Goal: Information Seeking & Learning: Learn about a topic

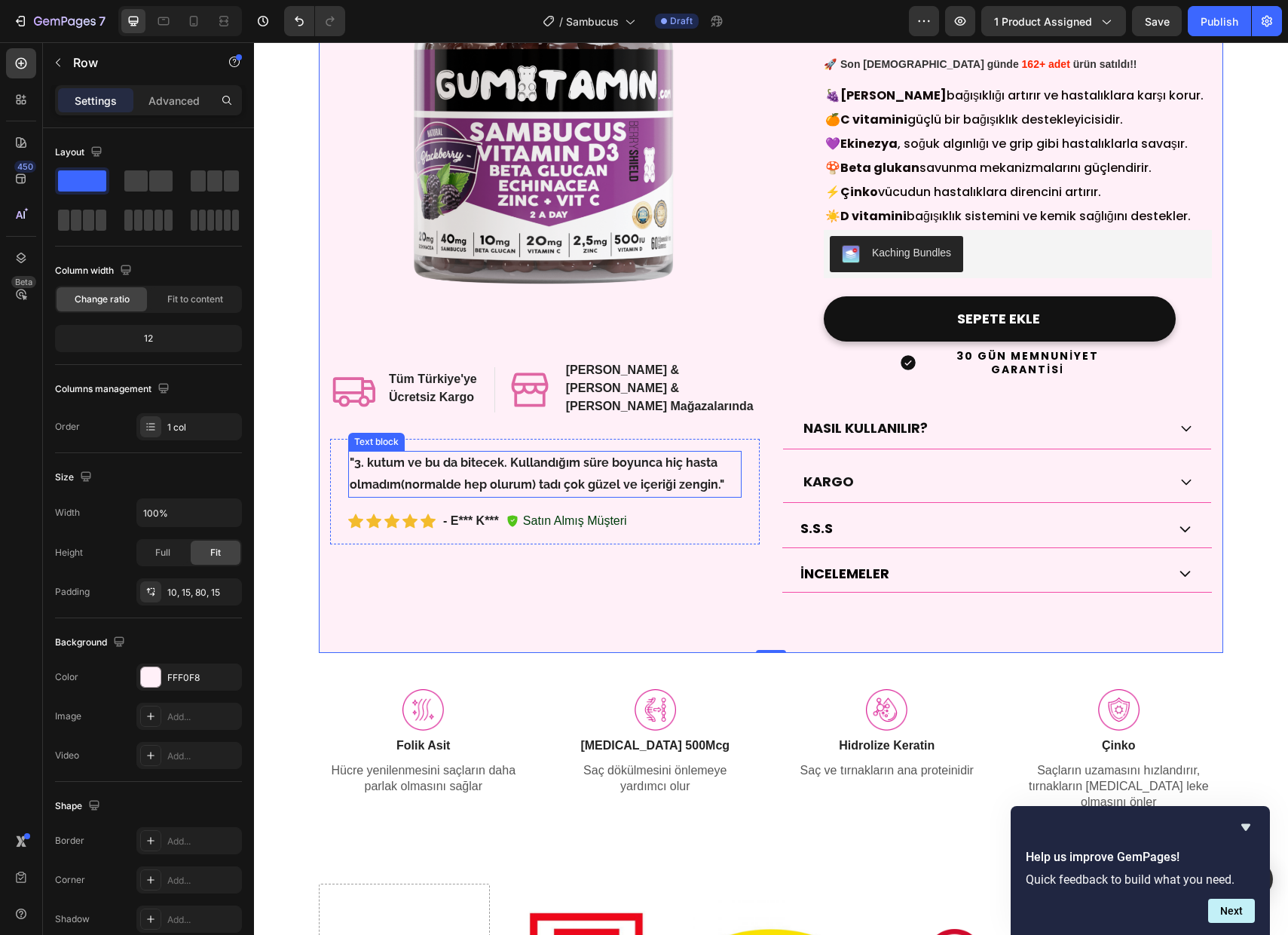
scroll to position [211, 0]
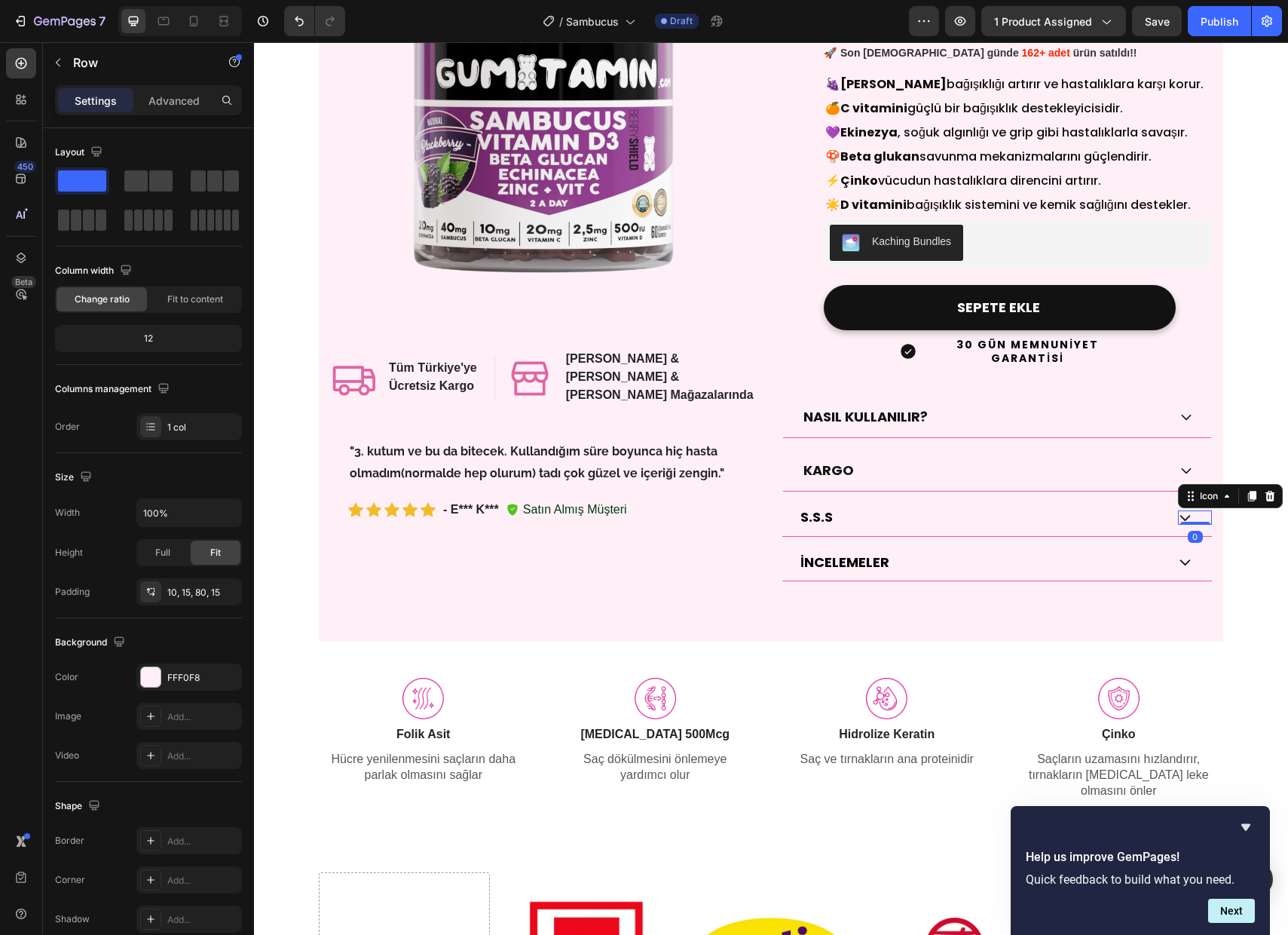
click at [1186, 510] on icon at bounding box center [1185, 517] width 15 height 15
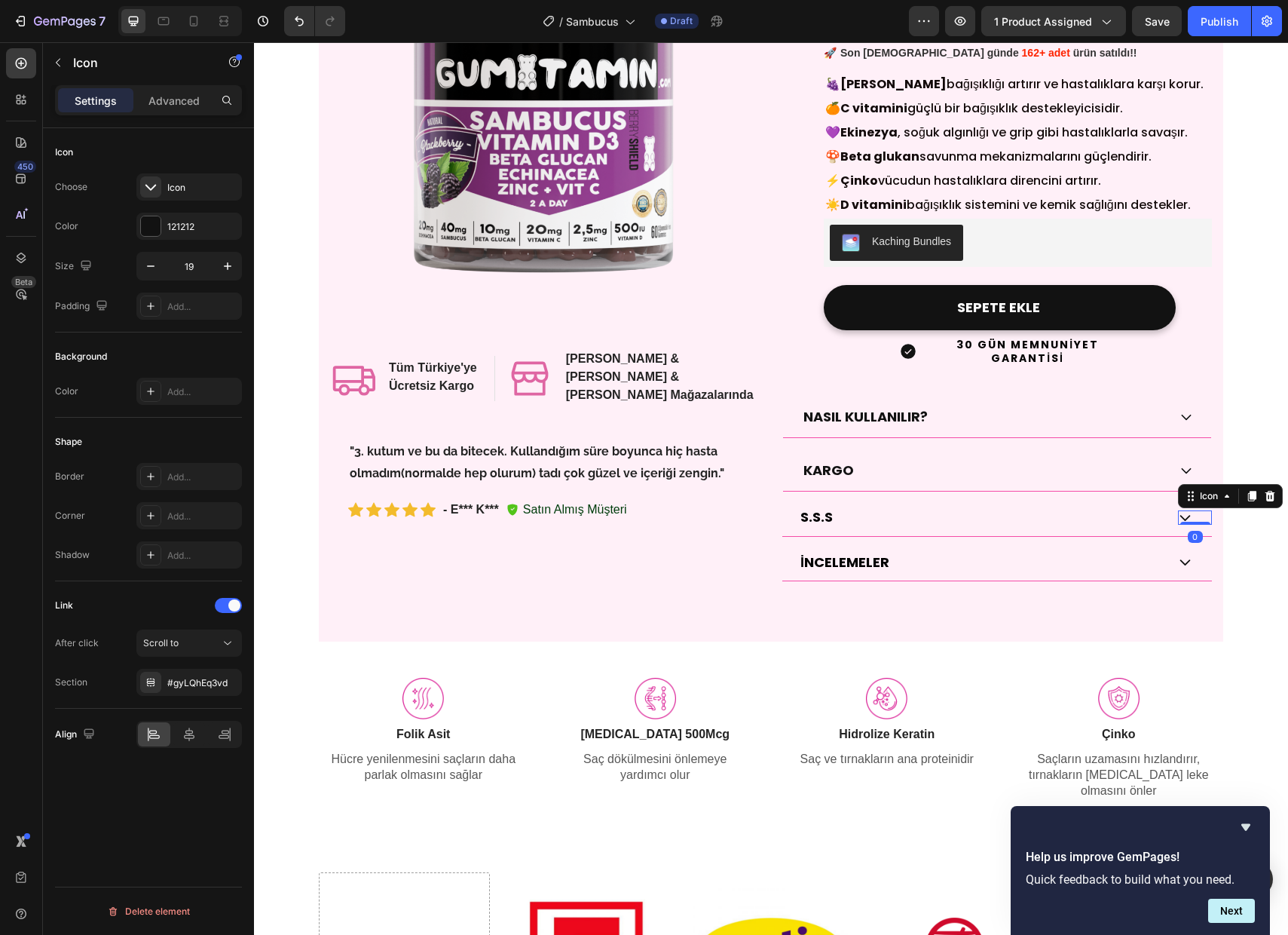
click at [1186, 510] on icon at bounding box center [1185, 517] width 15 height 15
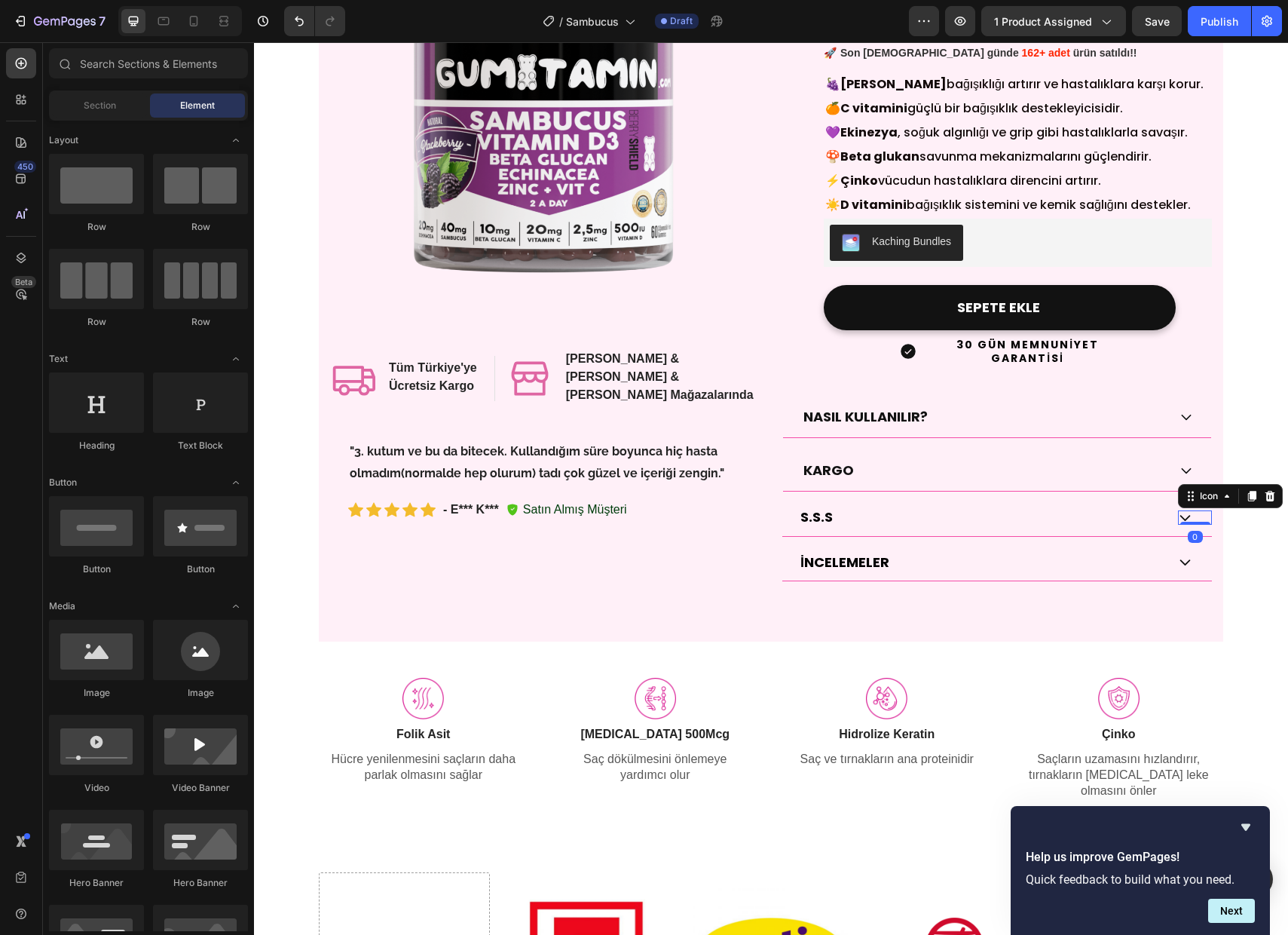
click at [1080, 502] on div "S.S.S Button" at bounding box center [968, 517] width 373 height 36
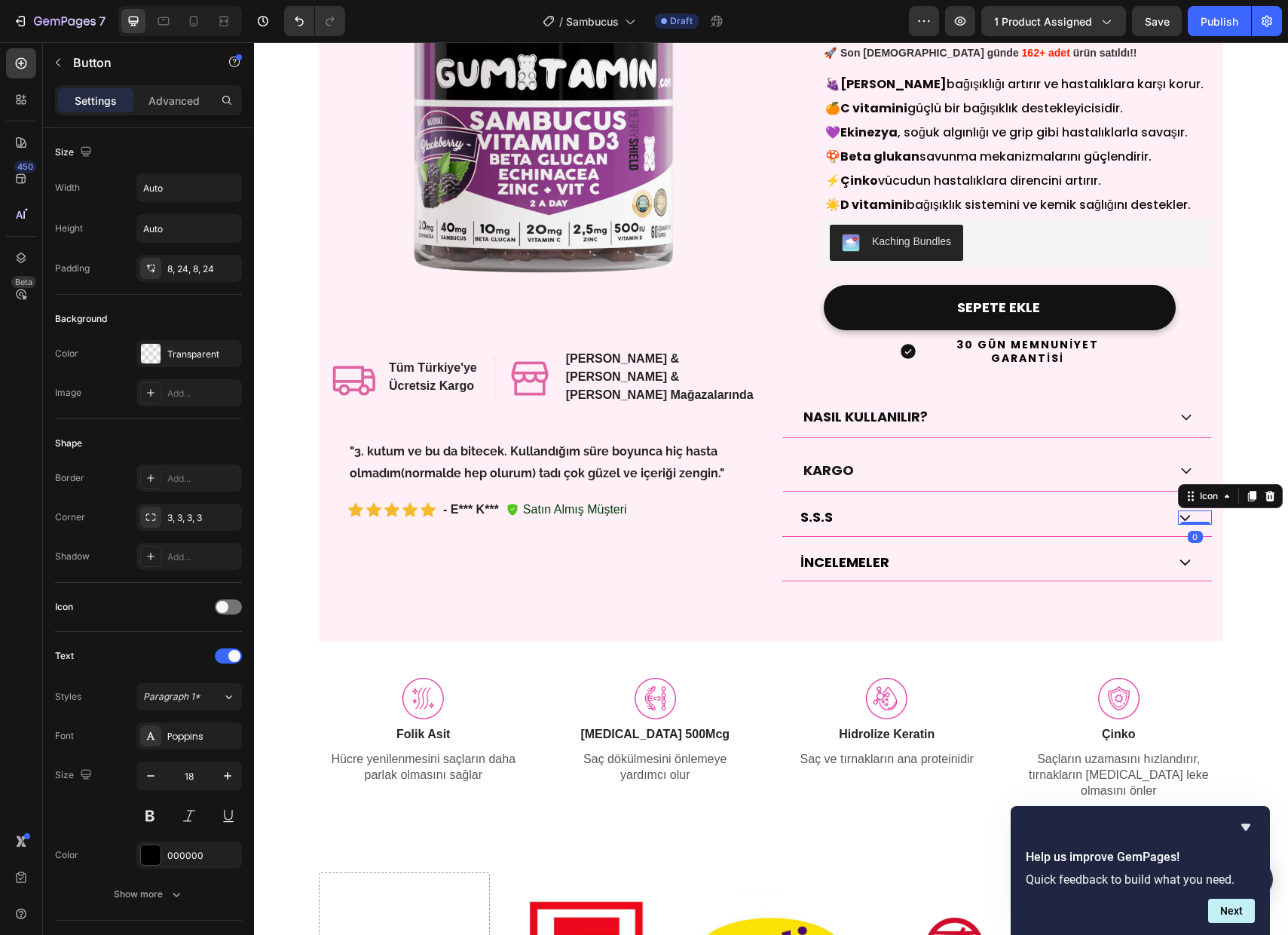
click at [1186, 510] on icon at bounding box center [1185, 517] width 15 height 15
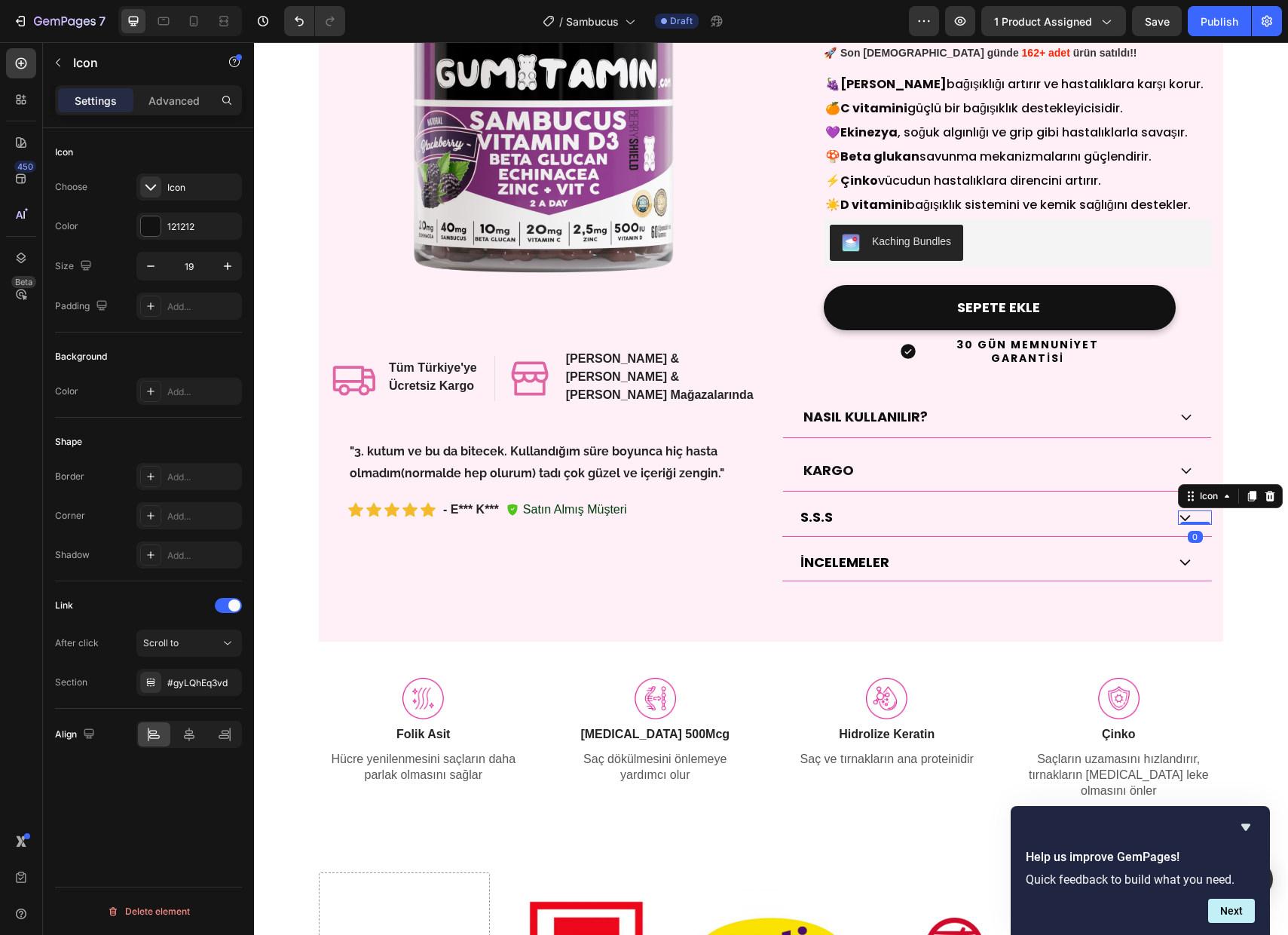
click at [1186, 510] on icon at bounding box center [1185, 517] width 15 height 15
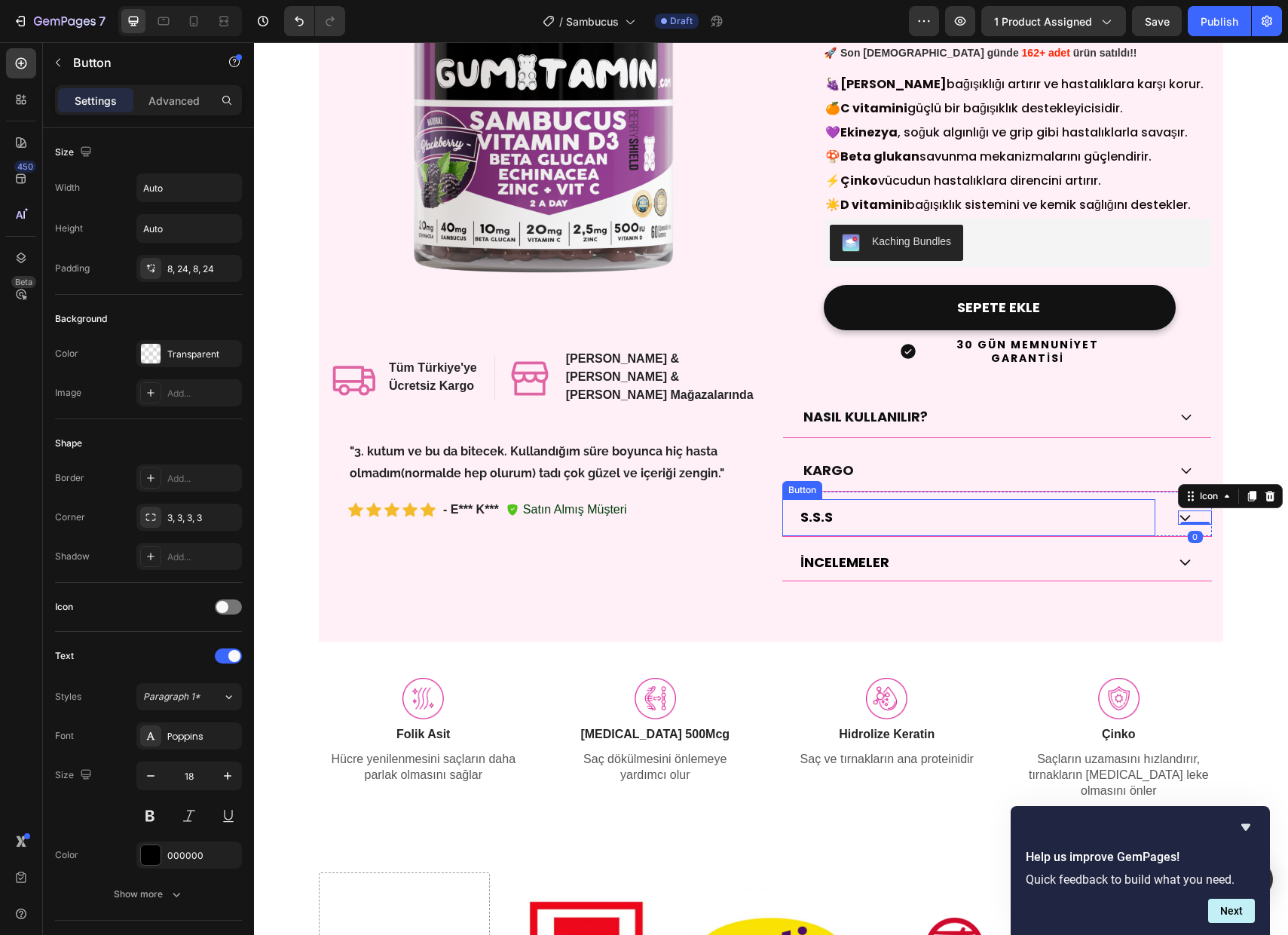
click at [1107, 507] on div "S.S.S Button" at bounding box center [968, 517] width 373 height 36
click at [1185, 510] on icon at bounding box center [1185, 517] width 15 height 15
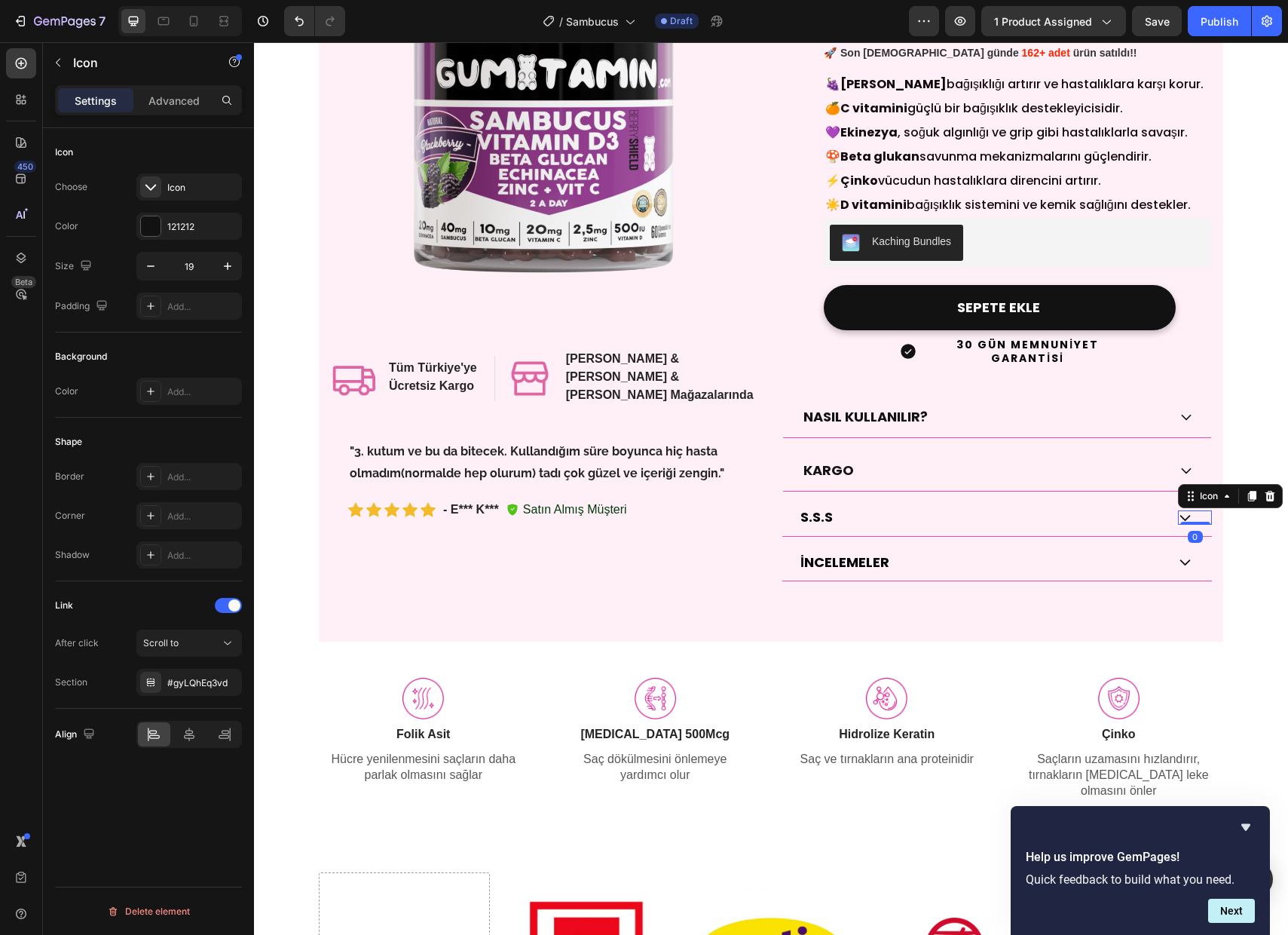
click at [1185, 510] on icon at bounding box center [1185, 517] width 15 height 15
click at [1183, 555] on icon at bounding box center [1185, 562] width 15 height 15
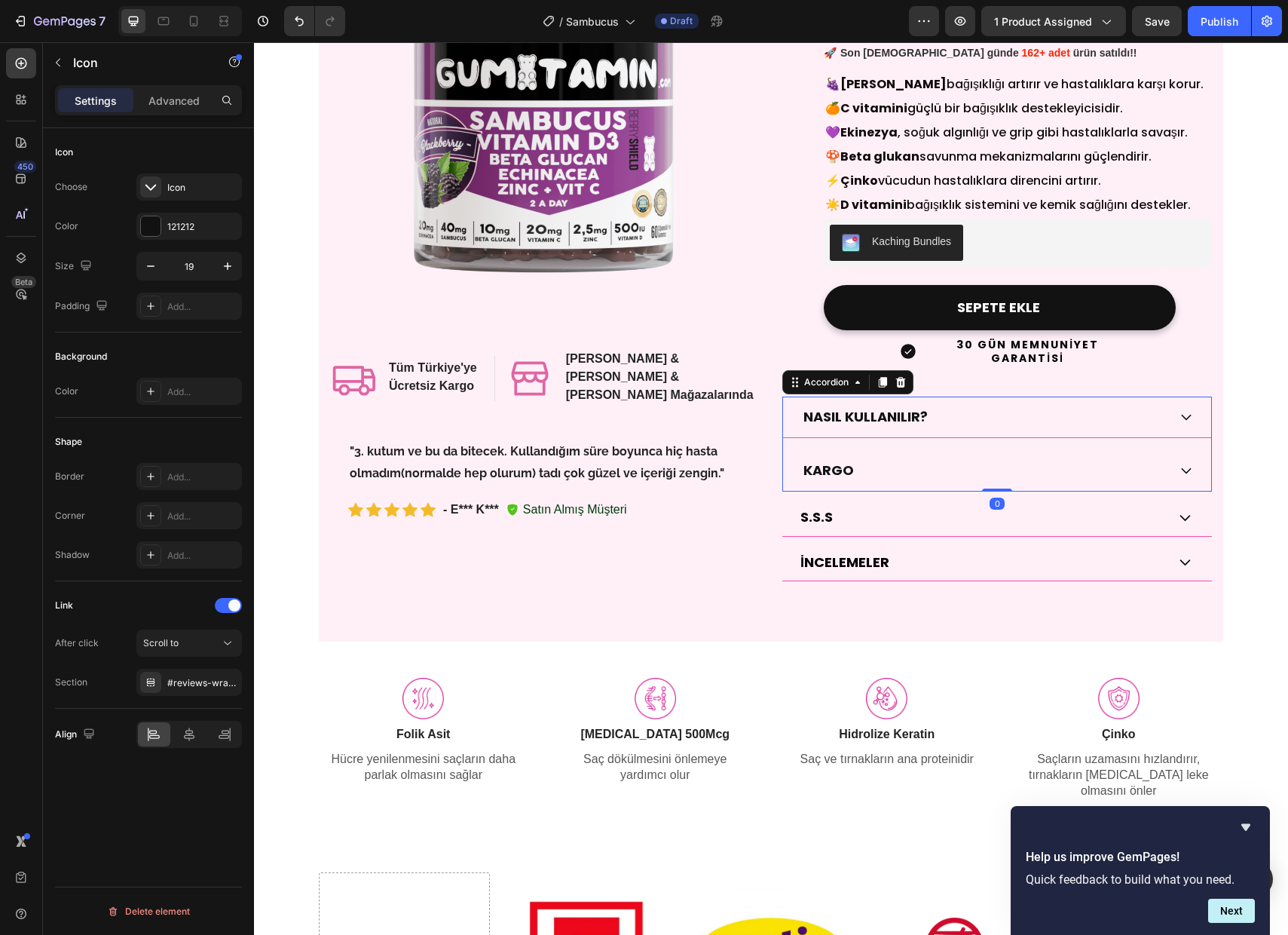
click at [1183, 463] on icon at bounding box center [1186, 470] width 14 height 14
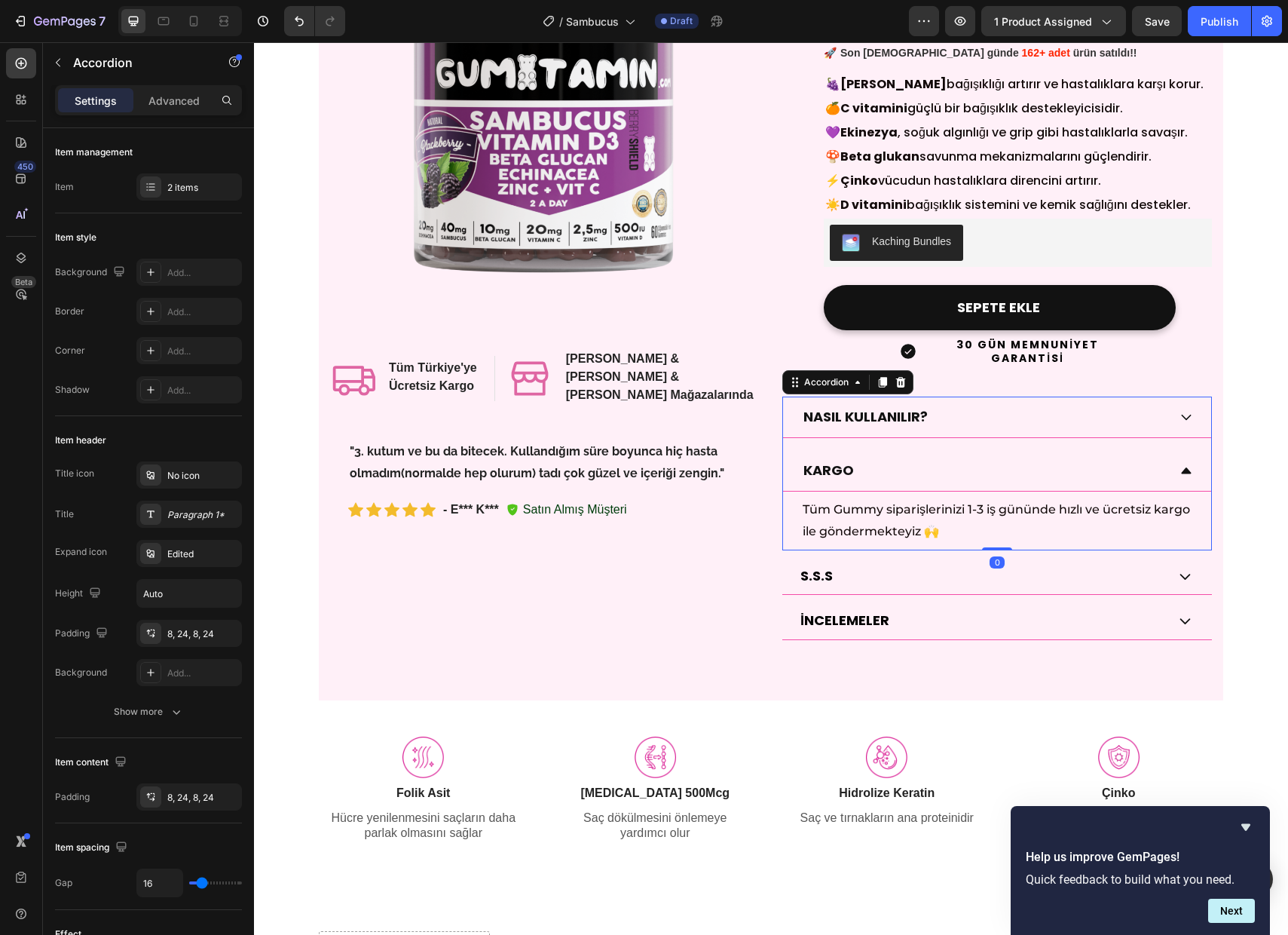
click at [1189, 463] on icon at bounding box center [1186, 470] width 14 height 14
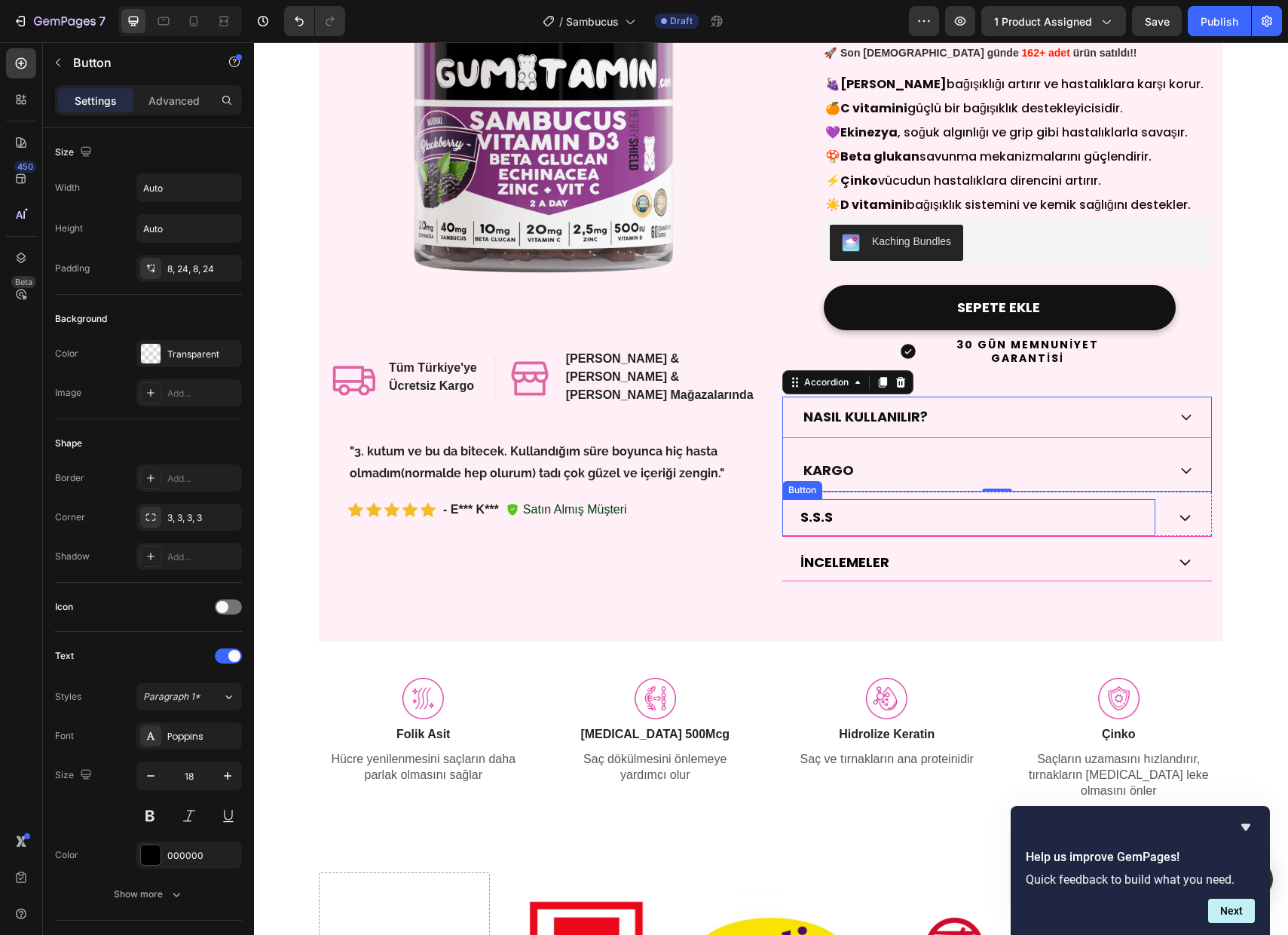
click at [1086, 501] on div "S.S.S Button" at bounding box center [968, 517] width 373 height 36
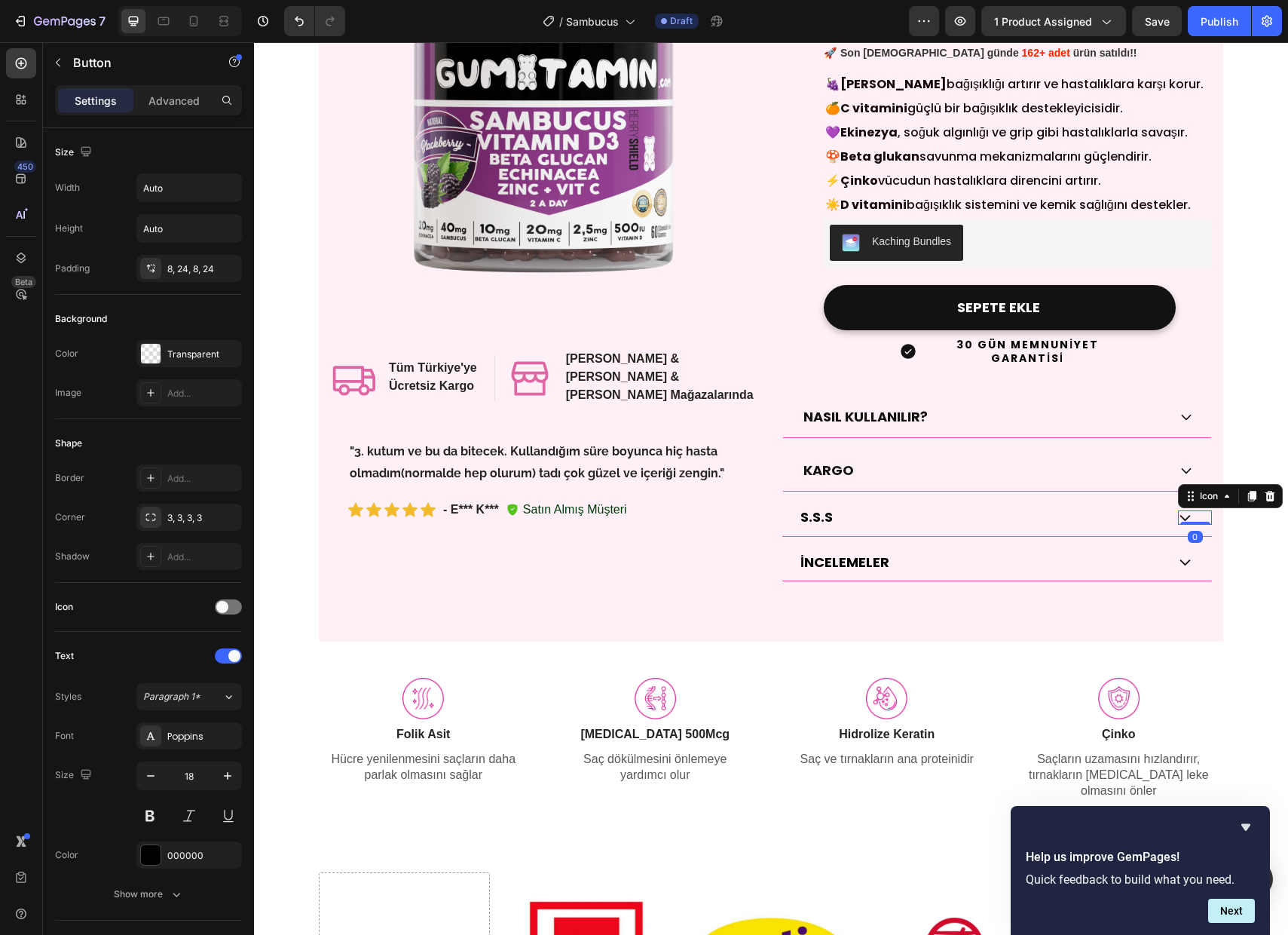
click at [1184, 515] on icon at bounding box center [1185, 517] width 10 height 6
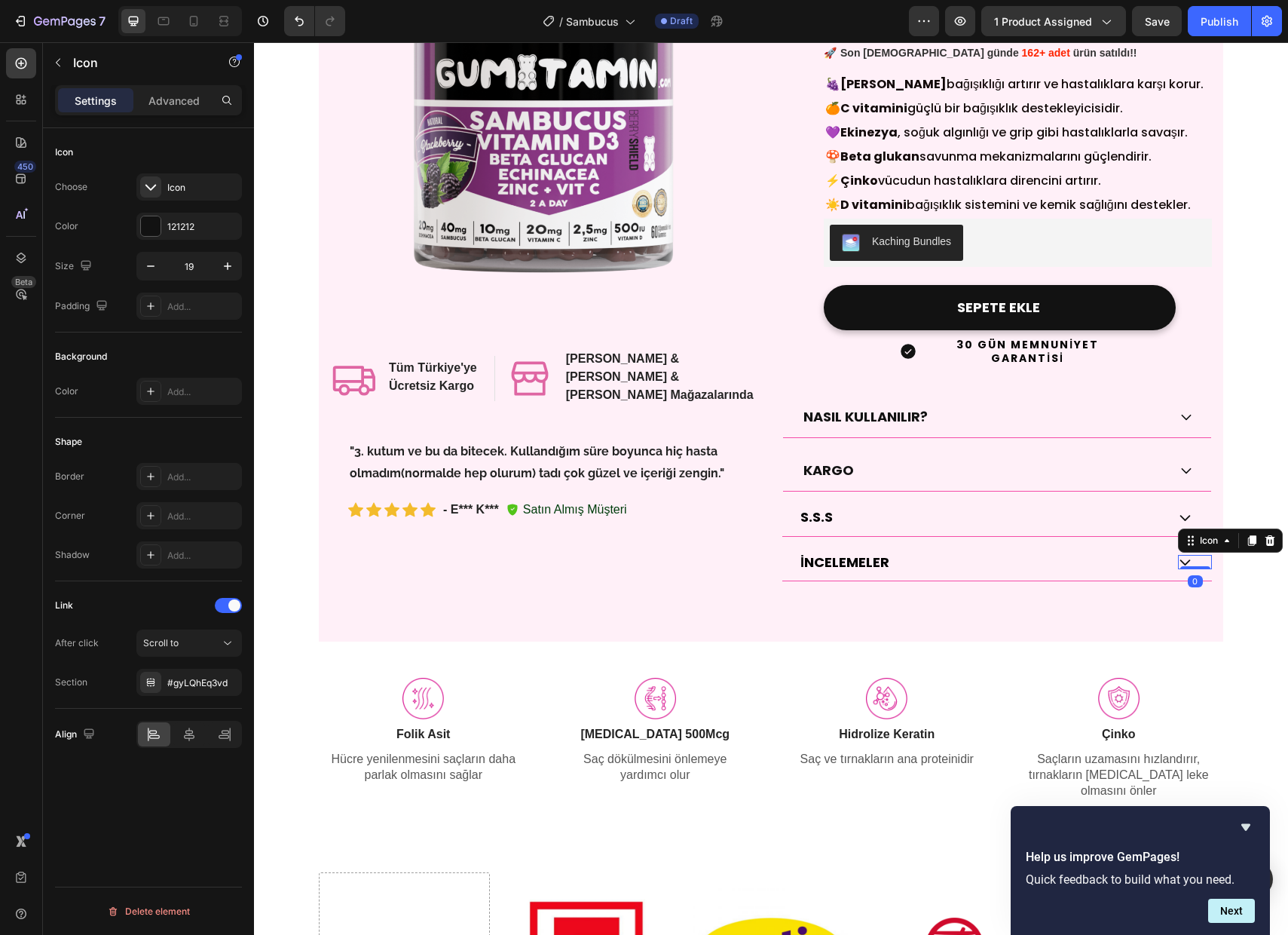
click at [1183, 555] on div "Icon 0" at bounding box center [1195, 562] width 34 height 15
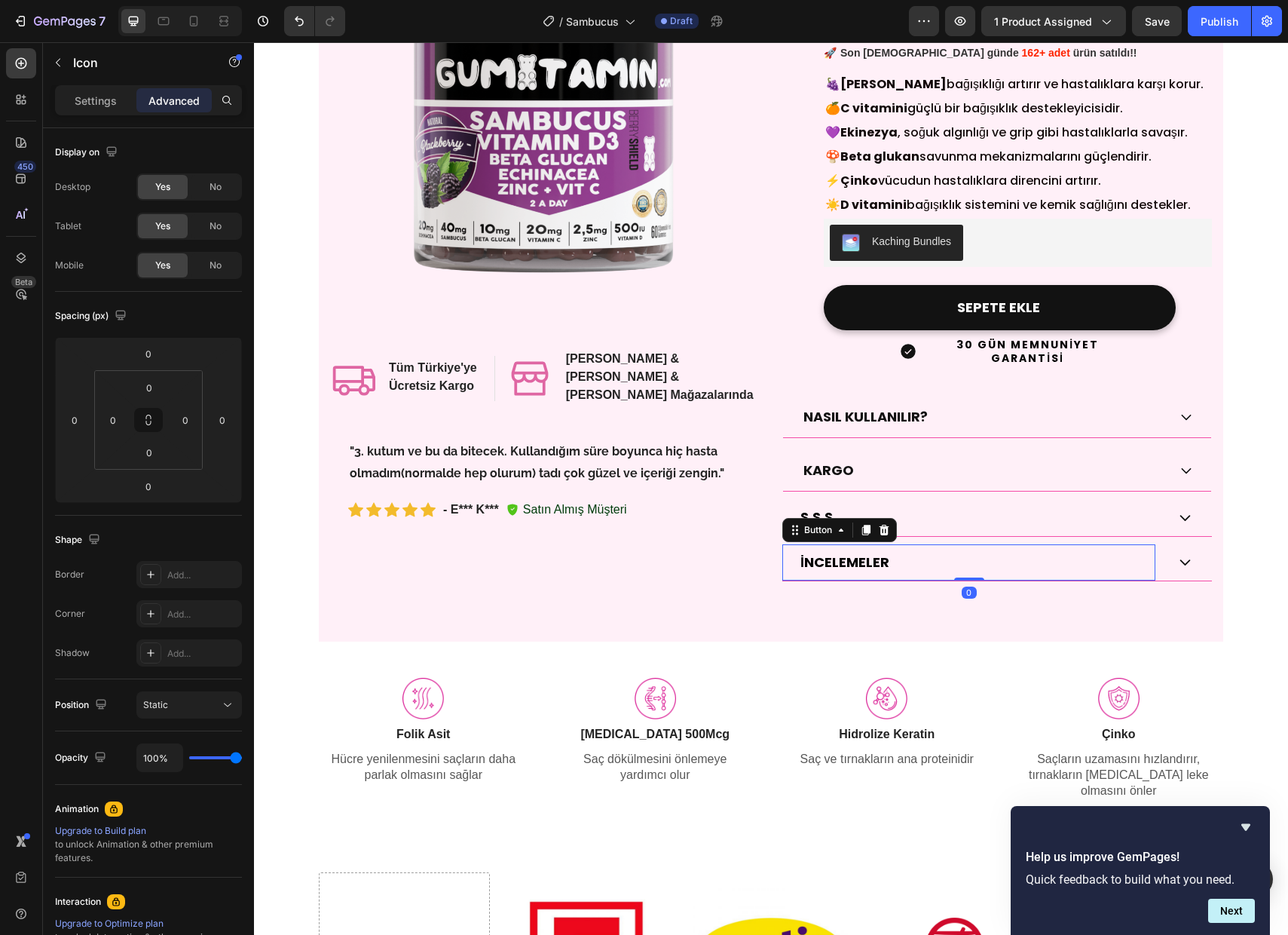
click at [1059, 545] on div "İNCELEMELER Button 0" at bounding box center [968, 563] width 373 height 36
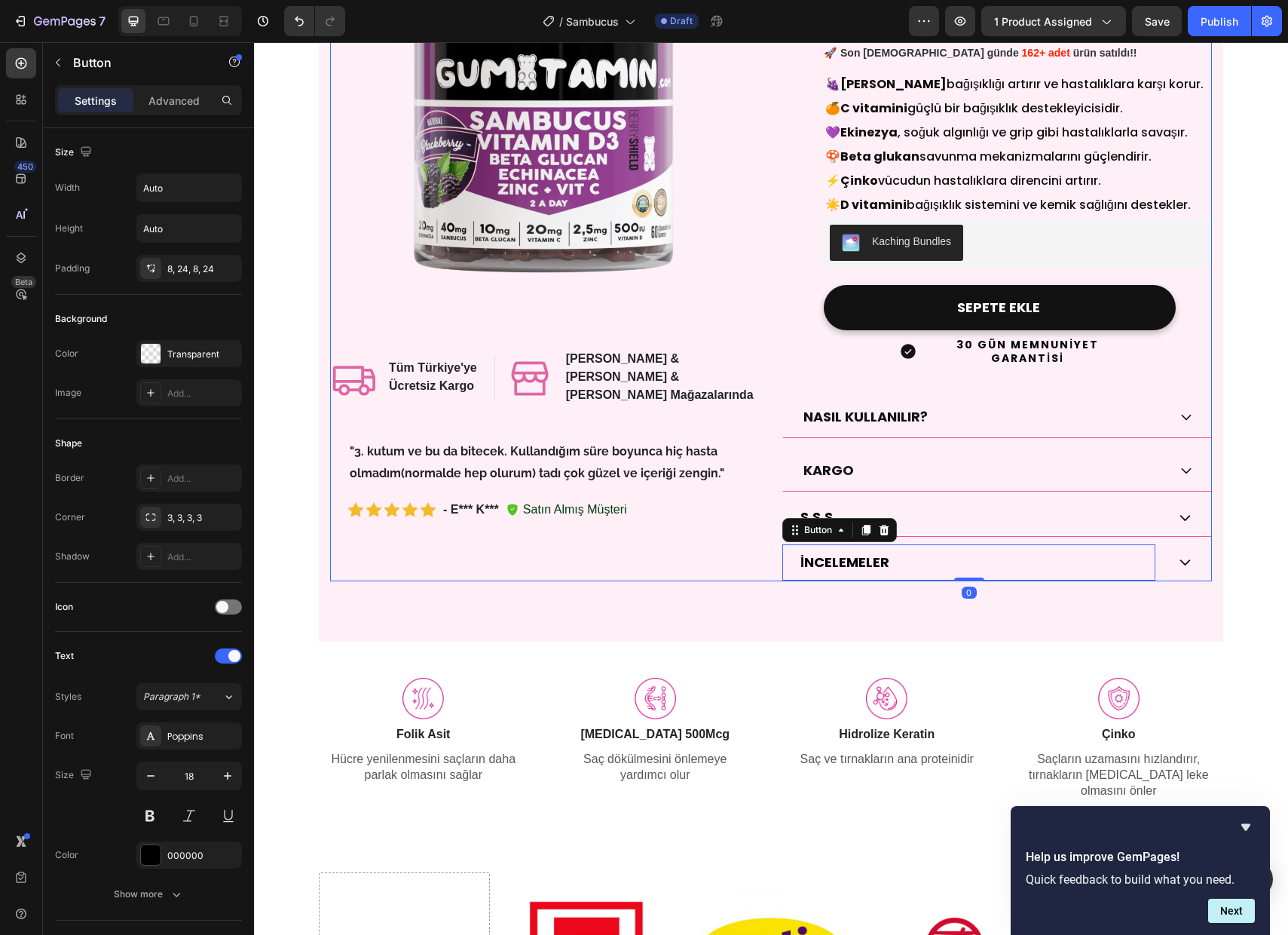
click at [696, 563] on div "Product Images Icon Tüm Türkiye'ye Ücretsiz Kargo Heading Row Icon [PERSON_NAME…" at bounding box center [545, 238] width 430 height 687
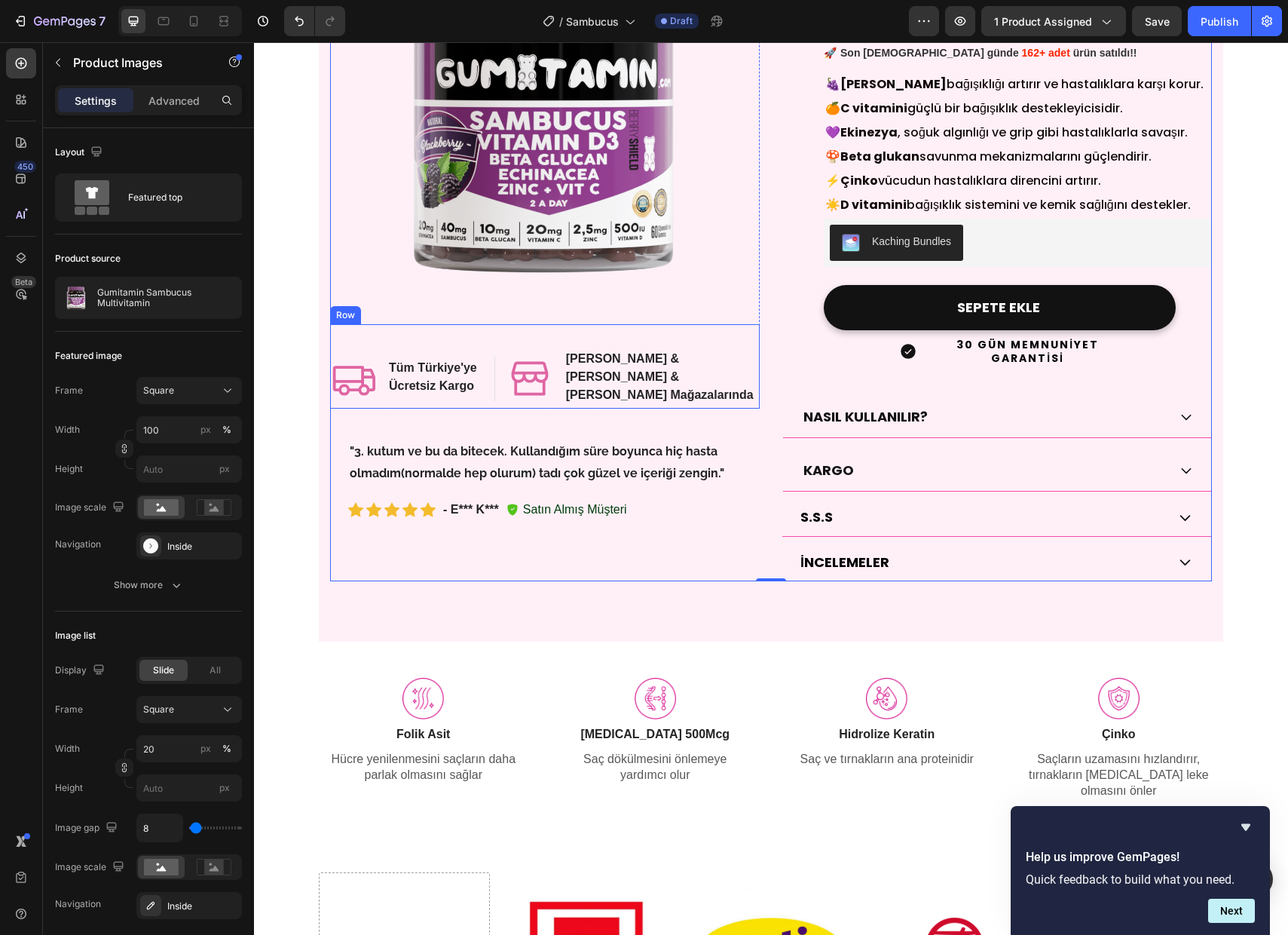
click at [738, 318] on img at bounding box center [545, 109] width 430 height 430
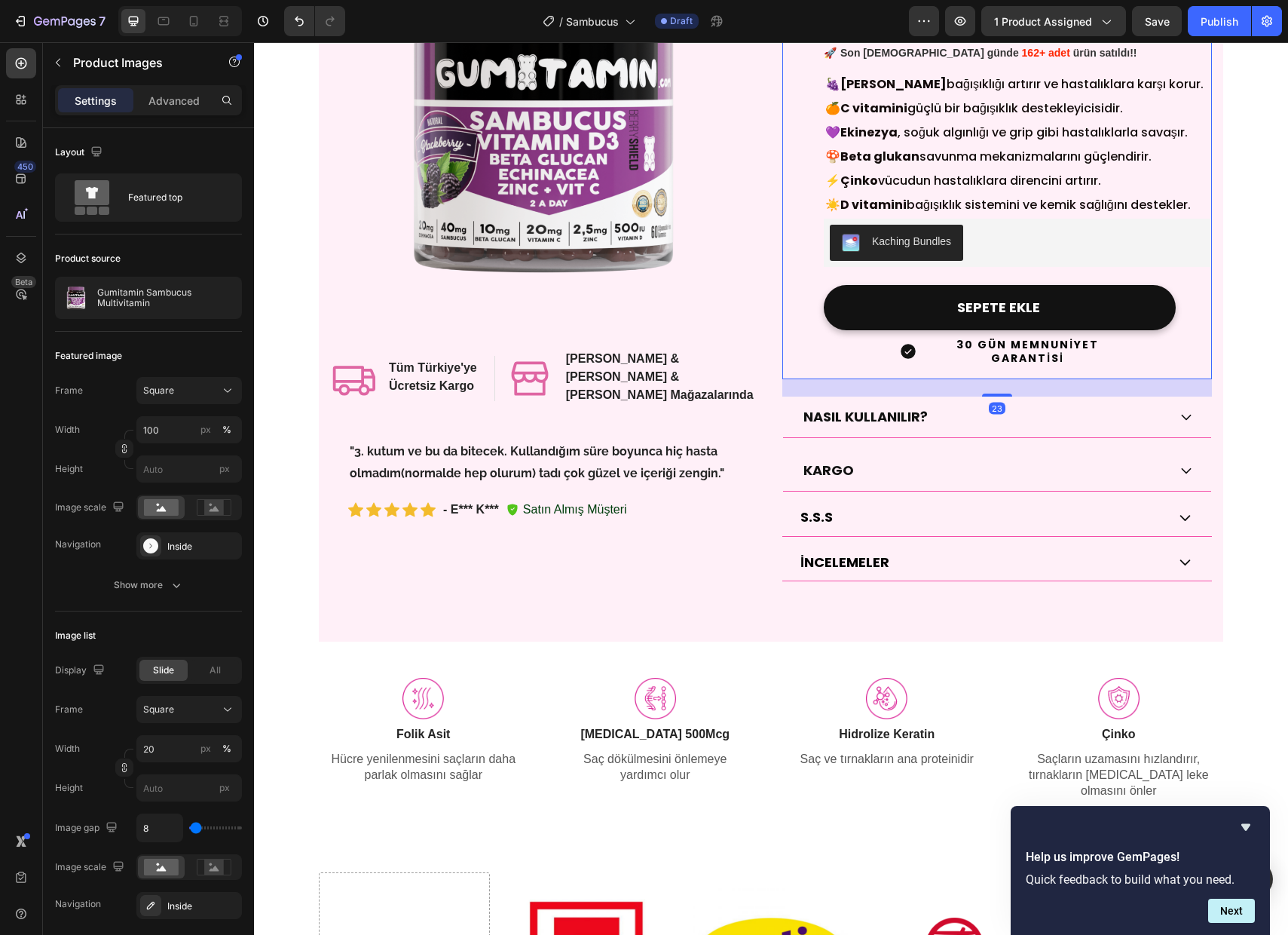
click at [784, 322] on div "Icon Icon Icon Icon Icon +45.000 Mutlu Müşteri Değerlendirmesi Text Block Row G…" at bounding box center [996, 136] width 430 height 485
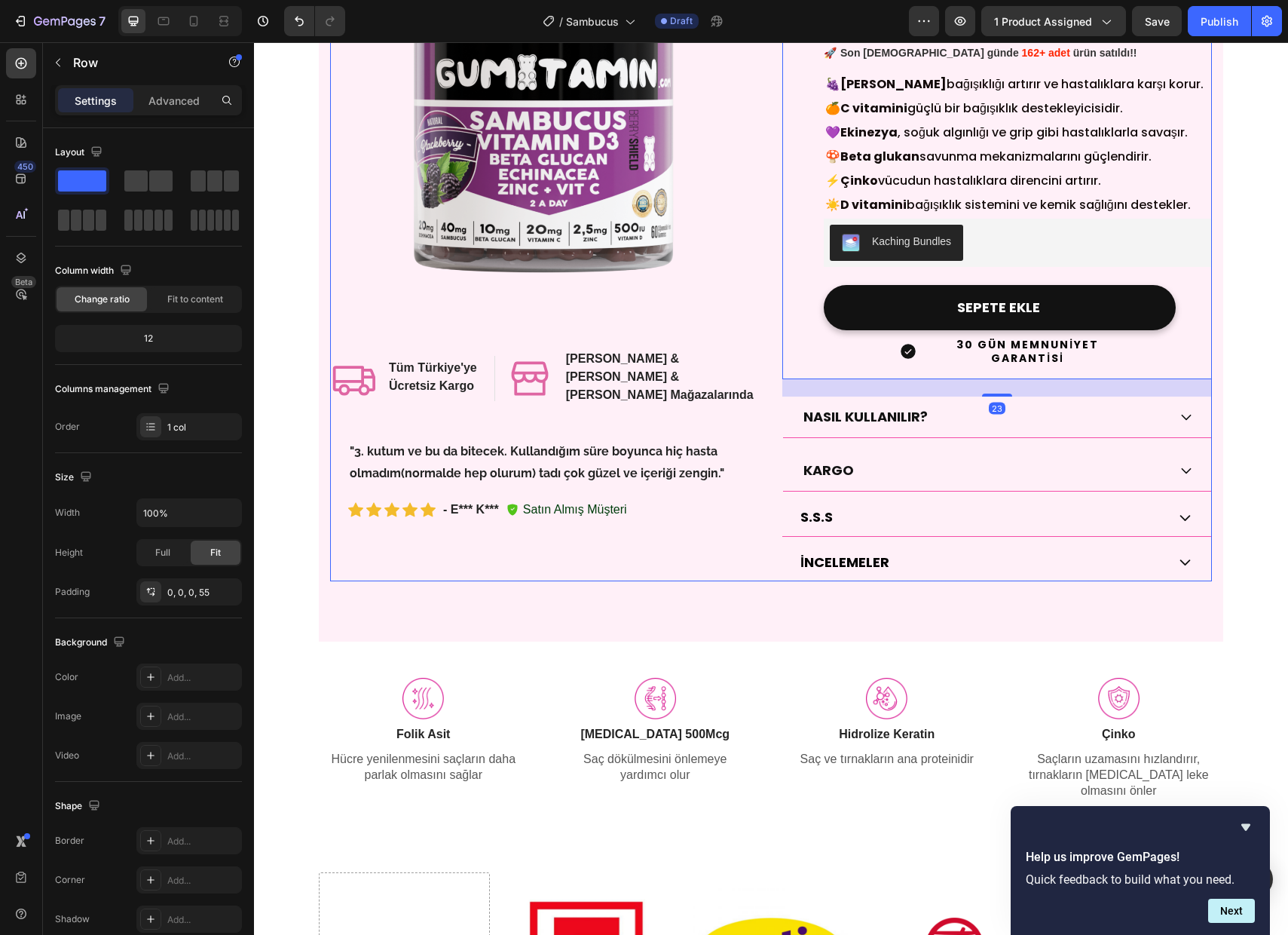
click at [774, 329] on div "Product Images Icon Tüm Türkiye'ye Ücretsiz Kargo Heading Row Icon [PERSON_NAME…" at bounding box center [771, 238] width 882 height 687
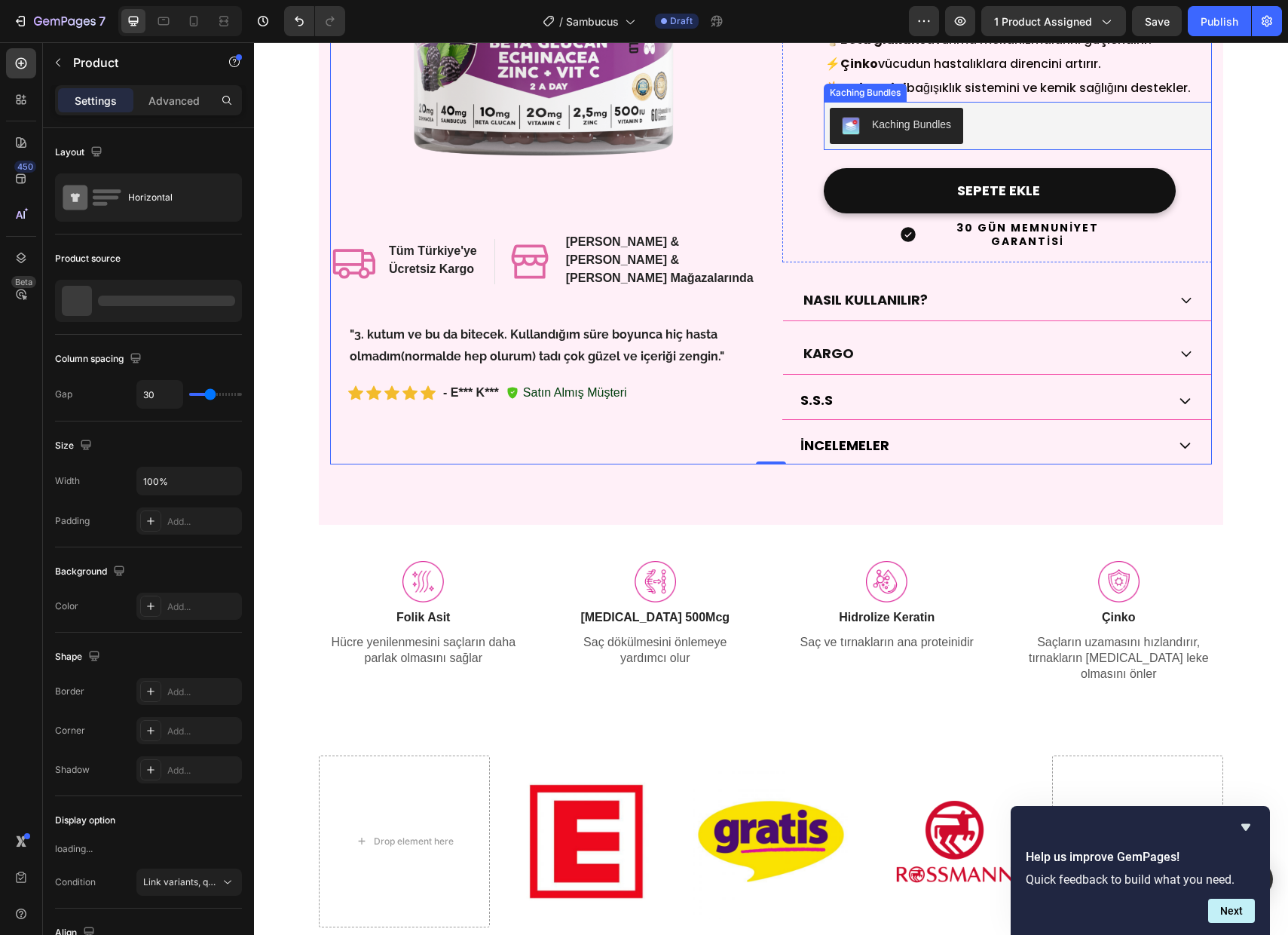
scroll to position [333, 0]
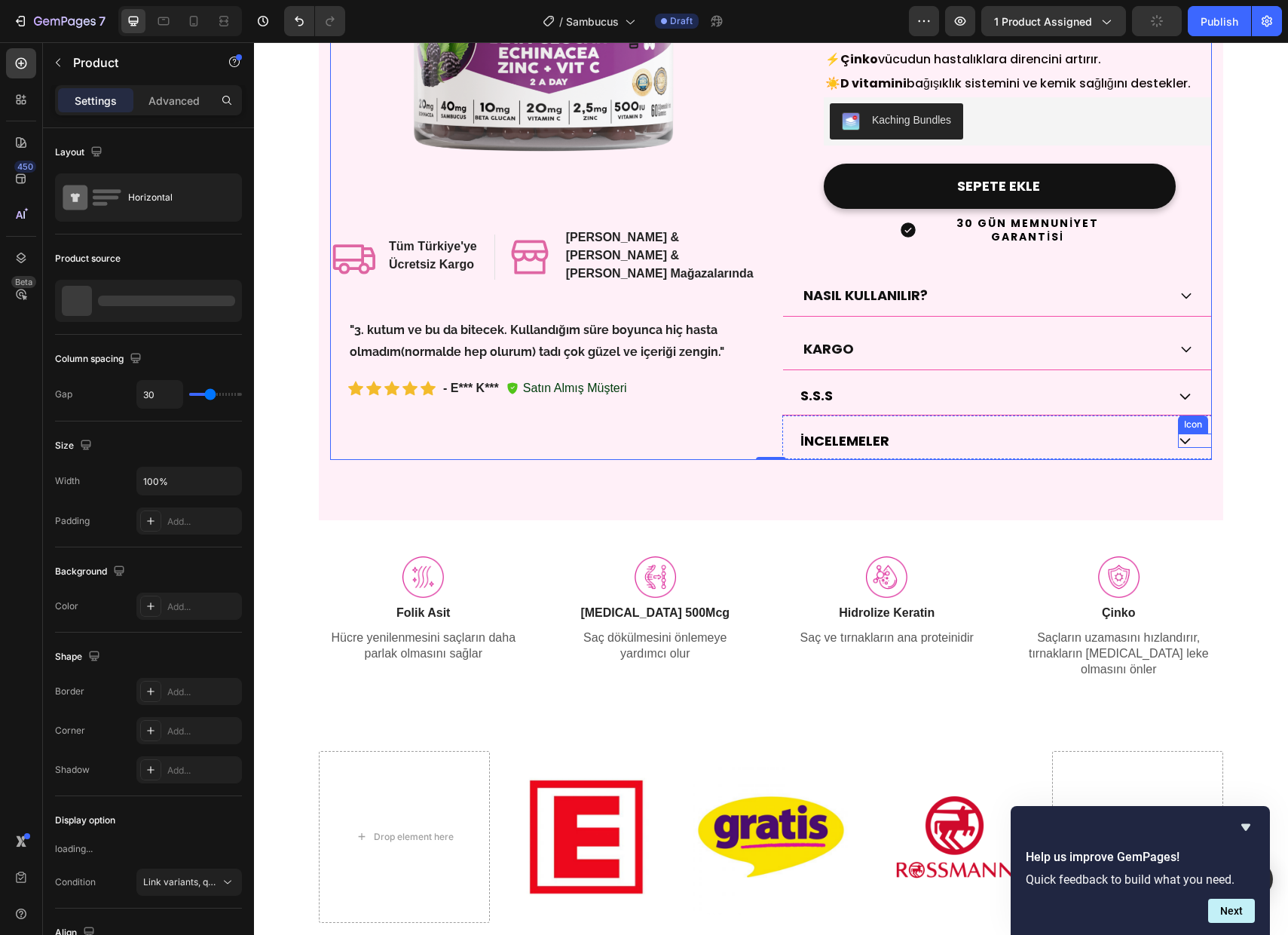
click at [1184, 433] on icon at bounding box center [1185, 440] width 15 height 15
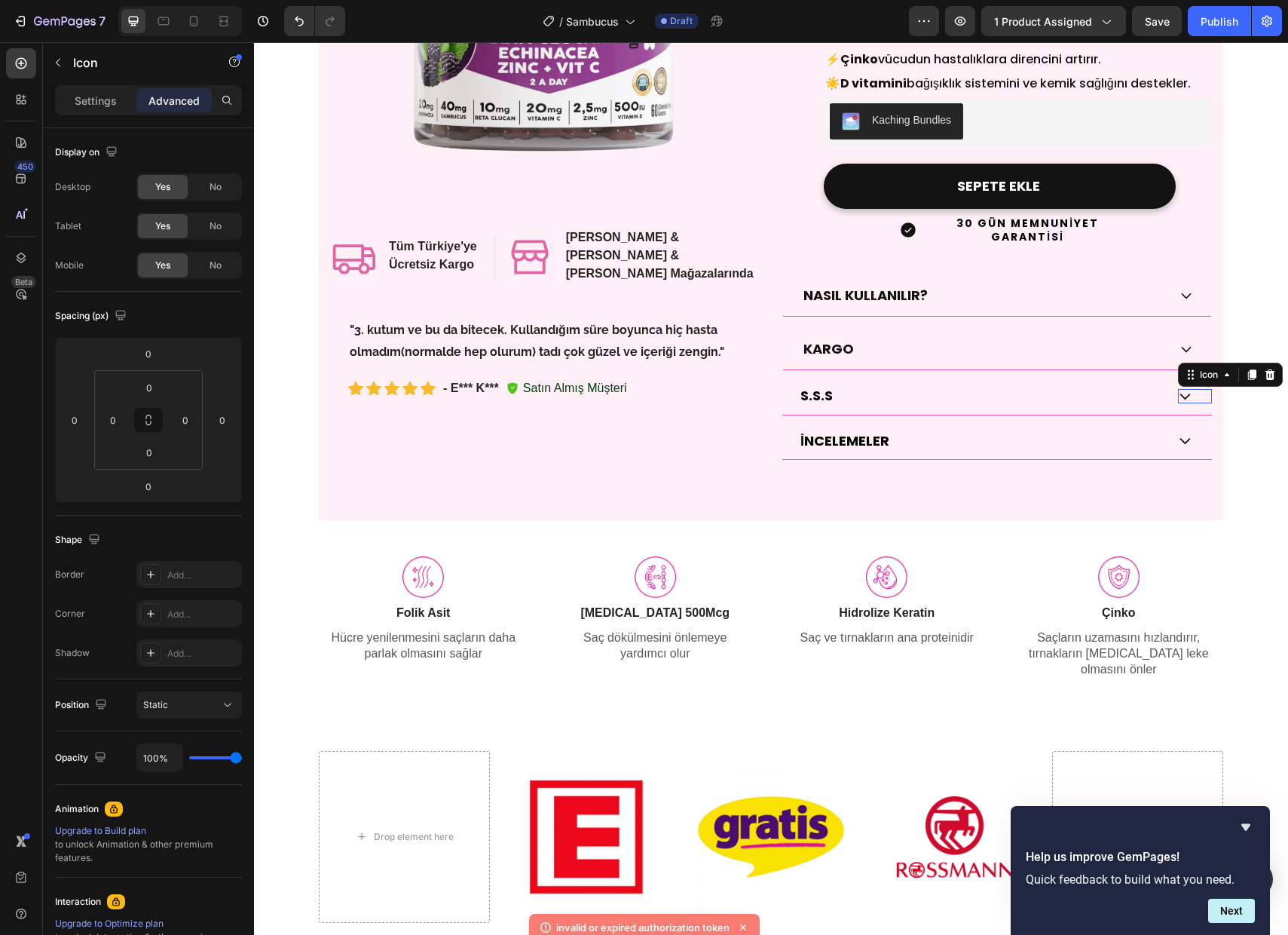
click at [1183, 389] on icon at bounding box center [1185, 395] width 15 height 15
click at [1185, 389] on icon at bounding box center [1185, 395] width 15 height 15
click at [95, 100] on p "Settings" at bounding box center [95, 100] width 42 height 15
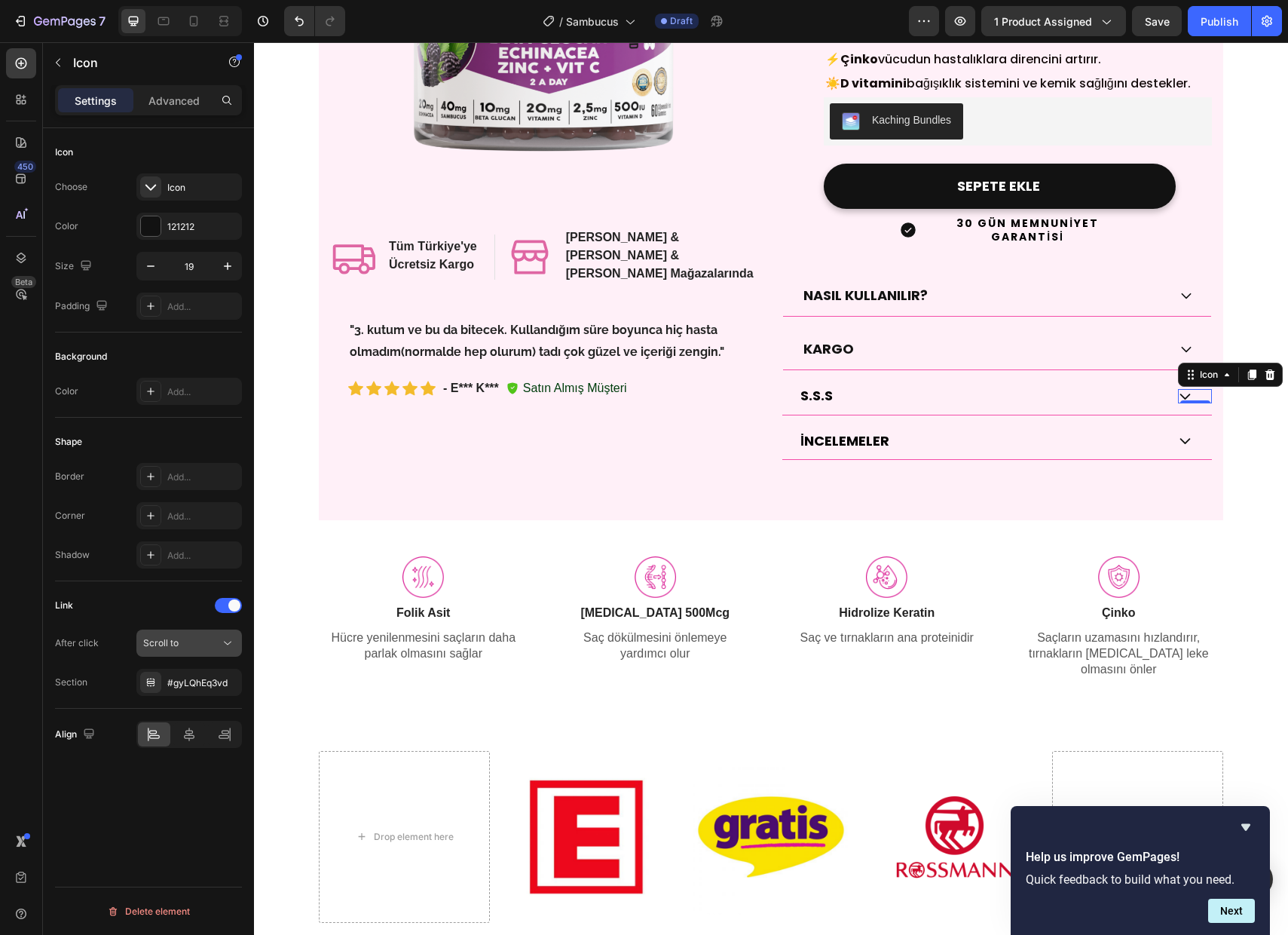
click at [203, 644] on div "Scroll to" at bounding box center [182, 643] width 77 height 14
click at [192, 637] on div "Scroll to" at bounding box center [182, 643] width 77 height 14
click at [179, 650] on div "Scroll to" at bounding box center [189, 643] width 92 height 15
click at [180, 638] on div "Scroll to" at bounding box center [182, 643] width 77 height 14
click at [591, 466] on div "Product Images Icon Tüm Türkiye'ye Ücretsiz Kargo Heading Row Icon [PERSON_NAME…" at bounding box center [771, 143] width 905 height 755
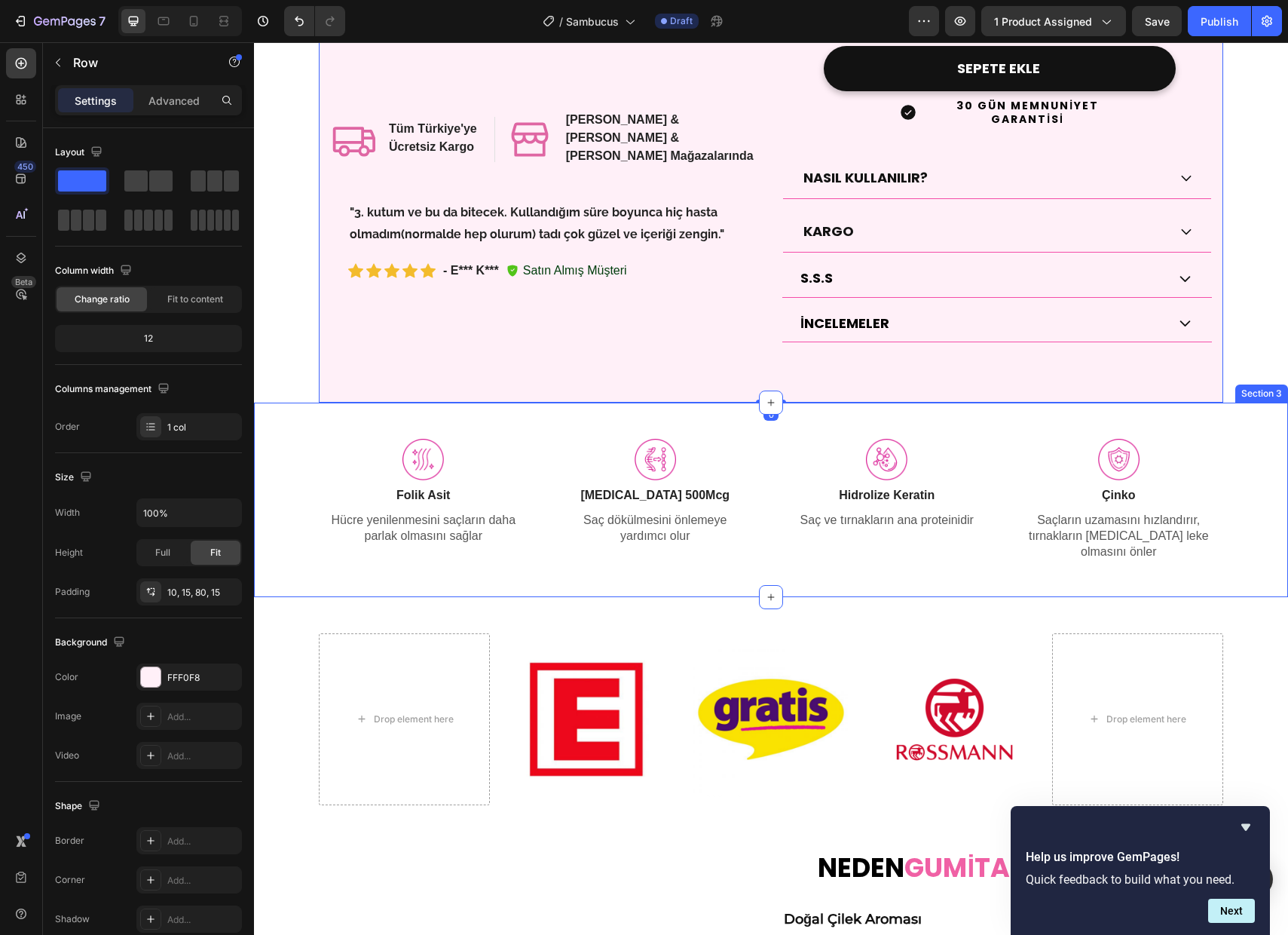
scroll to position [481, 0]
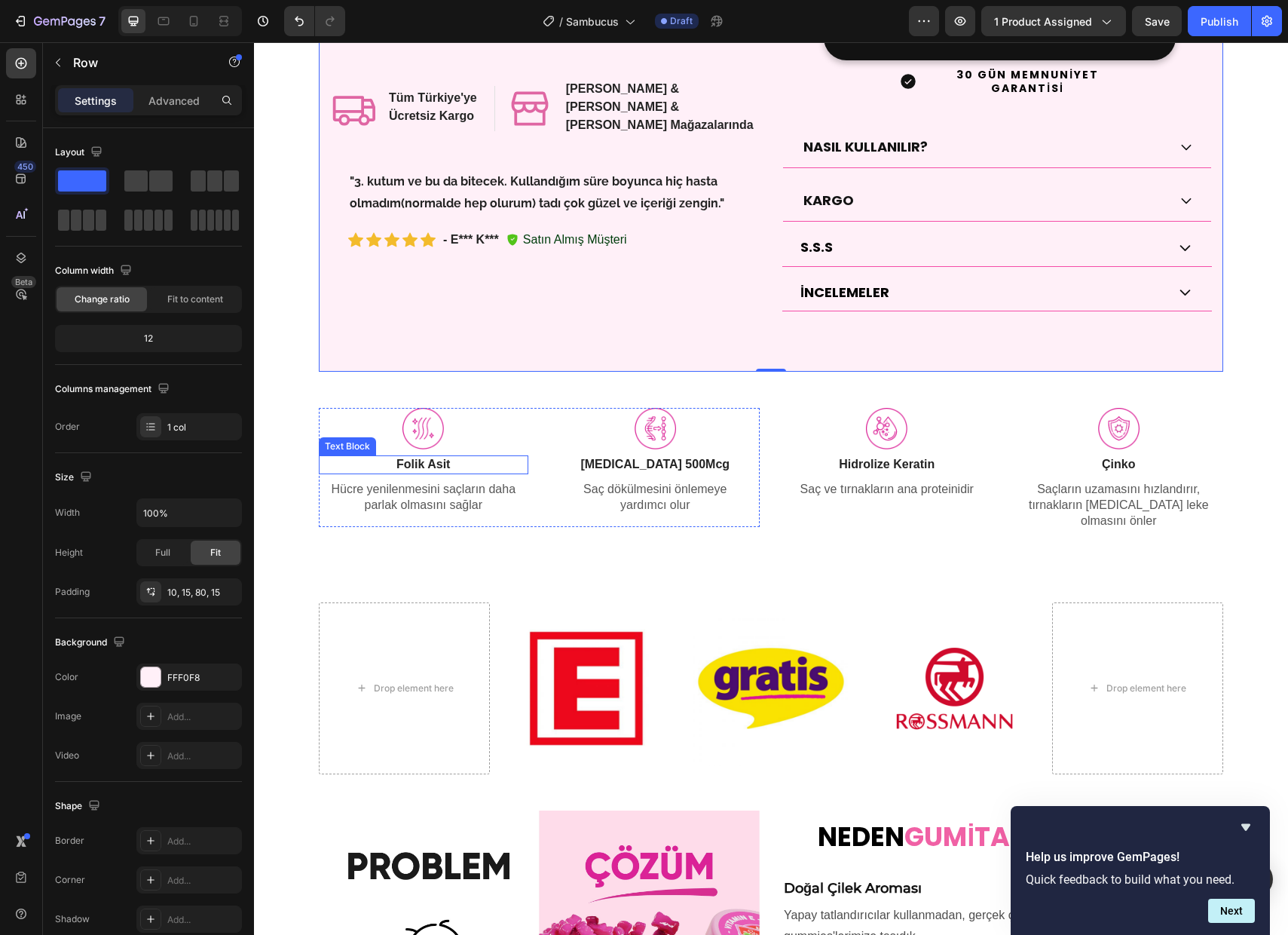
click at [426, 457] on strong "Folik Asit" at bounding box center [423, 463] width 53 height 13
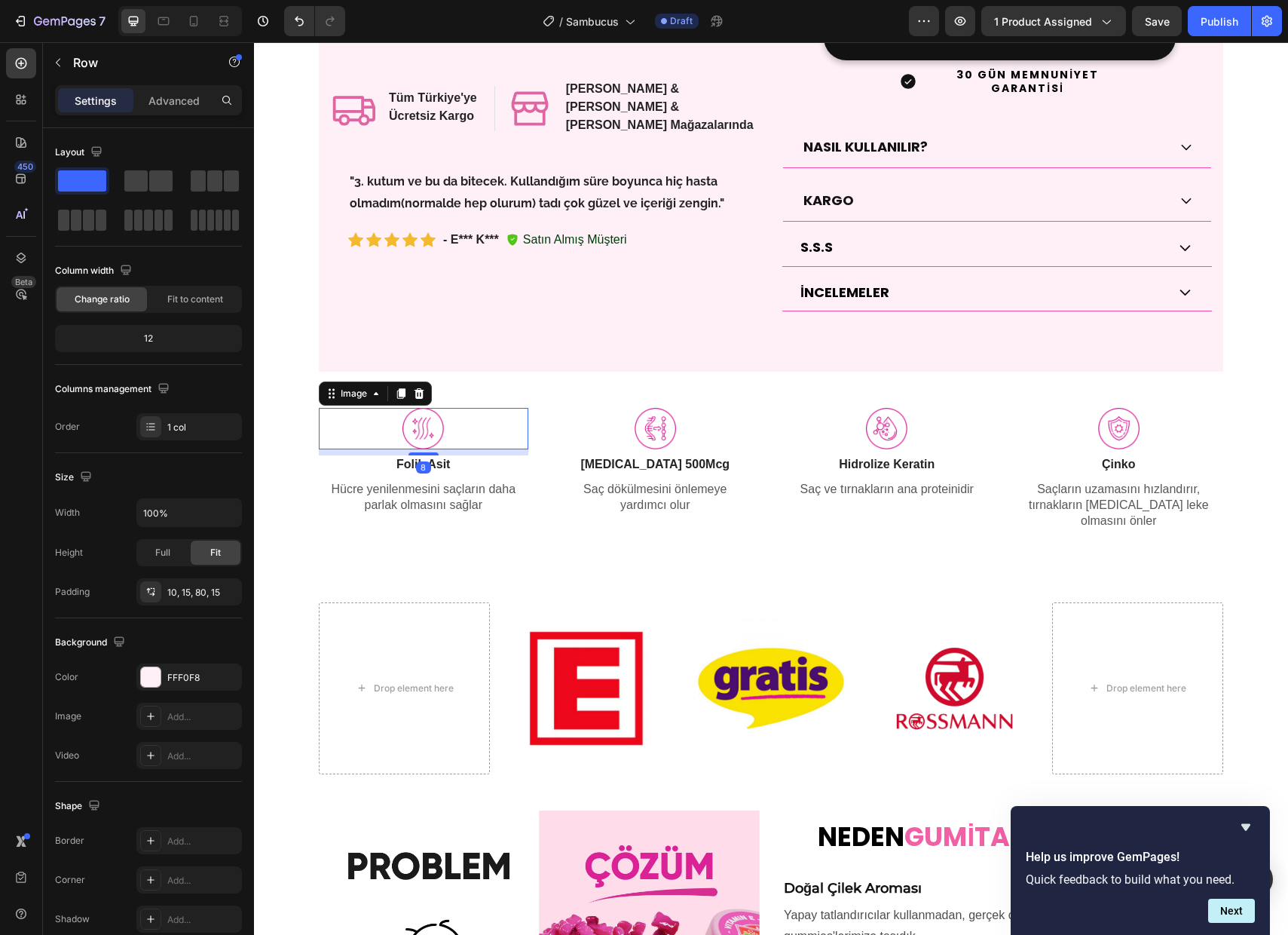
click at [439, 415] on img at bounding box center [423, 428] width 41 height 41
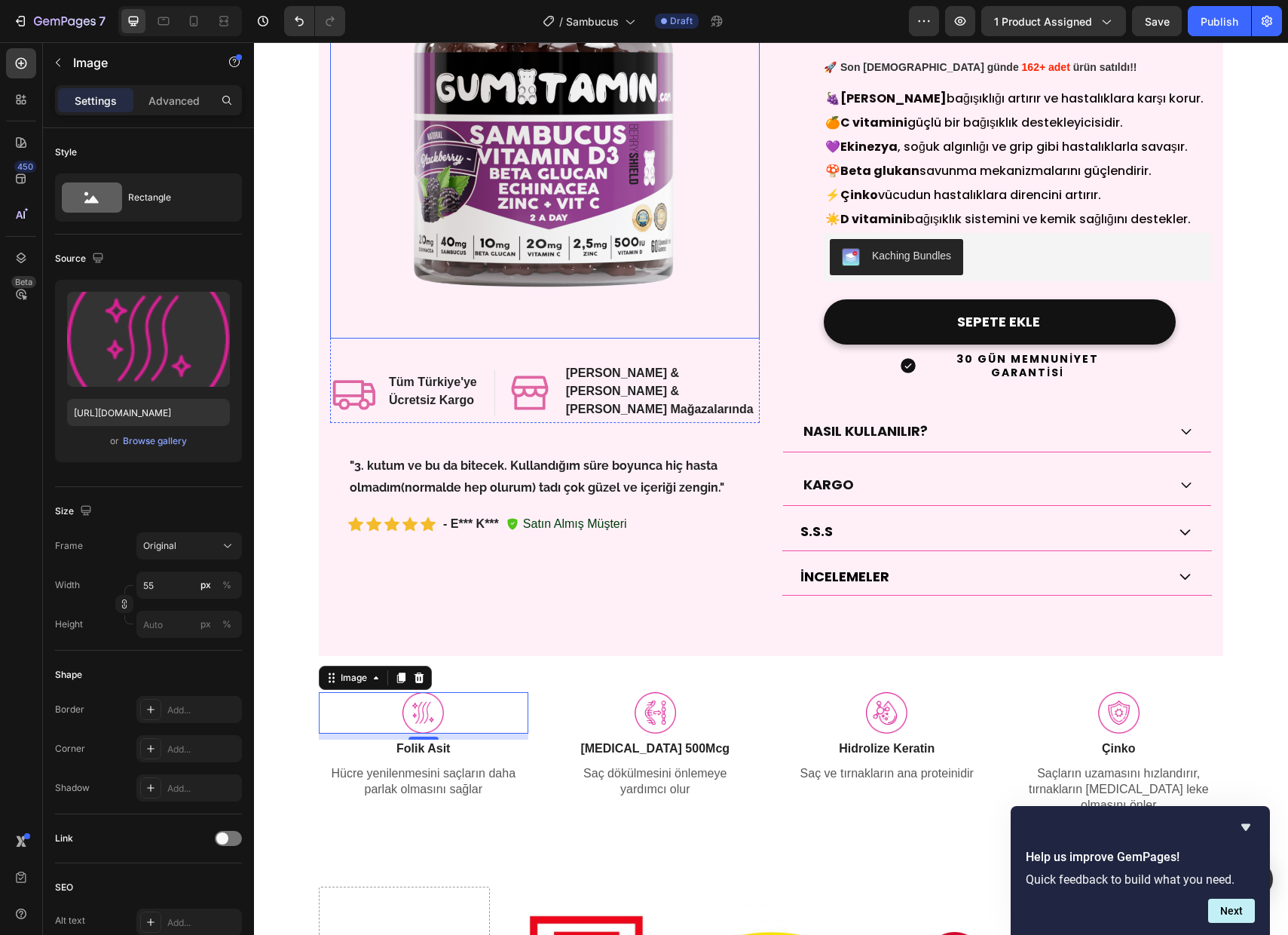
scroll to position [201, 0]
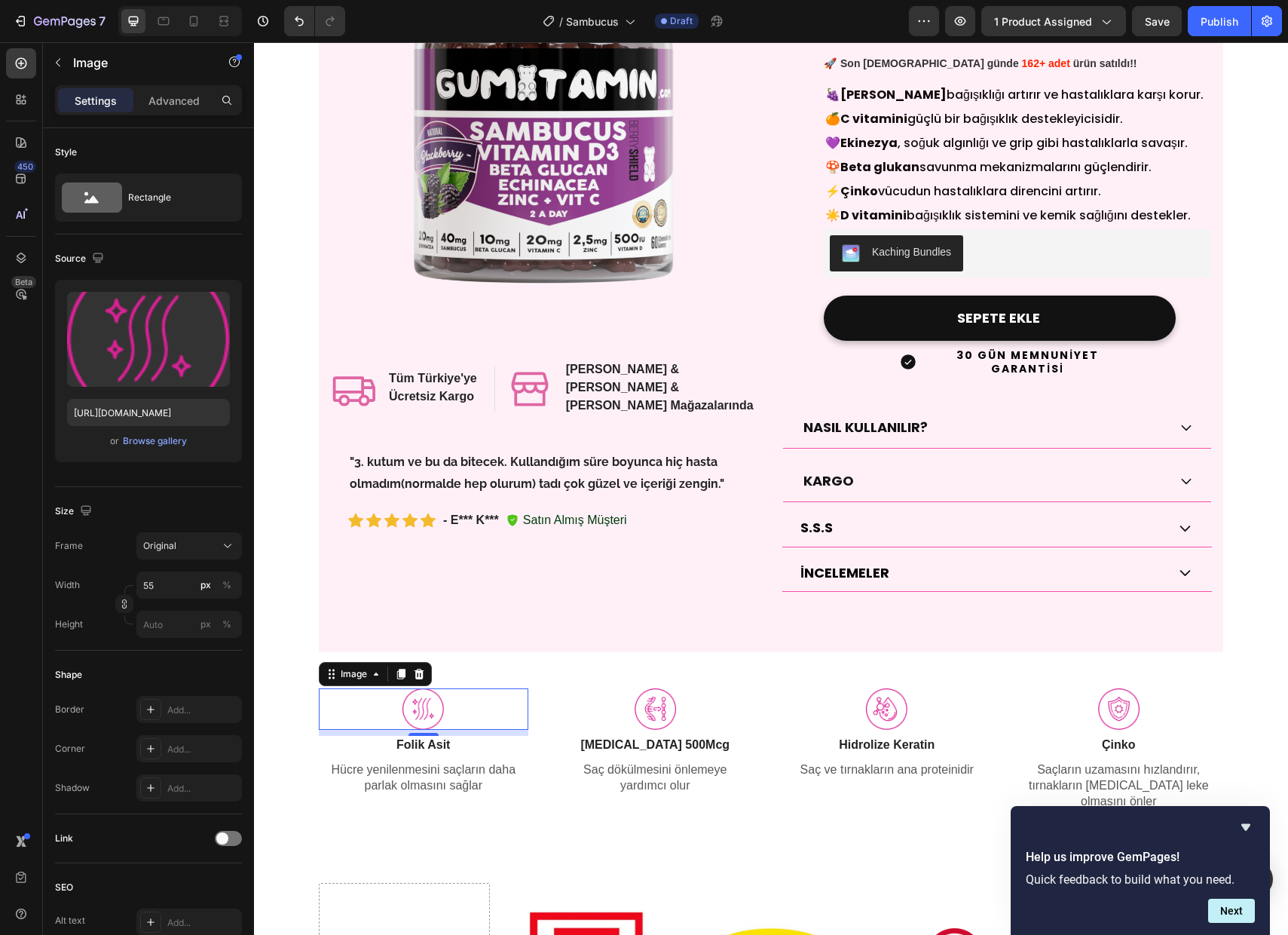
click at [418, 742] on div "8" at bounding box center [424, 748] width 15 height 12
click at [417, 742] on div "8" at bounding box center [424, 748] width 15 height 12
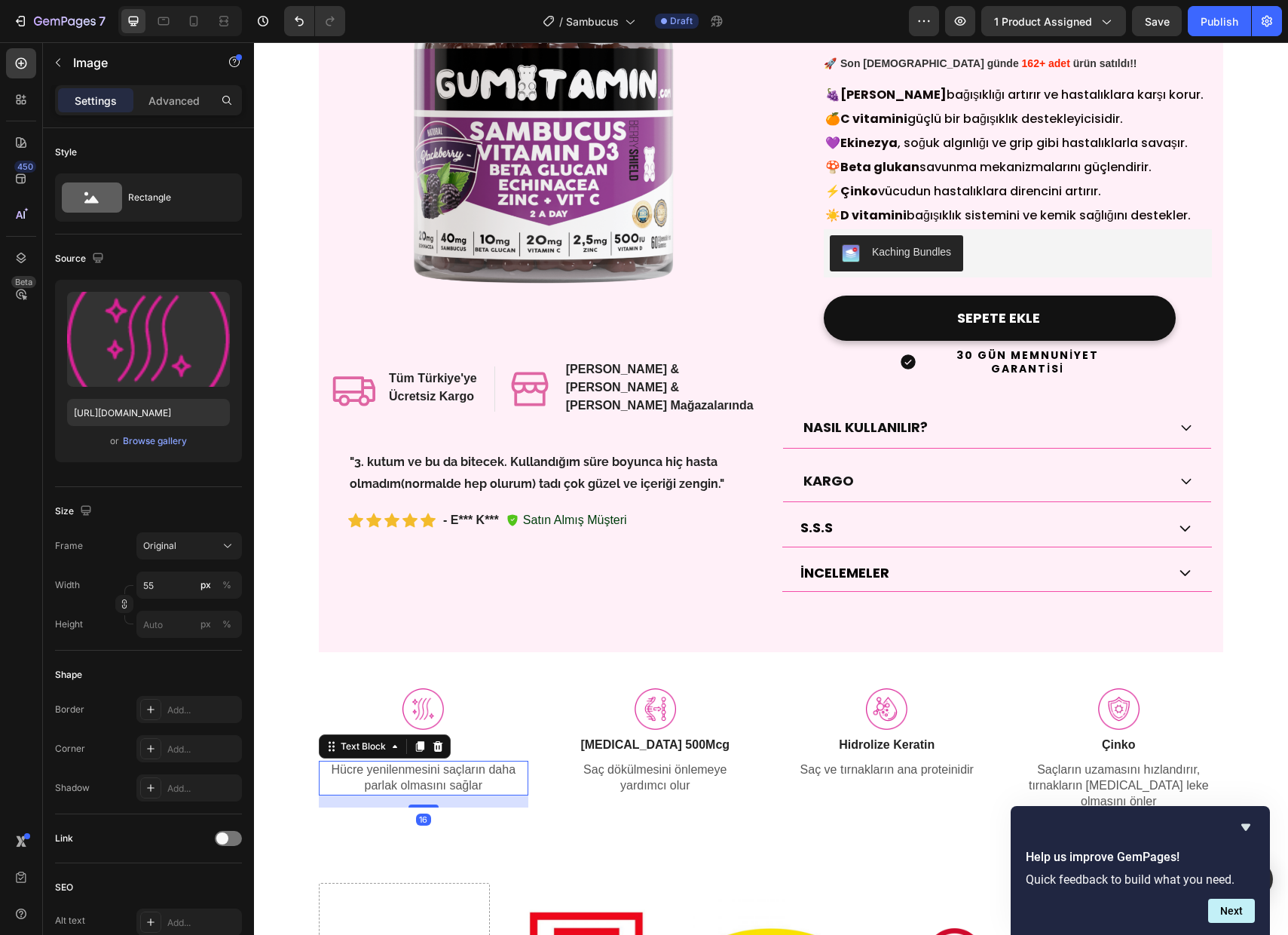
click at [418, 763] on p "Hücre yenilenmesini saçların daha parlak olmasını sağlar" at bounding box center [424, 778] width 207 height 32
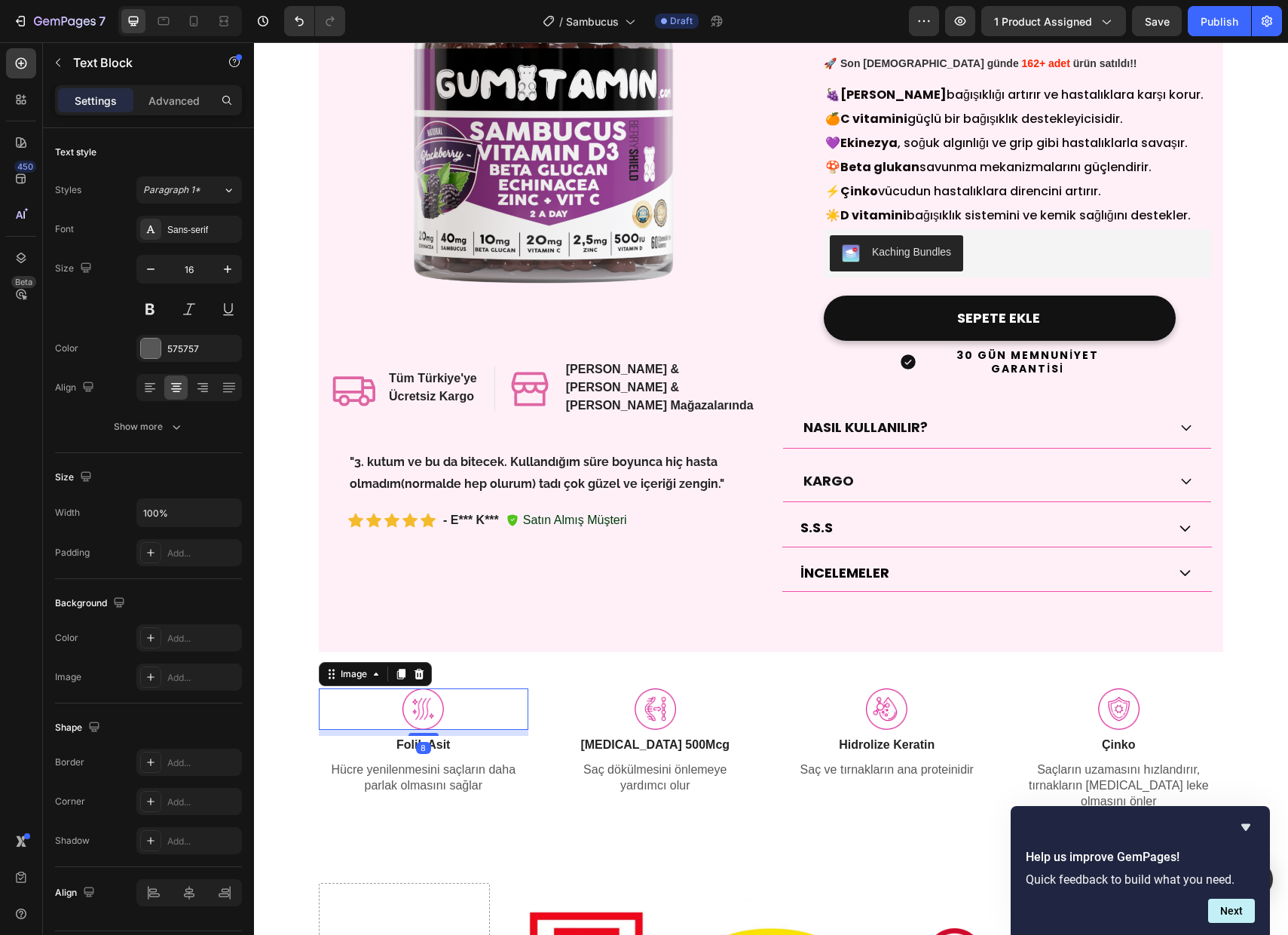
click at [428, 695] on img at bounding box center [423, 709] width 41 height 41
click at [462, 738] on p "Folik Asit" at bounding box center [424, 745] width 207 height 15
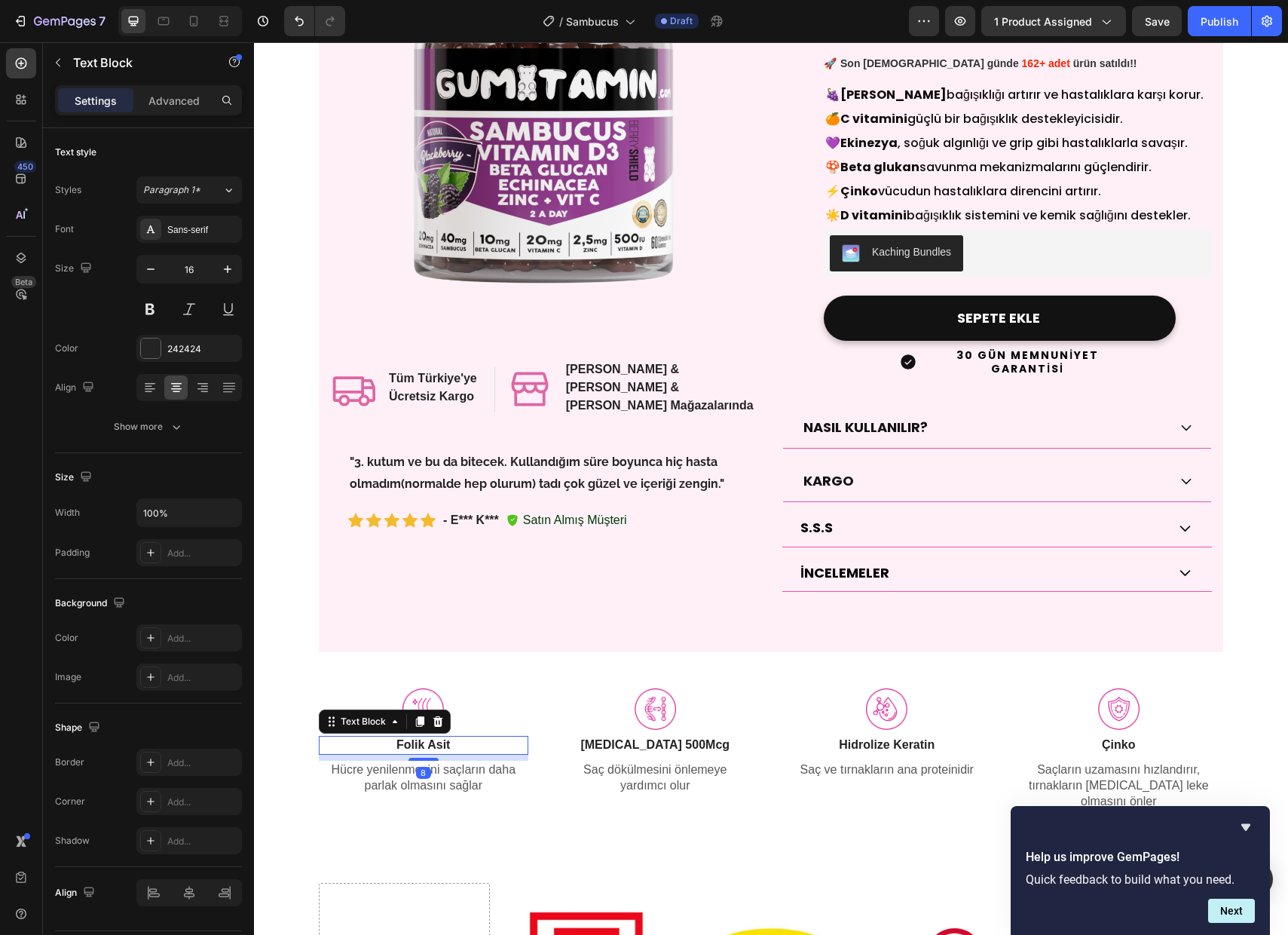
click at [430, 738] on strong "Folik Asit" at bounding box center [423, 744] width 53 height 13
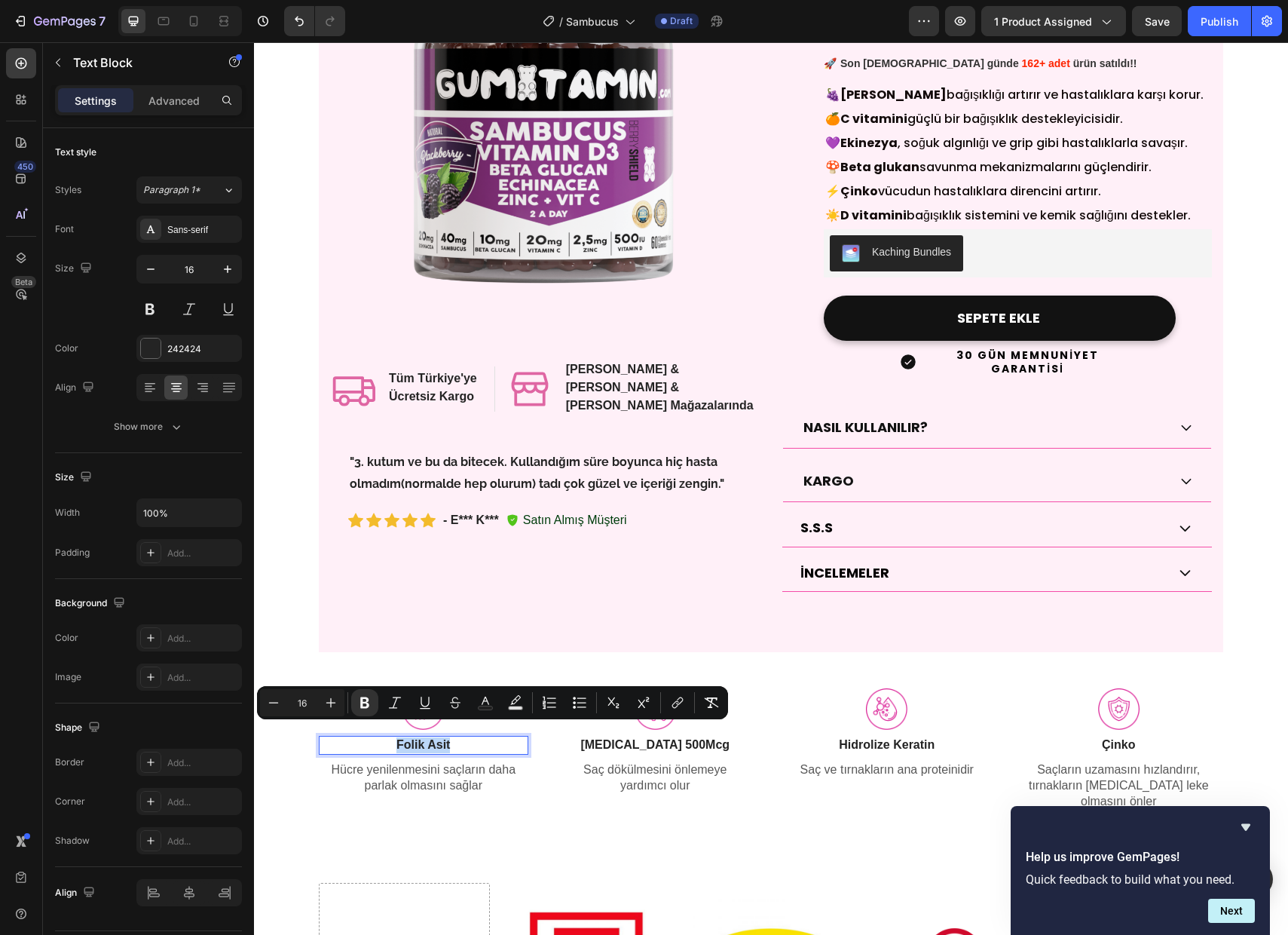
click at [430, 738] on strong "Folik Asit" at bounding box center [423, 744] width 53 height 13
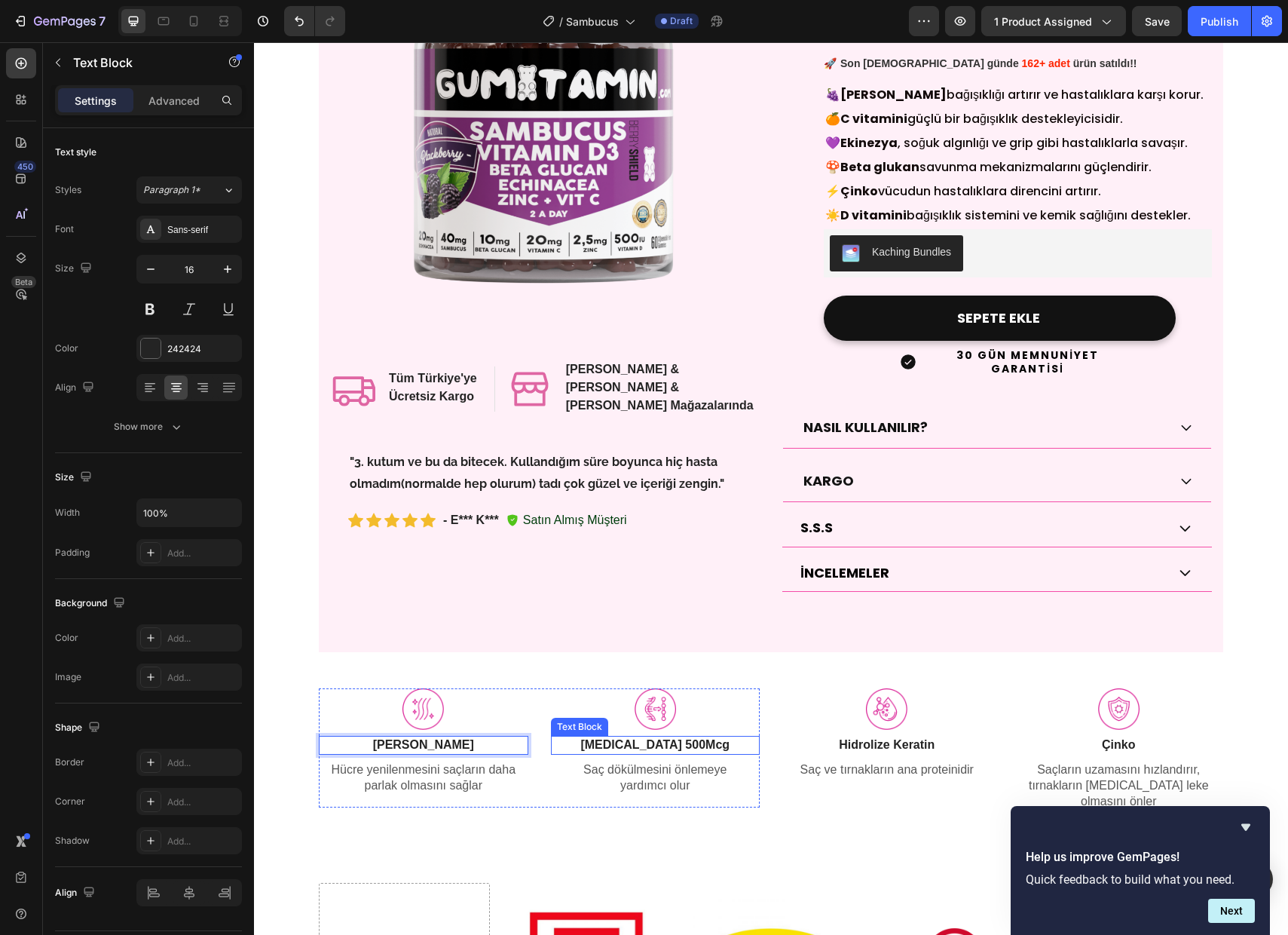
click at [659, 738] on p "[MEDICAL_DATA] 500Mcg" at bounding box center [655, 745] width 207 height 15
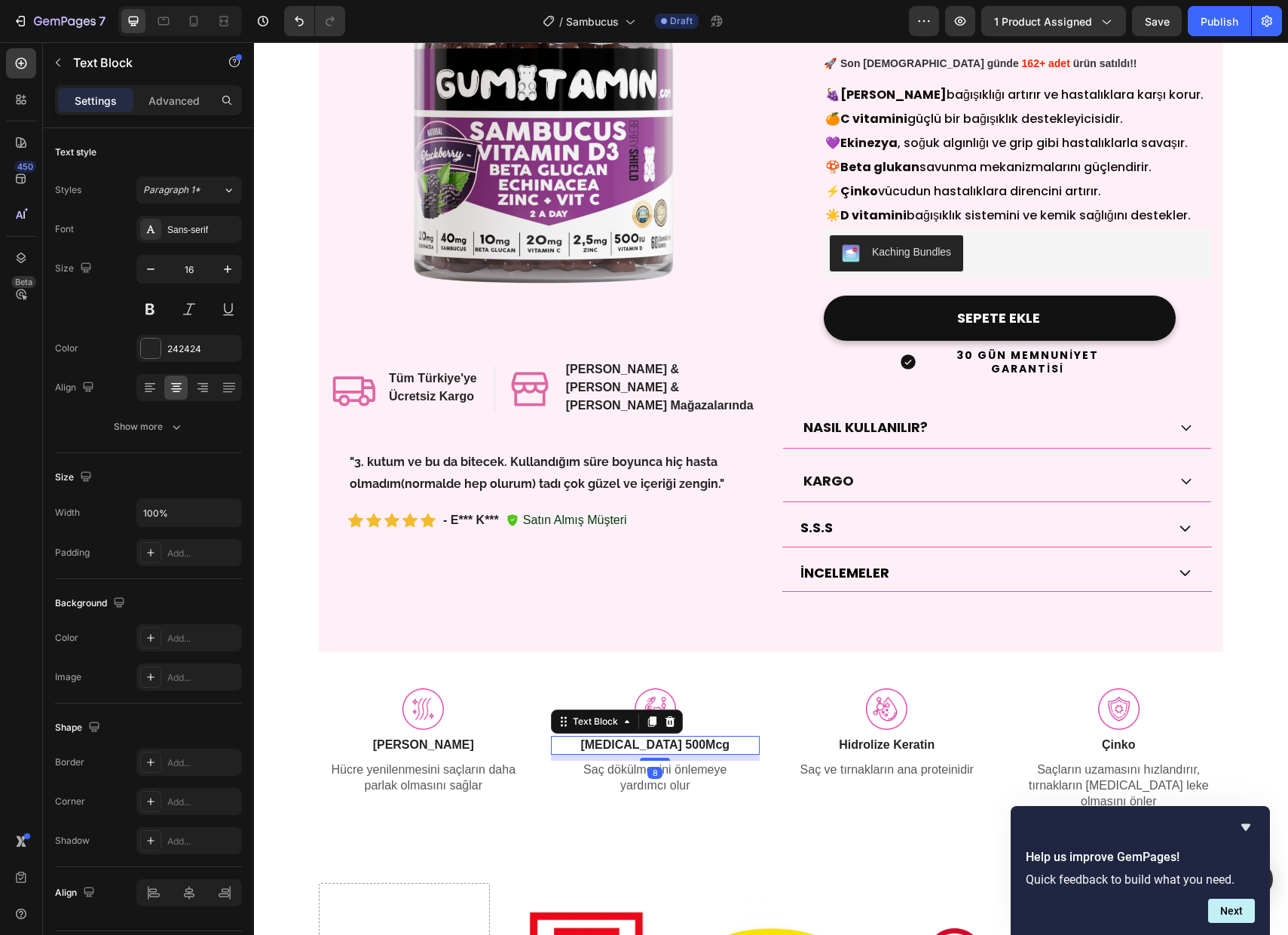
click at [659, 738] on p "[MEDICAL_DATA] 500Mcg" at bounding box center [655, 745] width 207 height 15
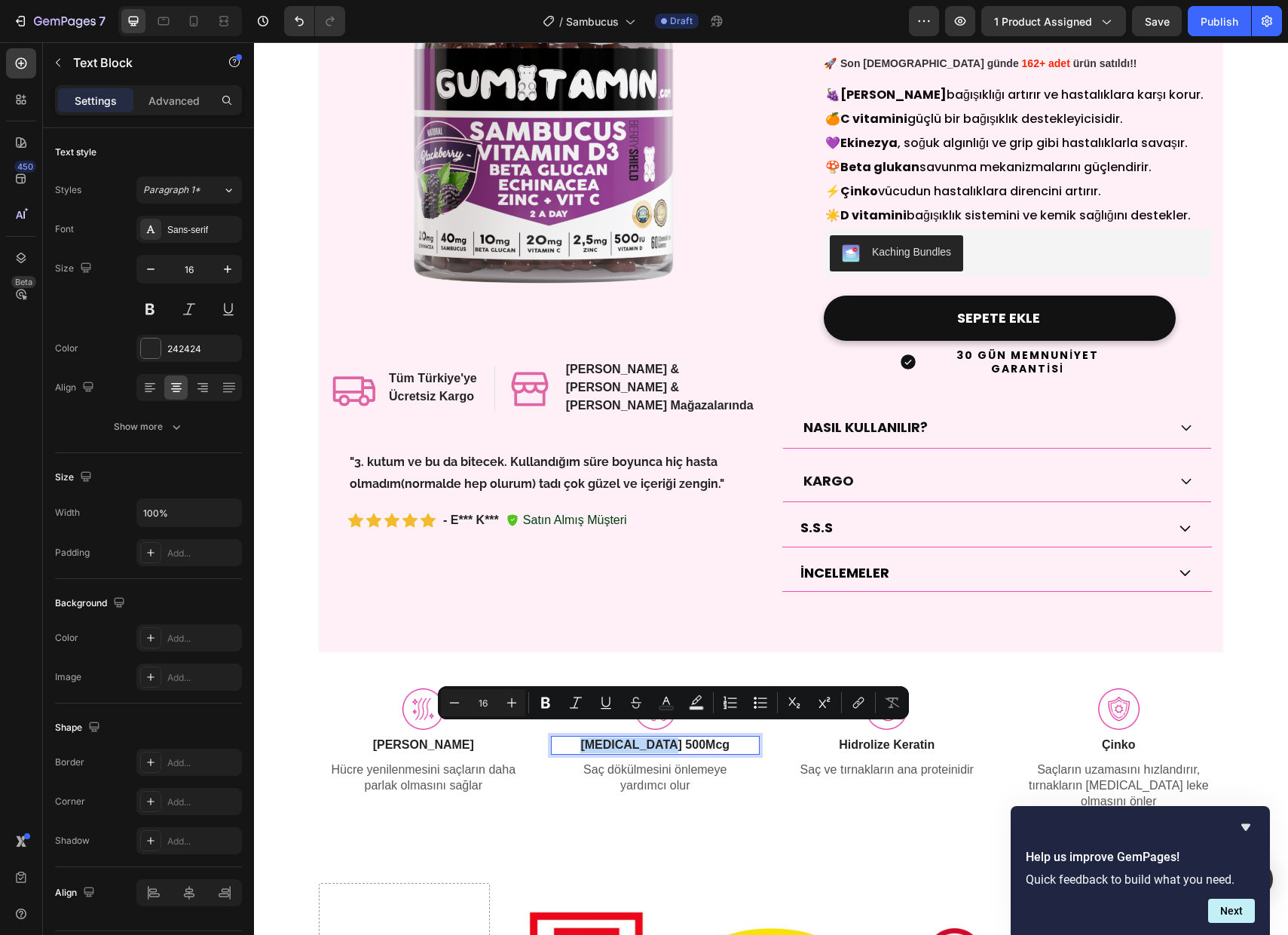
click at [659, 738] on p "[MEDICAL_DATA] 500Mcg" at bounding box center [655, 745] width 207 height 15
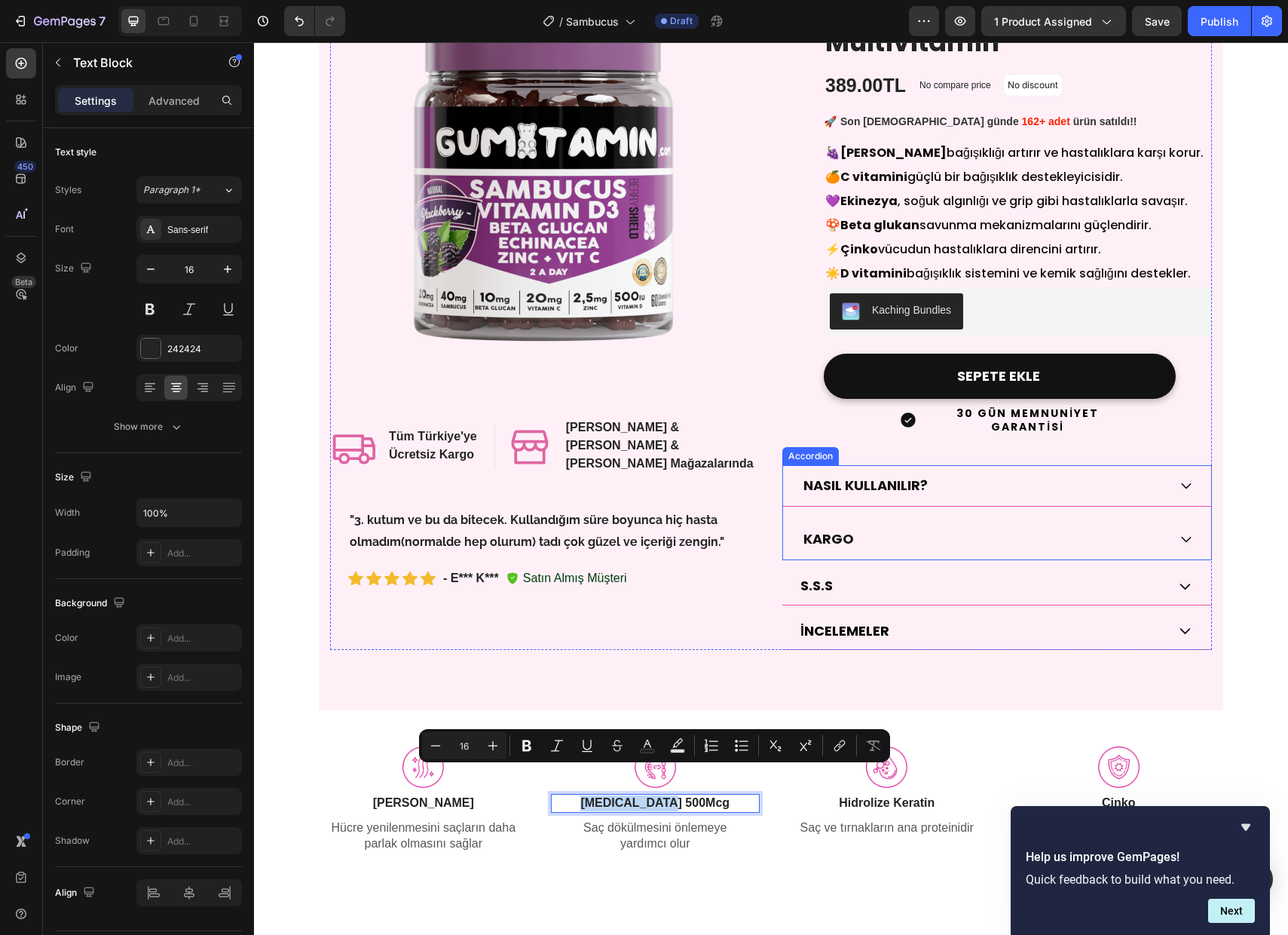
scroll to position [140, 0]
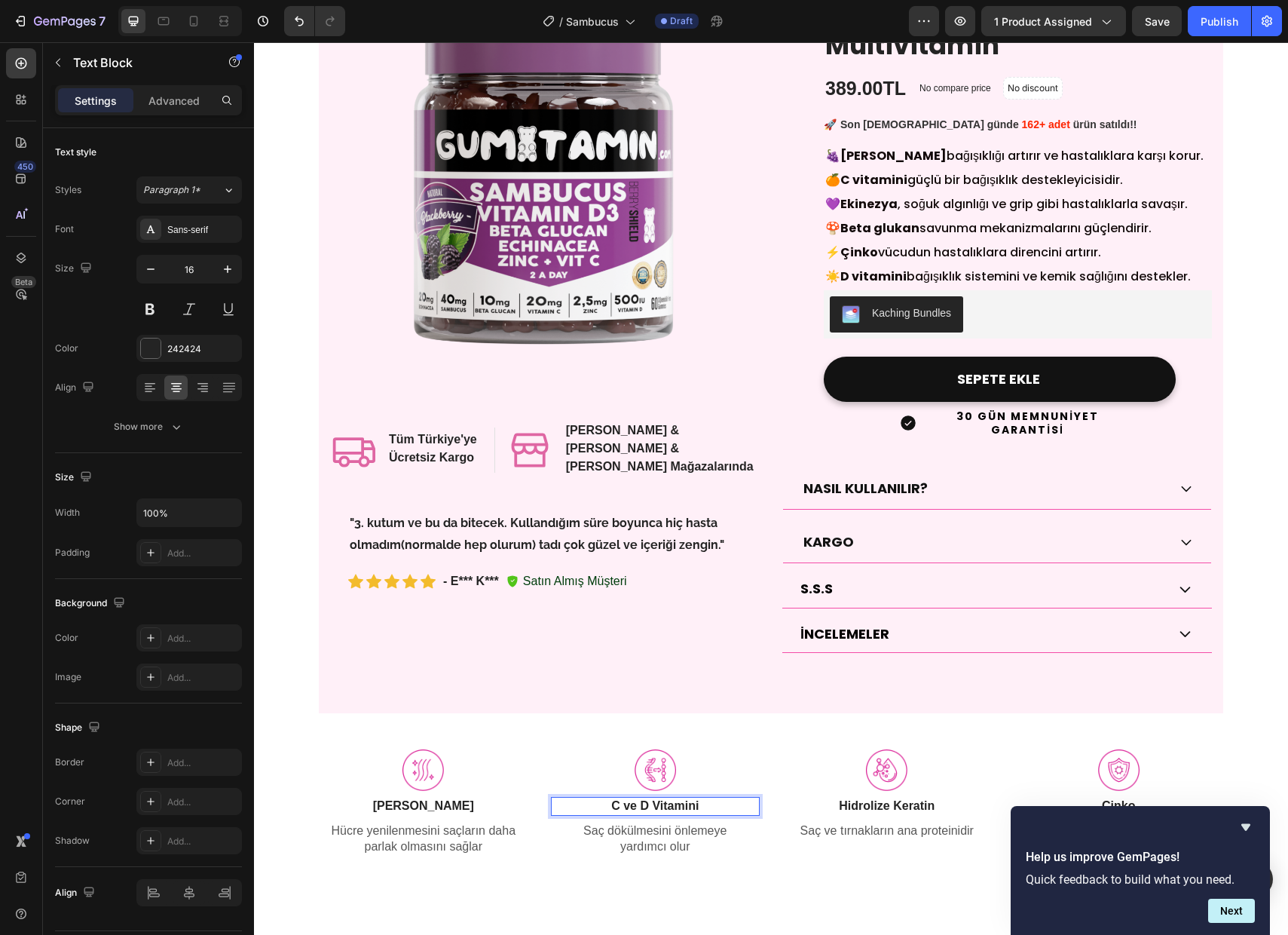
click at [648, 799] on p "C ve D Vitamini" at bounding box center [655, 806] width 207 height 15
click at [862, 799] on p "Hidrolize Keratin" at bounding box center [887, 806] width 207 height 15
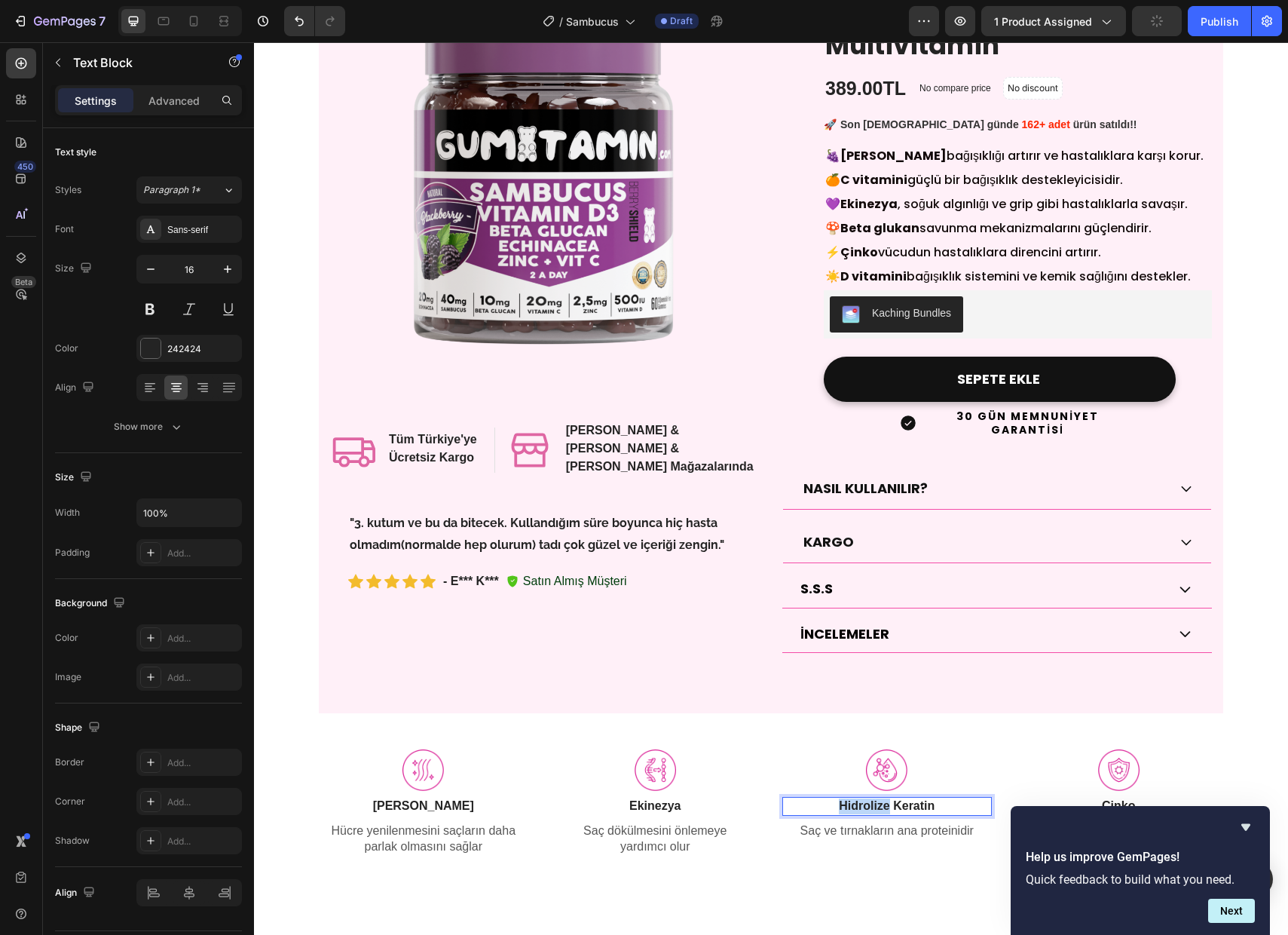
click at [862, 799] on p "Hidrolize Keratin" at bounding box center [887, 806] width 207 height 15
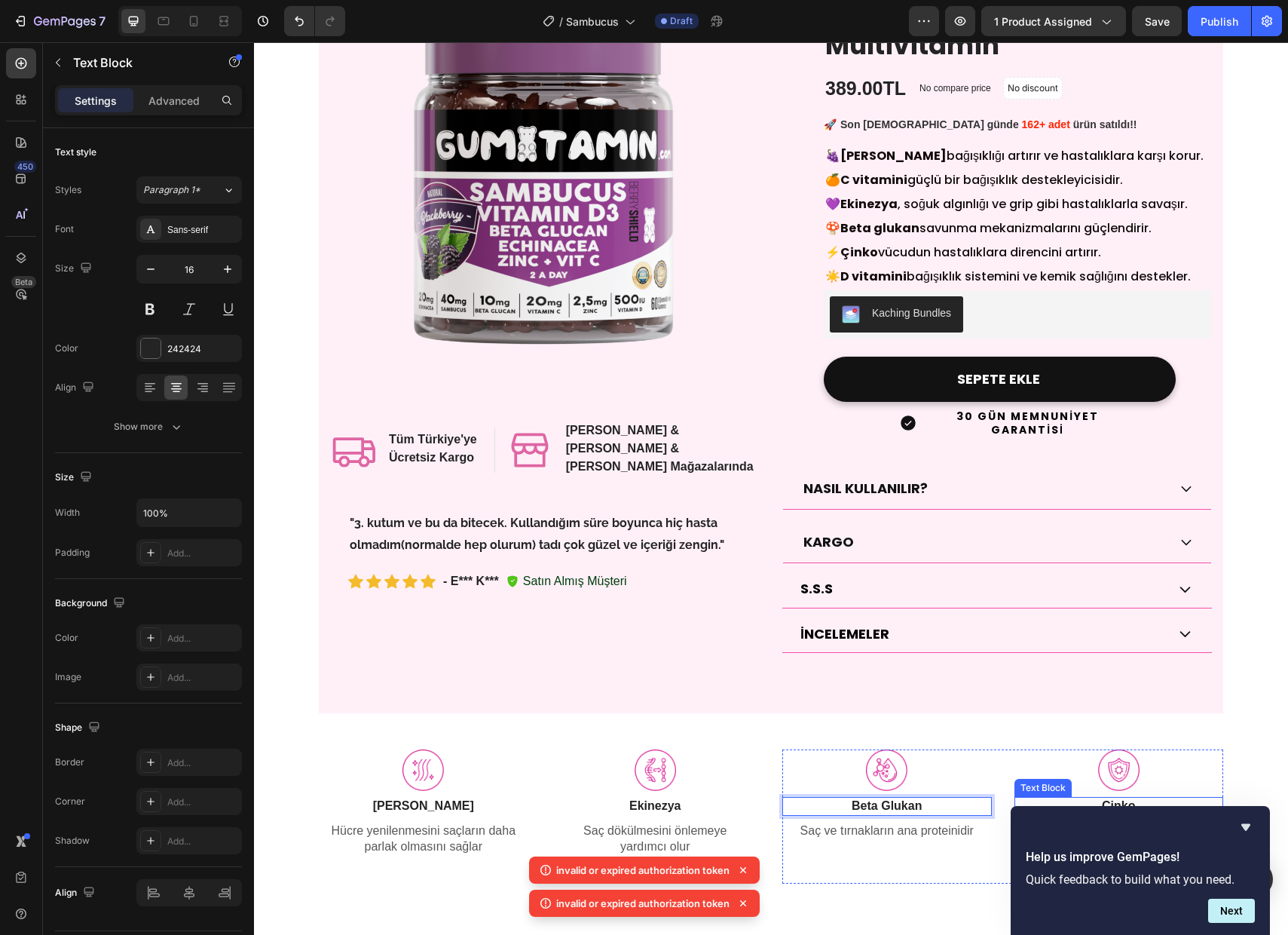
click at [1122, 799] on p "Çinko" at bounding box center [1119, 806] width 207 height 15
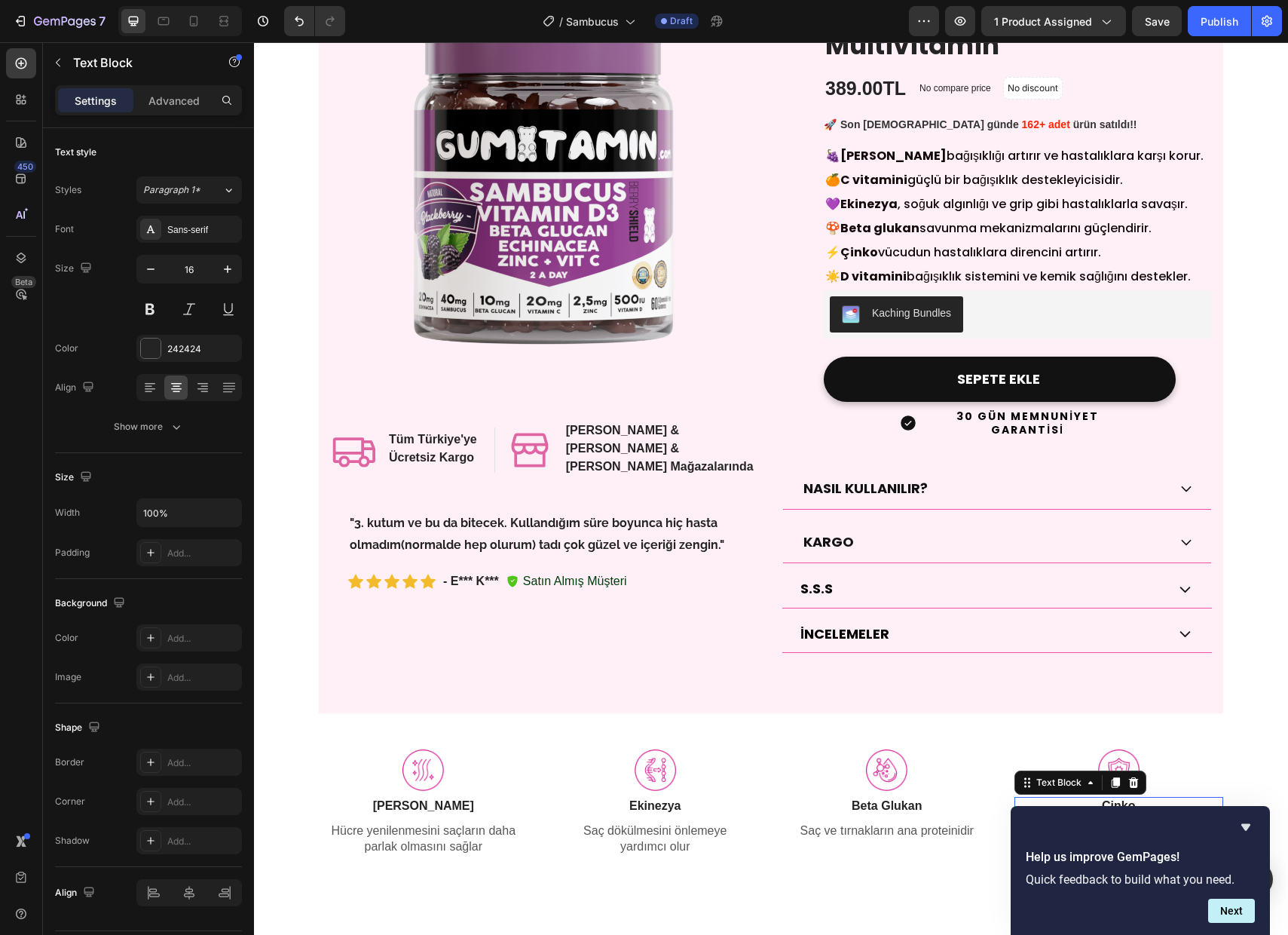
click at [1122, 799] on p "Çinko" at bounding box center [1119, 806] width 207 height 15
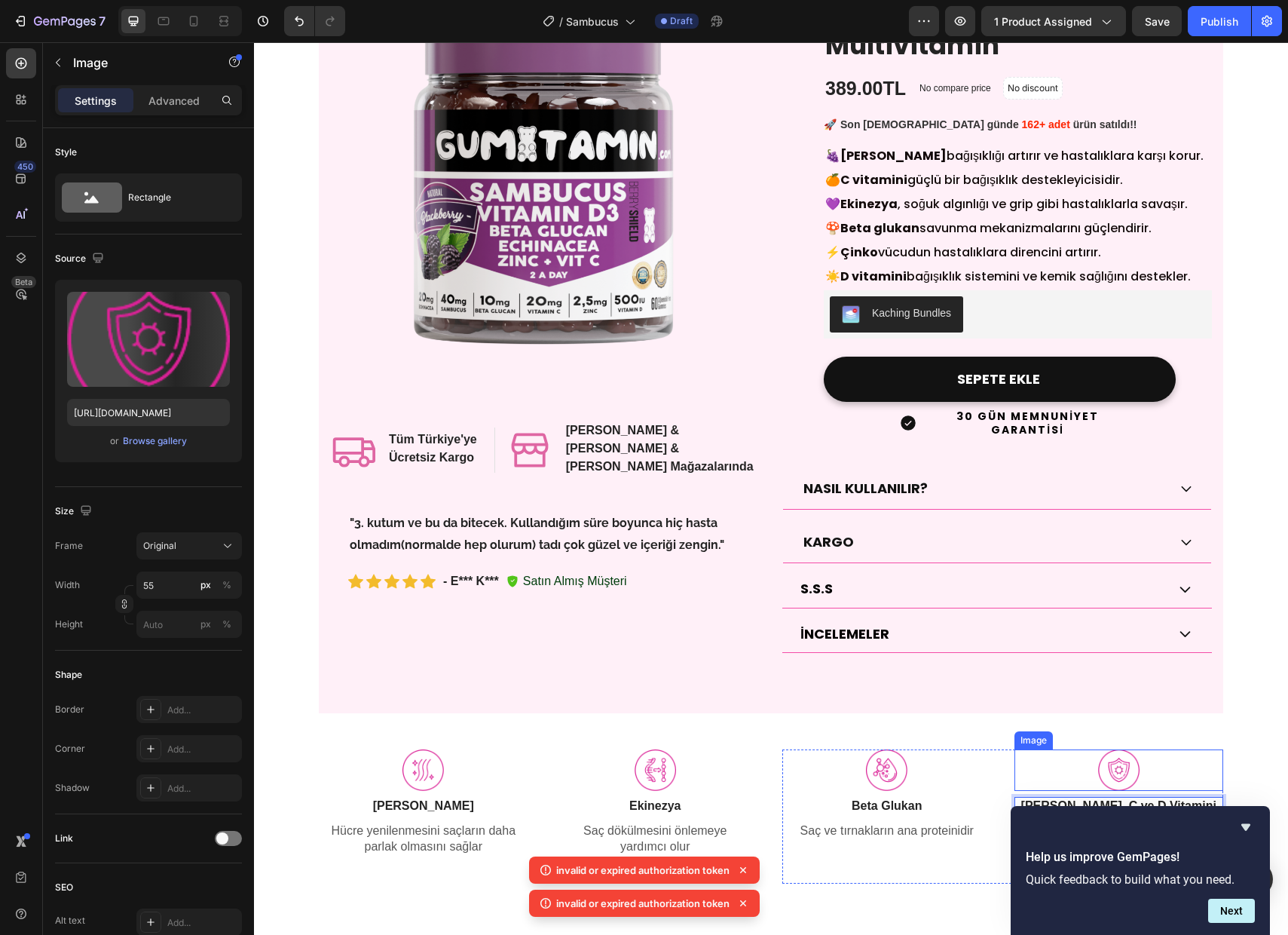
click at [1014, 731] on div "Image" at bounding box center [1033, 739] width 39 height 18
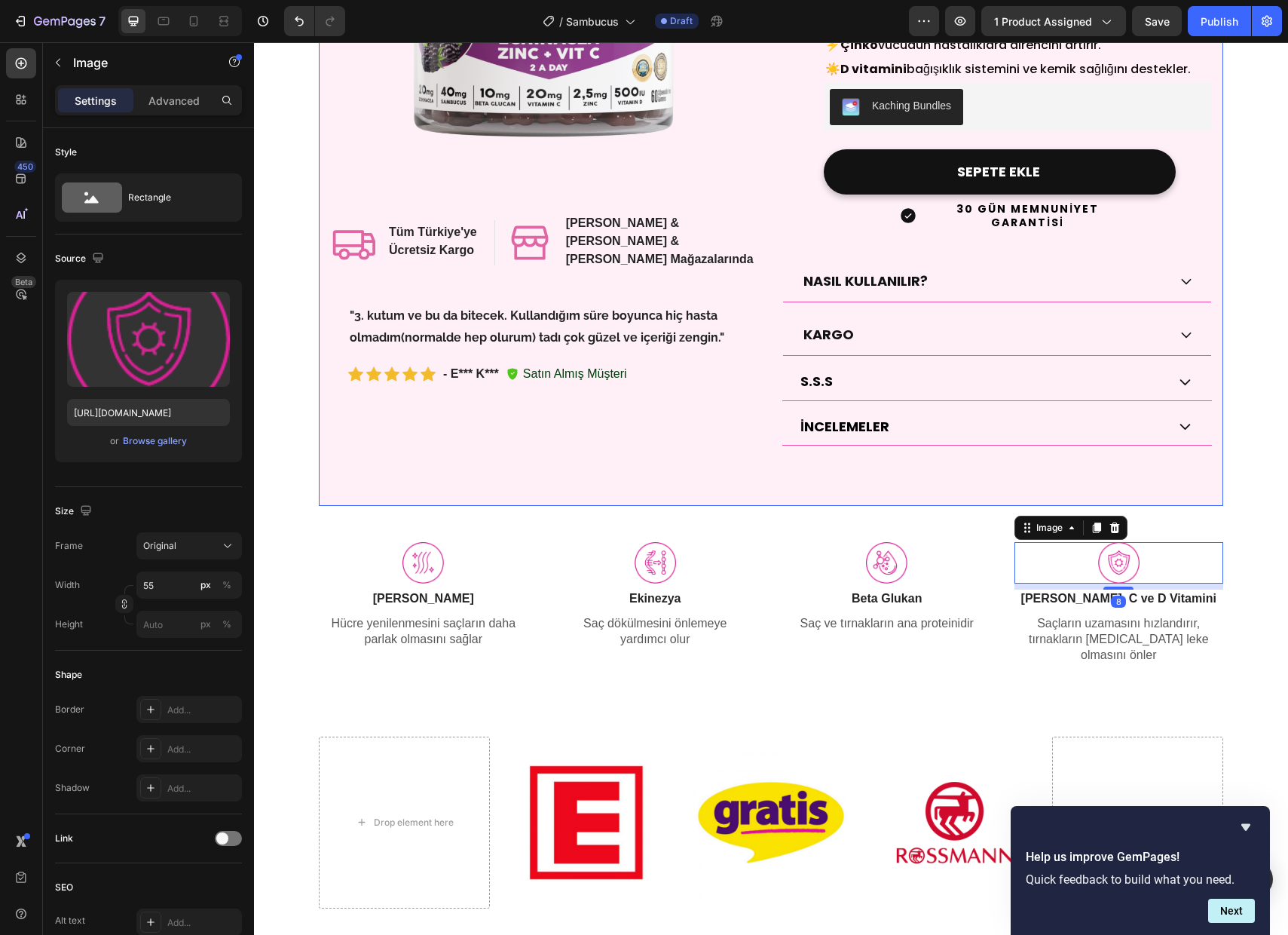
scroll to position [354, 0]
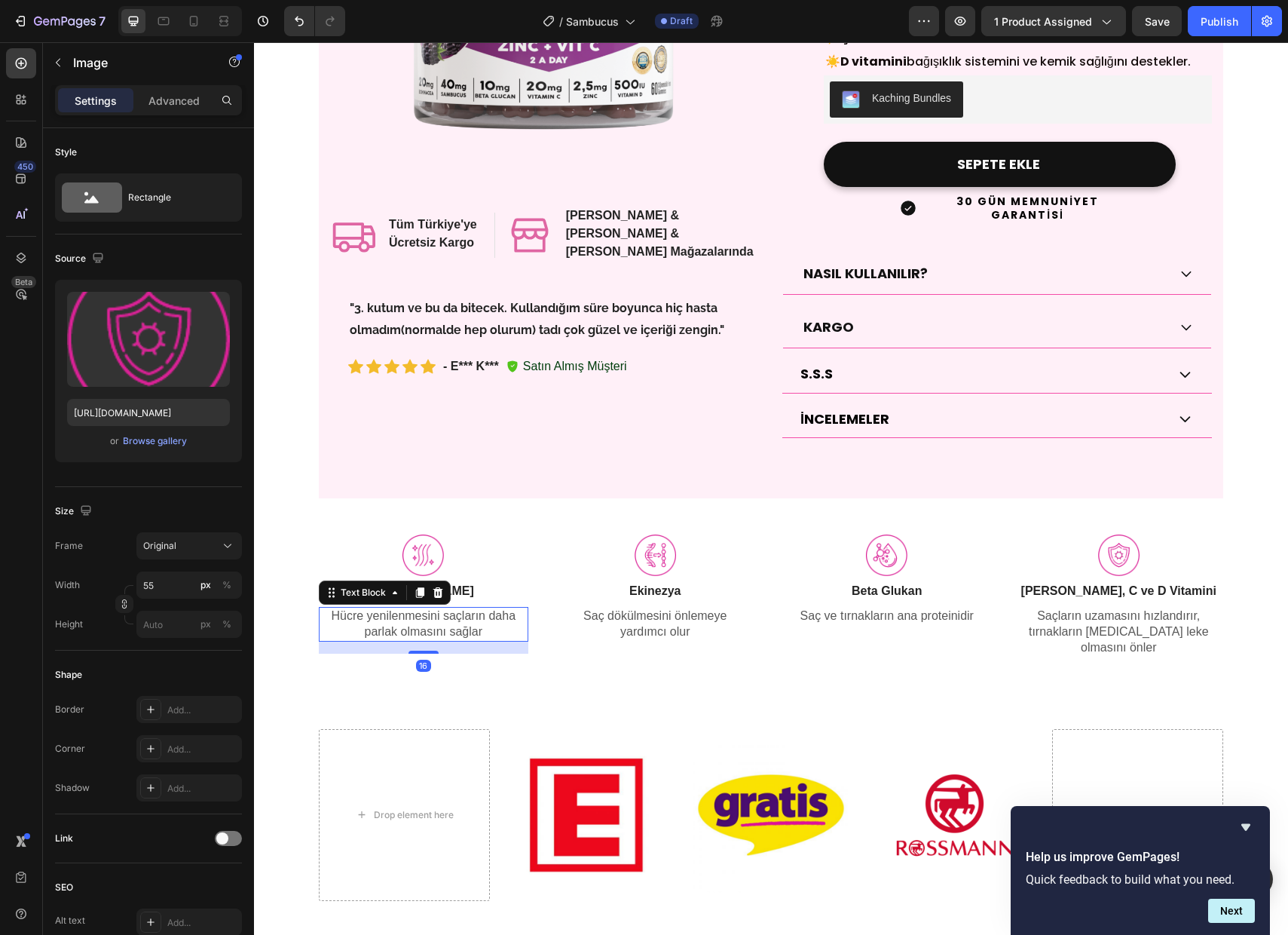
click at [373, 611] on p "Hücre yenilenmesini saçların daha parlak olmasını sağlar" at bounding box center [424, 624] width 207 height 32
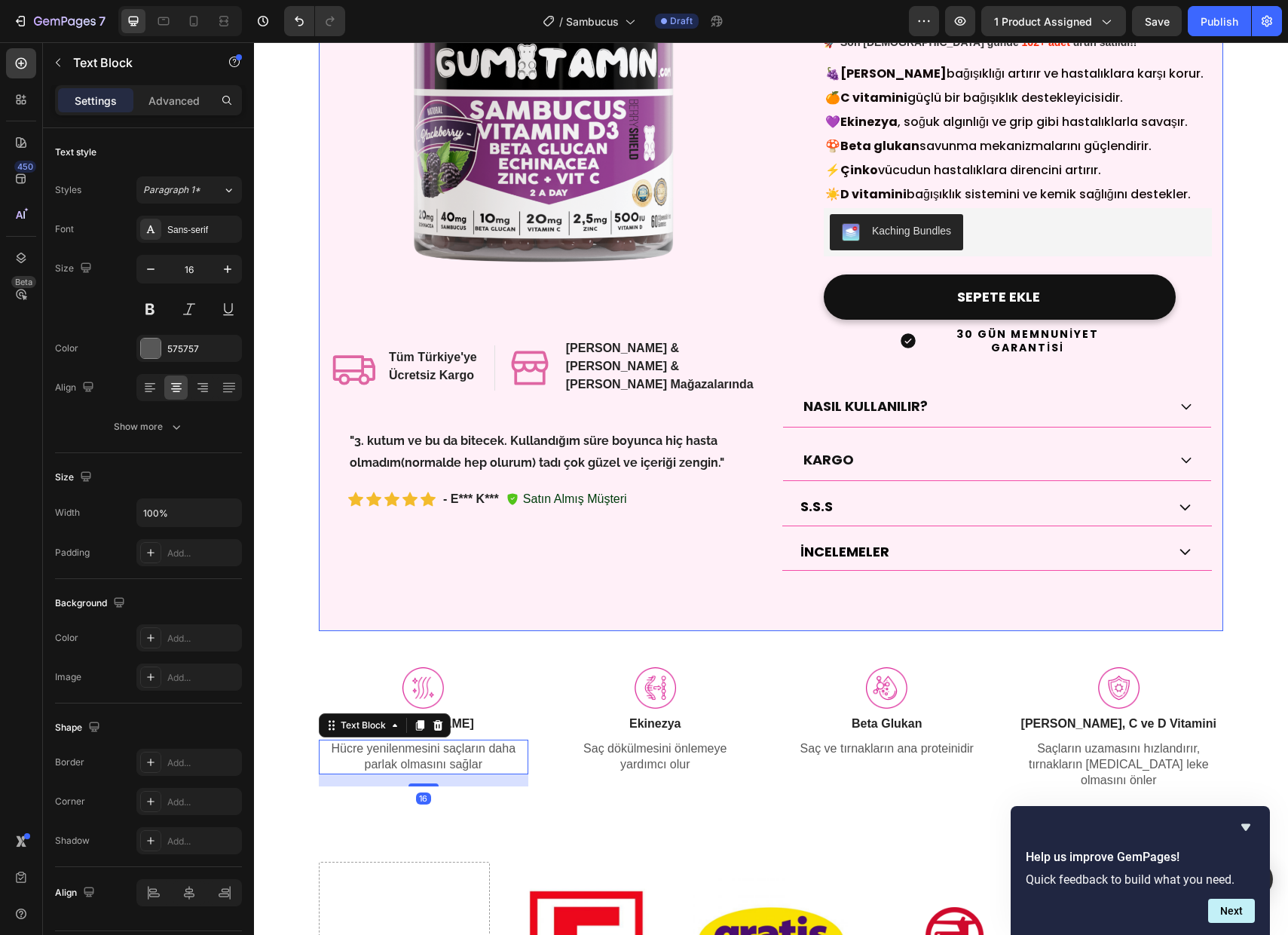
scroll to position [233, 0]
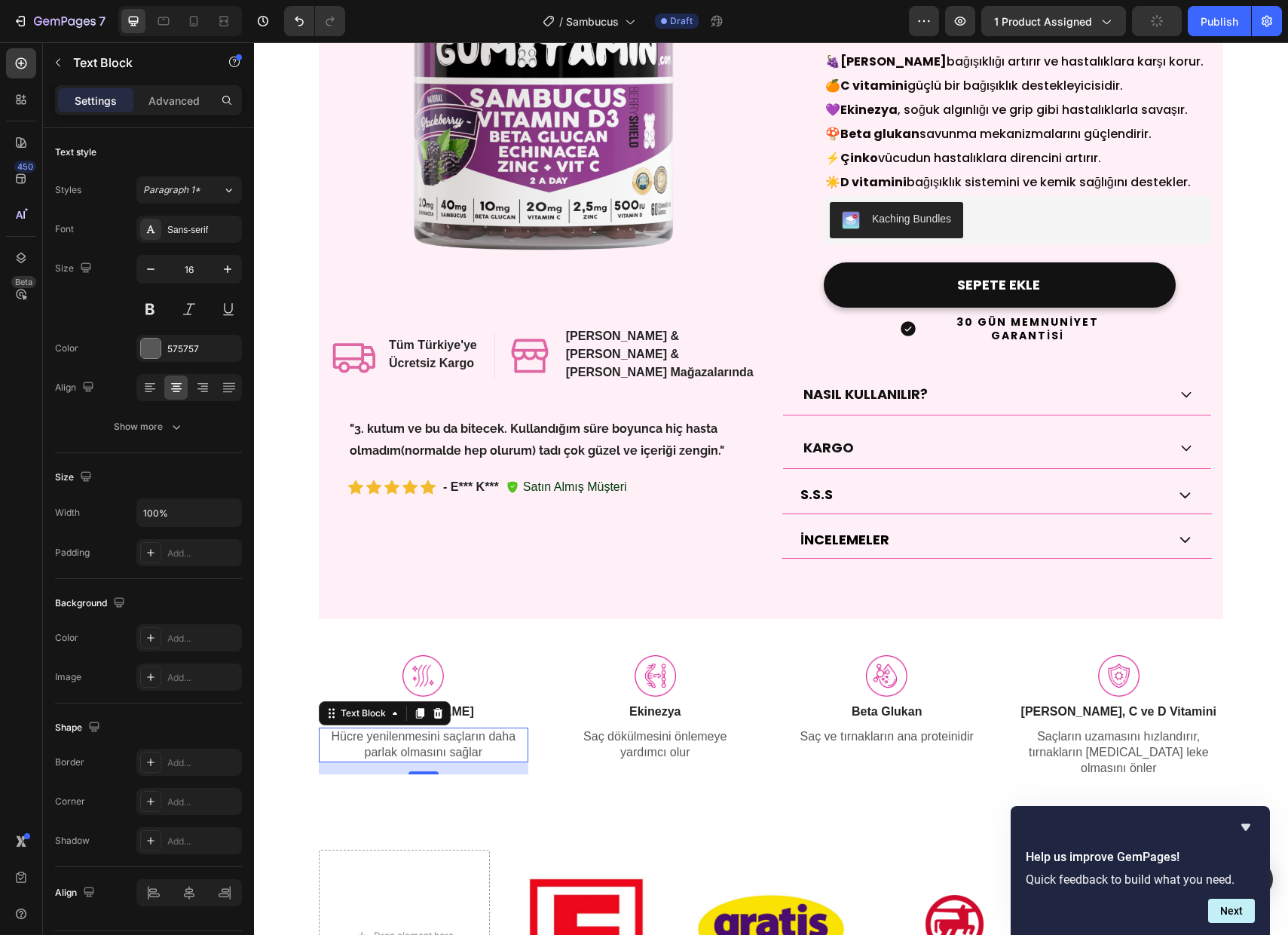
click at [448, 729] on p "Hücre yenilenmesini saçların daha parlak olmasını sağlar" at bounding box center [424, 745] width 207 height 32
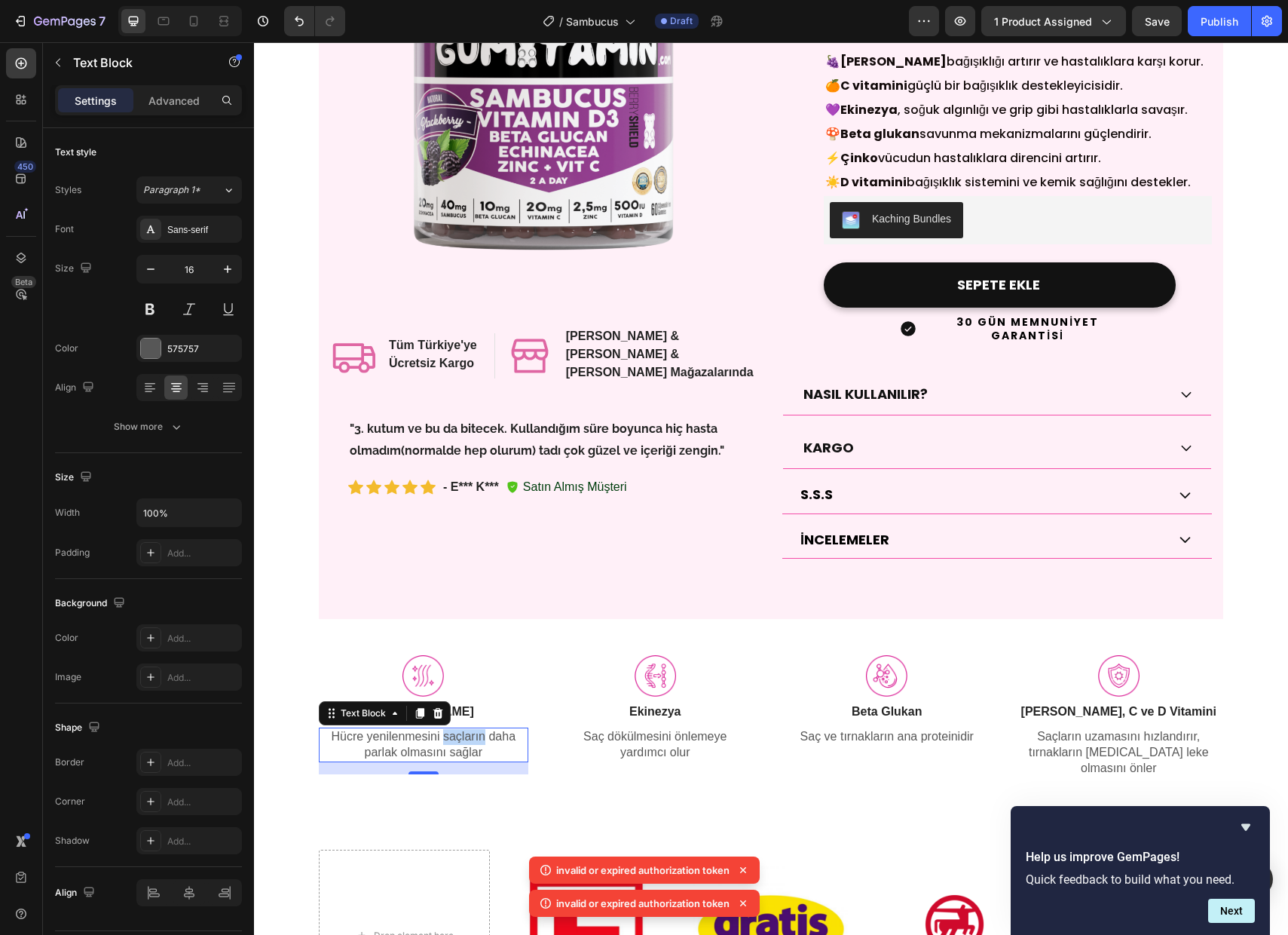
click at [448, 729] on p "Hücre yenilenmesini saçların daha parlak olmasını sağlar" at bounding box center [424, 745] width 207 height 32
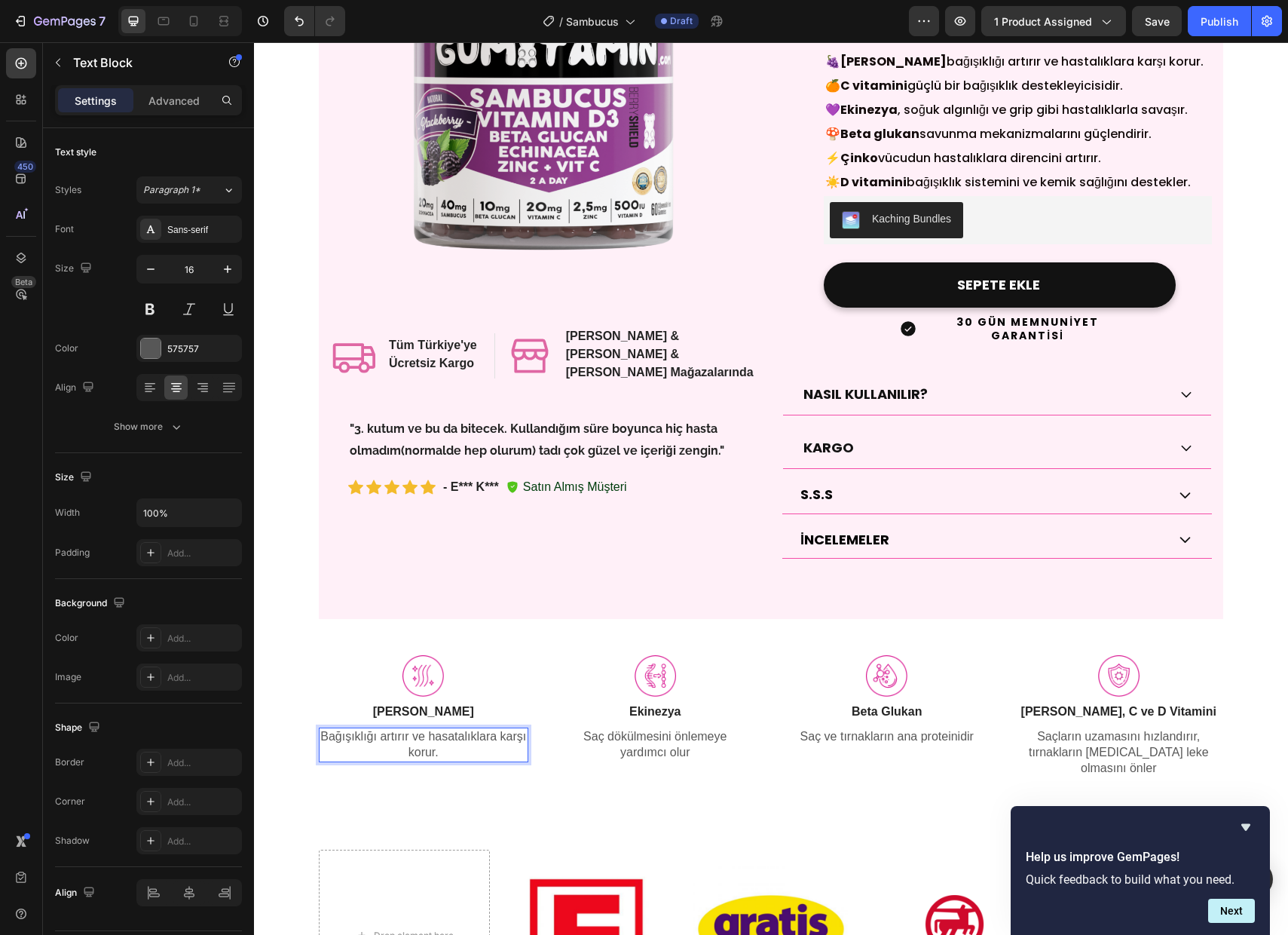
click at [448, 729] on p "Bağışıklığı artırır ve hasatalıklara karşı korur." at bounding box center [424, 745] width 207 height 32
click at [451, 729] on p "Bağışıklığı artırır ve hasatalıklara karşı korur." at bounding box center [424, 745] width 207 height 32
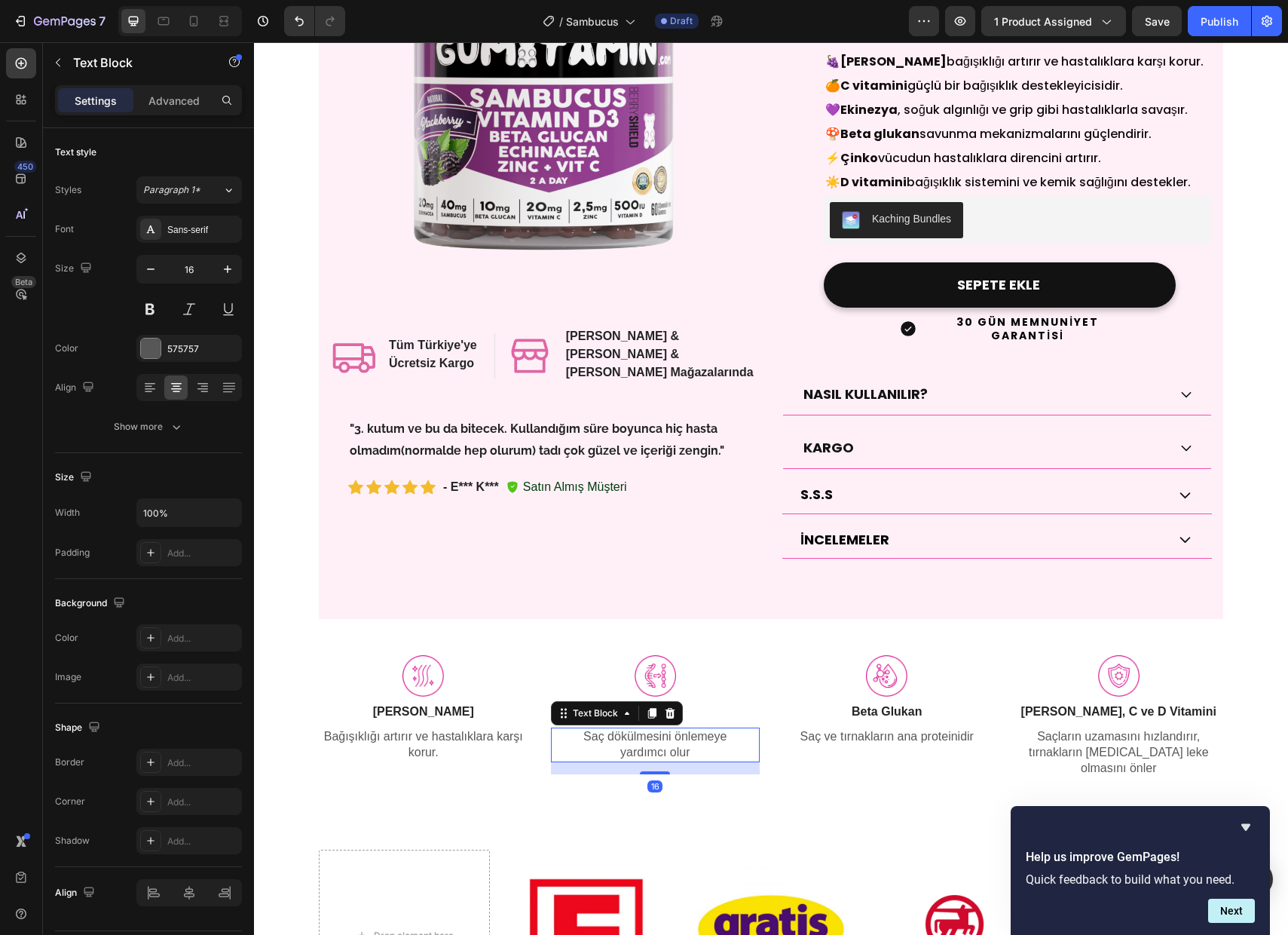
click at [677, 745] on p "yardımcı olur" at bounding box center [655, 752] width 207 height 15
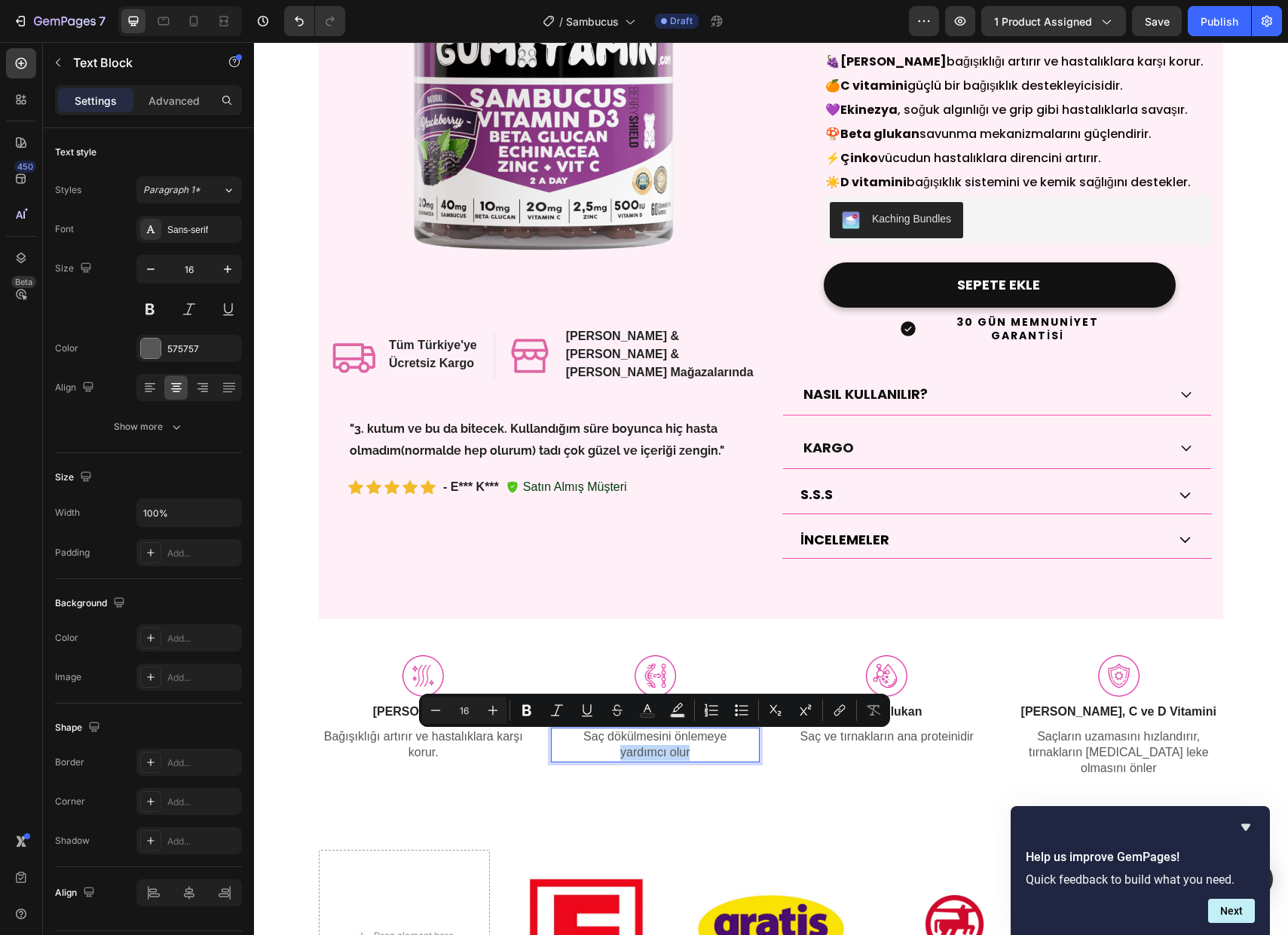
click at [677, 745] on p "yardımcı olur" at bounding box center [655, 752] width 207 height 15
click at [689, 745] on p "yardımcı olur" at bounding box center [655, 752] width 207 height 15
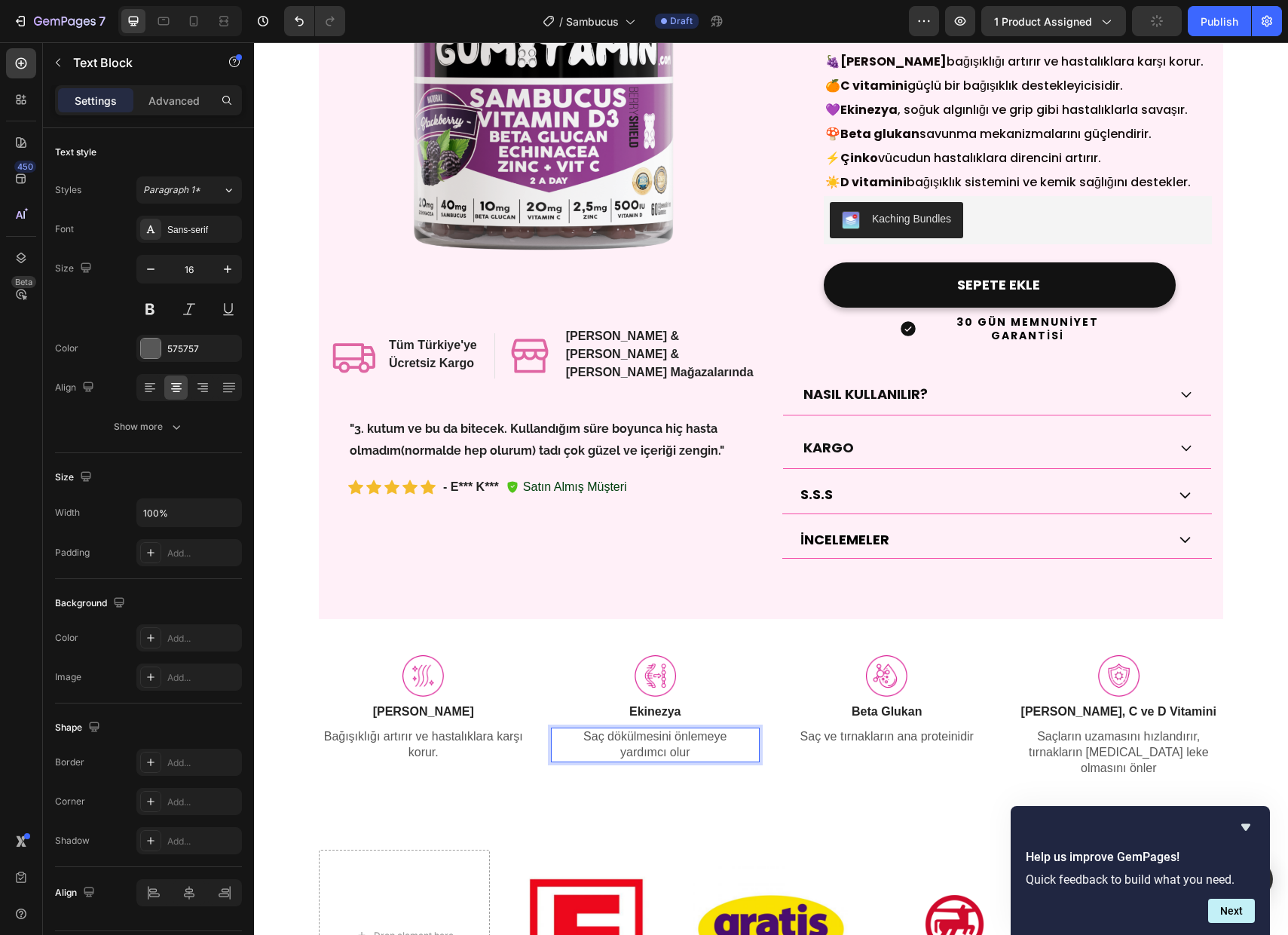
click at [648, 745] on p "yardımcı olur" at bounding box center [655, 752] width 207 height 15
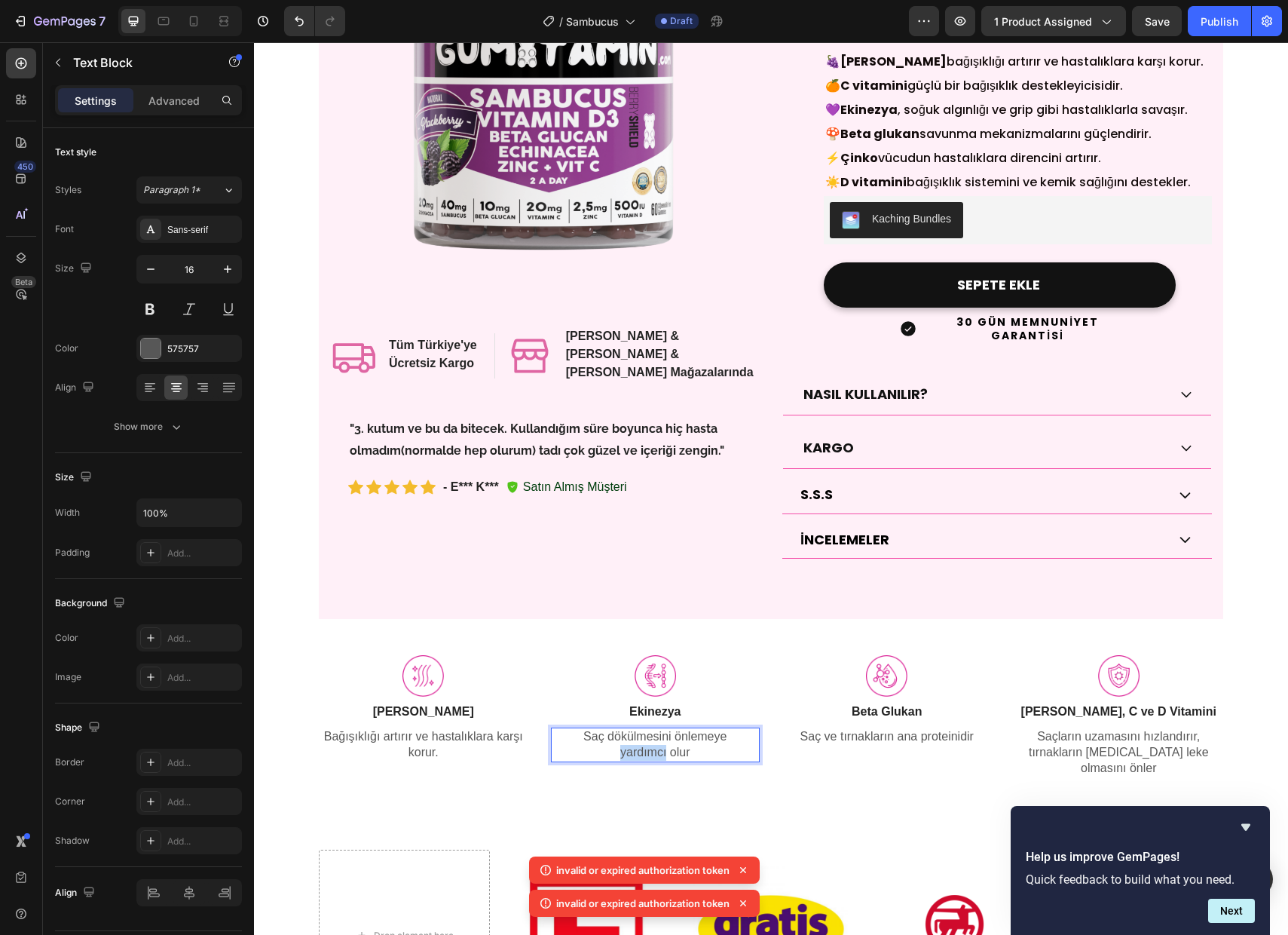
click at [648, 745] on p "yardımcı olur" at bounding box center [655, 752] width 207 height 15
click at [653, 729] on p "Saç dökülmesini önlemeye" at bounding box center [655, 737] width 207 height 15
click at [671, 745] on p "yardımcı olur" at bounding box center [655, 752] width 207 height 15
click at [669, 729] on p "Saç dökülmesini önlemeye" at bounding box center [655, 737] width 207 height 15
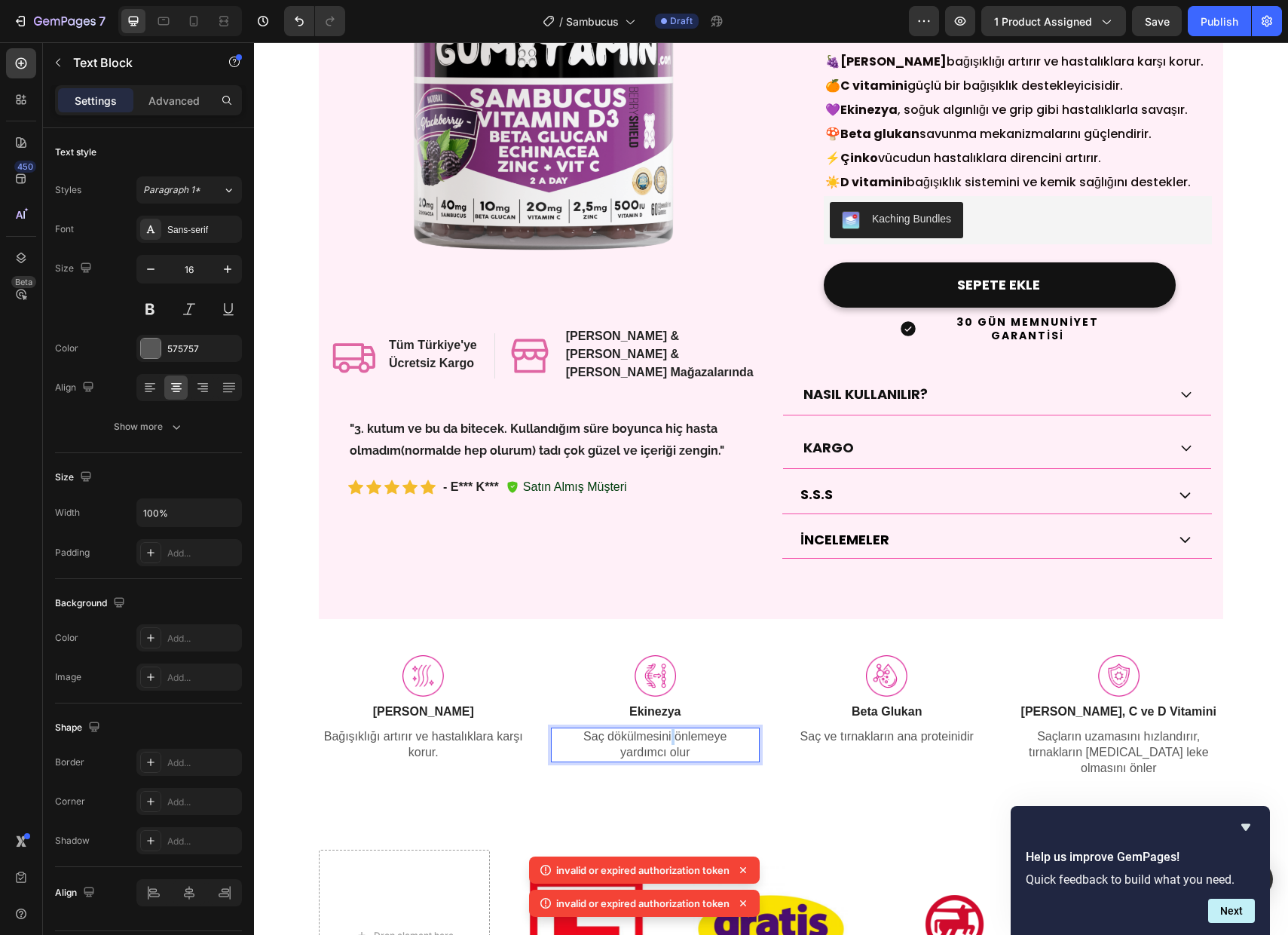
click at [669, 729] on p "Saç dökülmesini önlemeye" at bounding box center [655, 737] width 207 height 15
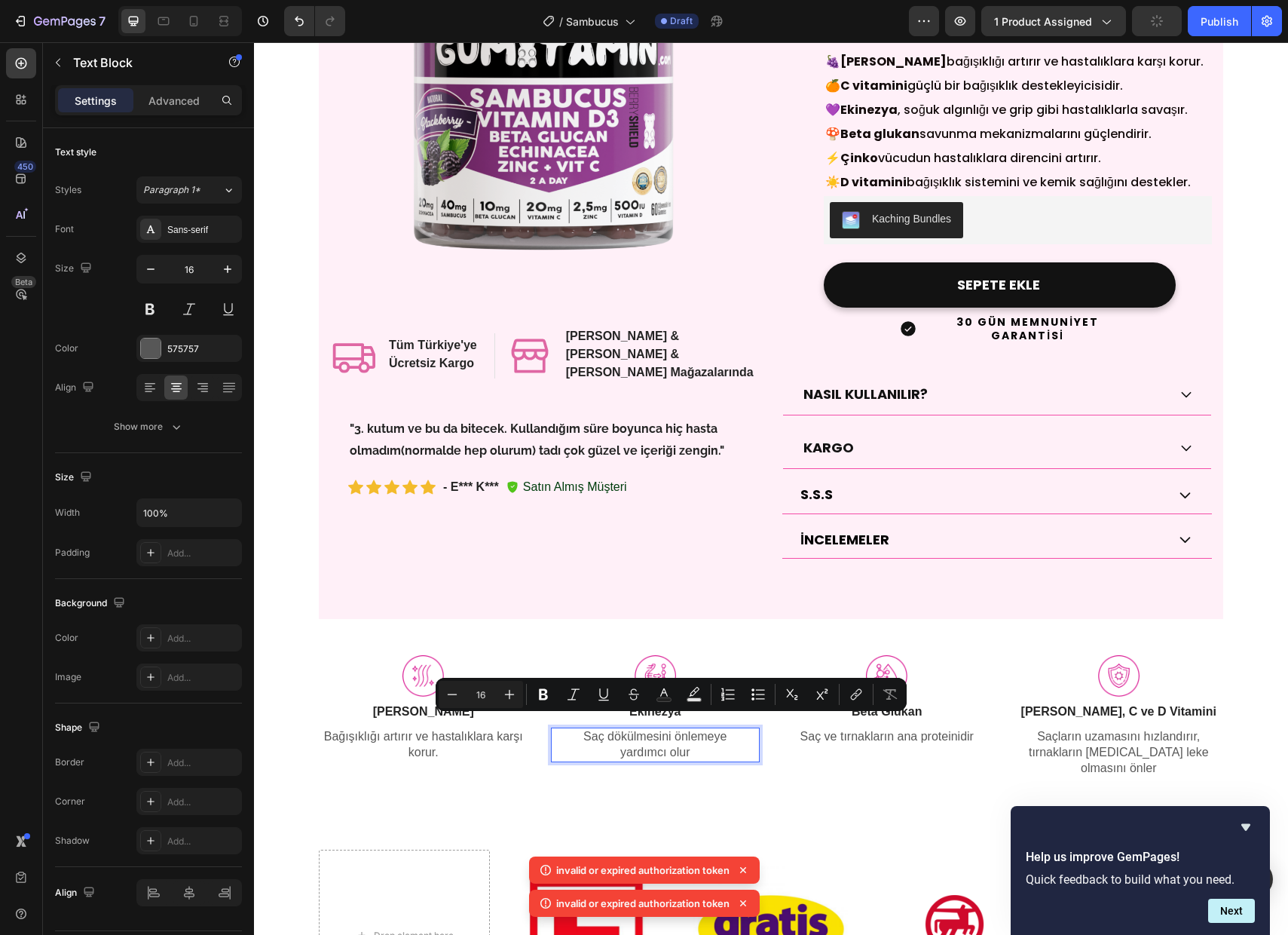
click at [649, 729] on p "Saç dökülmesini önlemeye" at bounding box center [655, 737] width 207 height 15
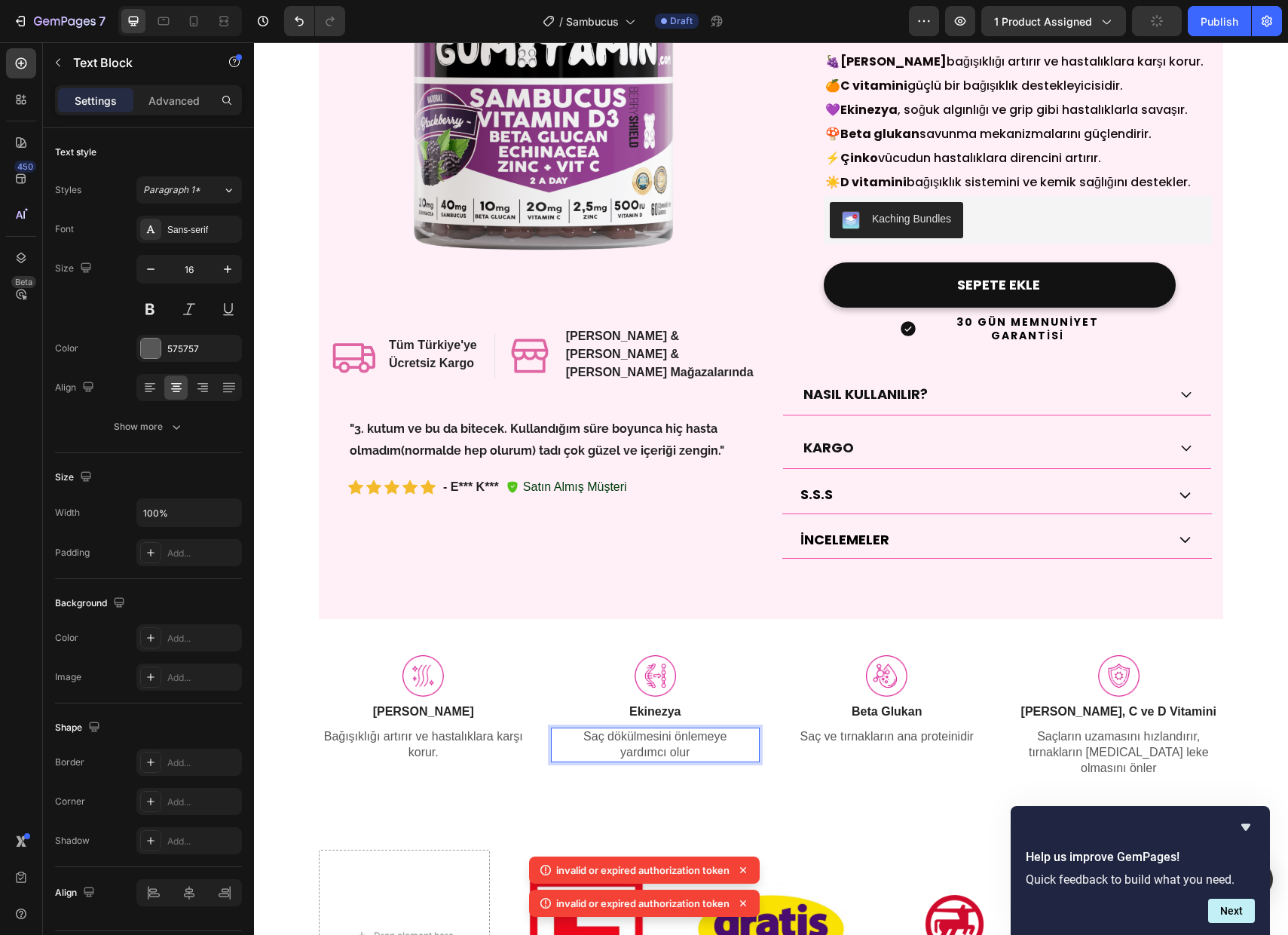
click at [649, 729] on p "Saç dökülmesini önlemeye" at bounding box center [655, 737] width 207 height 15
drag, startPoint x: 695, startPoint y: 739, endPoint x: 587, endPoint y: 719, distance: 109.8
click at [587, 727] on div "Saç dökülmesini önlemeye yardımcı olur" at bounding box center [655, 745] width 209 height 34
click at [846, 729] on p "Saç ve tırnakların ana proteinidir" at bounding box center [887, 737] width 207 height 15
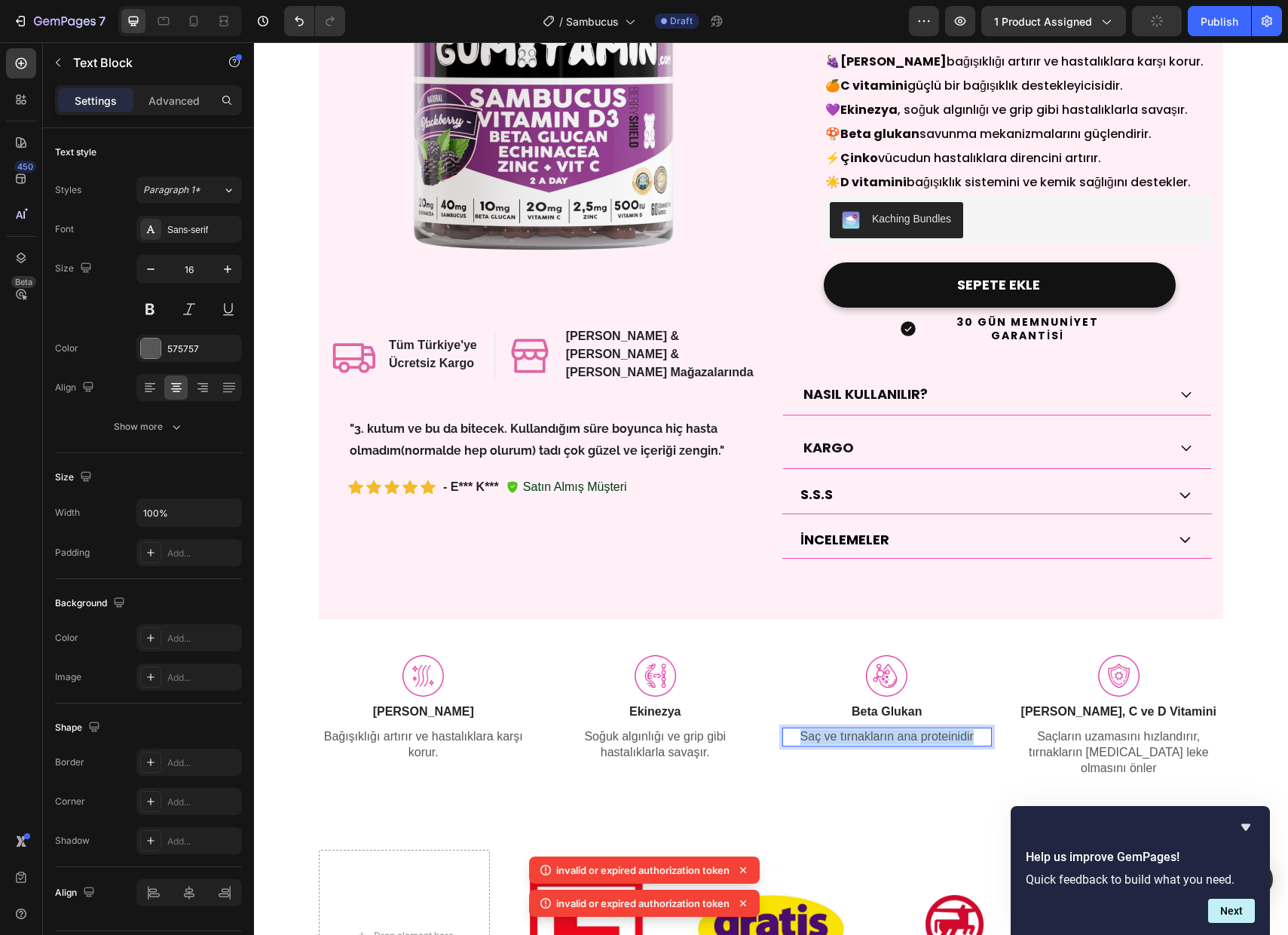
click at [846, 729] on p "Saç ve tırnakların ana proteinidir" at bounding box center [887, 737] width 207 height 15
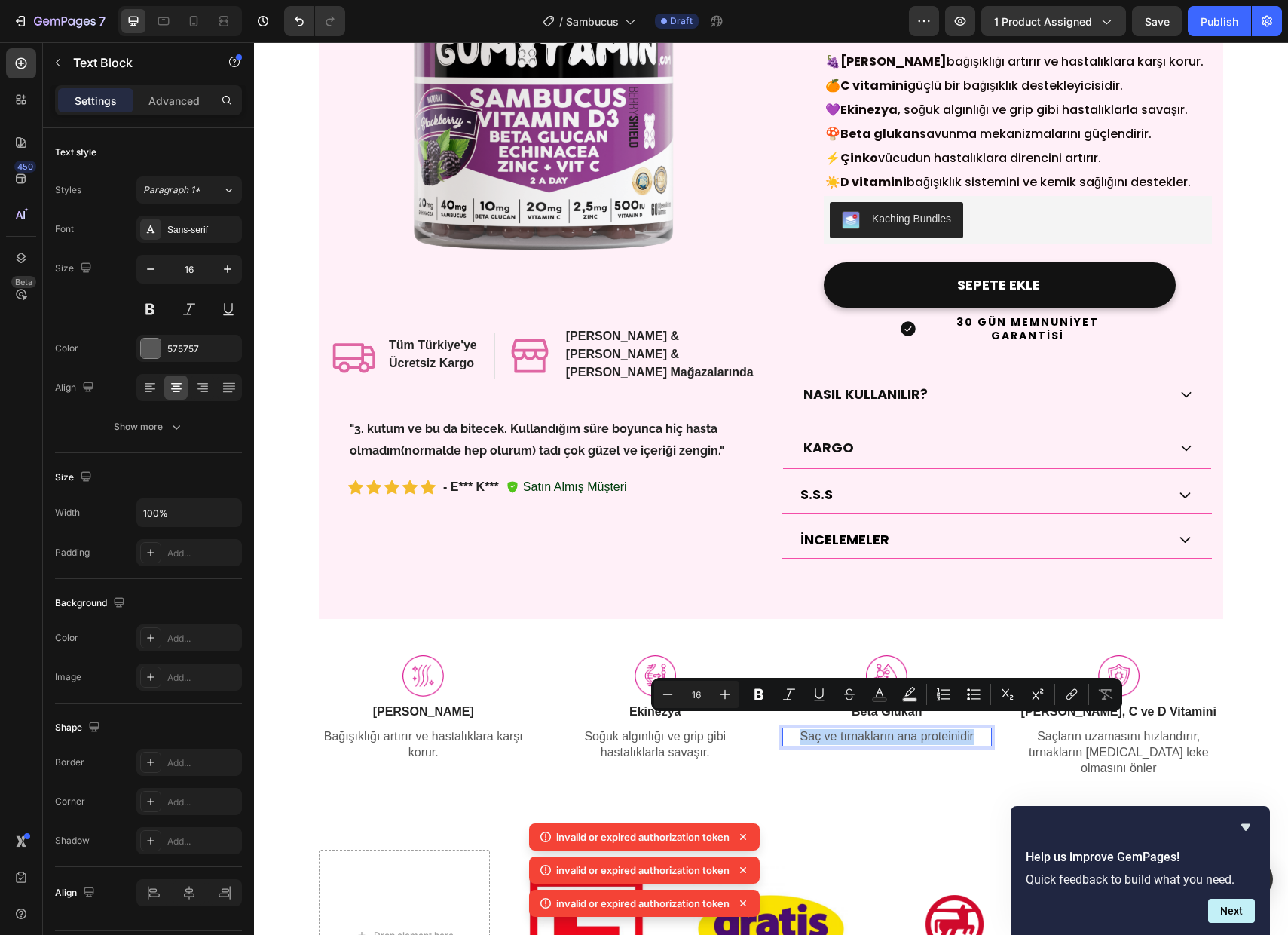
click at [846, 729] on p "Saç ve tırnakların ana proteinidir" at bounding box center [887, 737] width 207 height 15
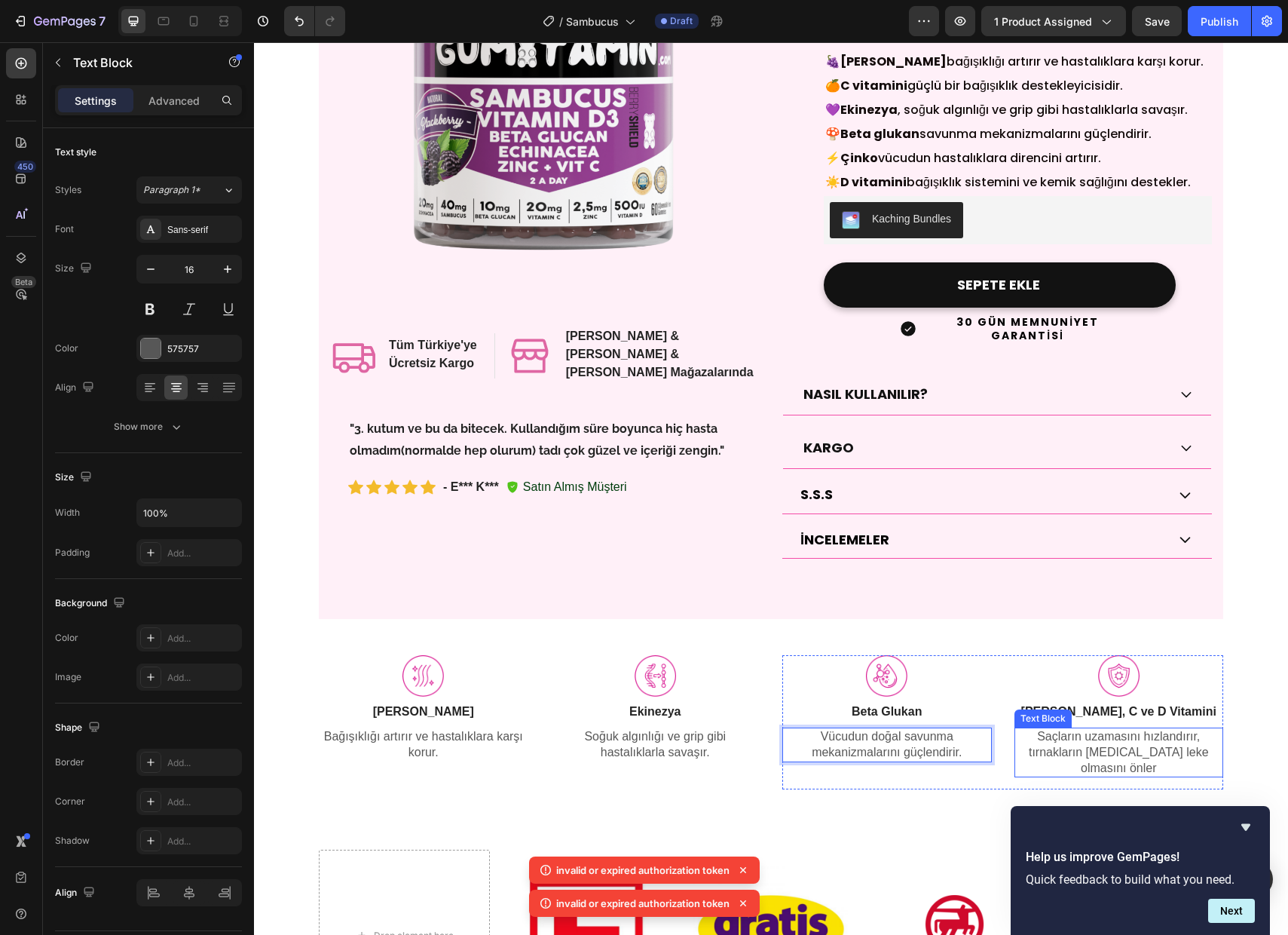
click at [1113, 745] on p "tırnakların [MEDICAL_DATA] leke olmasını önler" at bounding box center [1119, 760] width 207 height 32
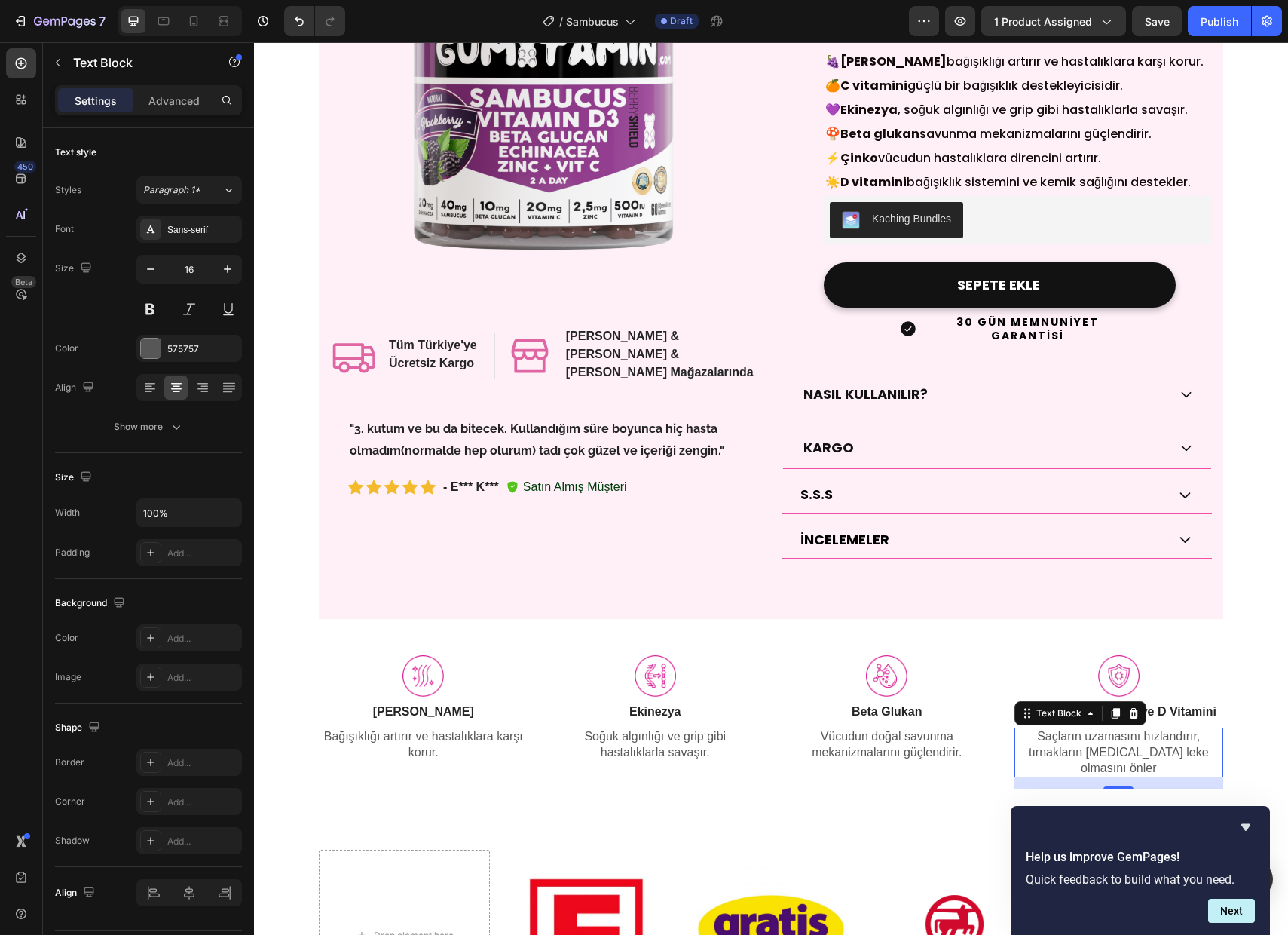
click at [1170, 729] on p "Saçların uzamasını hızlandırır," at bounding box center [1119, 737] width 207 height 15
click at [1128, 745] on p "tırnakların [MEDICAL_DATA] leke olmasını önler" at bounding box center [1119, 760] width 207 height 32
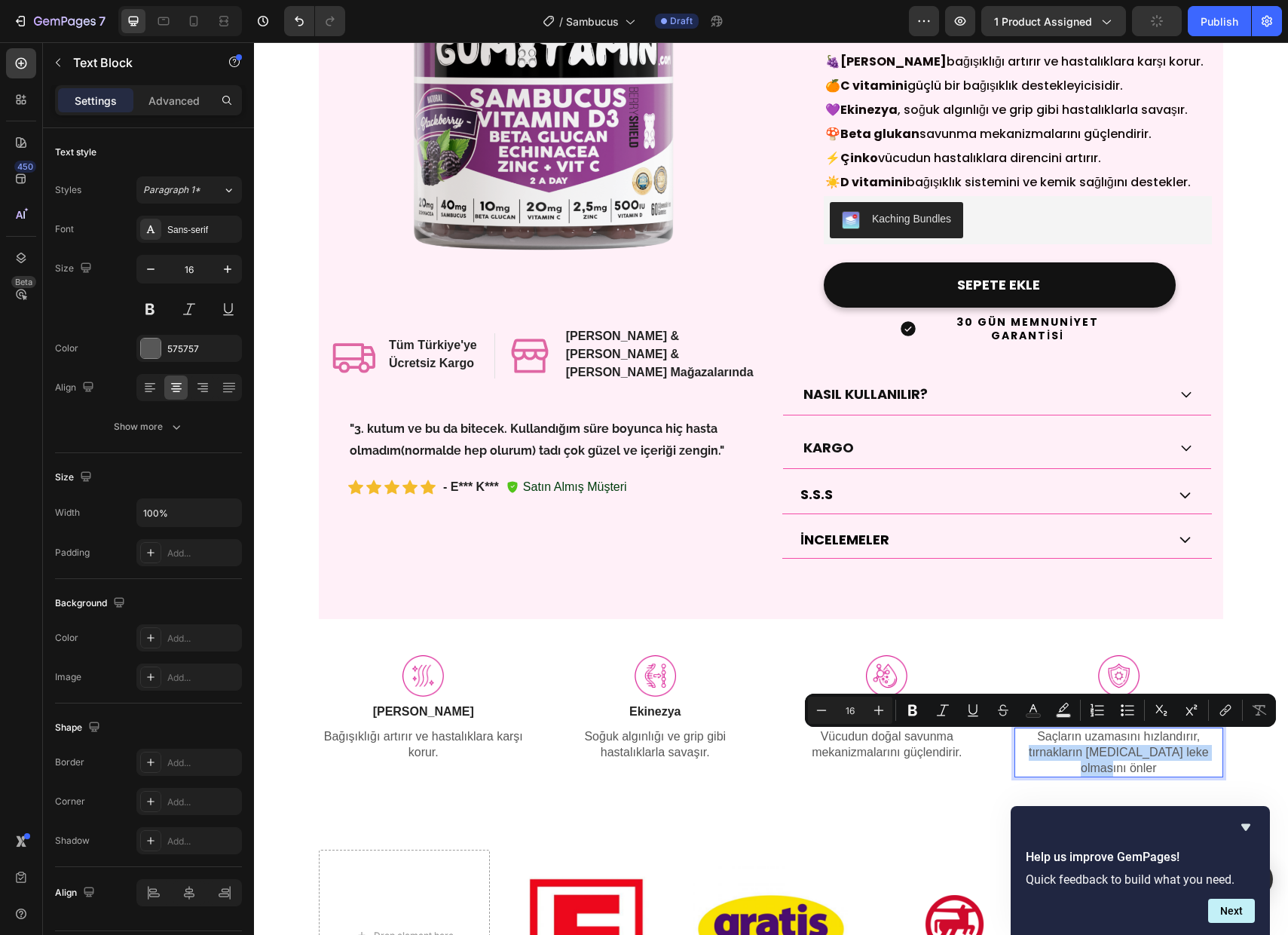
click at [1128, 745] on p "tırnakların [MEDICAL_DATA] leke olmasını önler" at bounding box center [1119, 760] width 207 height 32
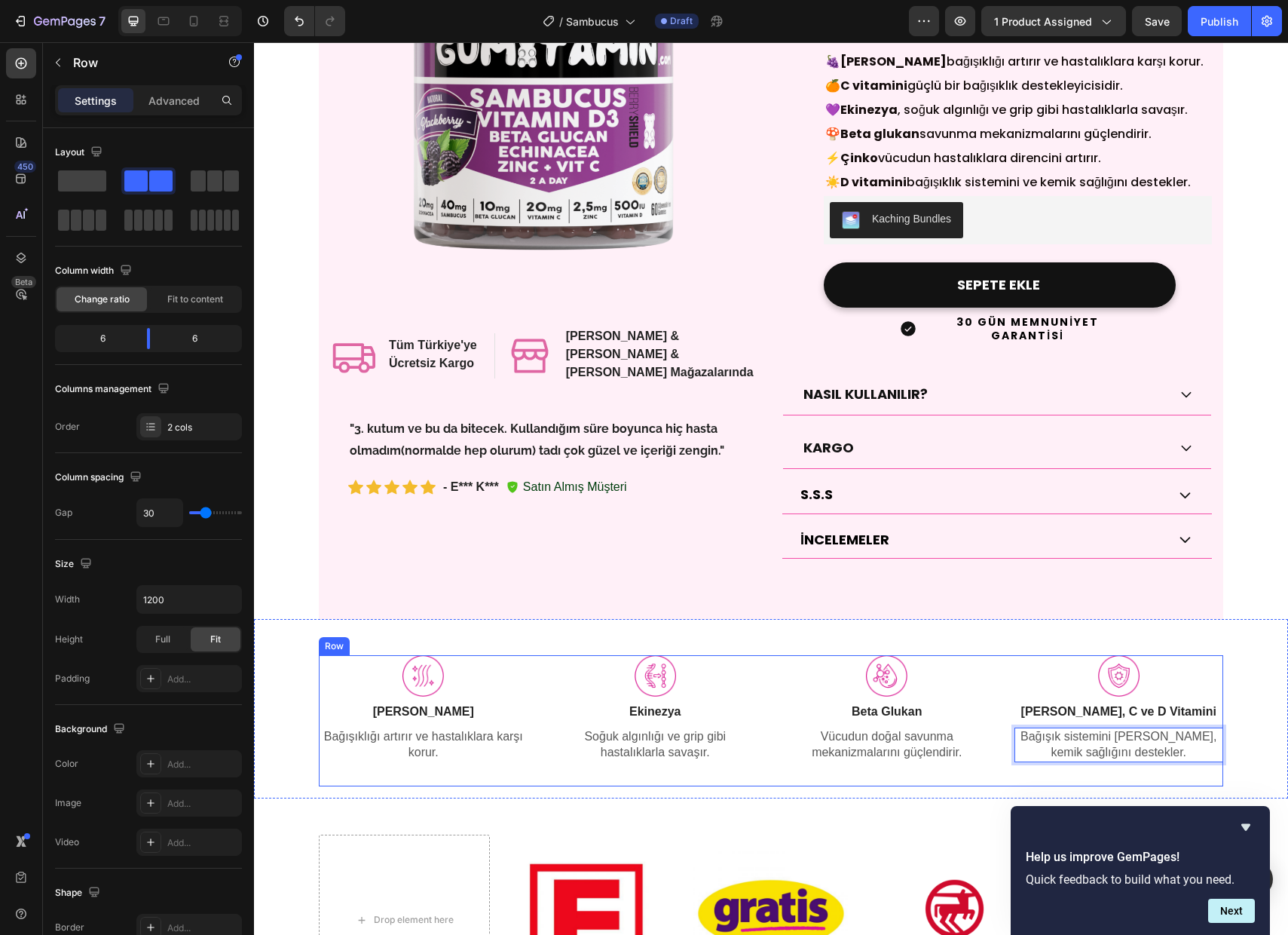
click at [737, 766] on div "Image [PERSON_NAME] Text Block Bağışıklığı artırır ve hastalıklara karşı korur.…" at bounding box center [539, 721] width 441 height 130
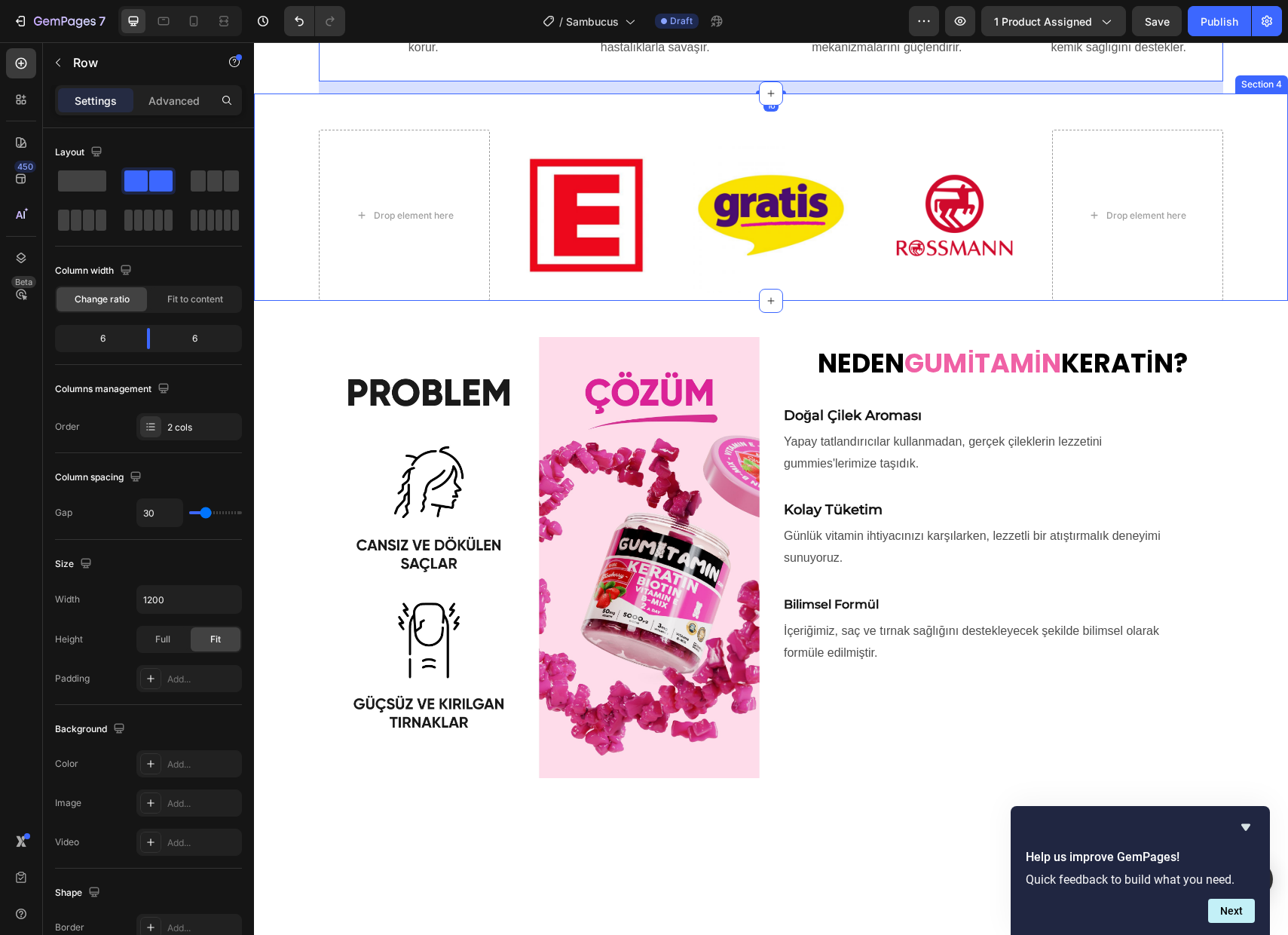
scroll to position [980, 0]
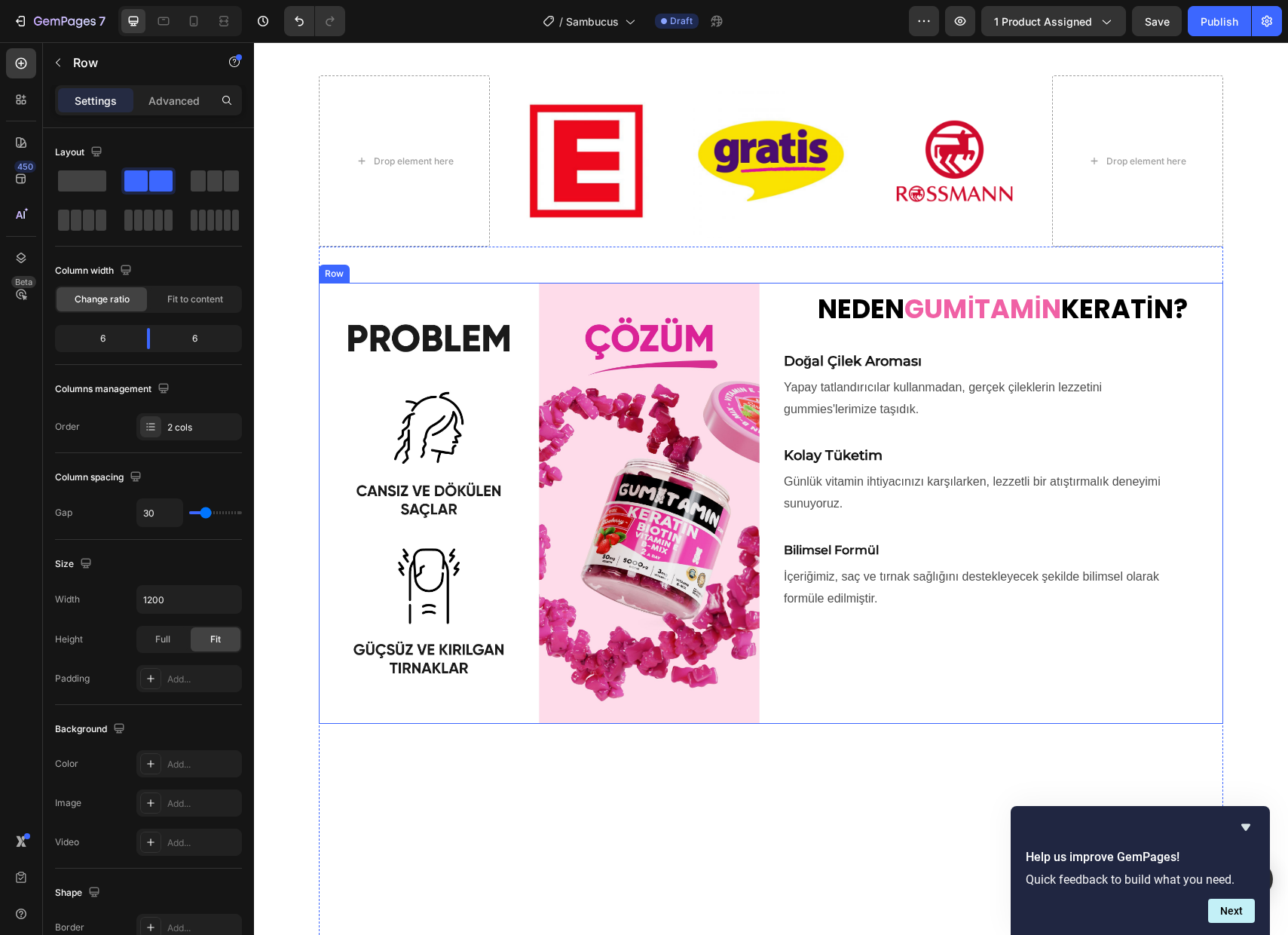
click at [769, 340] on div "Image NEDEN GUMİTAMİN KERATİN? Heading Doğal Çilek Aroması Text Block Yapay tat…" at bounding box center [771, 504] width 905 height 441
click at [619, 414] on img at bounding box center [539, 504] width 441 height 441
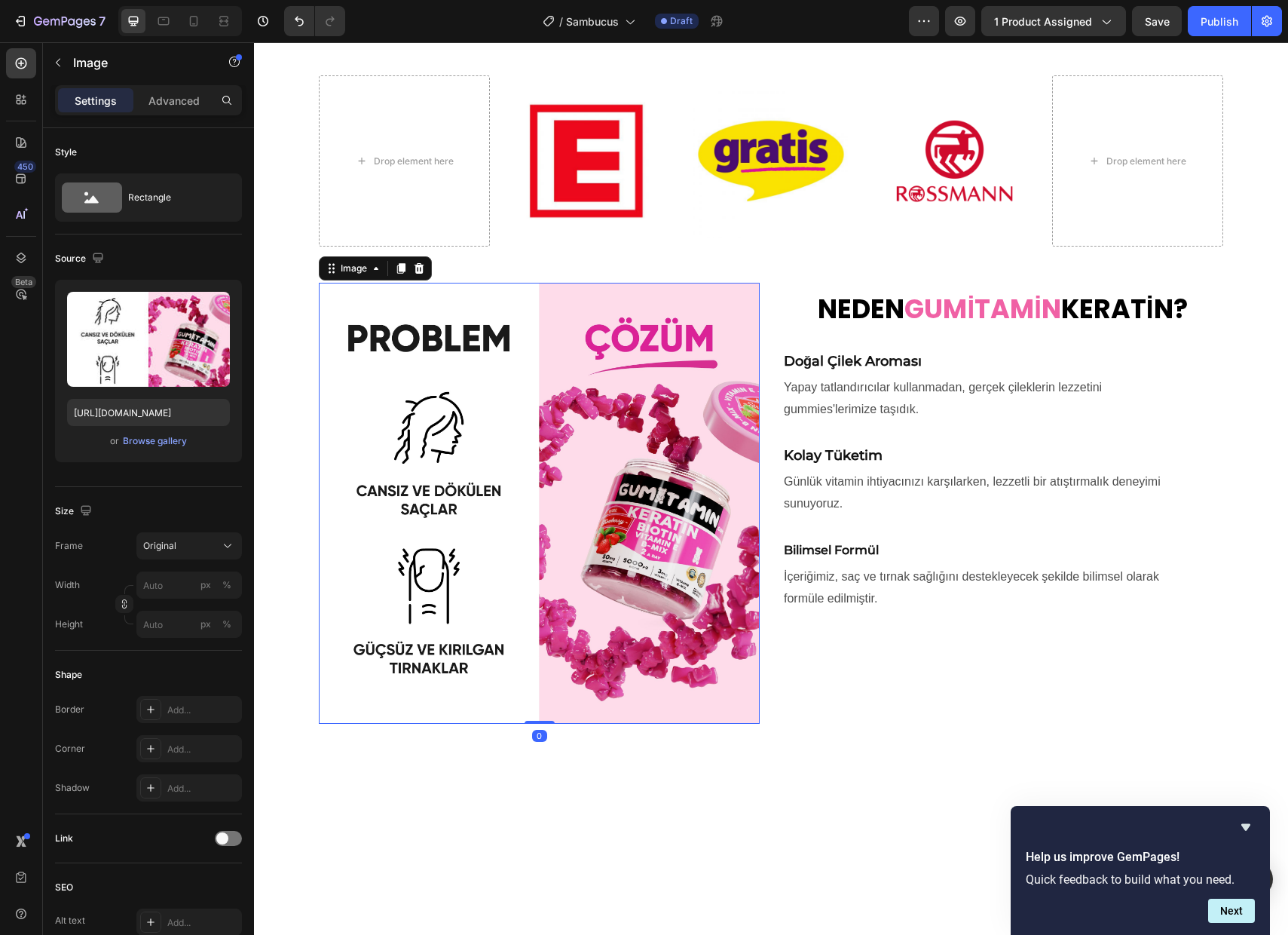
click at [473, 374] on img at bounding box center [539, 504] width 441 height 441
click at [922, 311] on strong "GUMİTAMİN" at bounding box center [983, 308] width 156 height 37
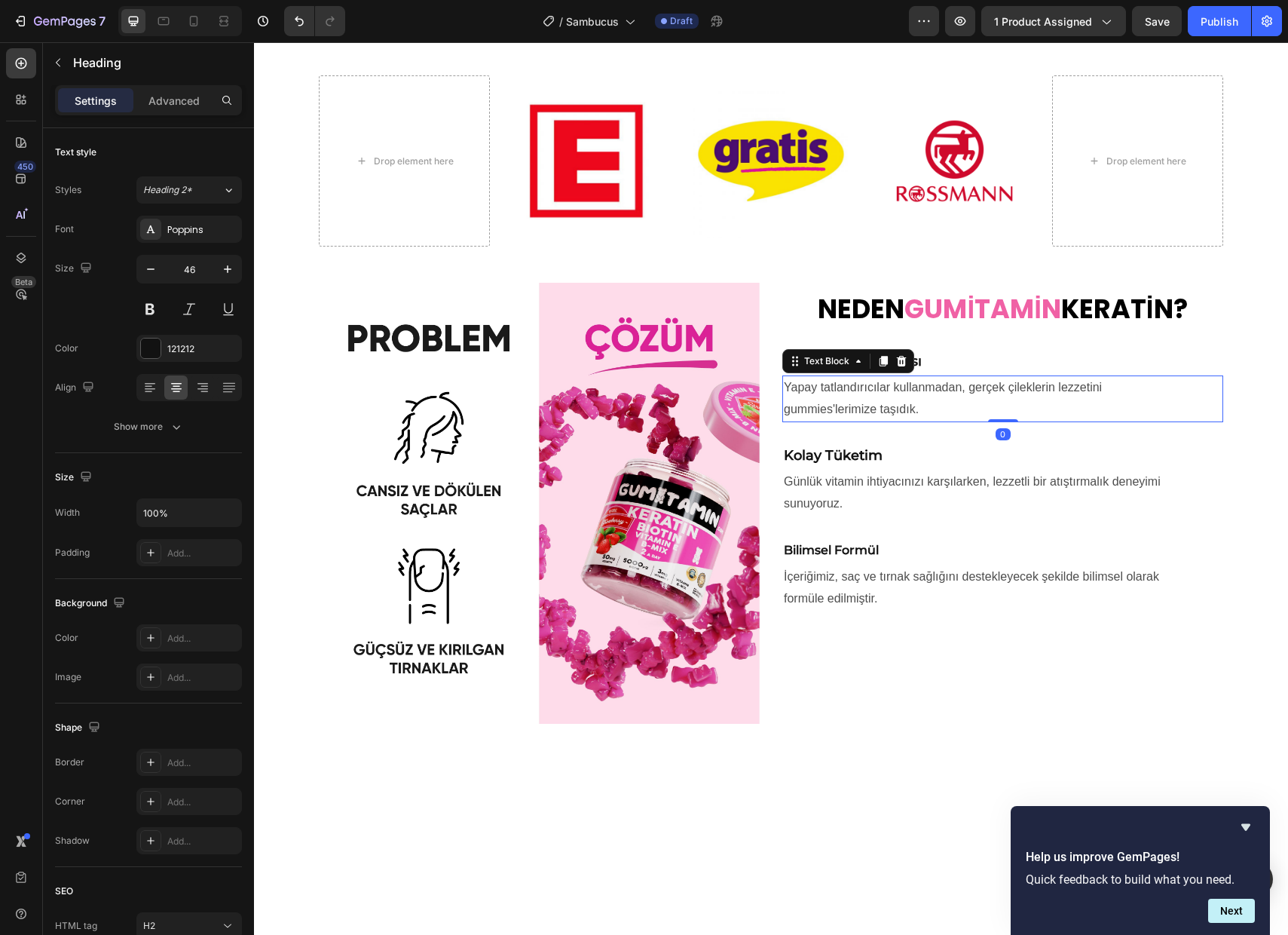
click at [880, 379] on p "Yapay tatlandırıcılar kullanmadan, gerçek çileklerin lezzetini gummies'lerimize…" at bounding box center [1002, 398] width 438 height 44
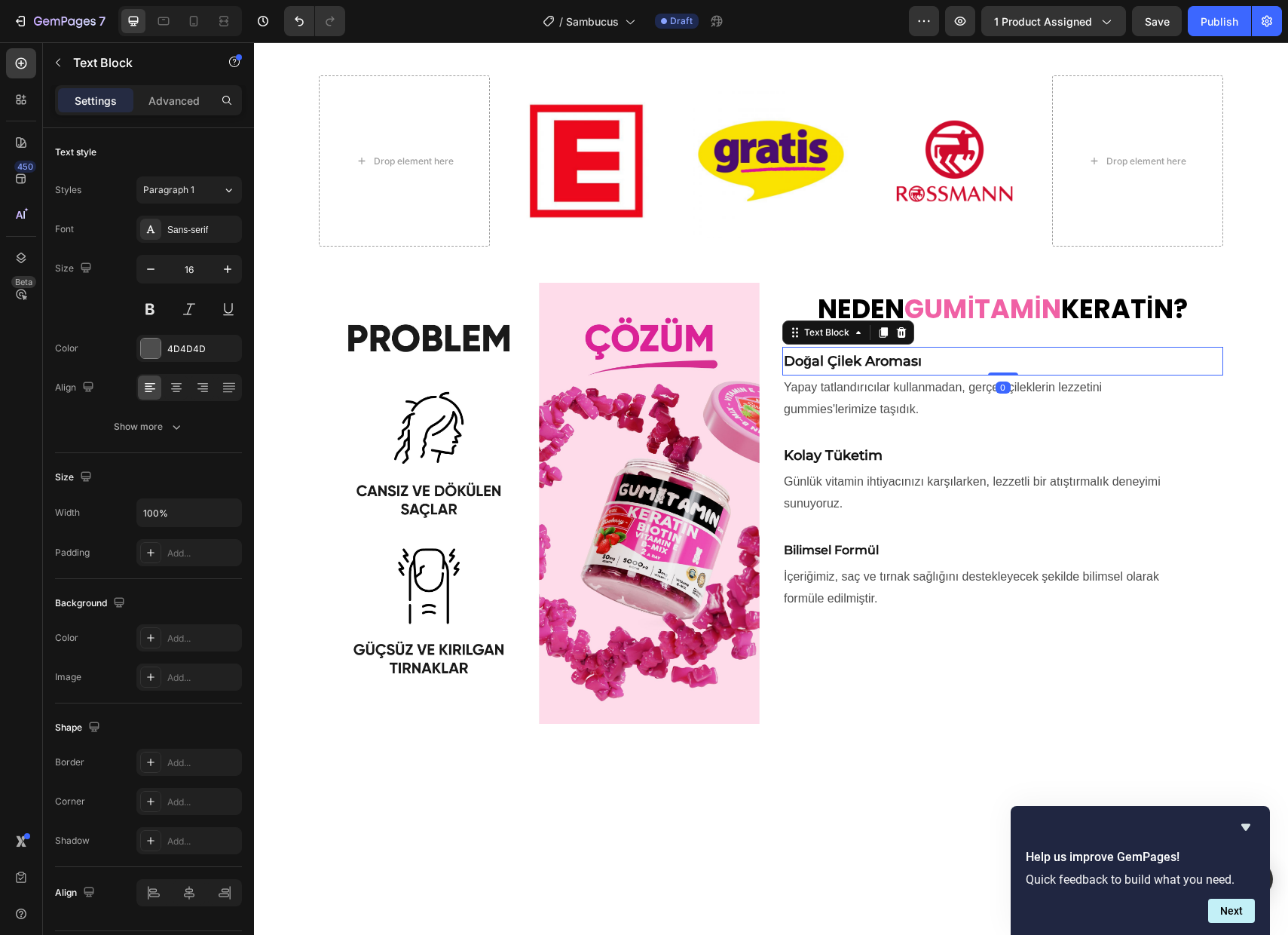
click at [996, 365] on p "Doğal Çilek Aroması" at bounding box center [1002, 361] width 438 height 26
click at [824, 371] on p "Doğal Çilek Aroması" at bounding box center [1002, 361] width 438 height 26
click at [862, 365] on strong "Doğal Çilek Aroması" at bounding box center [852, 360] width 138 height 16
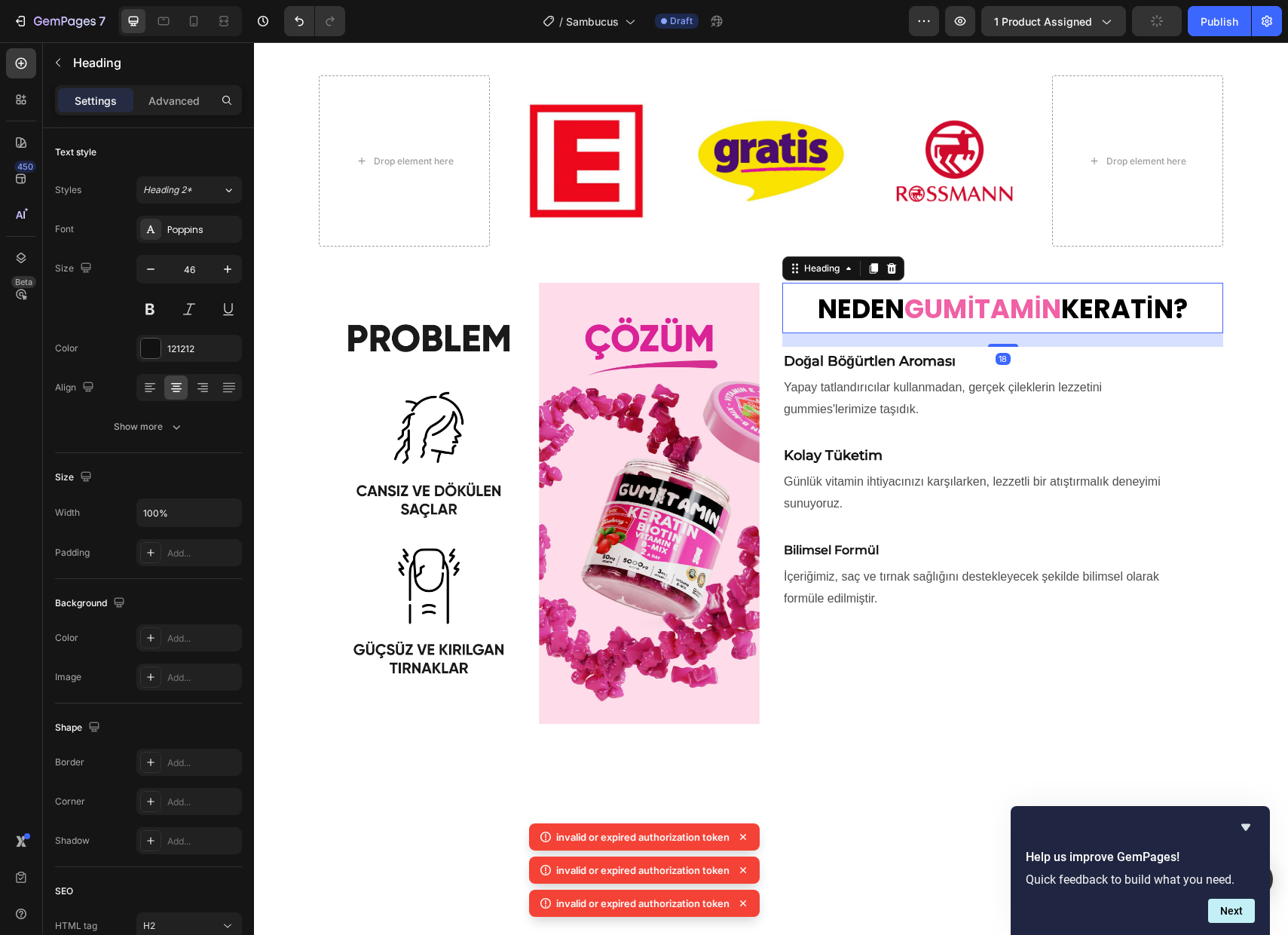
click at [1050, 314] on strong "GUMİTAMİN" at bounding box center [983, 308] width 156 height 37
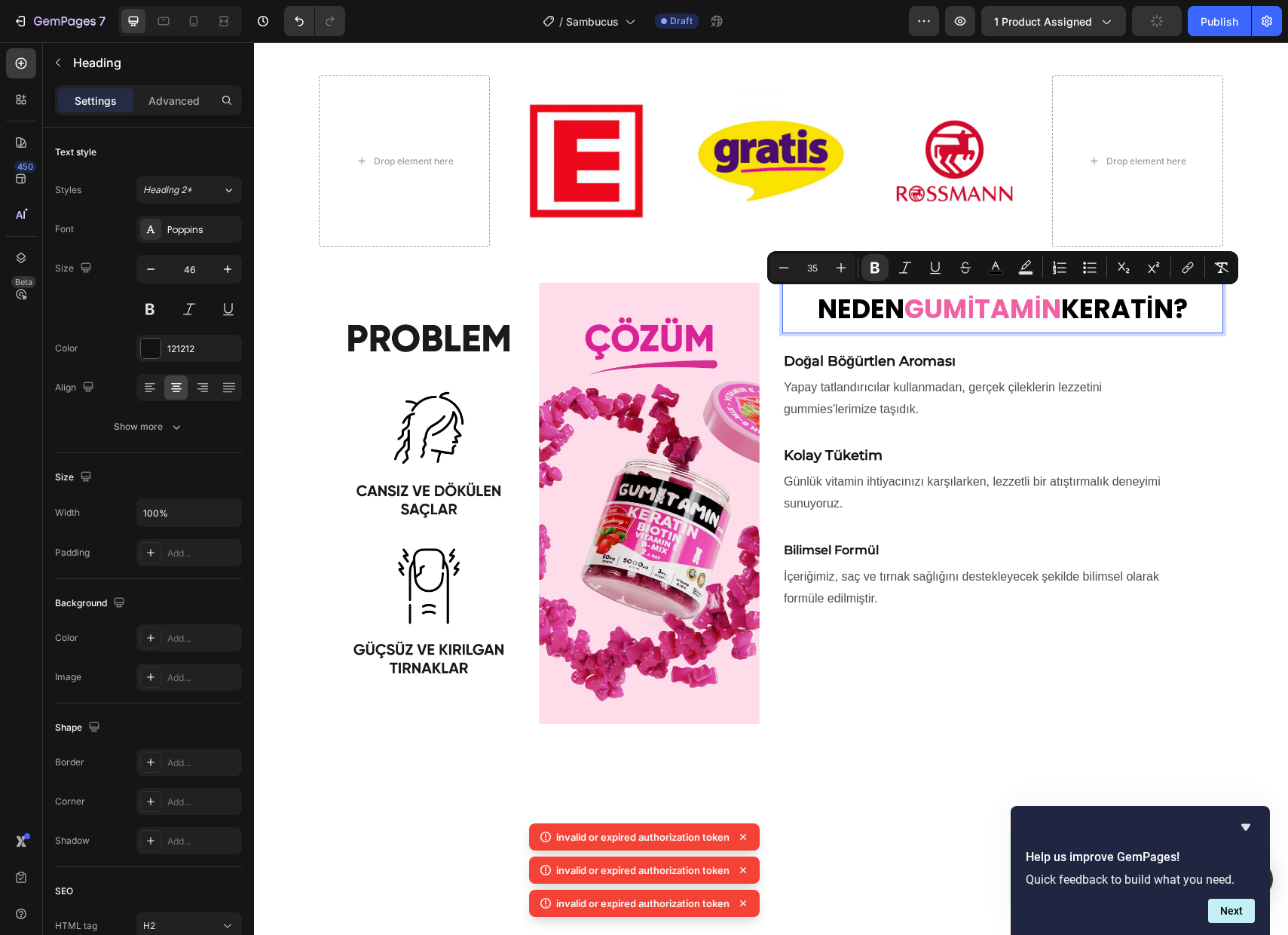
click at [1092, 314] on strong "KERATİN?" at bounding box center [1124, 308] width 127 height 37
click at [1142, 314] on strong "KERATİN?" at bounding box center [1124, 308] width 127 height 37
click at [1177, 314] on strong "KERATİN?" at bounding box center [1124, 308] width 127 height 37
click at [1200, 314] on p "NEDEN GUMİTAMİN KERATİN?" at bounding box center [1002, 307] width 438 height 47
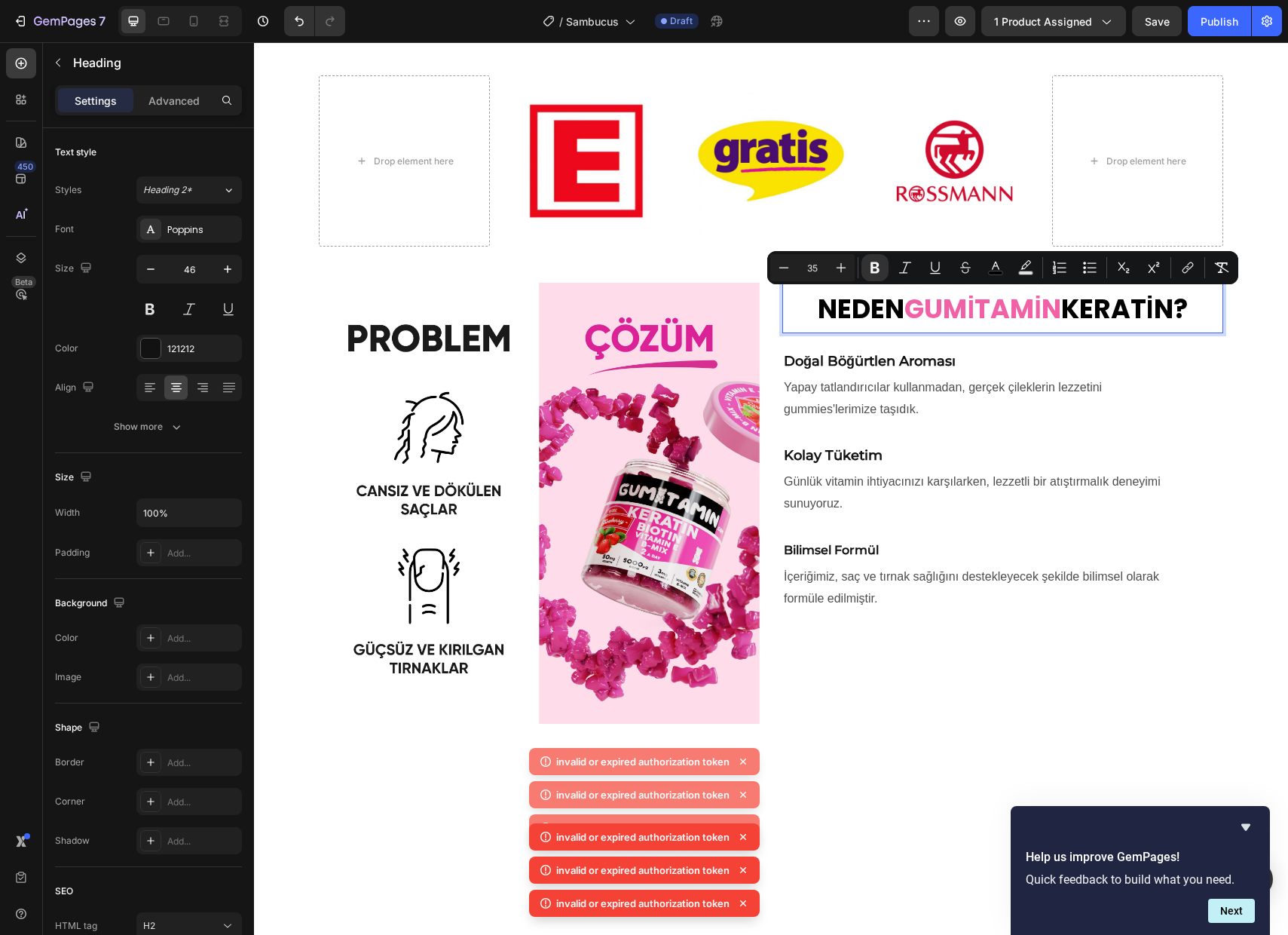
click at [1134, 302] on strong "KERATİN?" at bounding box center [1124, 308] width 127 height 37
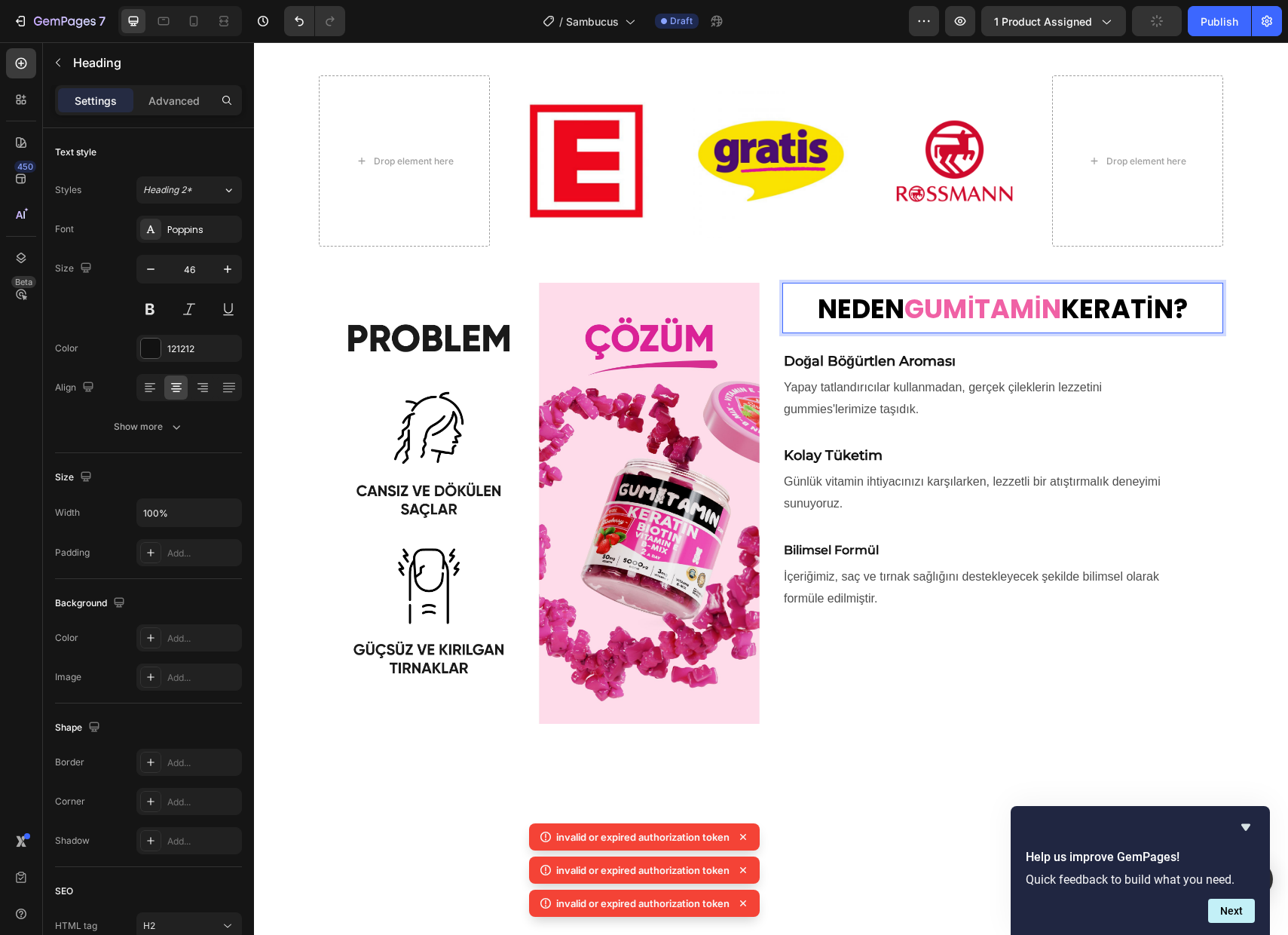
click at [1178, 310] on strong "KERATİN?" at bounding box center [1124, 308] width 127 height 37
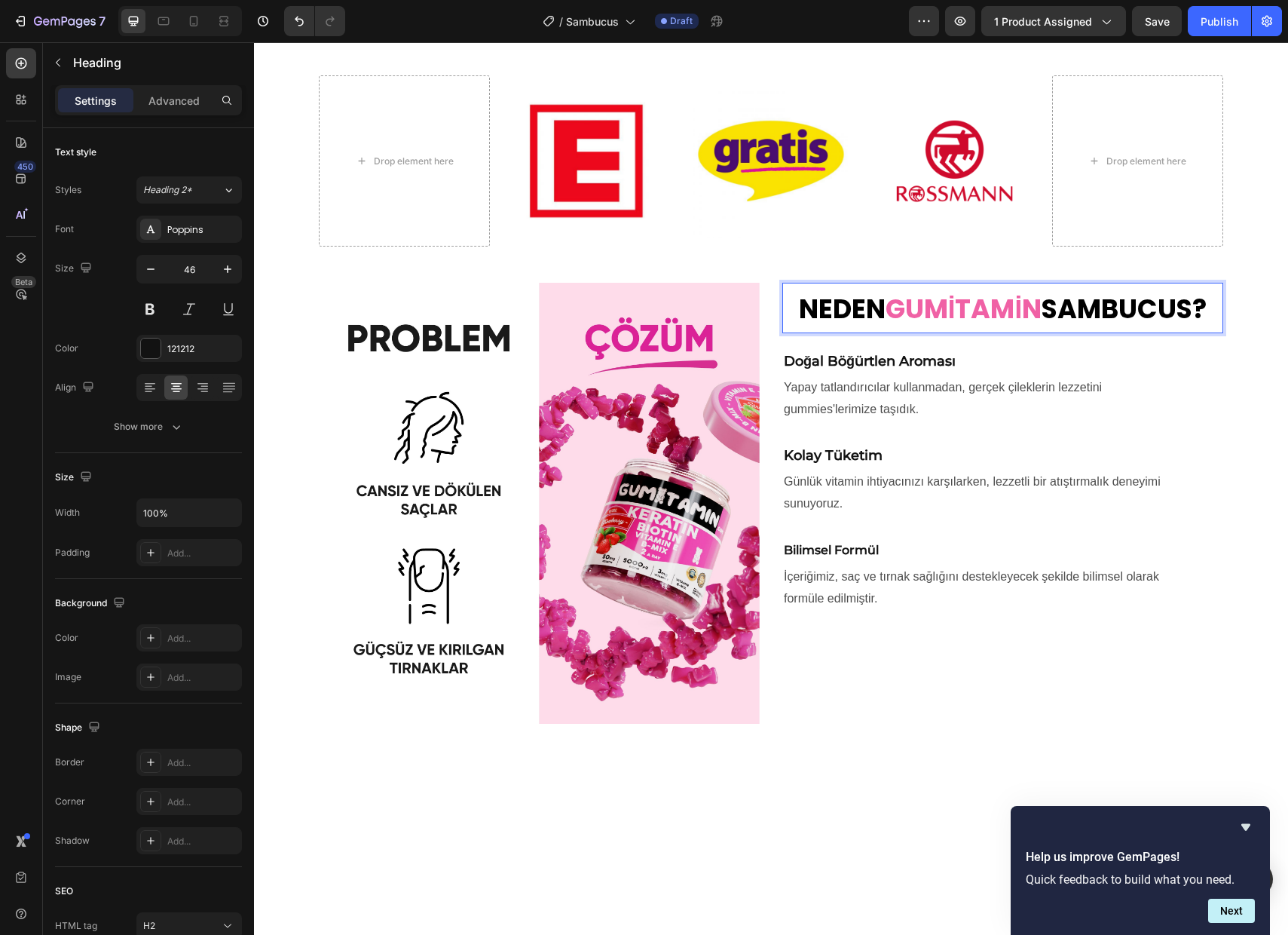
click at [992, 310] on strong "GUMİTAMİN" at bounding box center [964, 308] width 156 height 37
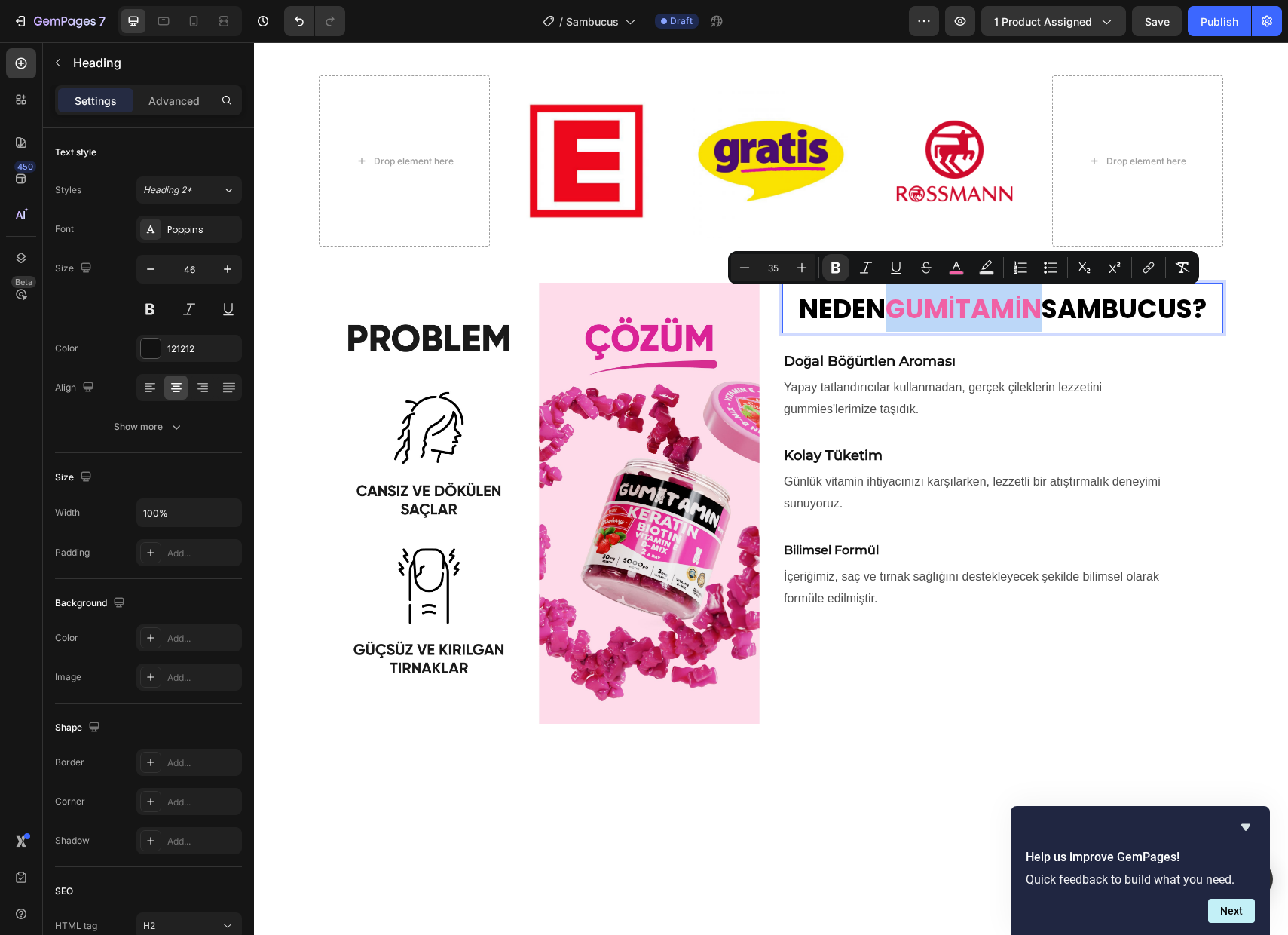
drag, startPoint x: 1042, startPoint y: 310, endPoint x: 893, endPoint y: 309, distance: 149.0
click at [893, 309] on strong "GUMİTAMİN" at bounding box center [964, 308] width 156 height 37
click at [956, 268] on icon "Editor contextual toolbar" at bounding box center [956, 268] width 15 height 15
type input "F061A5"
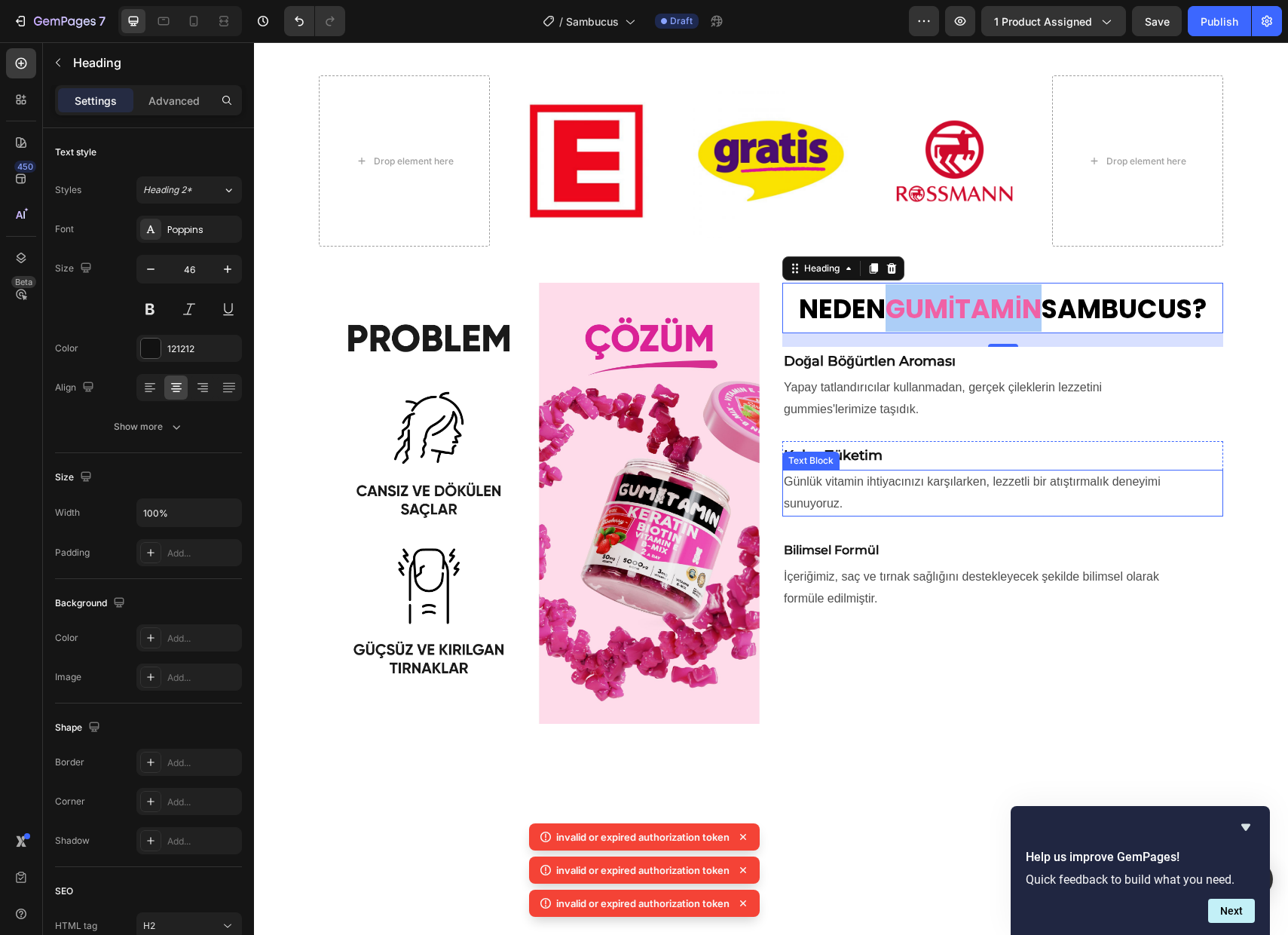
drag, startPoint x: 1270, startPoint y: 547, endPoint x: 1011, endPoint y: 504, distance: 262.5
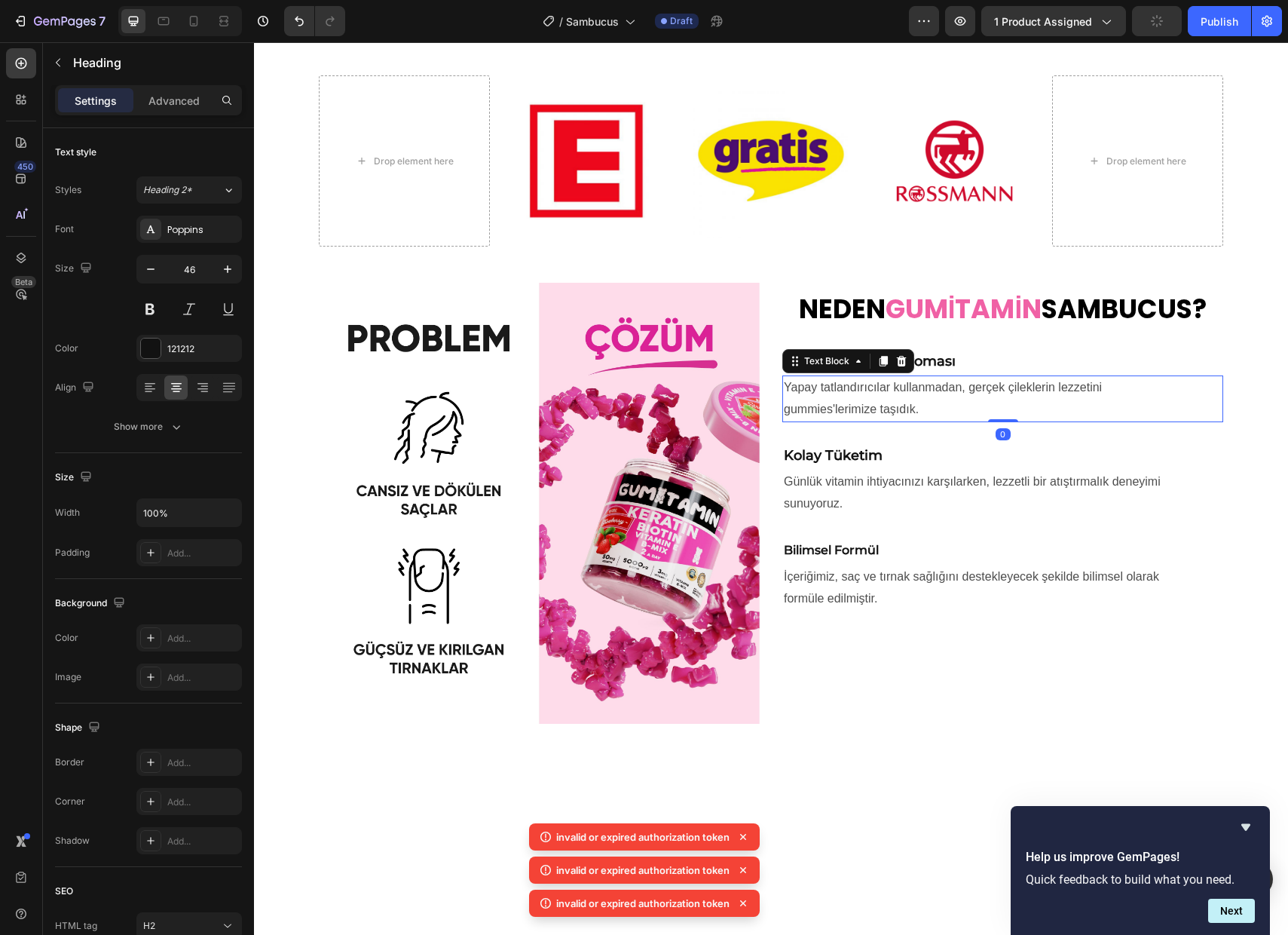
click at [1018, 390] on span "Yapay tatlandırıcılar kullanmadan, gerçek çileklerin lezzetini" at bounding box center [942, 387] width 318 height 13
click at [942, 383] on span "Yapay tatlandırıcılar kullanmadan, gerçek çileklerin lezzetini" at bounding box center [942, 387] width 318 height 13
click at [915, 419] on p "Yapay tatlandırıcılar kullanmadan, gerçek çileklerin lezzetini gummies'lerimize…" at bounding box center [1002, 398] width 438 height 44
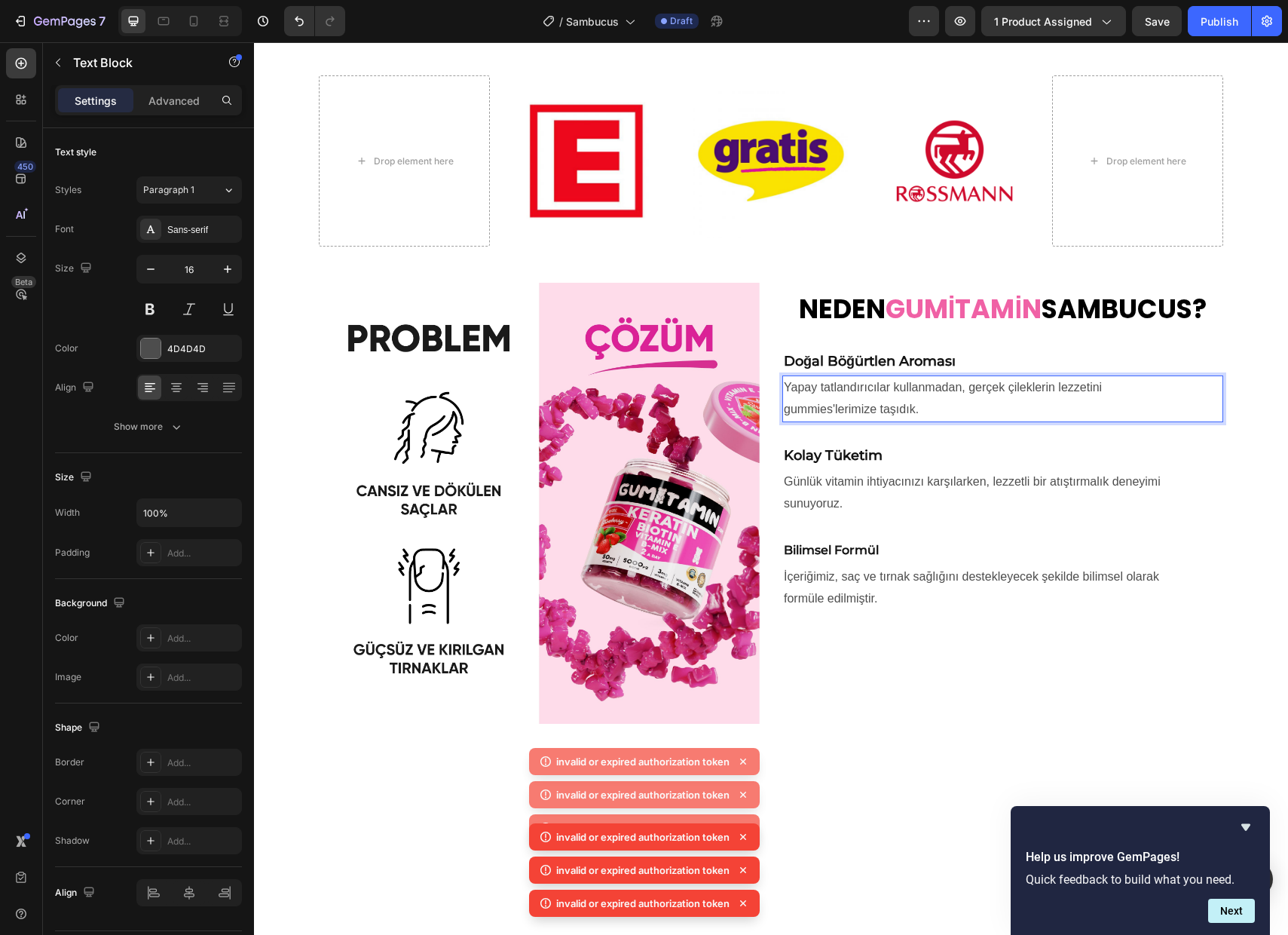
click at [905, 400] on p "Yapay tatlandırıcılar kullanmadan, gerçek çileklerin lezzetini gummies'lerimize…" at bounding box center [1002, 398] width 438 height 44
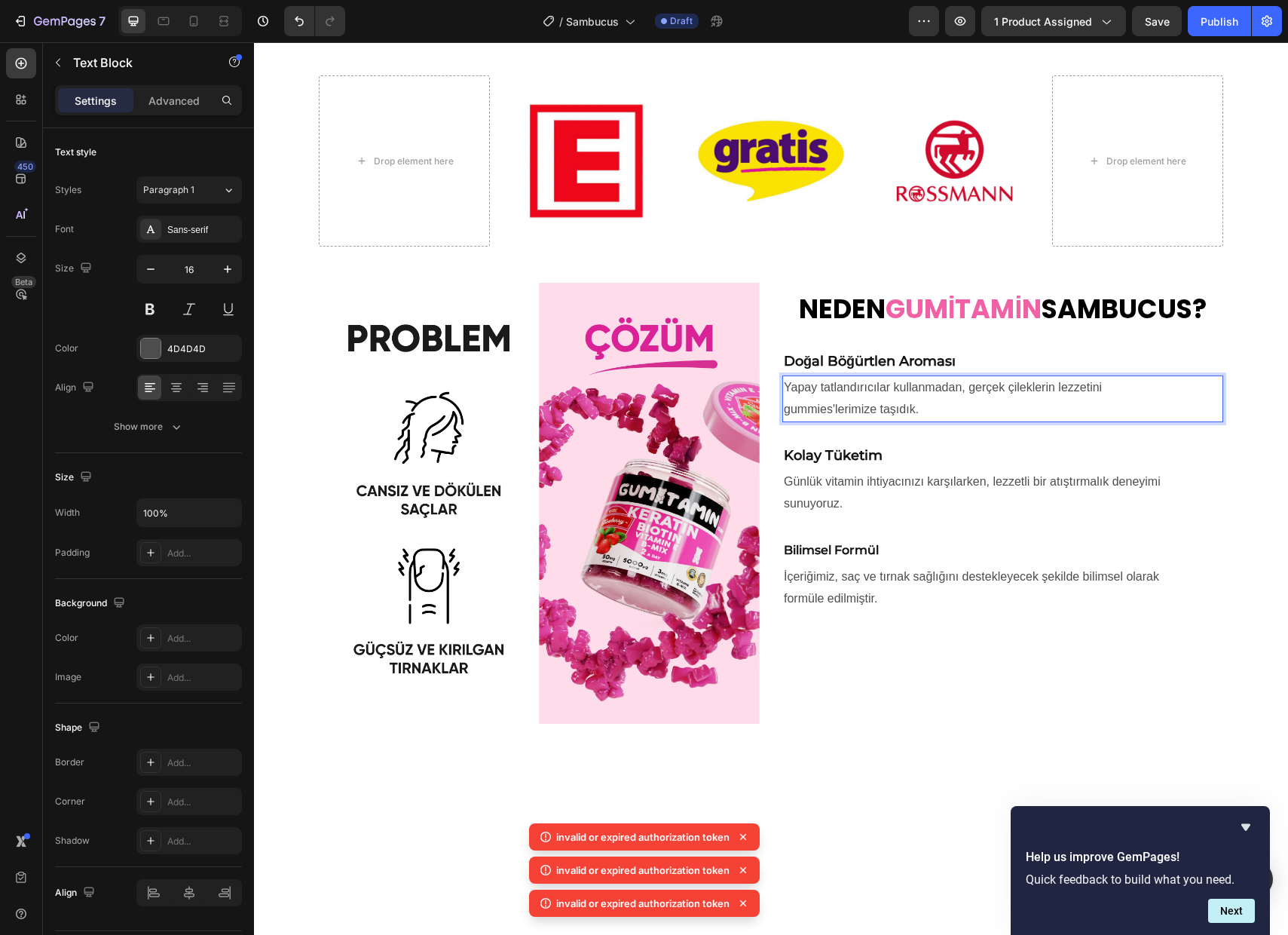
click at [1006, 390] on span "Yapay tatlandırıcılar kullanmadan, gerçek çileklerin lezzetini" at bounding box center [942, 387] width 318 height 13
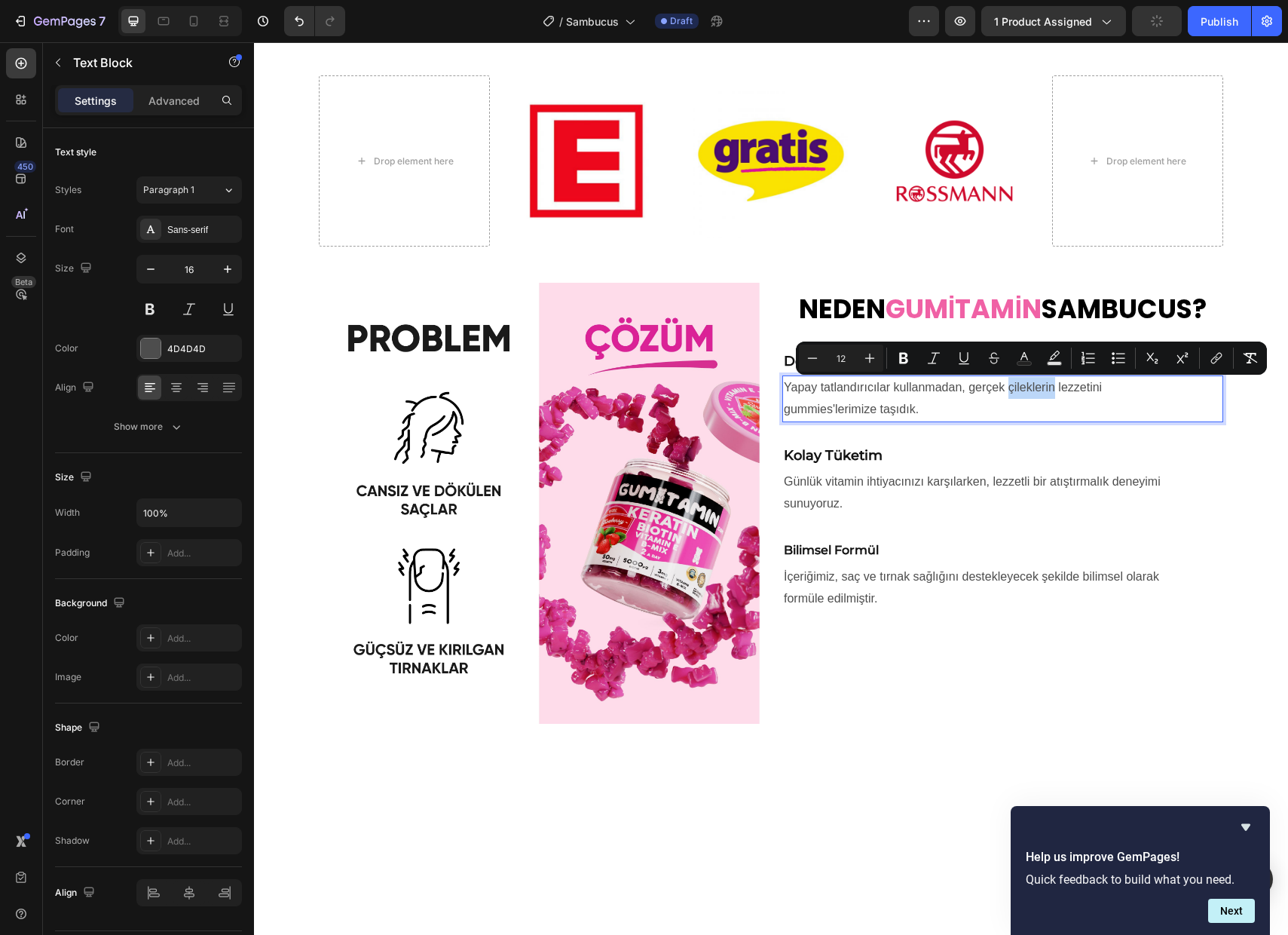
drag, startPoint x: 1009, startPoint y: 388, endPoint x: 1052, endPoint y: 391, distance: 43.1
click at [1052, 391] on span "Yapay tatlandırıcılar kullanmadan, gerçek çileklerin lezzetini" at bounding box center [942, 387] width 318 height 13
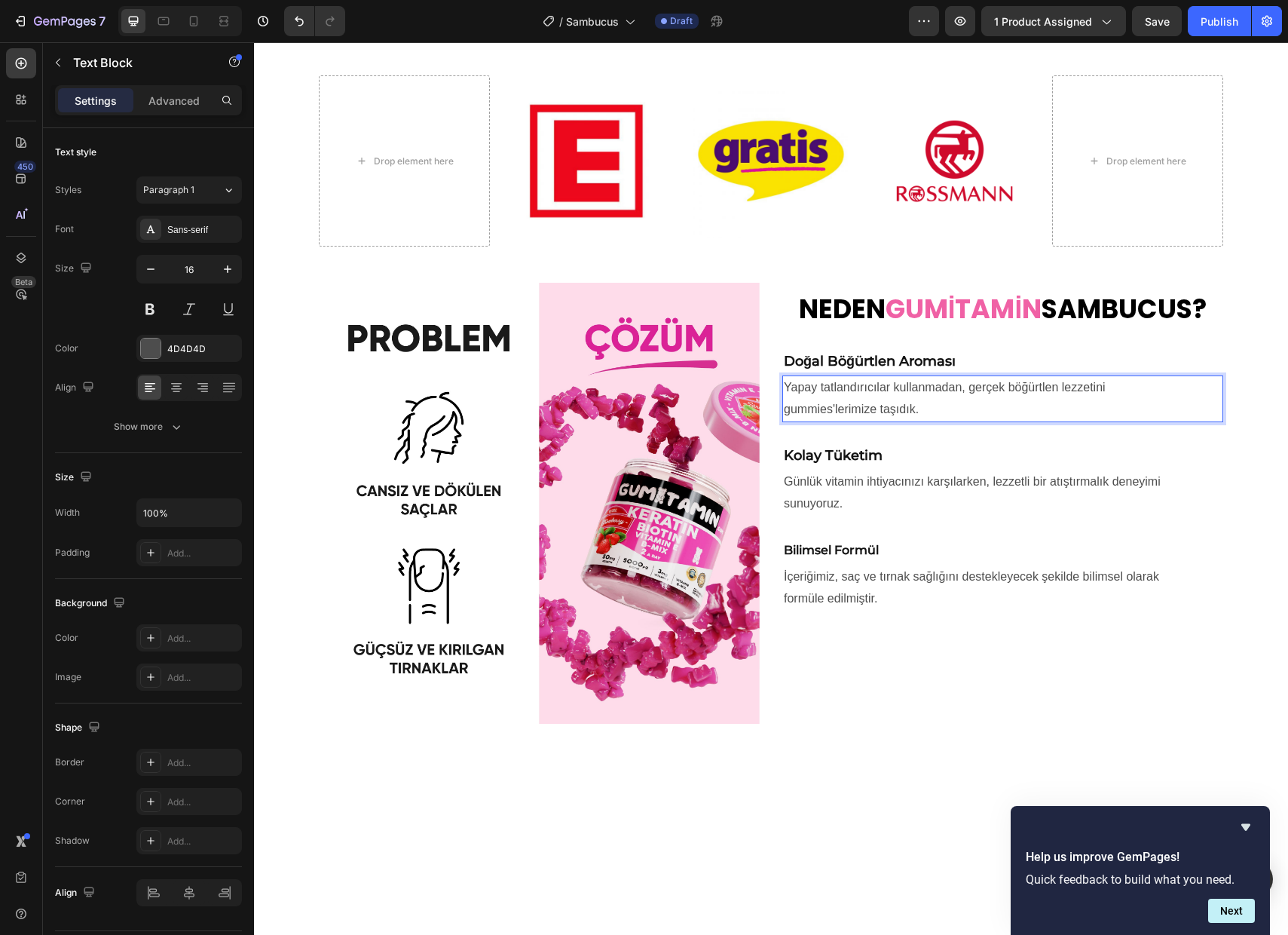
click at [1020, 403] on p "Yapay tatlandırıcılar kullanmadan, gerçek böğürtlen lezzetini gummies'lerimize …" at bounding box center [1002, 398] width 438 height 44
drag, startPoint x: 832, startPoint y: 413, endPoint x: 818, endPoint y: 413, distance: 14.0
click at [818, 413] on span "gummies'lerimize taşıdık." at bounding box center [851, 408] width 135 height 13
click at [936, 397] on p "Yapay tatlandırıcılar kullanmadan, gerçek böğürtlen lezzetini gummy'lerimize ta…" at bounding box center [1002, 398] width 438 height 44
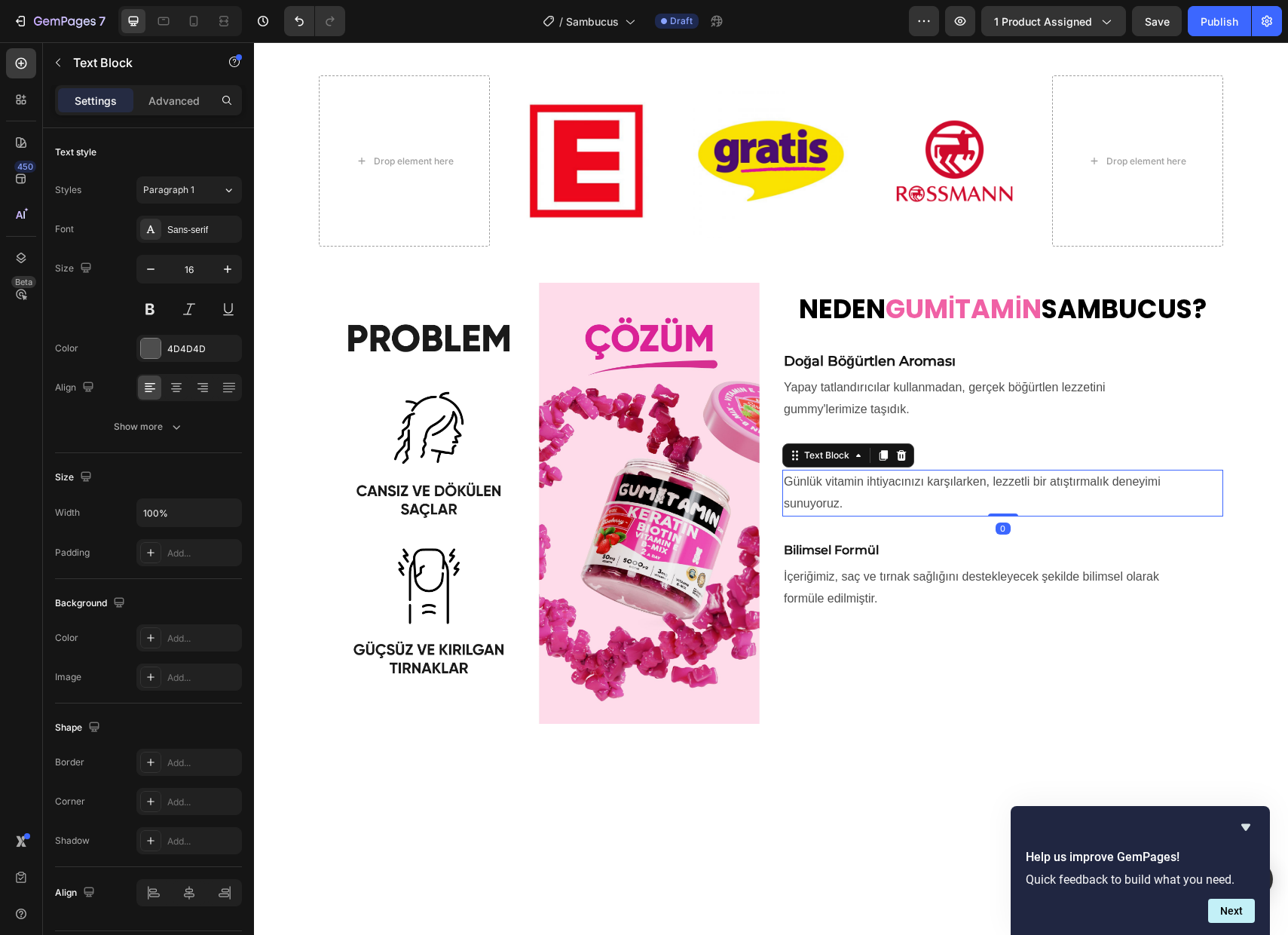
click at [905, 476] on span "Günlük vitamin ihtiyacınızı karşılarken, lezzetli bir atıştırmalık deneyimi" at bounding box center [972, 481] width 376 height 13
click at [821, 575] on span "İçeriğimiz, saç ve tırnak sağlığını destekleyecek şekilde bilimsel olarak" at bounding box center [972, 576] width 376 height 13
click at [849, 484] on span "Günlük vitamin ihtiyacınızı karşılarken, lezzetli bir atıştırmalık deneyimi" at bounding box center [972, 481] width 376 height 13
click at [911, 486] on span "Günlük vitamin ihtiyacınızı karşılarken, lezzetli bir atıştırmalık deneyimi" at bounding box center [972, 481] width 376 height 13
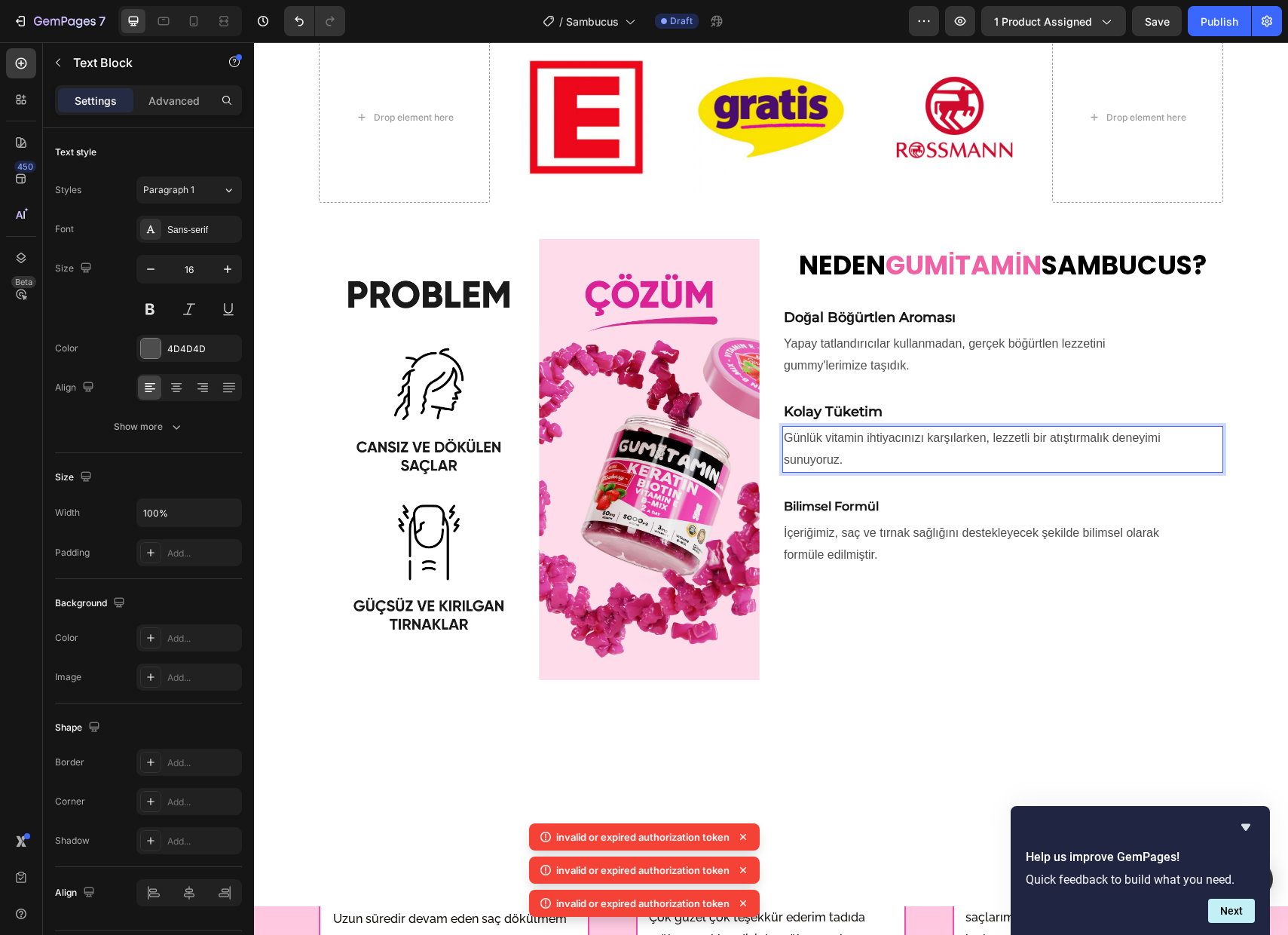
scroll to position [1031, 0]
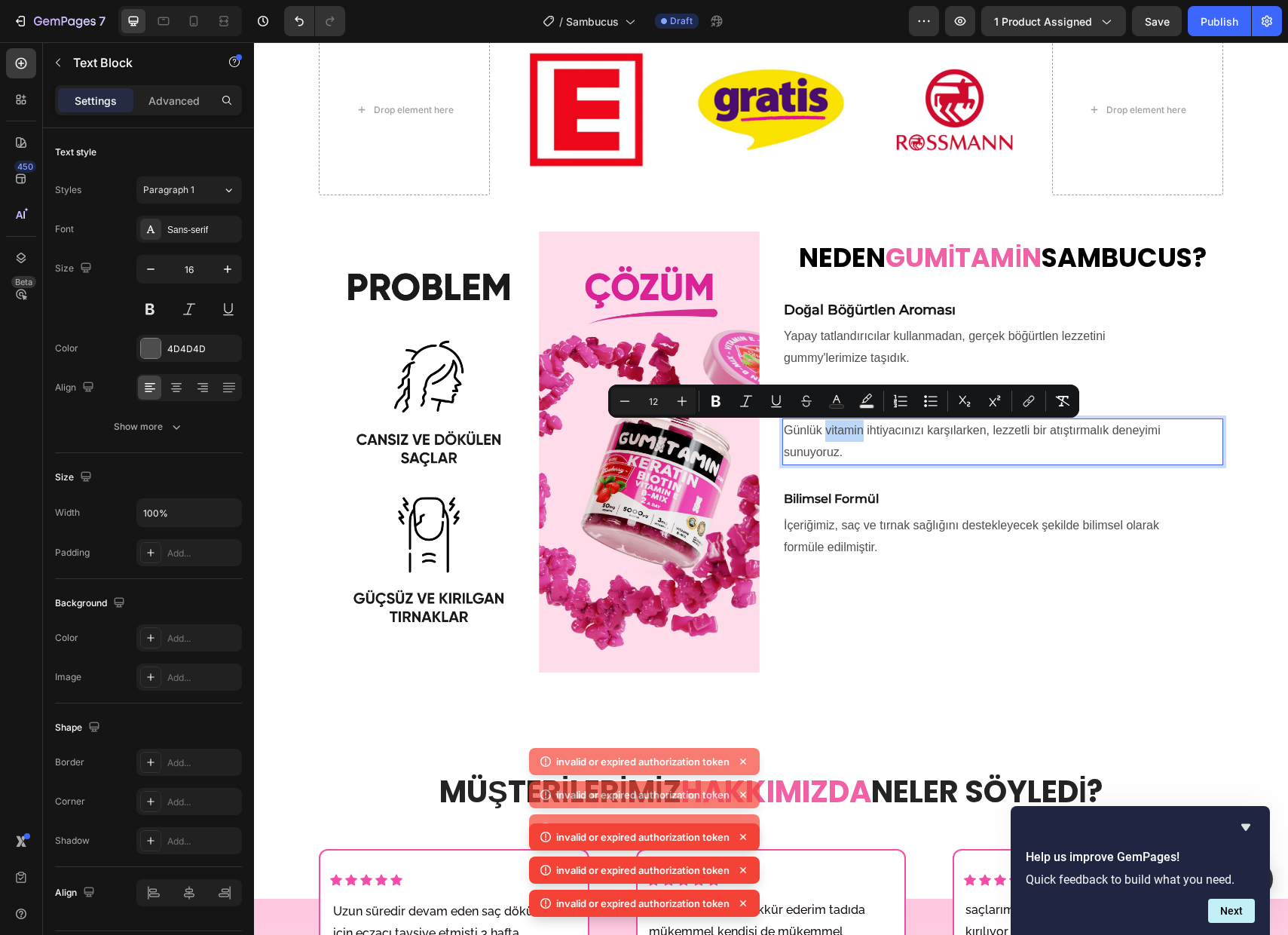
drag, startPoint x: 864, startPoint y: 432, endPoint x: 828, endPoint y: 435, distance: 36.1
click at [828, 435] on span "Günlük vitamin ihtiyacınızı karşılarken, lezzetli bir atıştırmalık deneyimi" at bounding box center [972, 430] width 376 height 13
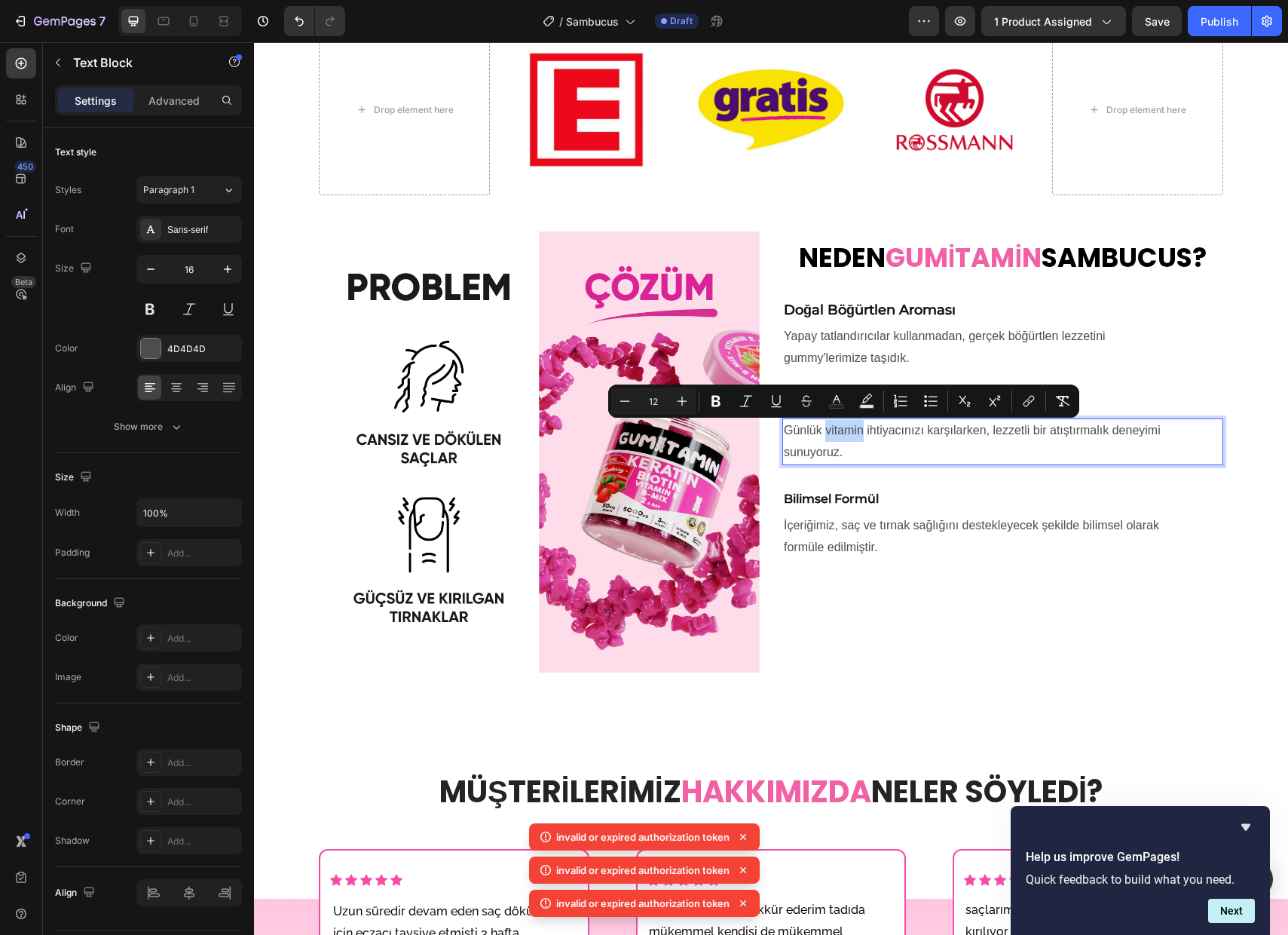
click at [865, 434] on span "Günlük vitamin ihtiyacınızı karşılarken, lezzetli bir atıştırmalık deneyimi" at bounding box center [972, 430] width 376 height 13
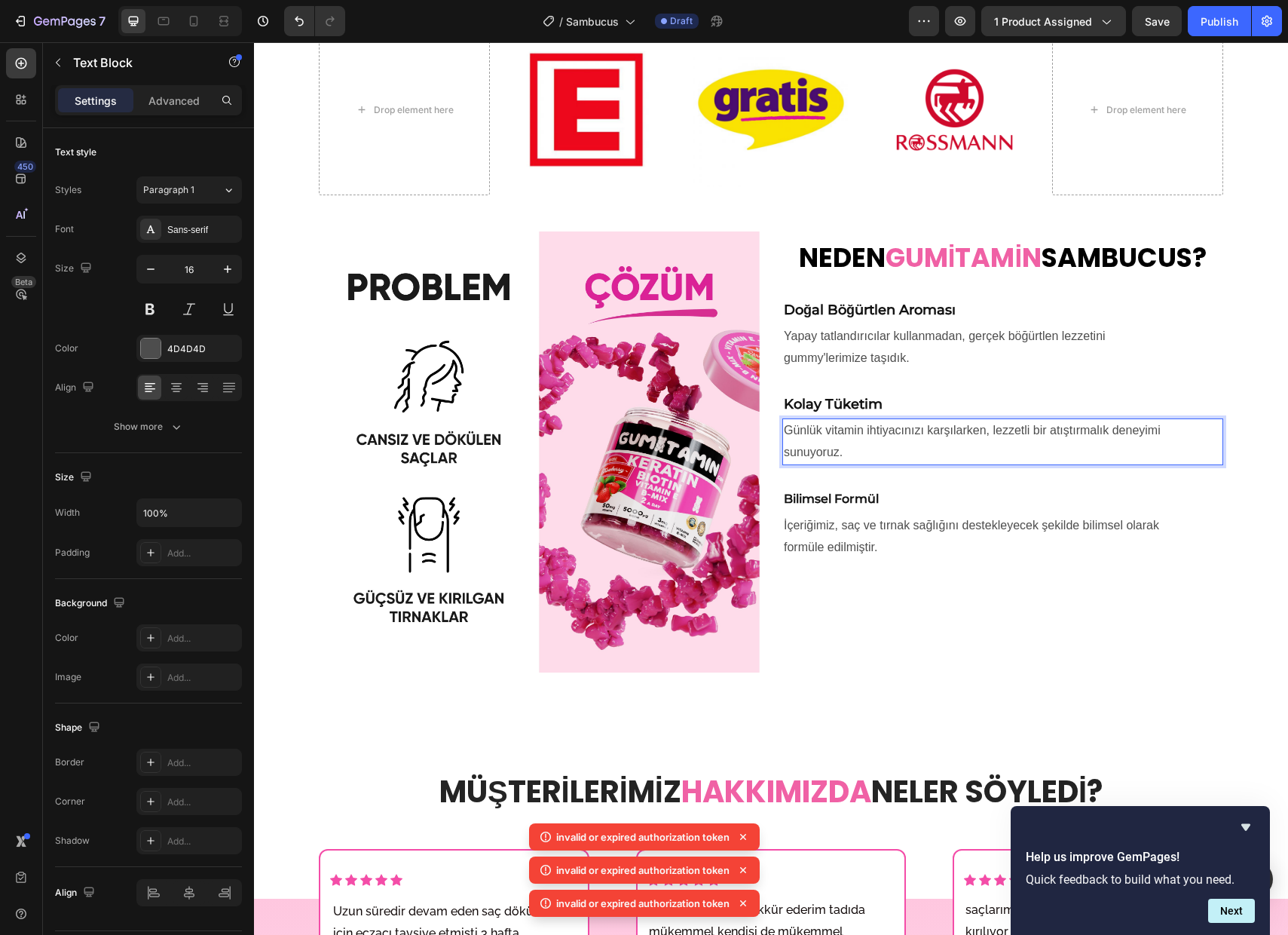
click at [867, 451] on p "Günlük vitamin ihtiyacınızı karşılarken, lezzetli bir atıştırmalık deneyimi sun…" at bounding box center [1002, 442] width 438 height 44
click at [862, 431] on span "Günlük vitamin ihtiyacınızı karşılarken, lezzetli bir atıştırmalık deneyimi" at bounding box center [972, 430] width 376 height 13
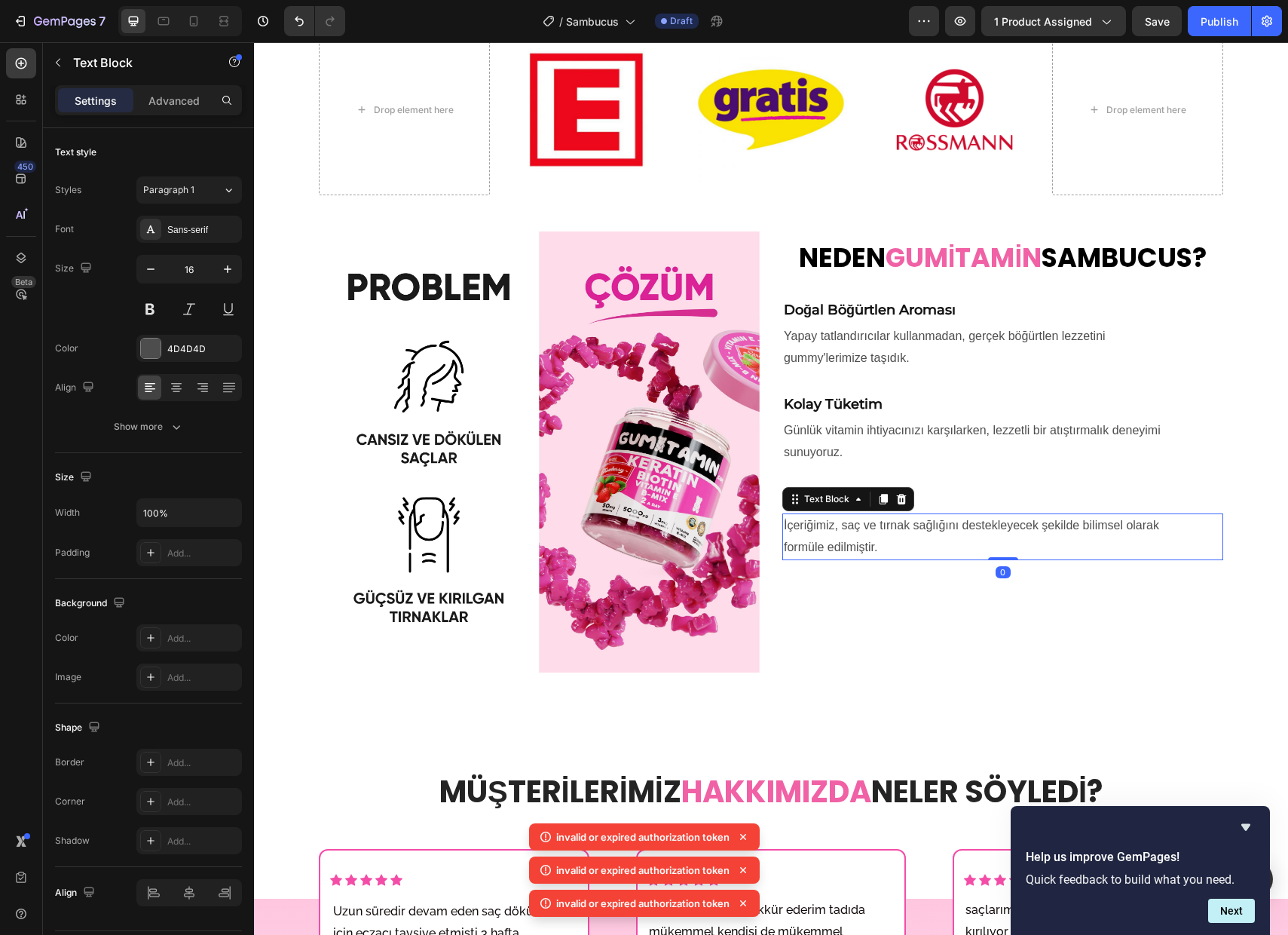
click at [893, 522] on span "İçeriğimiz, saç ve tırnak sağlığını destekleyecek şekilde bilimsel olarak" at bounding box center [972, 525] width 376 height 13
click at [860, 526] on span "İçeriğimiz, saç ve tırnak sağlığını destekleyecek şekilde bilimsel olarak" at bounding box center [972, 525] width 376 height 13
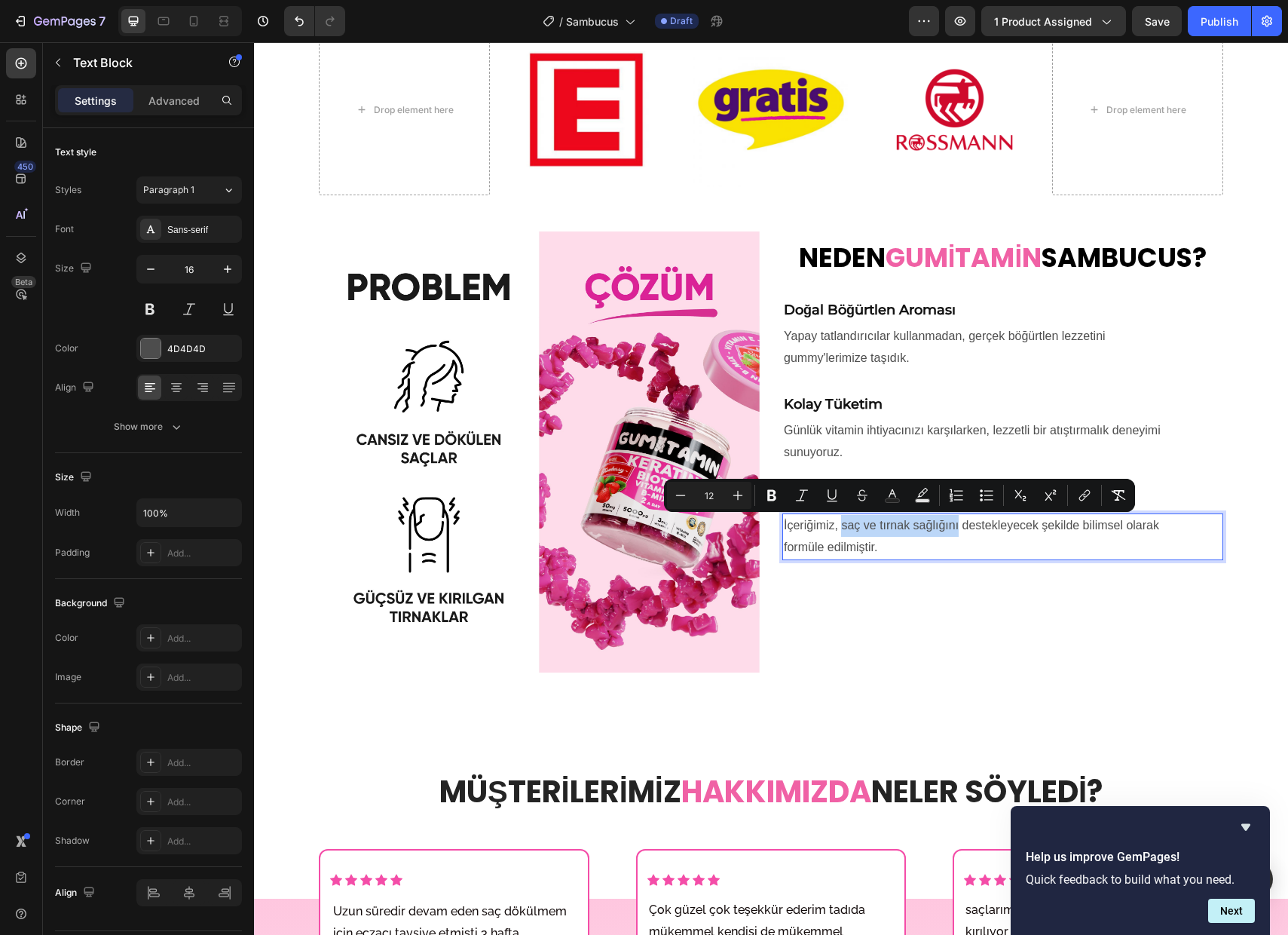
drag, startPoint x: 844, startPoint y: 527, endPoint x: 958, endPoint y: 528, distance: 114.0
click at [958, 528] on span "İçeriğimiz, saç ve tırnak sağlığını destekleyecek şekilde bilimsel olarak" at bounding box center [972, 525] width 376 height 13
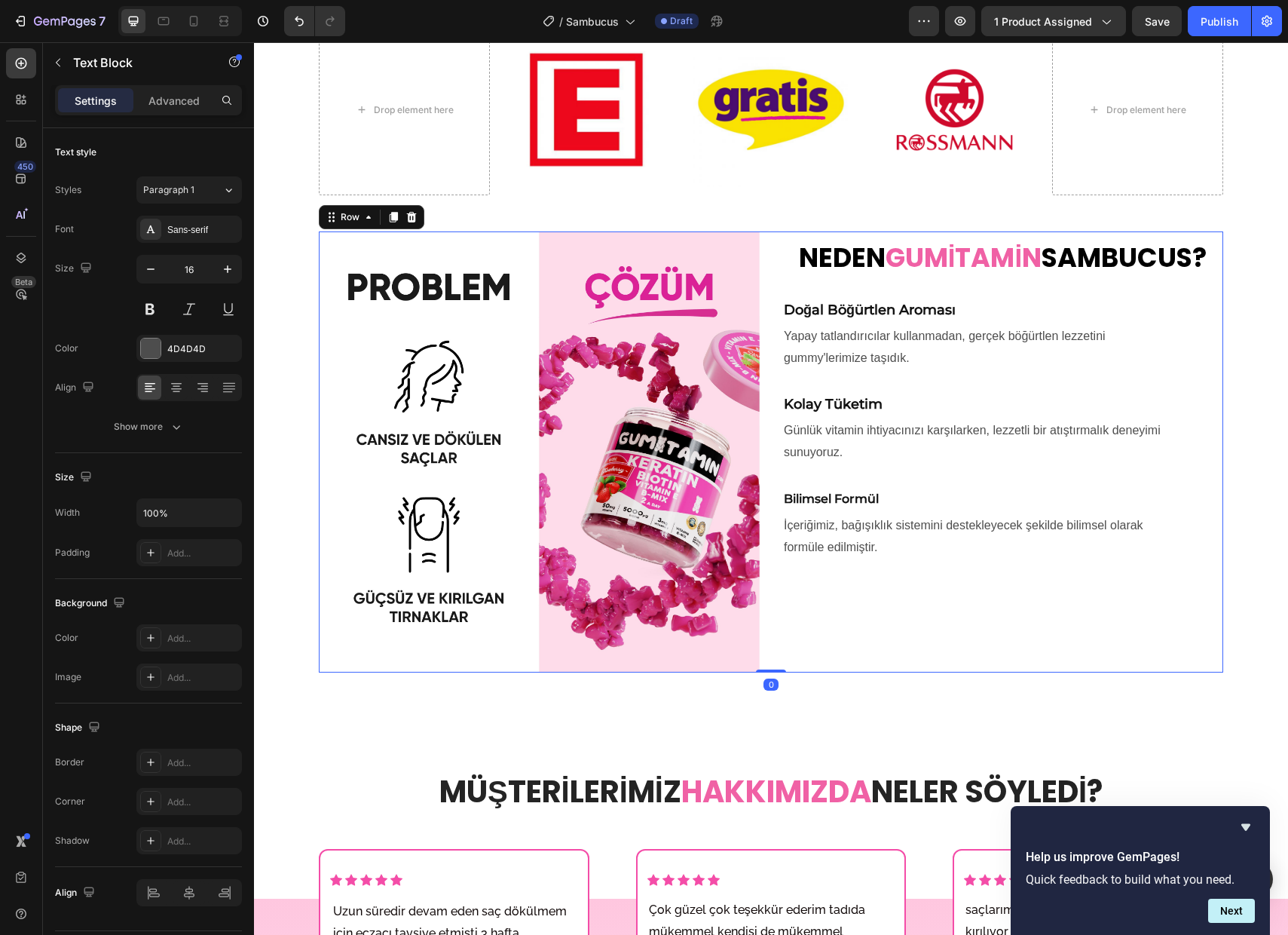
click at [924, 593] on div "⁠⁠⁠⁠⁠⁠⁠ NEDEN GUMİTAMİN SAMBUCUS? Heading Doğal Böğürtlen Aroması Text Block Ya…" at bounding box center [1002, 452] width 441 height 441
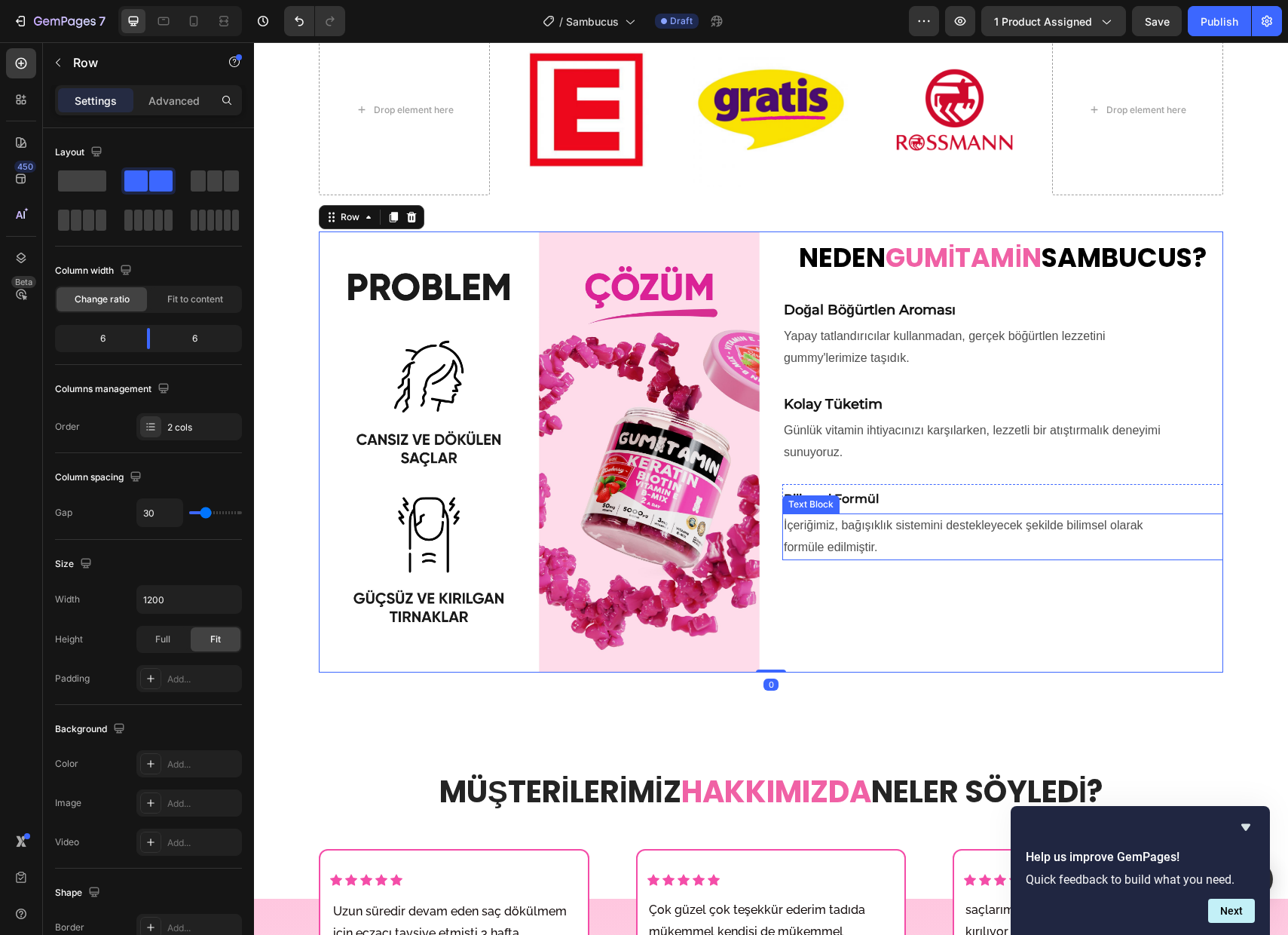
click at [828, 545] on span "formüle edilmiştir." at bounding box center [830, 546] width 93 height 13
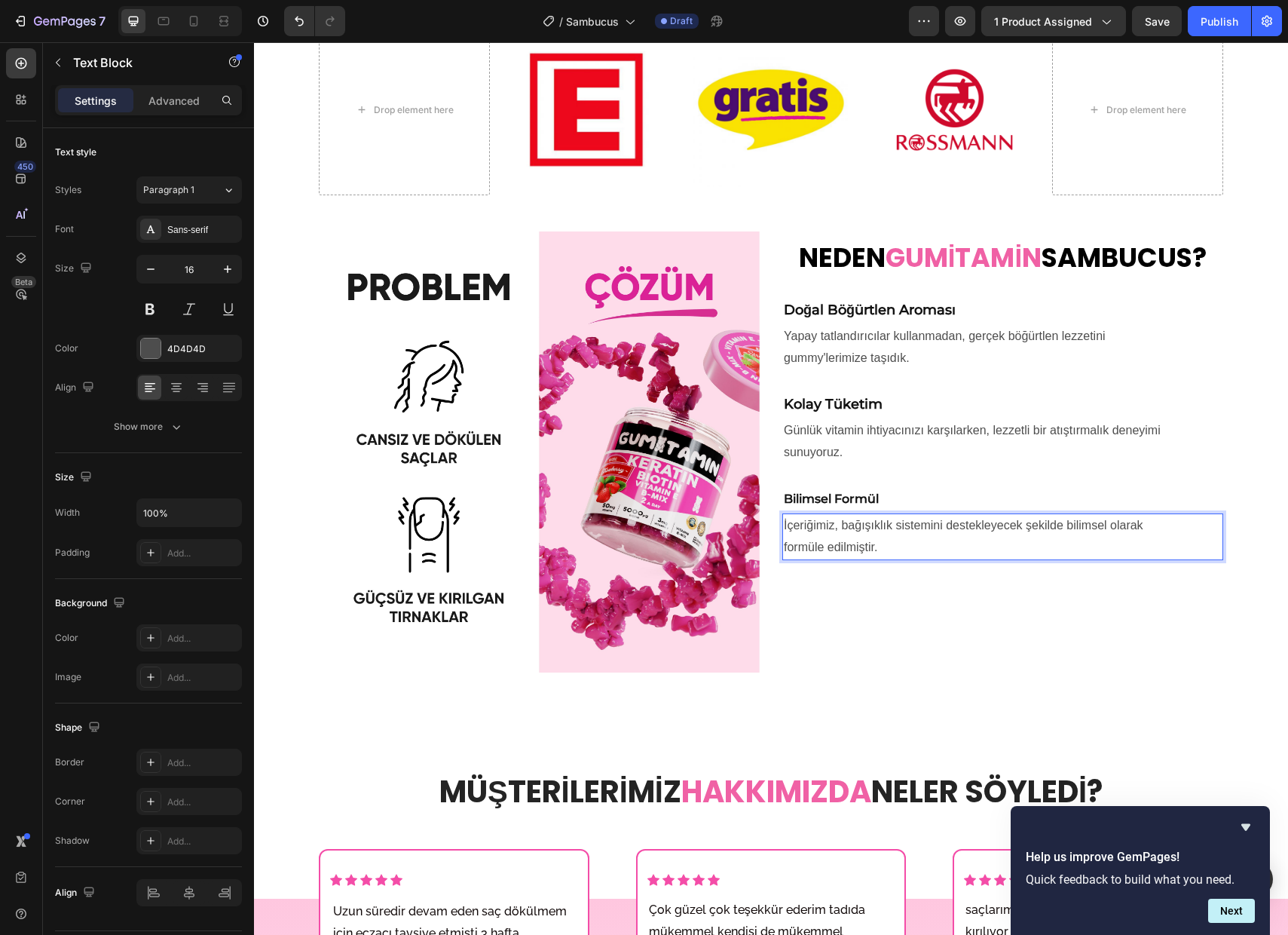
click at [839, 630] on div "⁠⁠⁠⁠⁠⁠⁠ NEDEN GUMİTAMİN SAMBUCUS? Heading Doğal Böğürtlen Aroması Text Block Ya…" at bounding box center [1002, 452] width 441 height 441
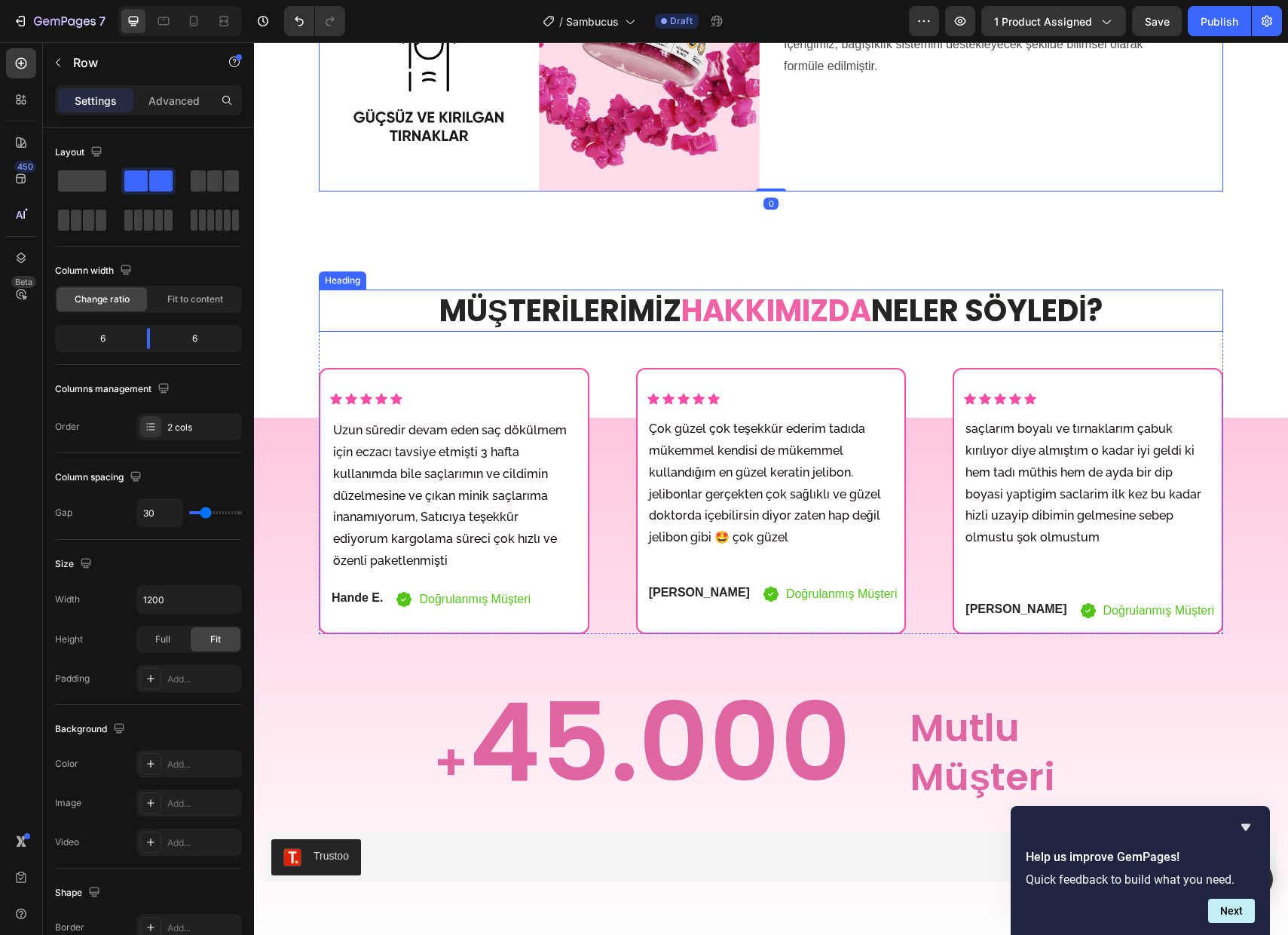
scroll to position [1522, 0]
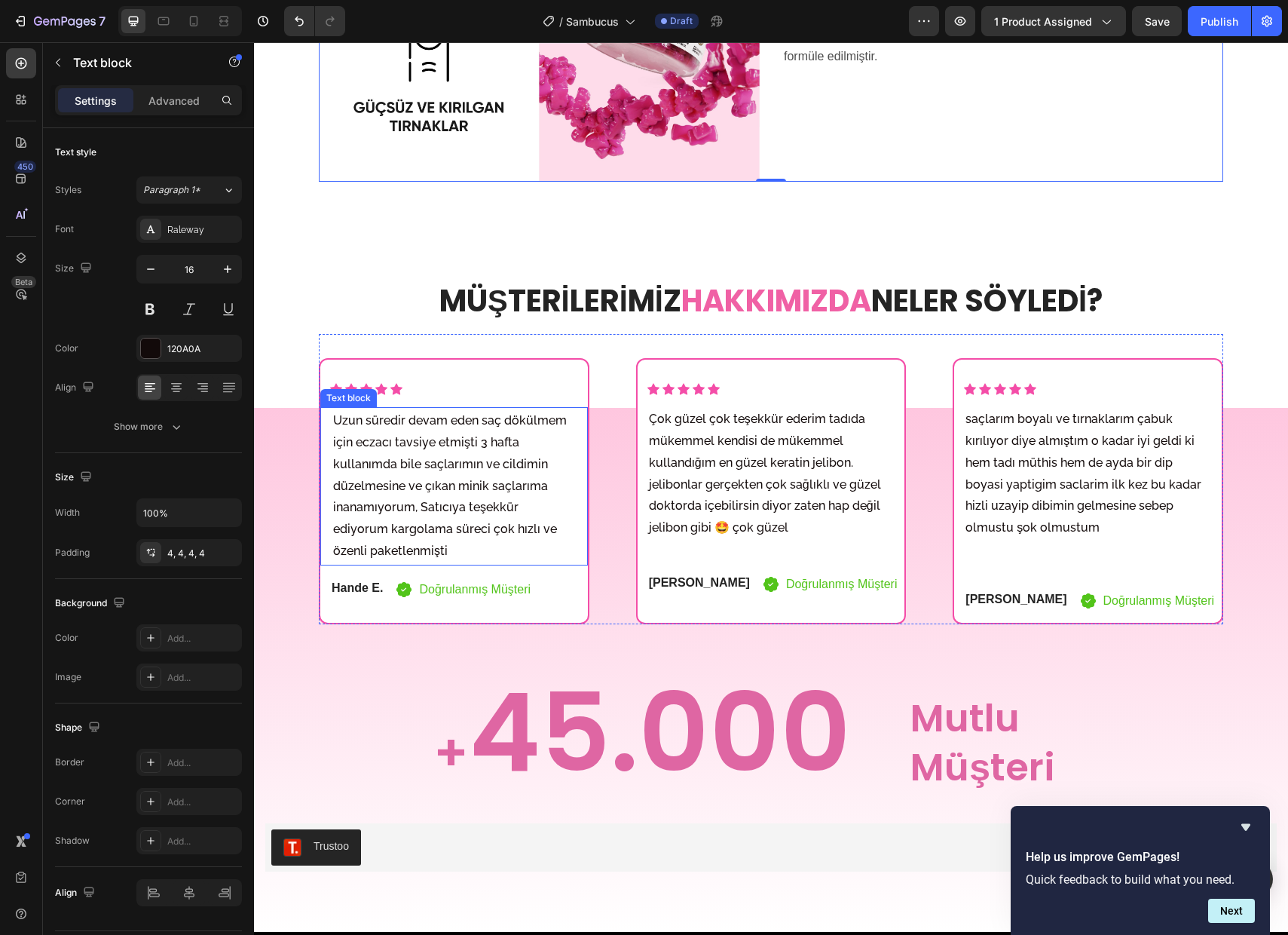
click at [448, 466] on p "Uzun süredir devam eden saç dökülmem için eczacı tavsiye etmişti 3 hafta kullan…" at bounding box center [454, 486] width 242 height 153
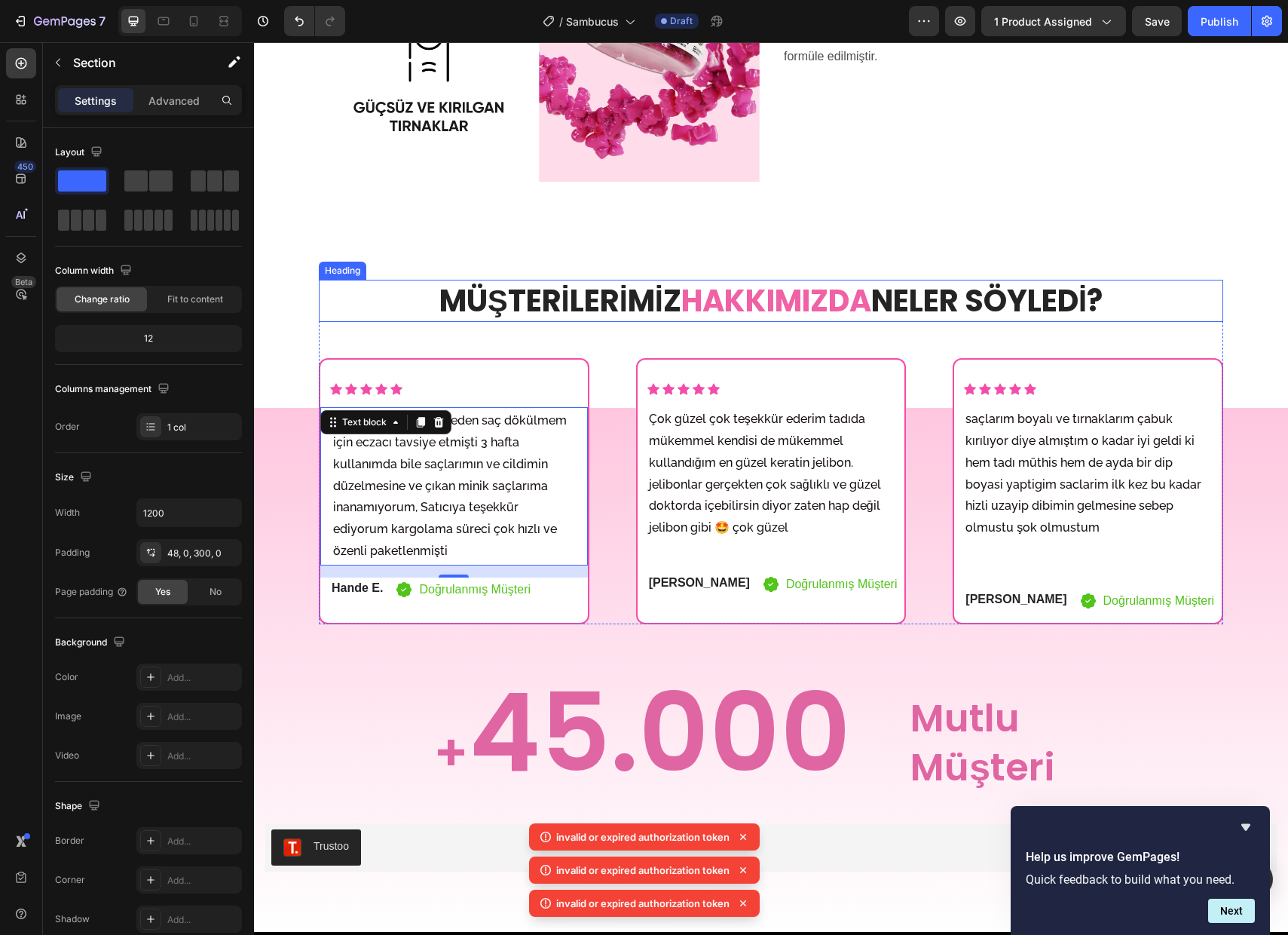
click at [374, 252] on div "Image ⁠⁠⁠⁠⁠⁠⁠ NEDEN GUMİTAMİN SAMBUCUS? Heading Doğal Böğürtlen Aroması Text Bl…" at bounding box center [771, 56] width 905 height 703
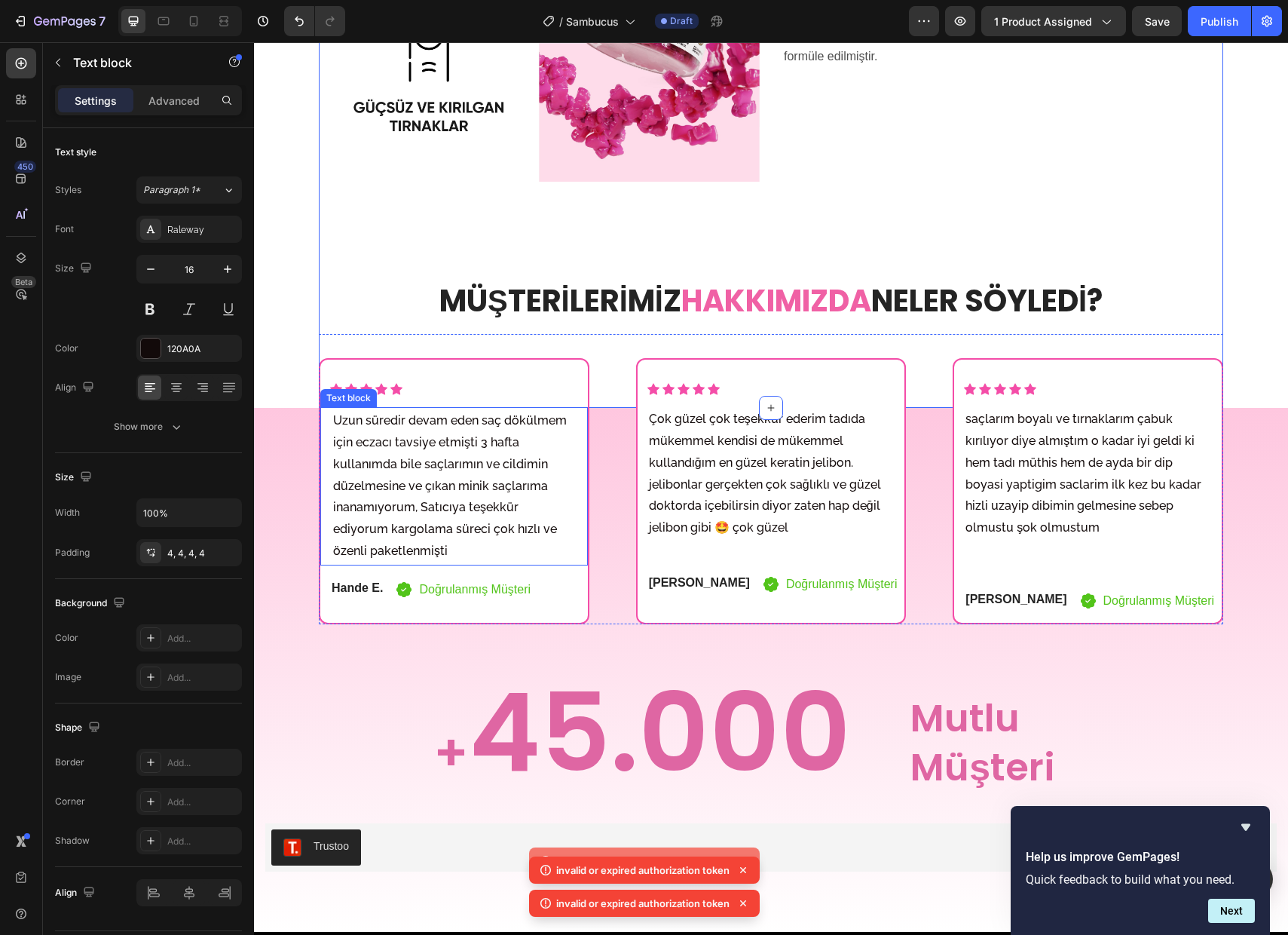
click at [450, 425] on div "Uzun süredir devam eden saç dökülmem için eczacı tavsiye etmişti 3 hafta kullan…" at bounding box center [454, 486] width 268 height 159
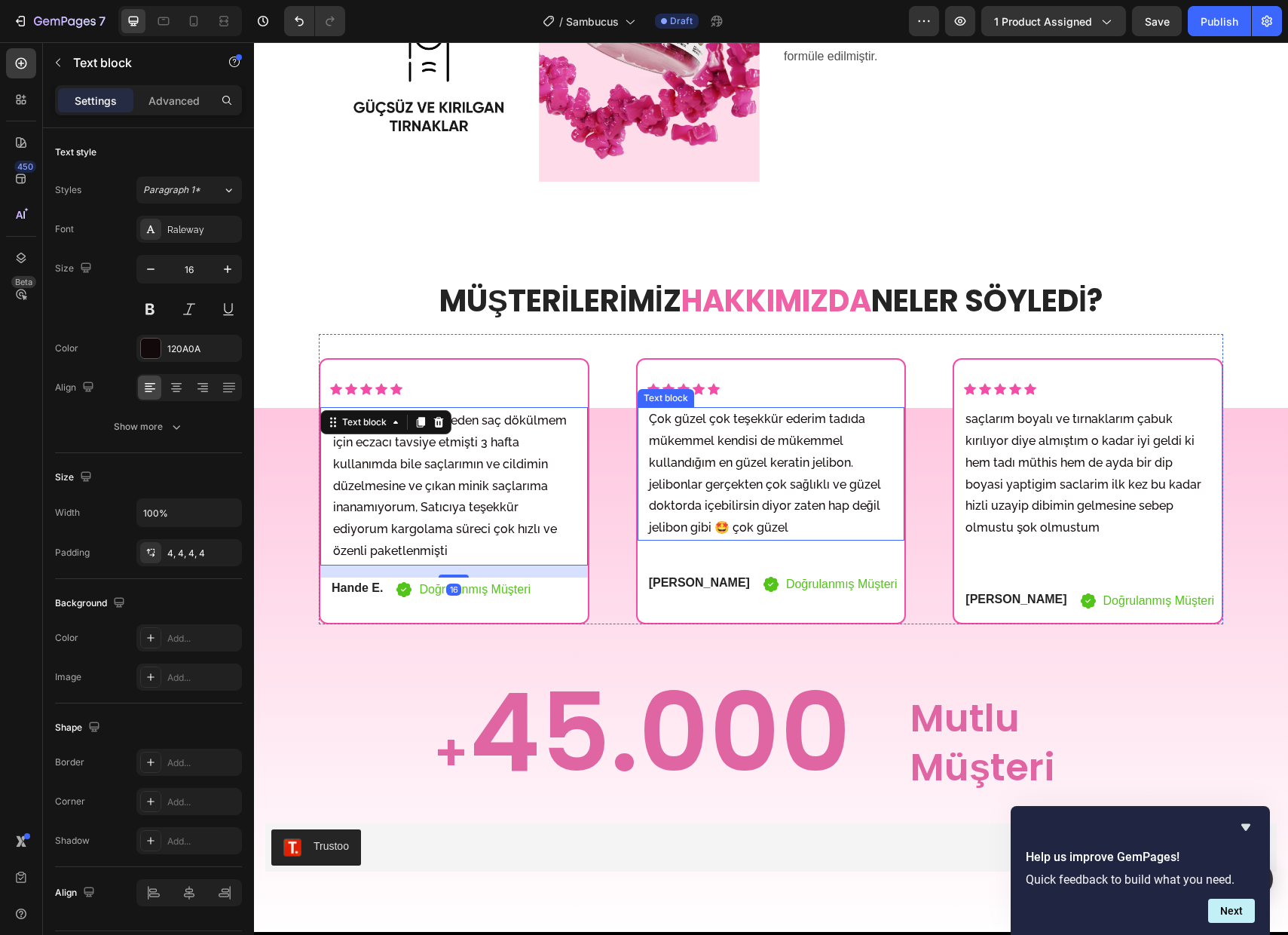
click at [747, 486] on p "Çok güzel çok teşekkür ederim tadıda mükemmel kendisi de mükemmel kullandığım e…" at bounding box center [772, 474] width 245 height 130
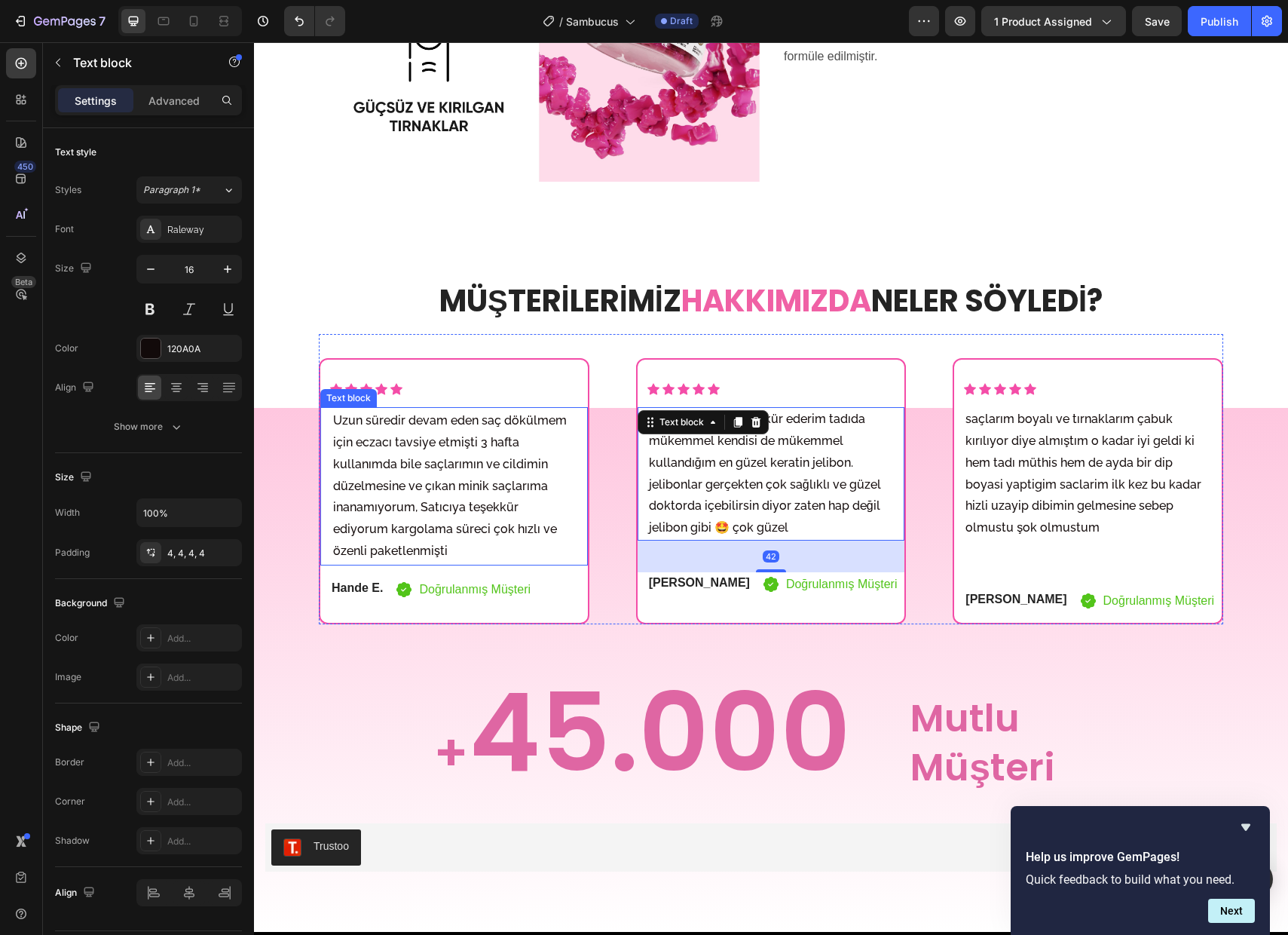
click at [477, 498] on p "Uzun süredir devam eden saç dökülmem için eczacı tavsiye etmişti 3 hafta kullan…" at bounding box center [454, 486] width 242 height 153
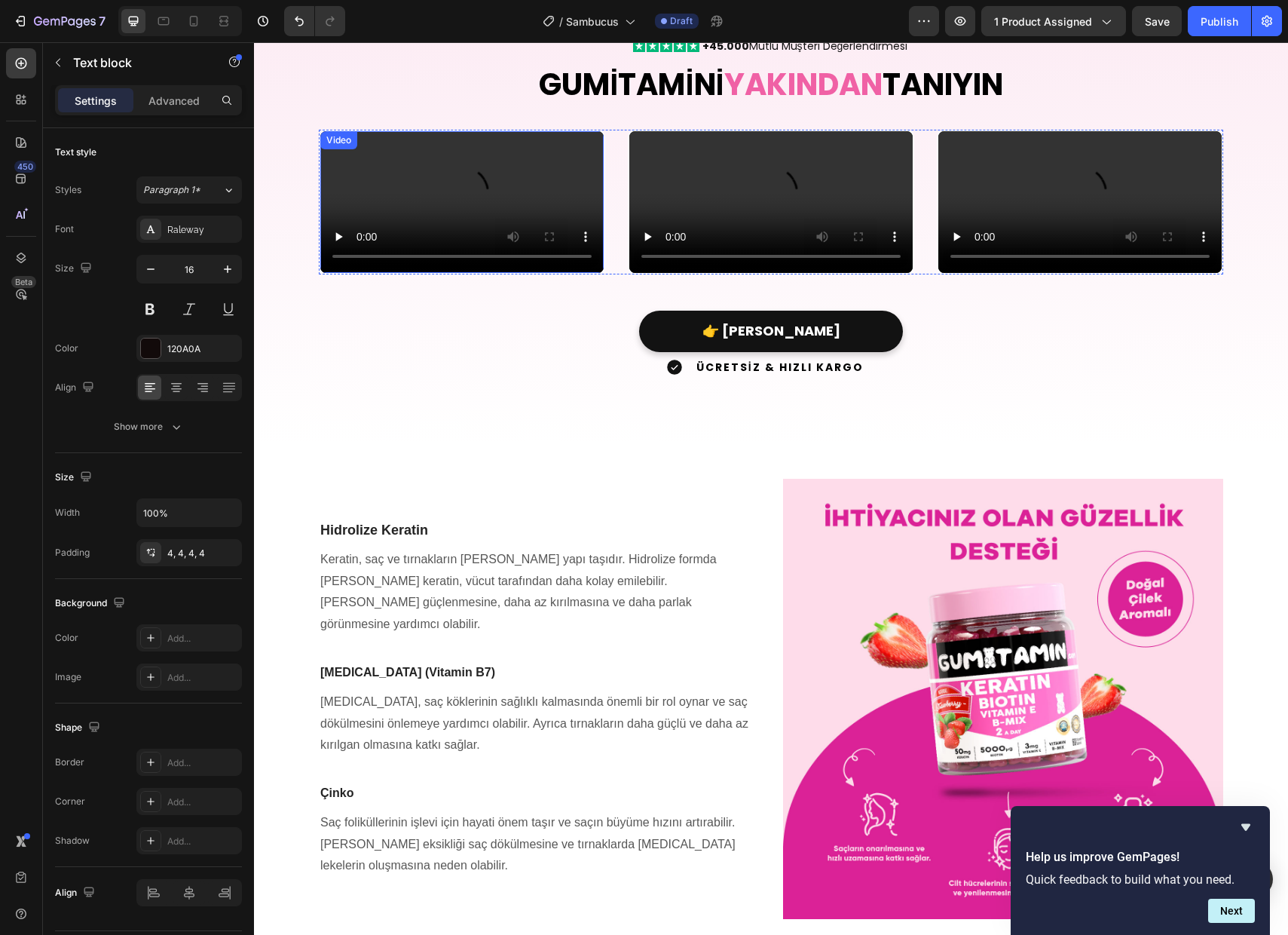
scroll to position [2600, 0]
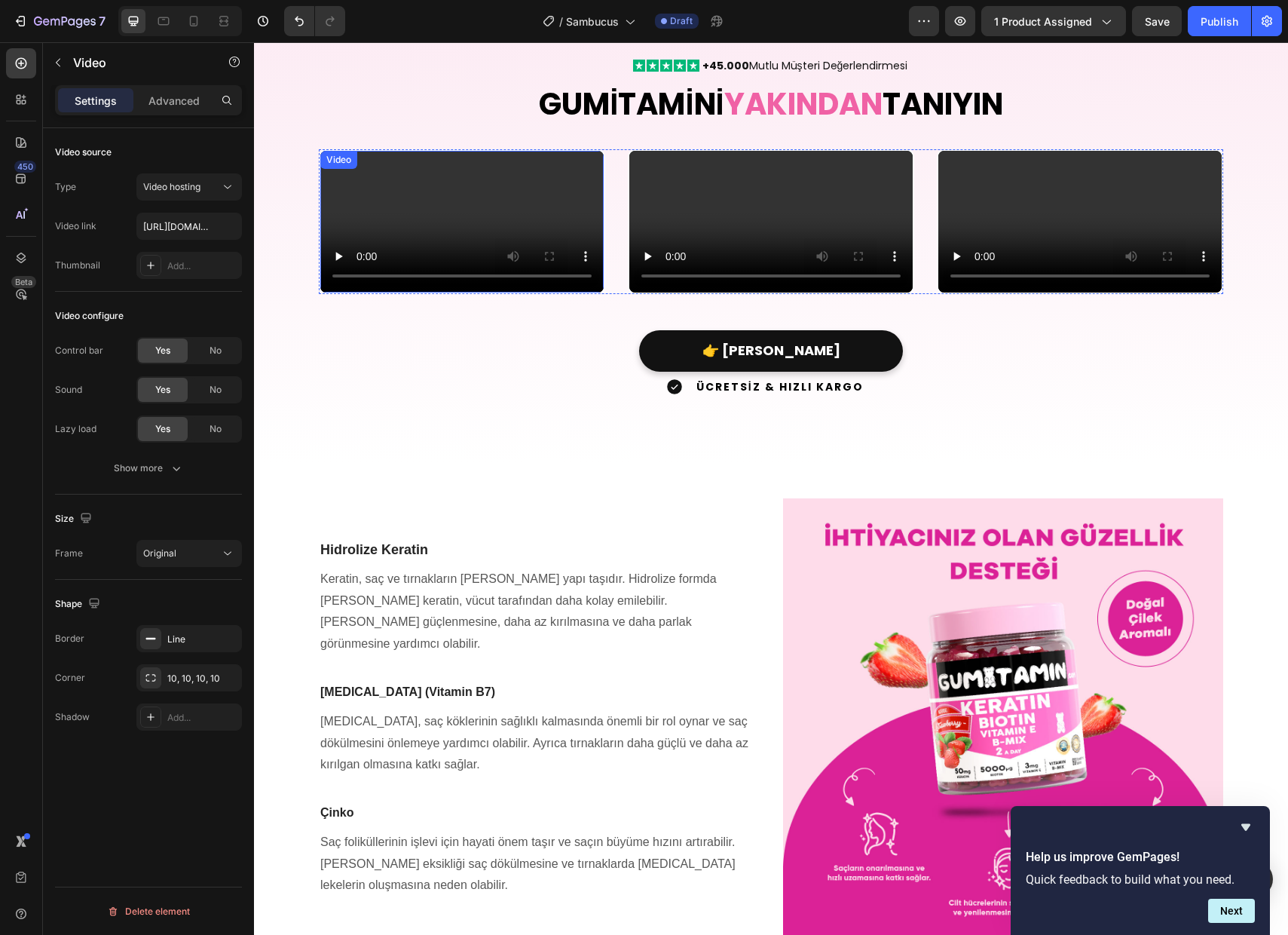
click at [468, 293] on video at bounding box center [462, 221] width 283 height 142
click at [180, 226] on input "[URL][DOMAIN_NAME]" at bounding box center [189, 226] width 105 height 27
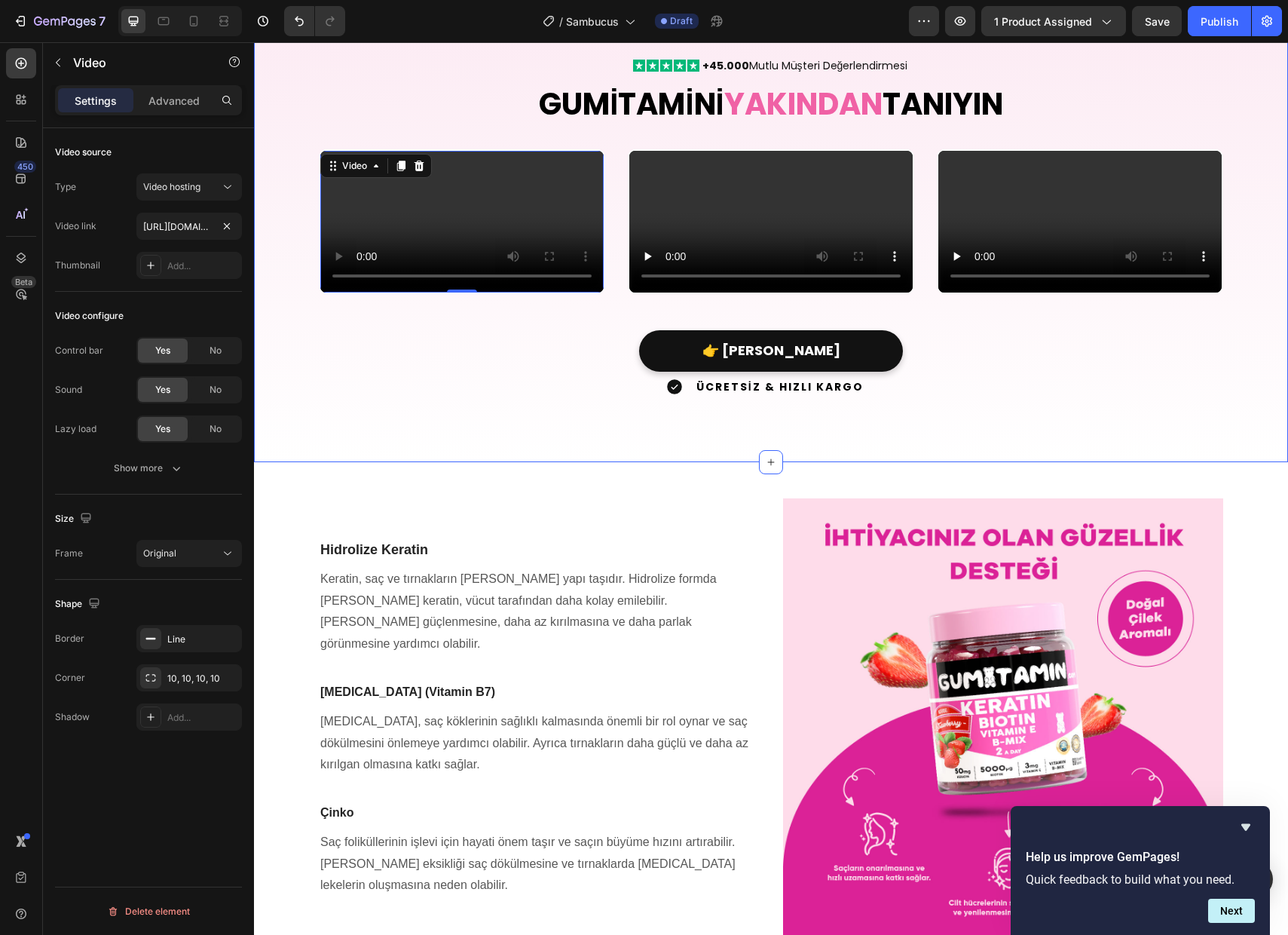
click at [280, 276] on div "Video 0 Video Video Drop element here Carousel" at bounding box center [770, 239] width 1011 height 181
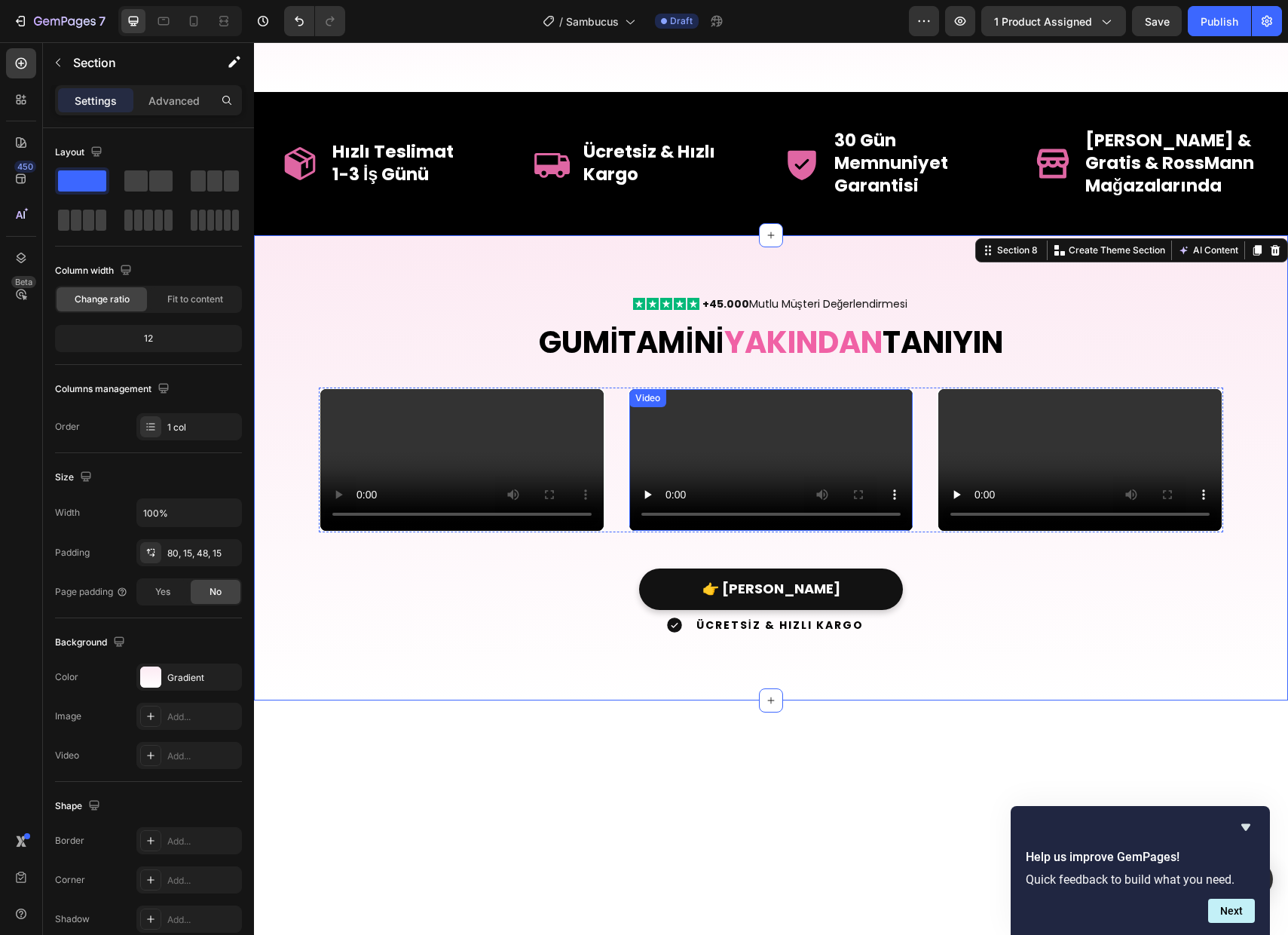
scroll to position [2334, 0]
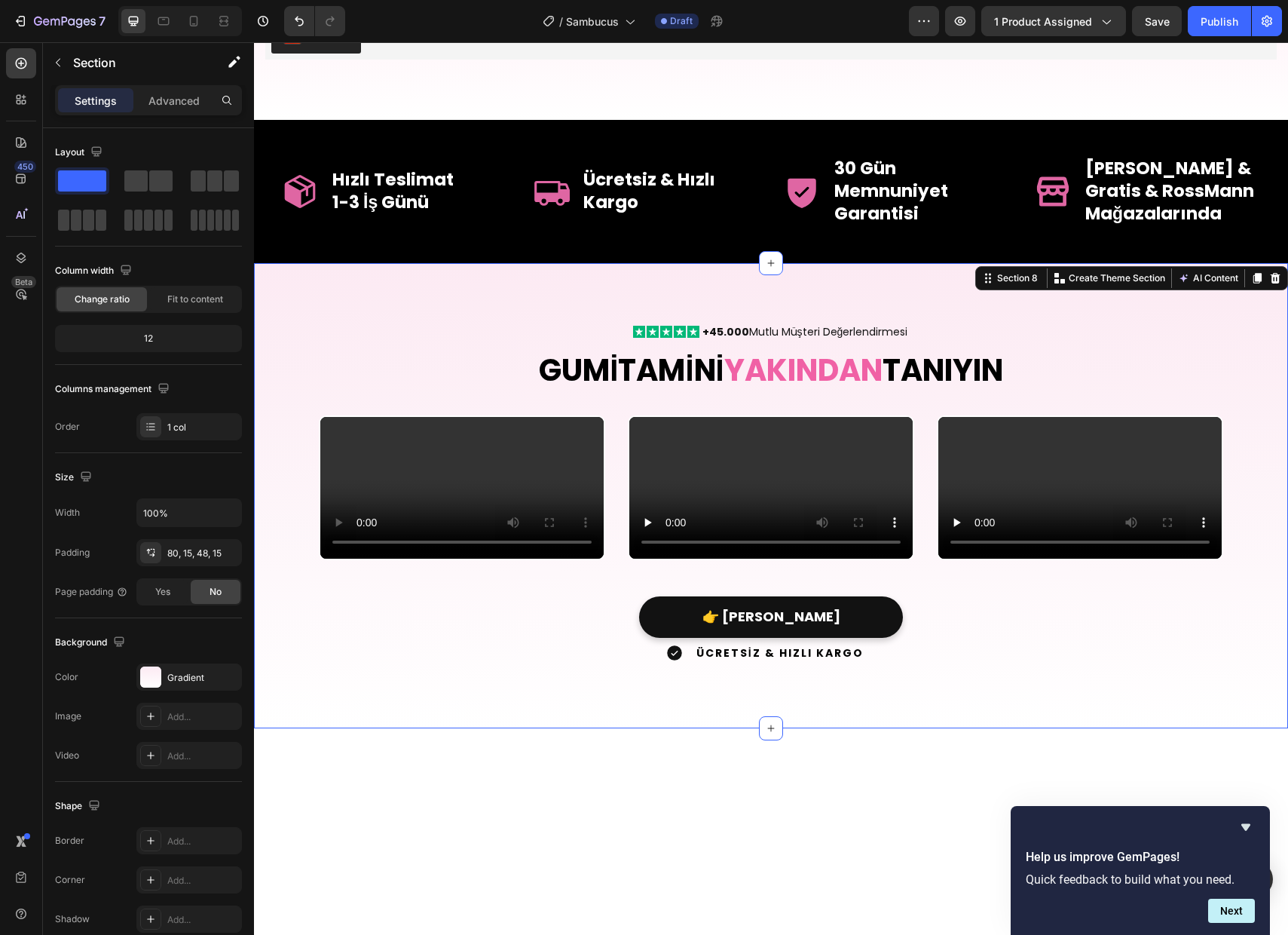
click at [424, 287] on div "Icon Icon Icon Icon Icon +45.000 Mutlu Müşteri Değerlendirmesi Text Block Row G…" at bounding box center [771, 496] width 1034 height 465
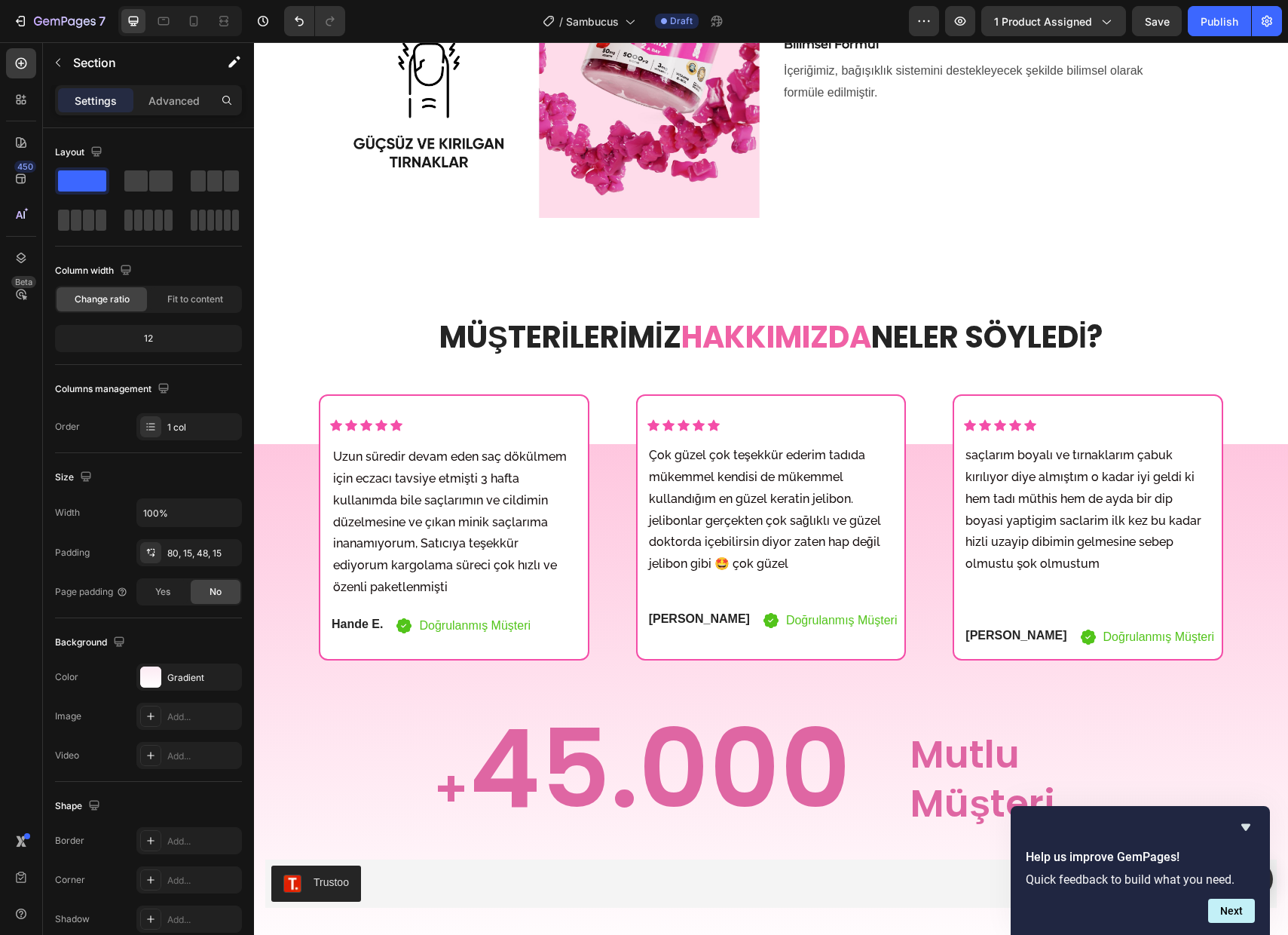
scroll to position [1447, 0]
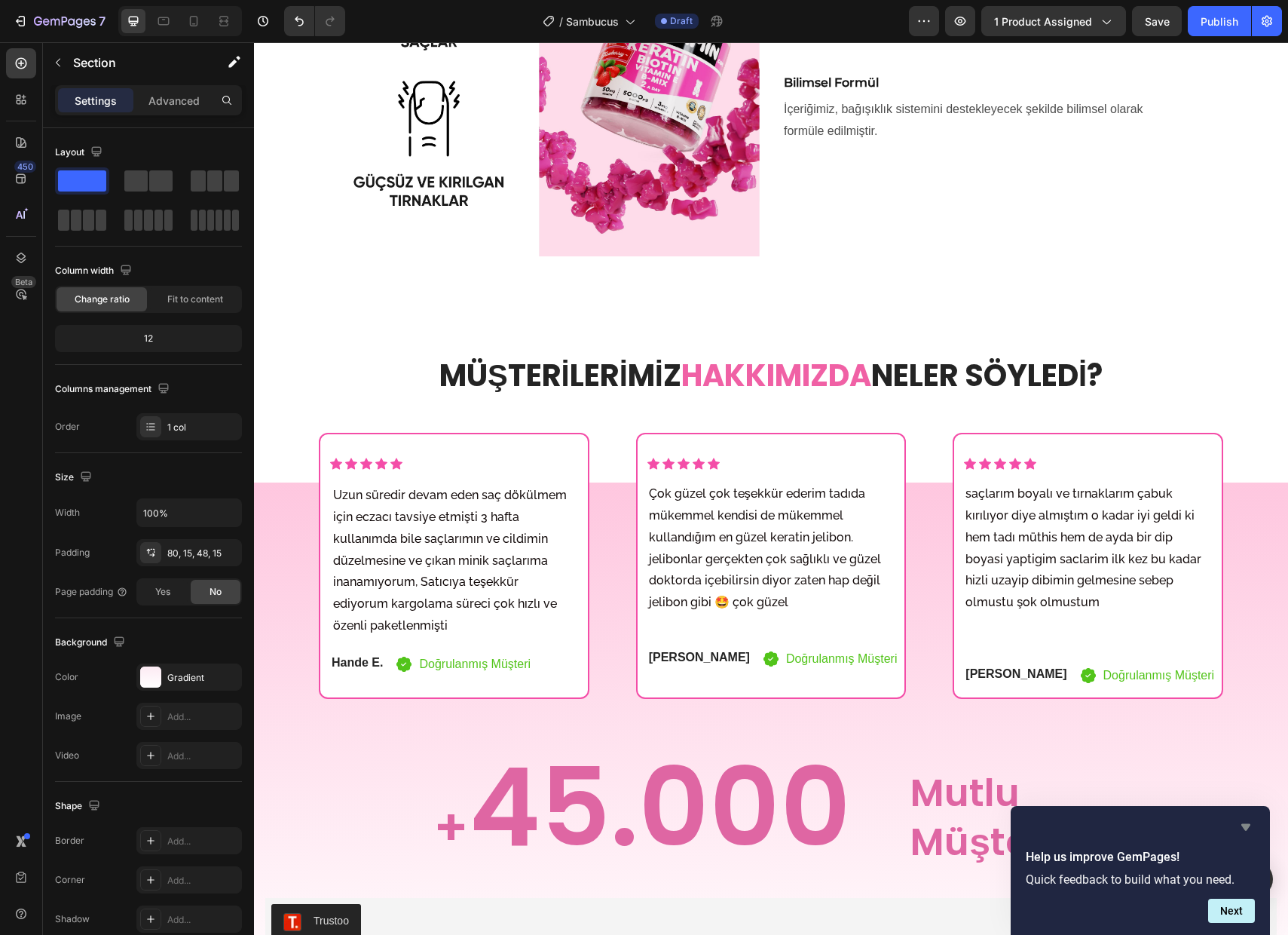
click at [1247, 827] on icon "Hide survey" at bounding box center [1245, 828] width 9 height 7
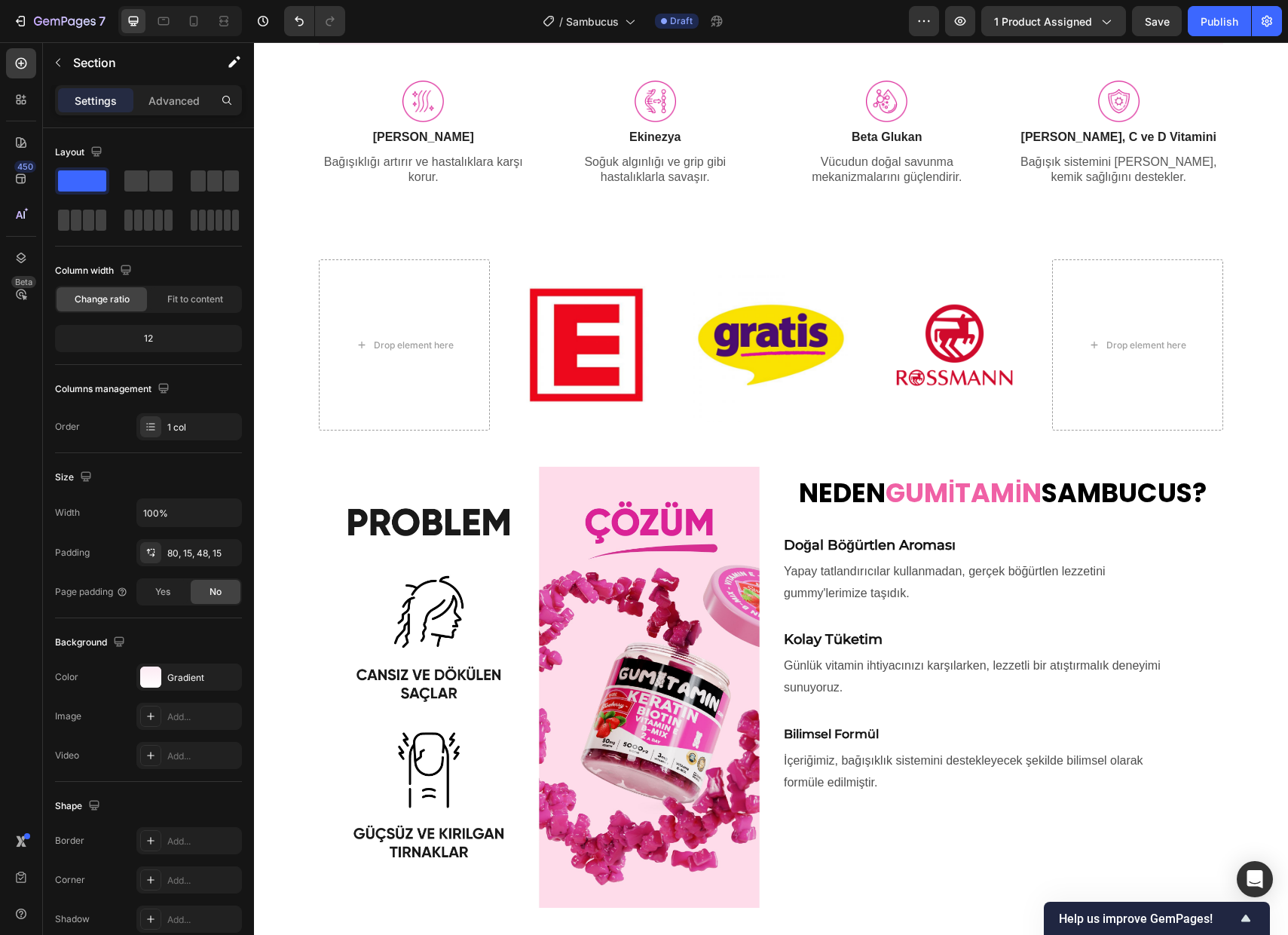
scroll to position [775, 0]
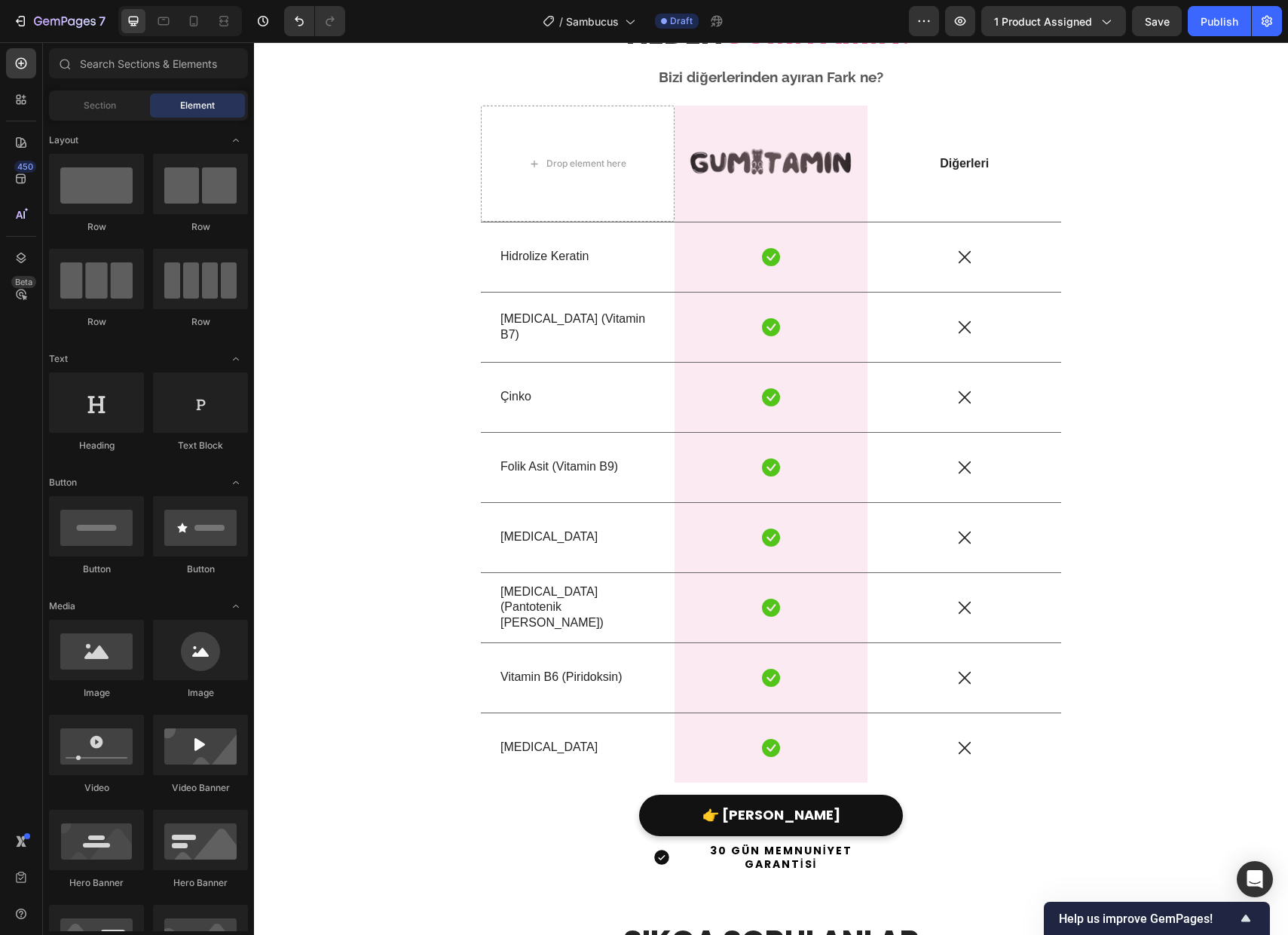
scroll to position [3942, 0]
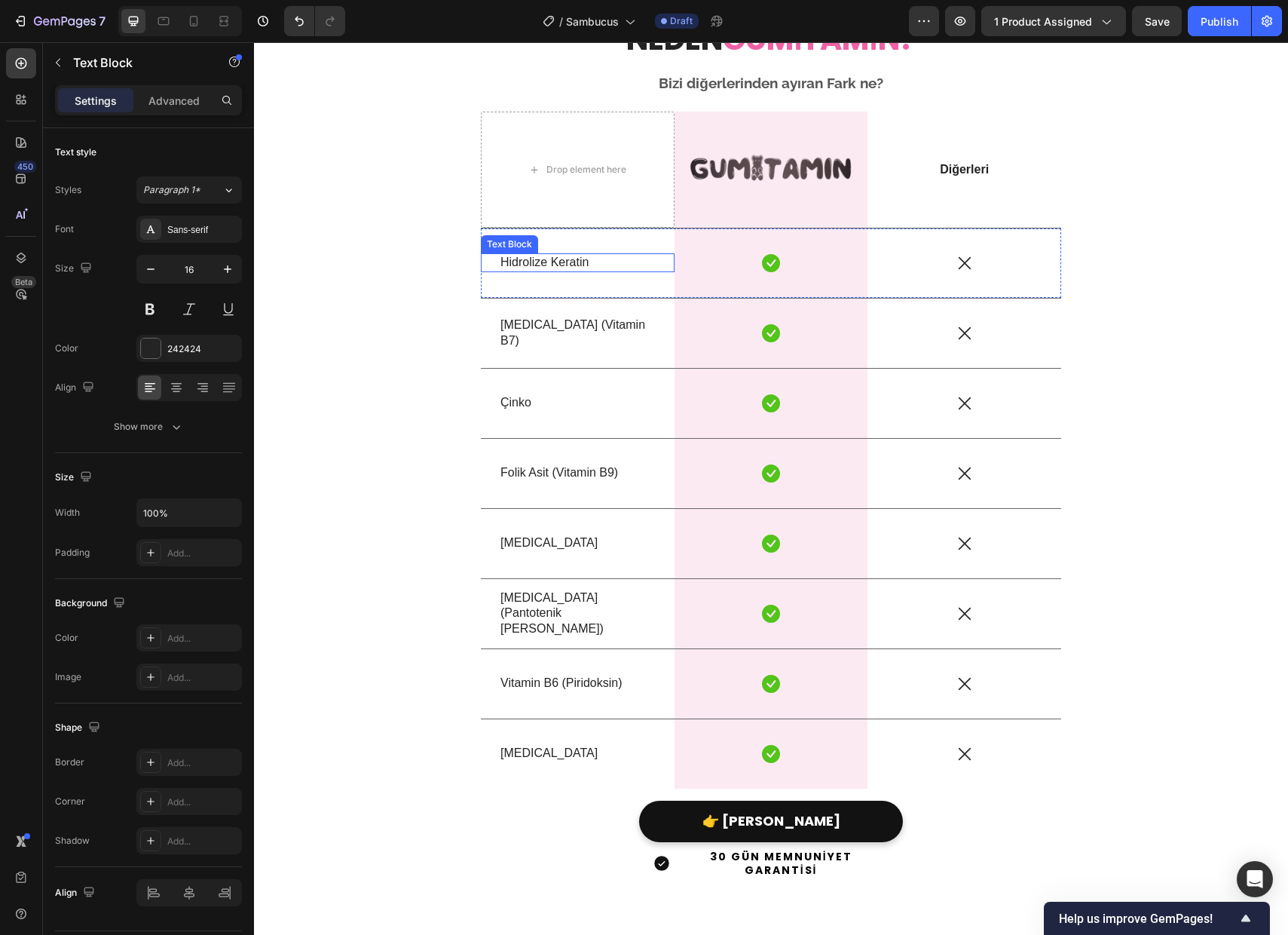
click at [528, 266] on p "Hidrolize Keratin" at bounding box center [578, 262] width 154 height 15
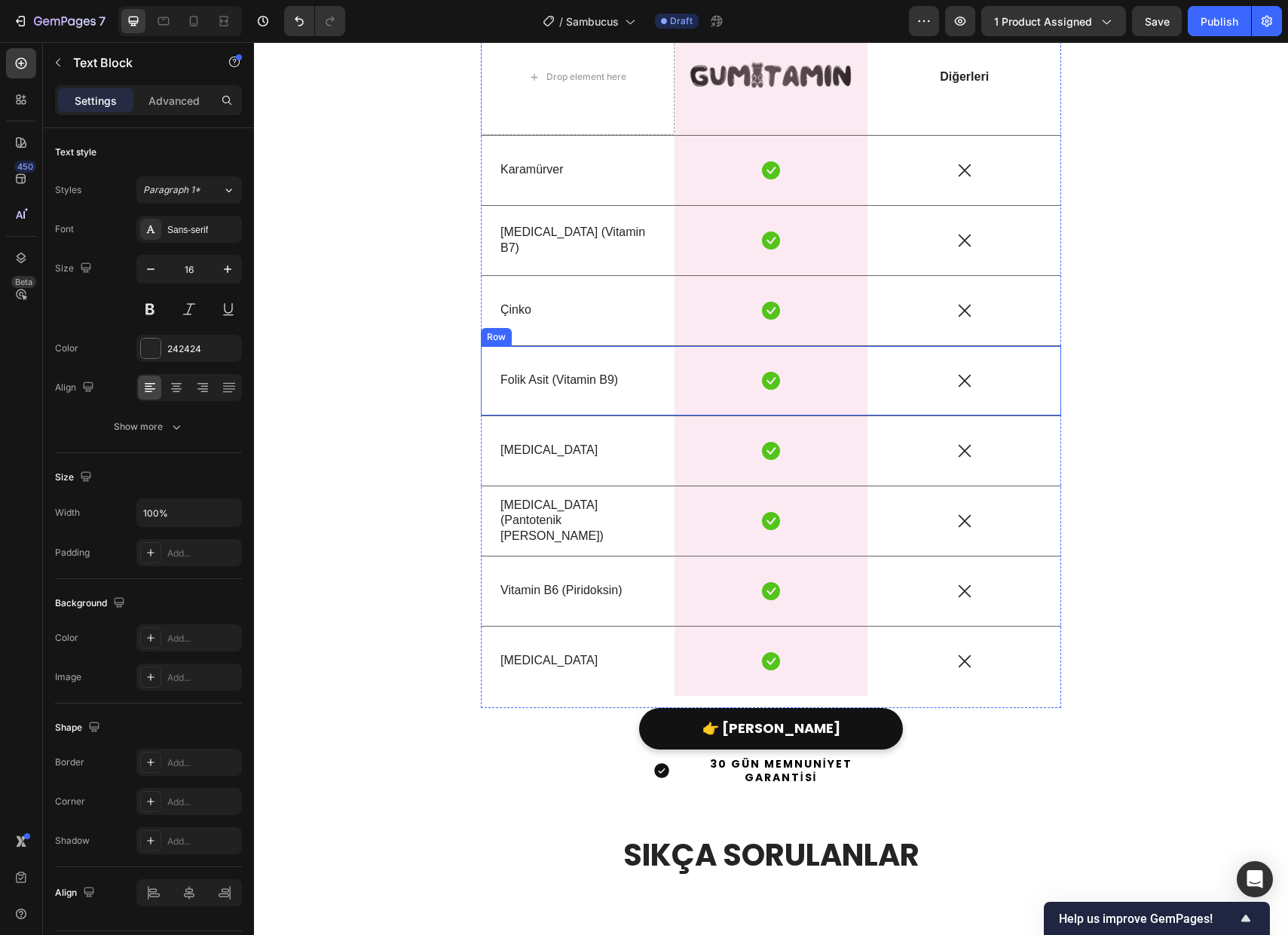
scroll to position [4015, 0]
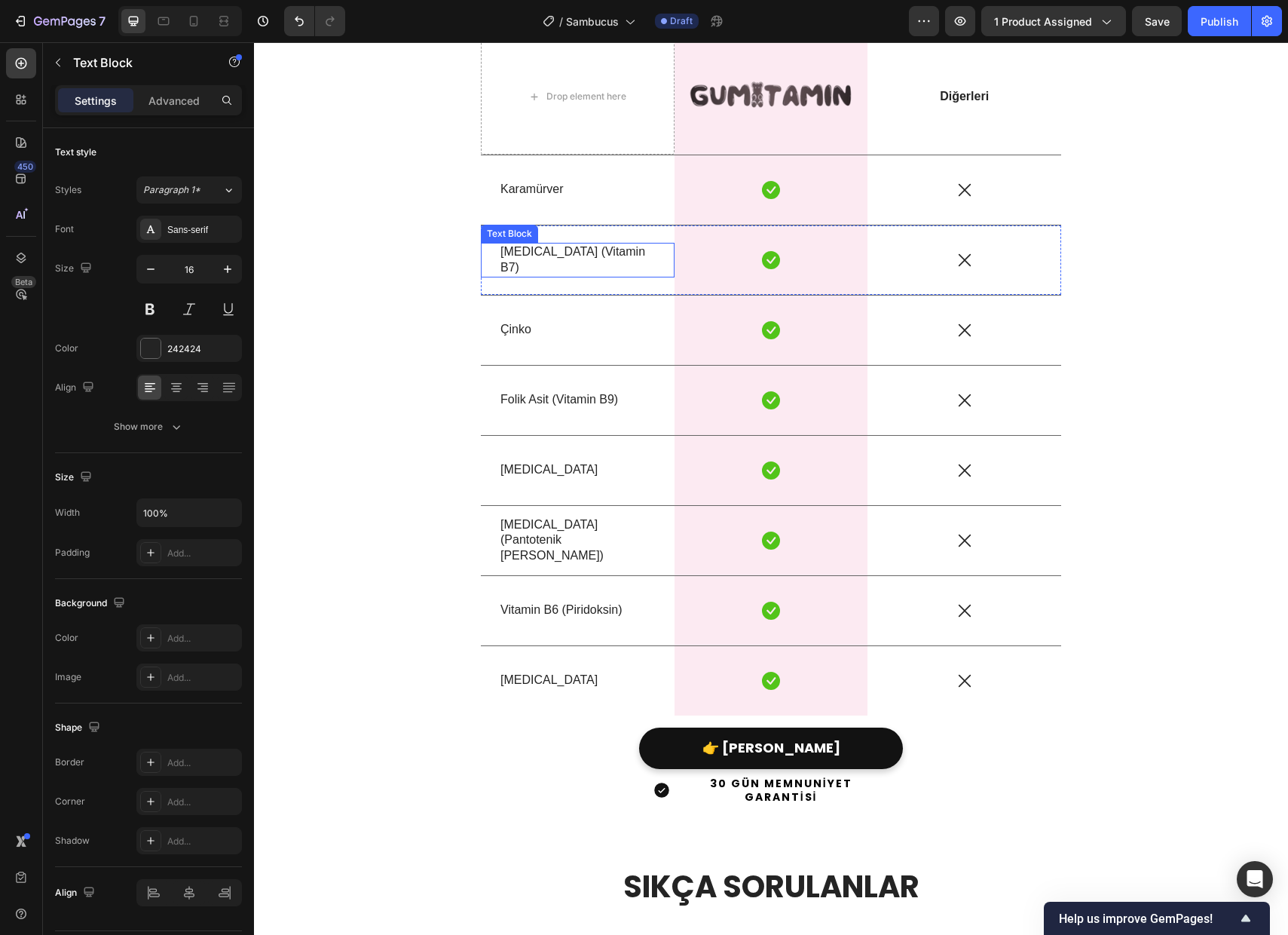
click at [568, 264] on p "[MEDICAL_DATA] (Vitamin B7)" at bounding box center [578, 260] width 154 height 32
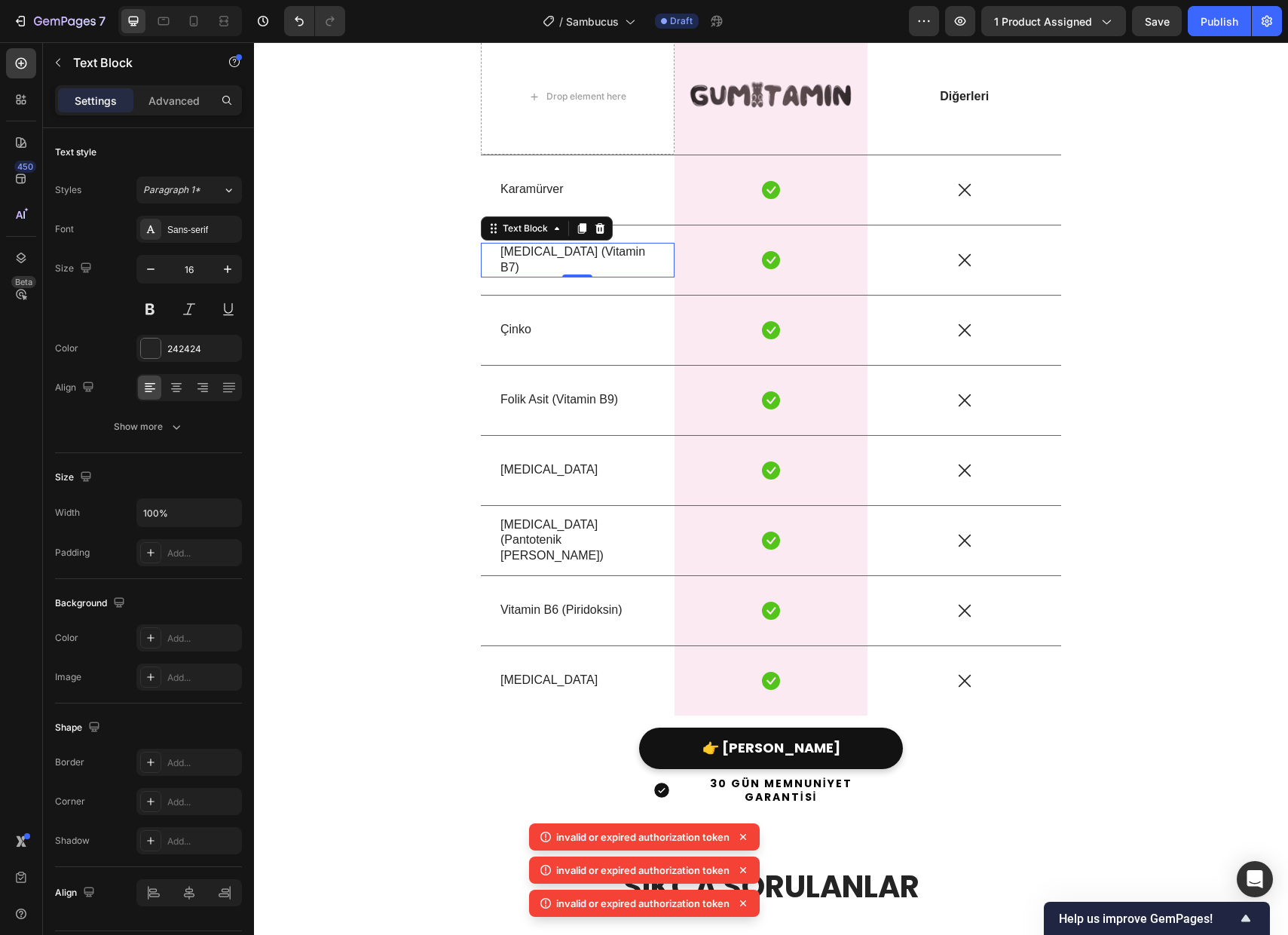
click at [521, 330] on p "Çinko" at bounding box center [578, 329] width 154 height 15
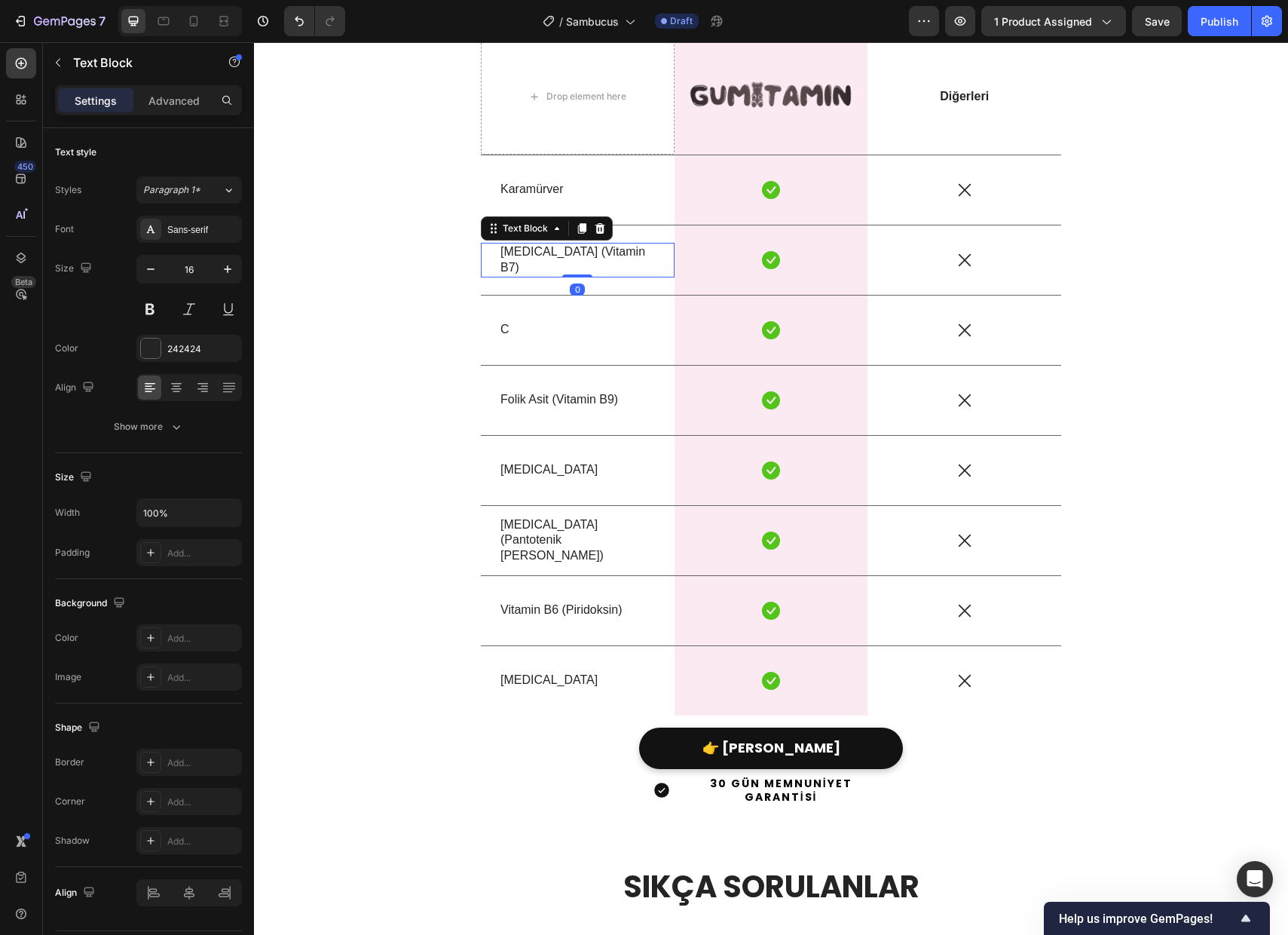
click at [564, 255] on p "[MEDICAL_DATA] (Vitamin B7)" at bounding box center [578, 260] width 154 height 32
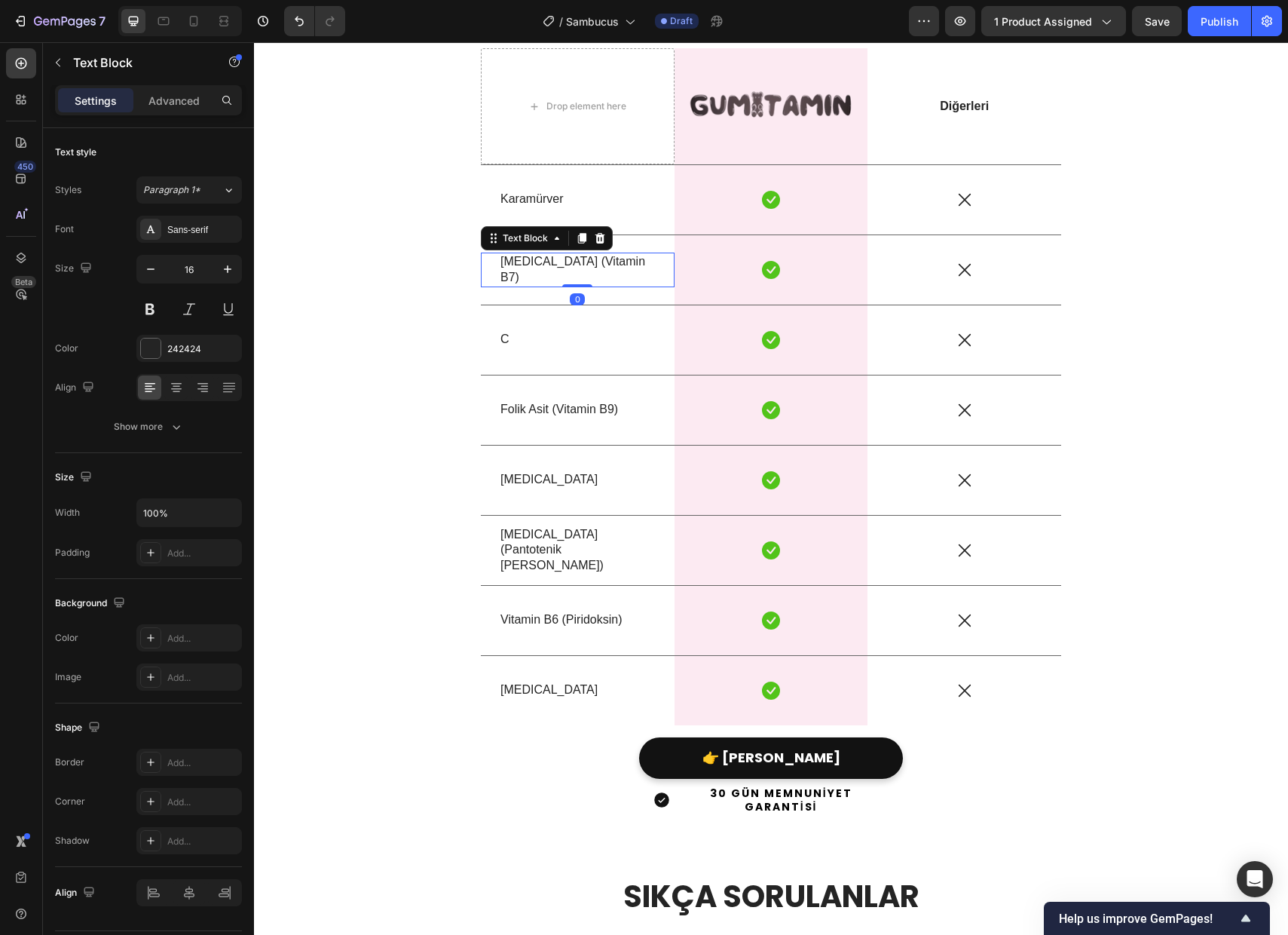
click at [564, 250] on div "Text Block" at bounding box center [547, 238] width 132 height 24
click at [546, 268] on p "[MEDICAL_DATA] (Vitamin B7)" at bounding box center [578, 269] width 154 height 32
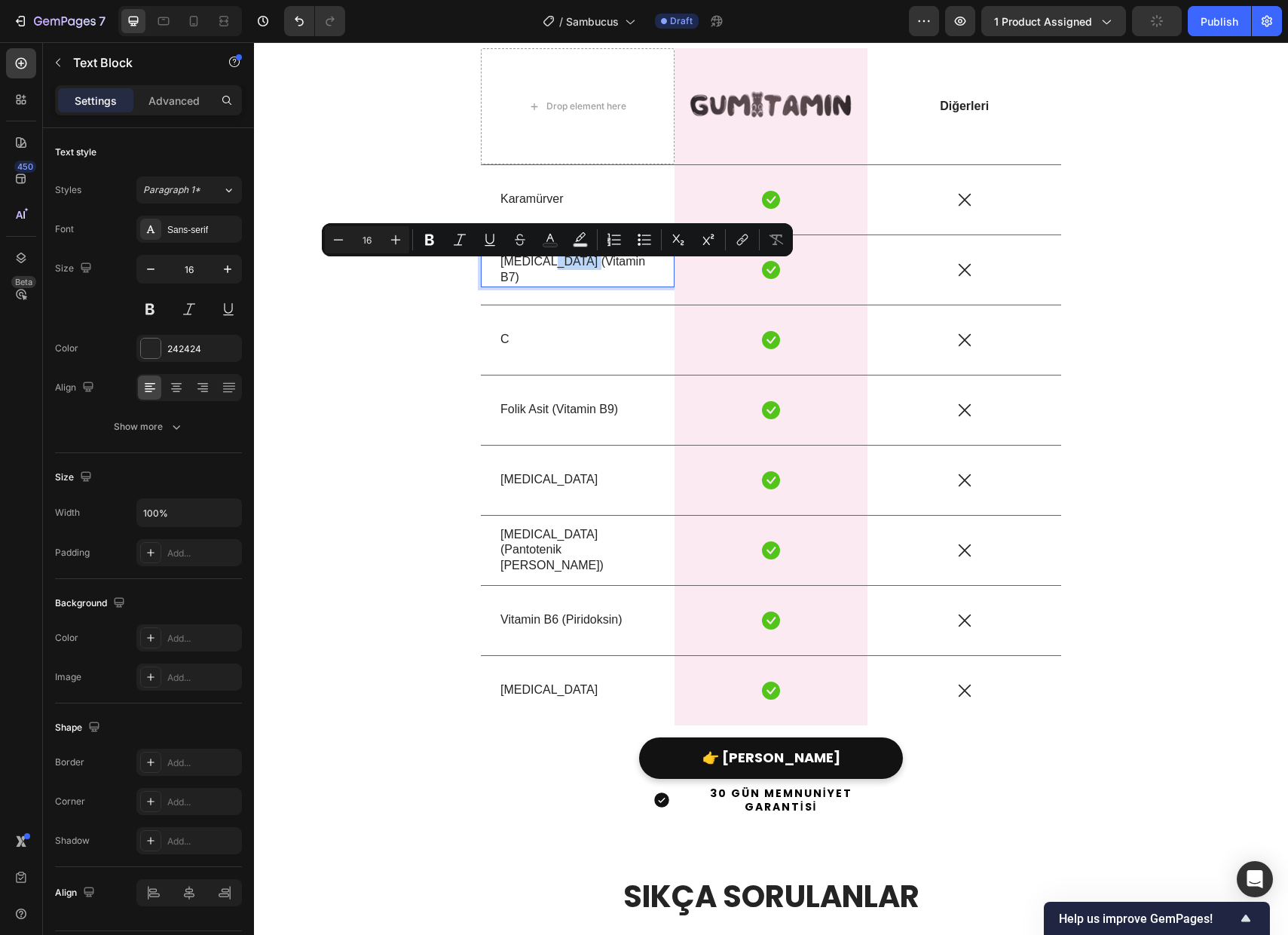
click at [546, 268] on p "[MEDICAL_DATA] (Vitamin B7)" at bounding box center [578, 269] width 154 height 32
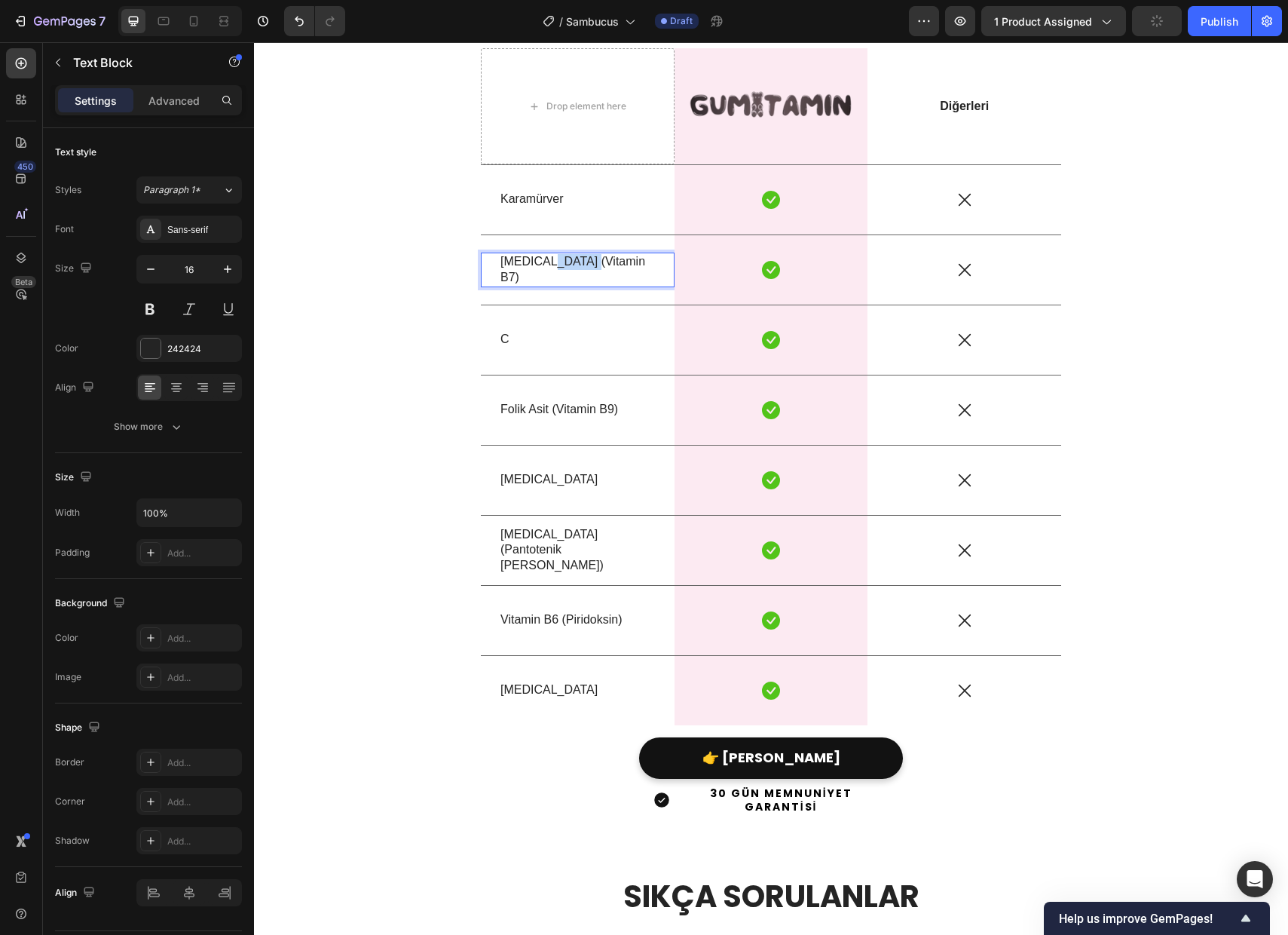
click at [546, 268] on p "[MEDICAL_DATA] (Vitamin B7)" at bounding box center [578, 269] width 154 height 32
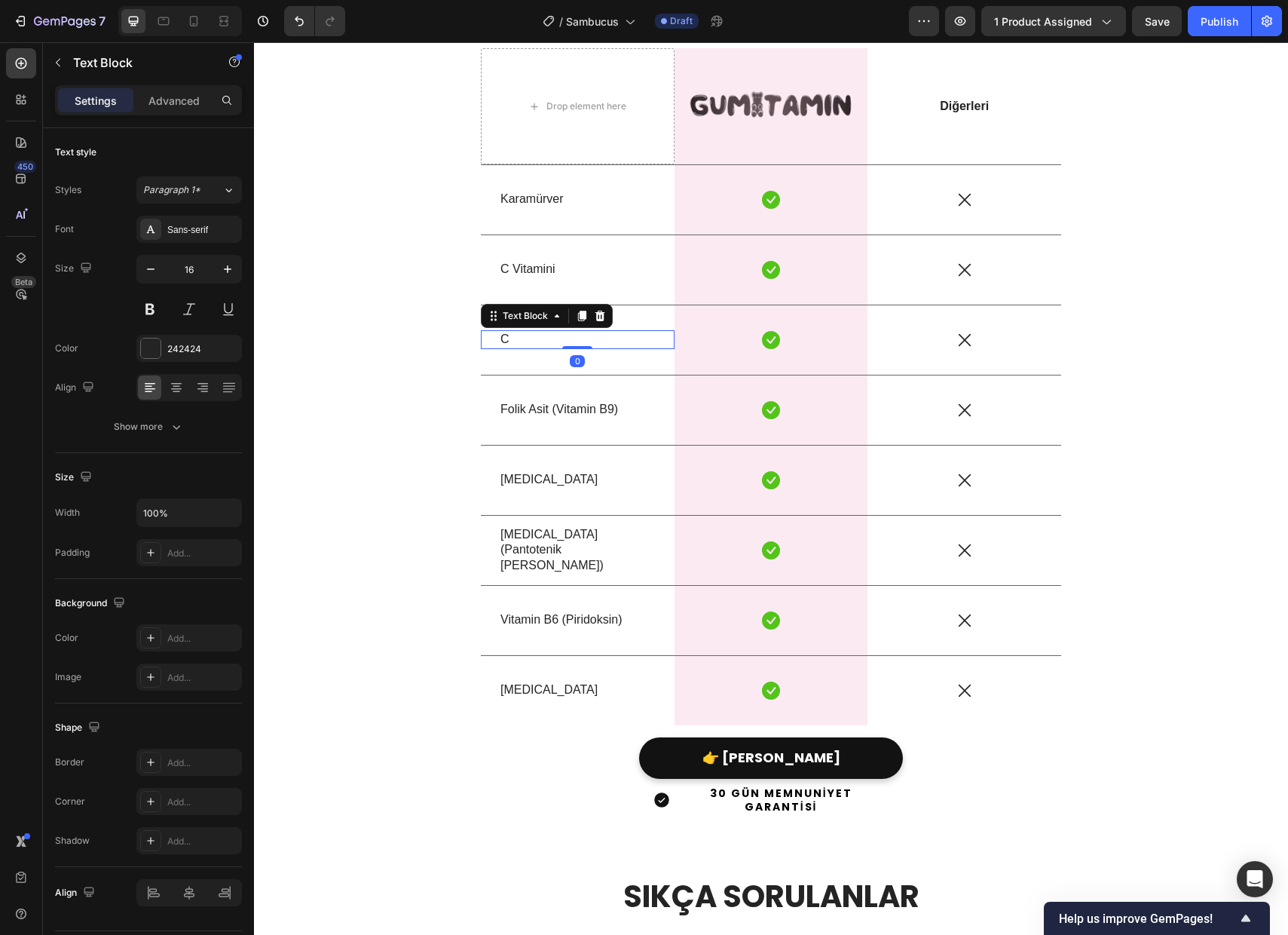
click at [522, 335] on p "C" at bounding box center [578, 340] width 154 height 15
click at [508, 337] on p "C" at bounding box center [578, 340] width 154 height 15
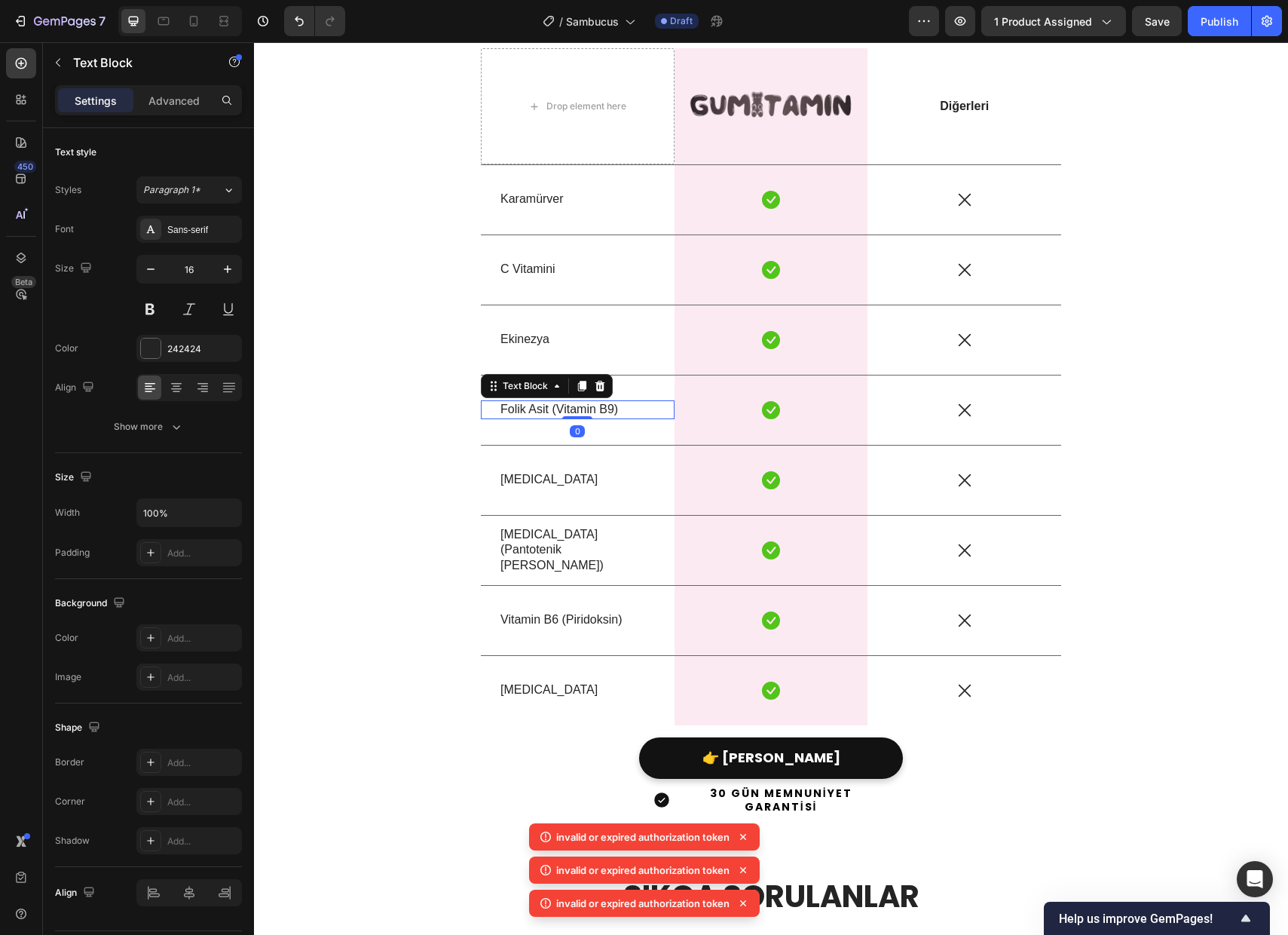
click at [509, 413] on p "Folik Asit (Vitamin B9)" at bounding box center [578, 409] width 154 height 15
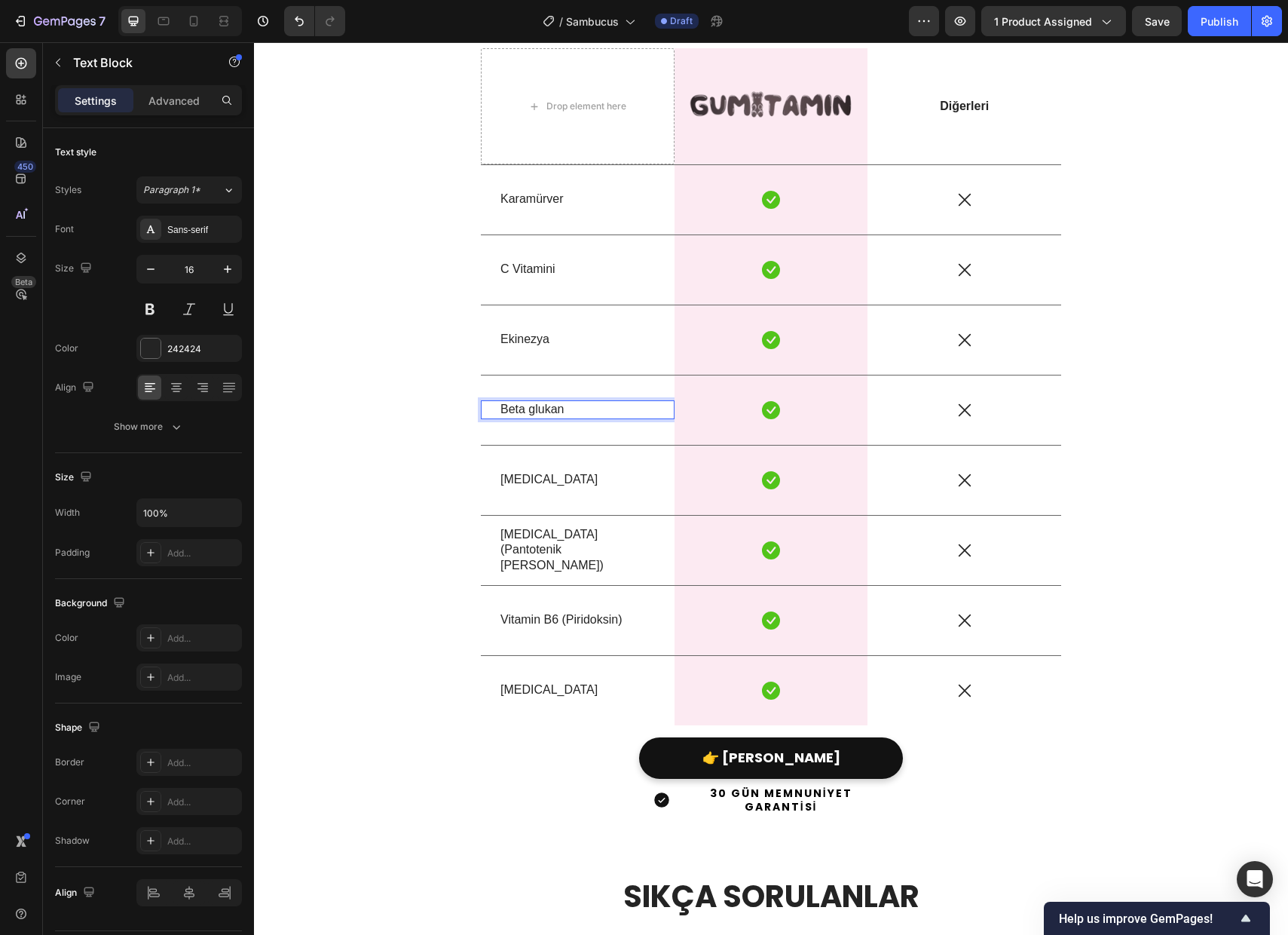
click at [534, 409] on p "Beta glukan" at bounding box center [578, 409] width 154 height 15
click at [526, 483] on p "[MEDICAL_DATA]" at bounding box center [578, 480] width 154 height 15
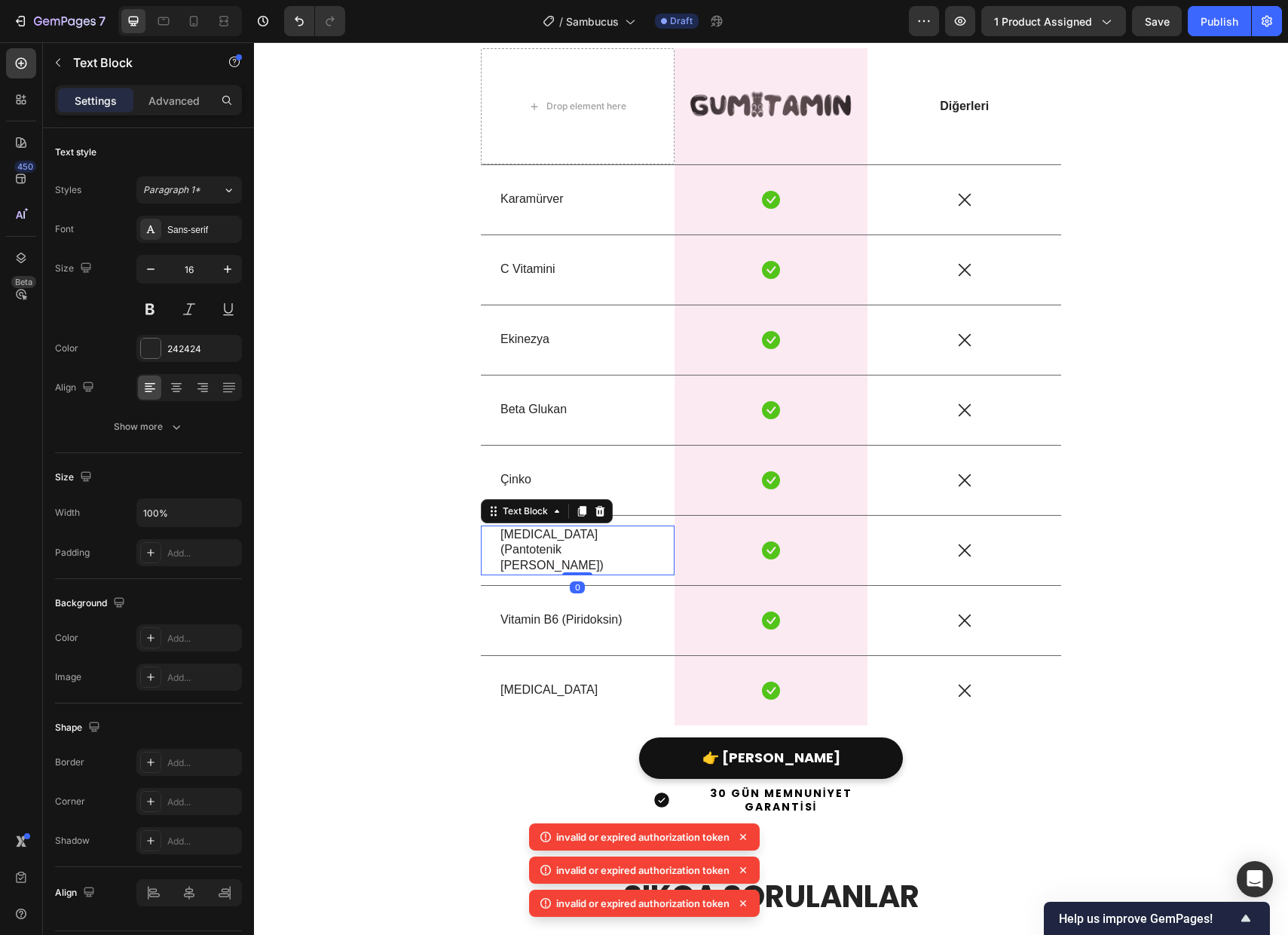
click at [537, 551] on p "[MEDICAL_DATA] (Pantotenik [PERSON_NAME])" at bounding box center [578, 550] width 154 height 46
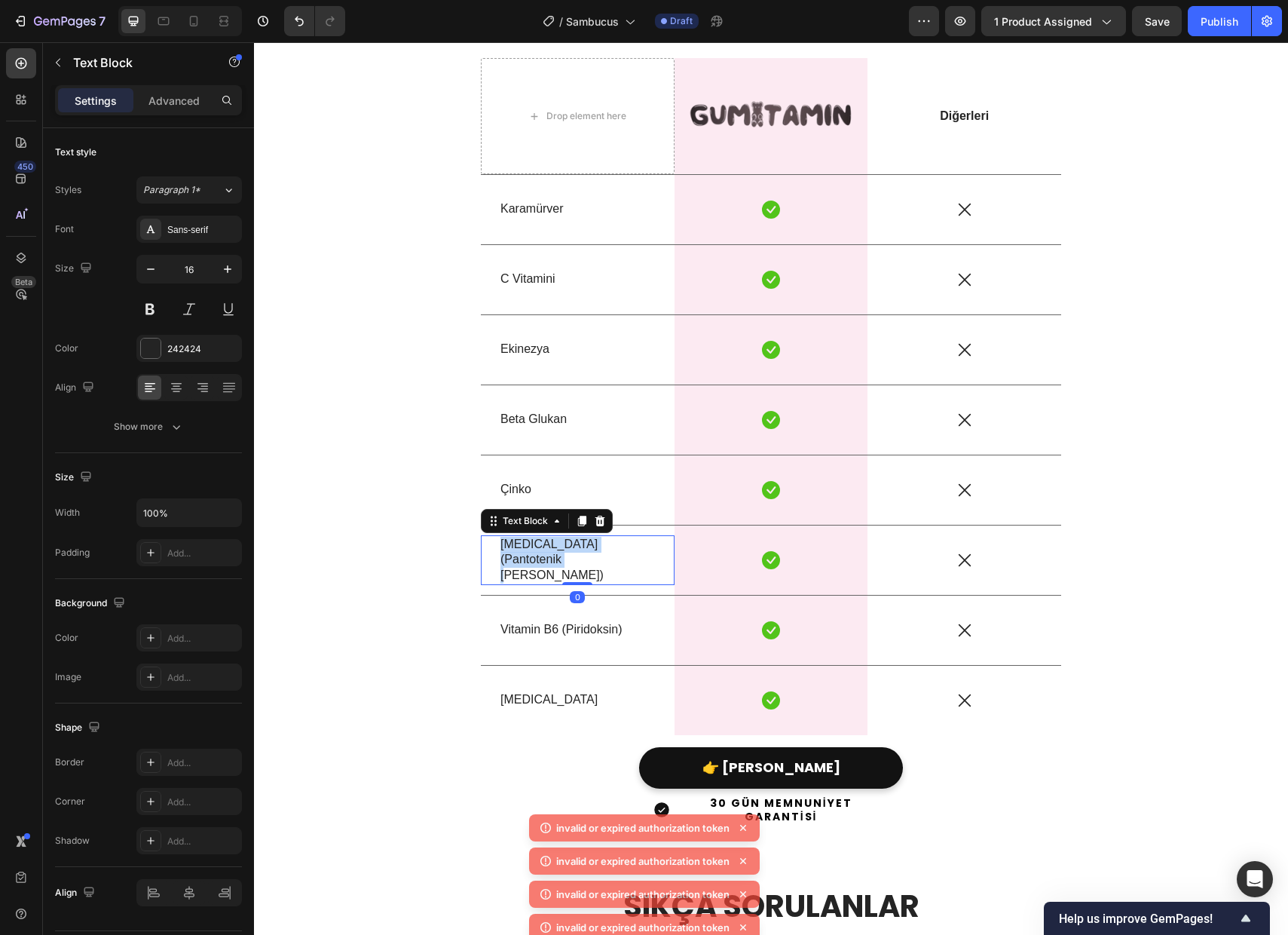
click at [537, 551] on div "[MEDICAL_DATA] (Pantotenik [PERSON_NAME])" at bounding box center [578, 560] width 158 height 50
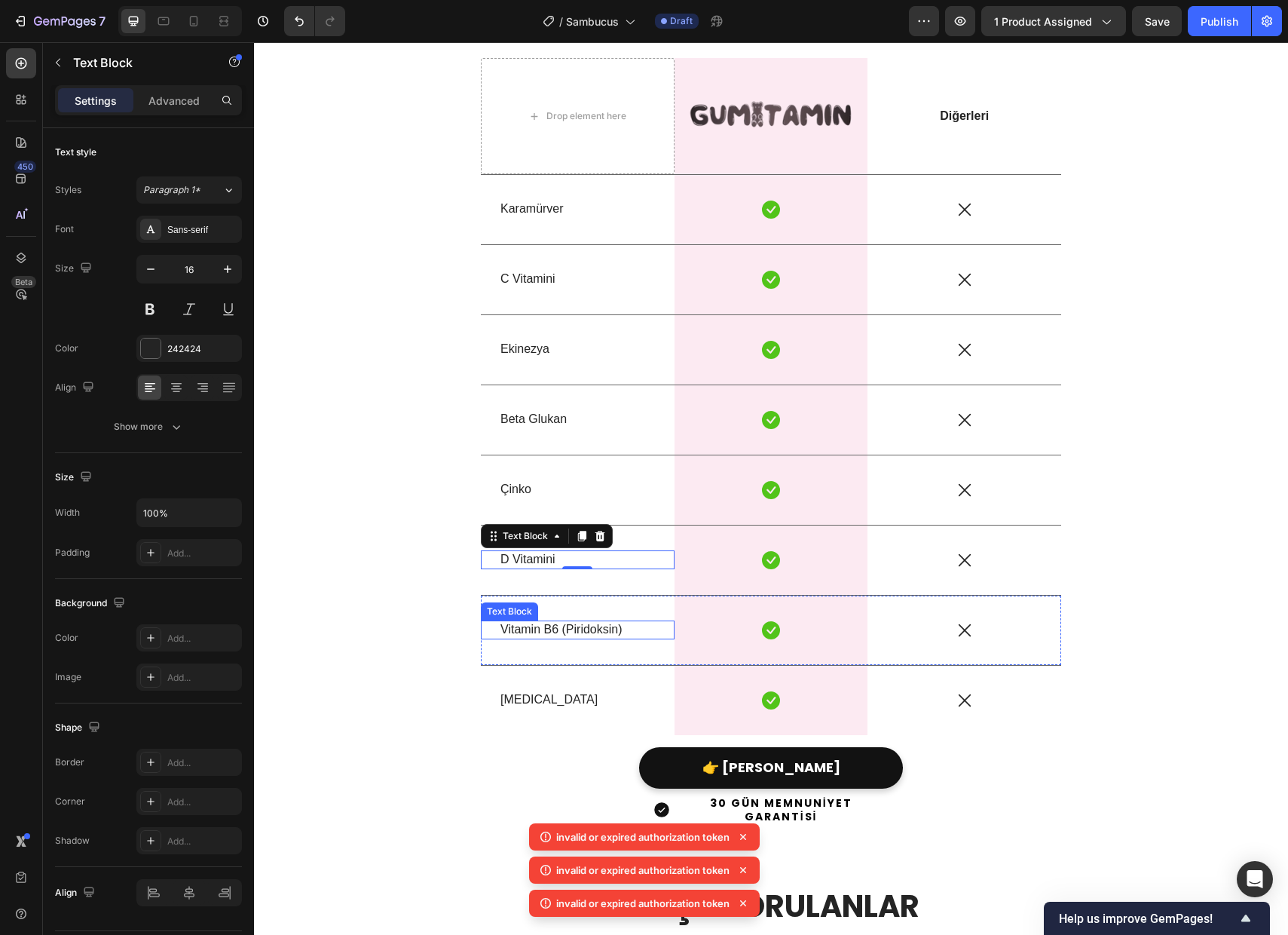
click at [518, 630] on p "Vitamin B6 (Piridoksin)" at bounding box center [578, 630] width 154 height 15
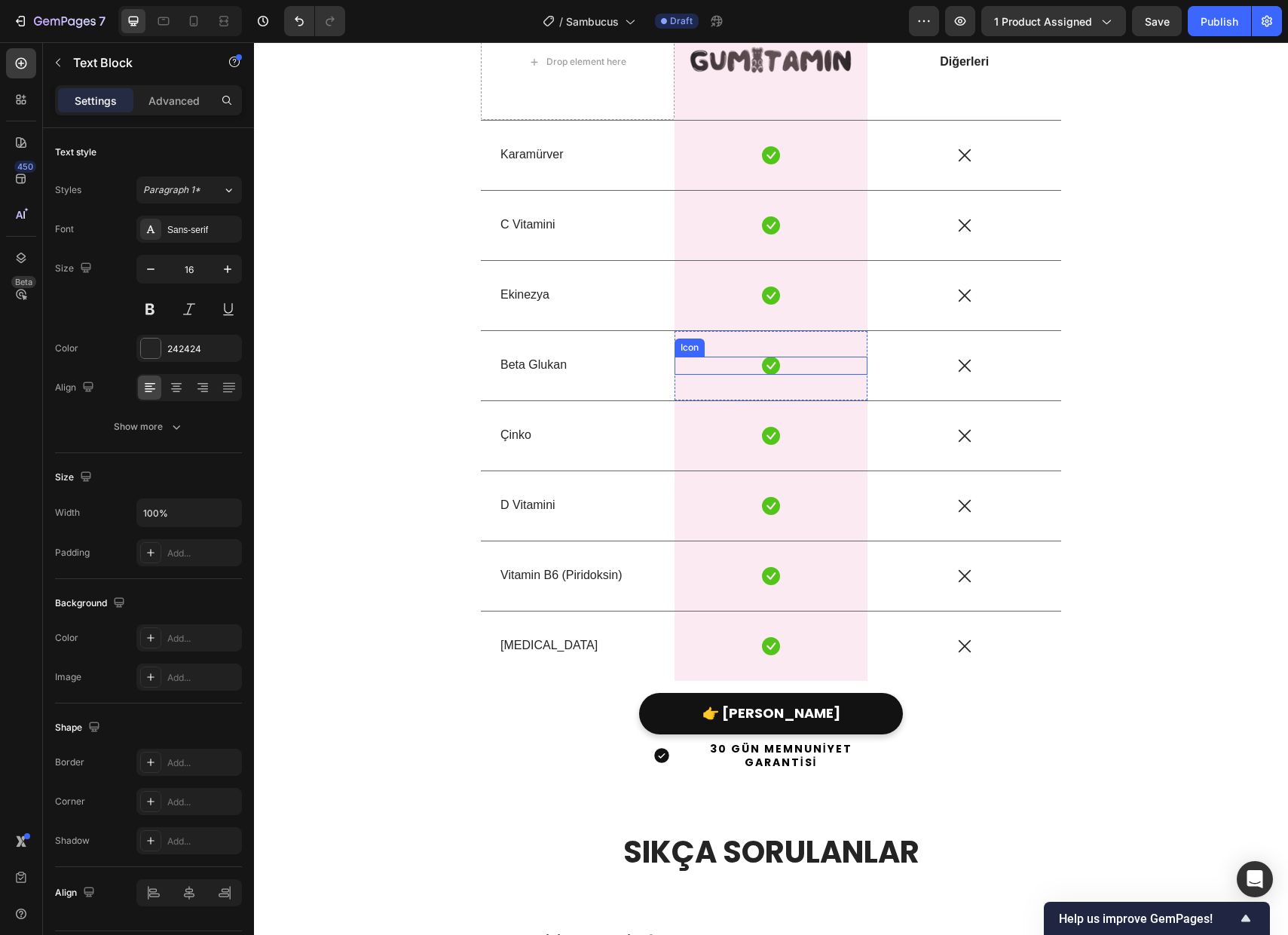
scroll to position [4054, 0]
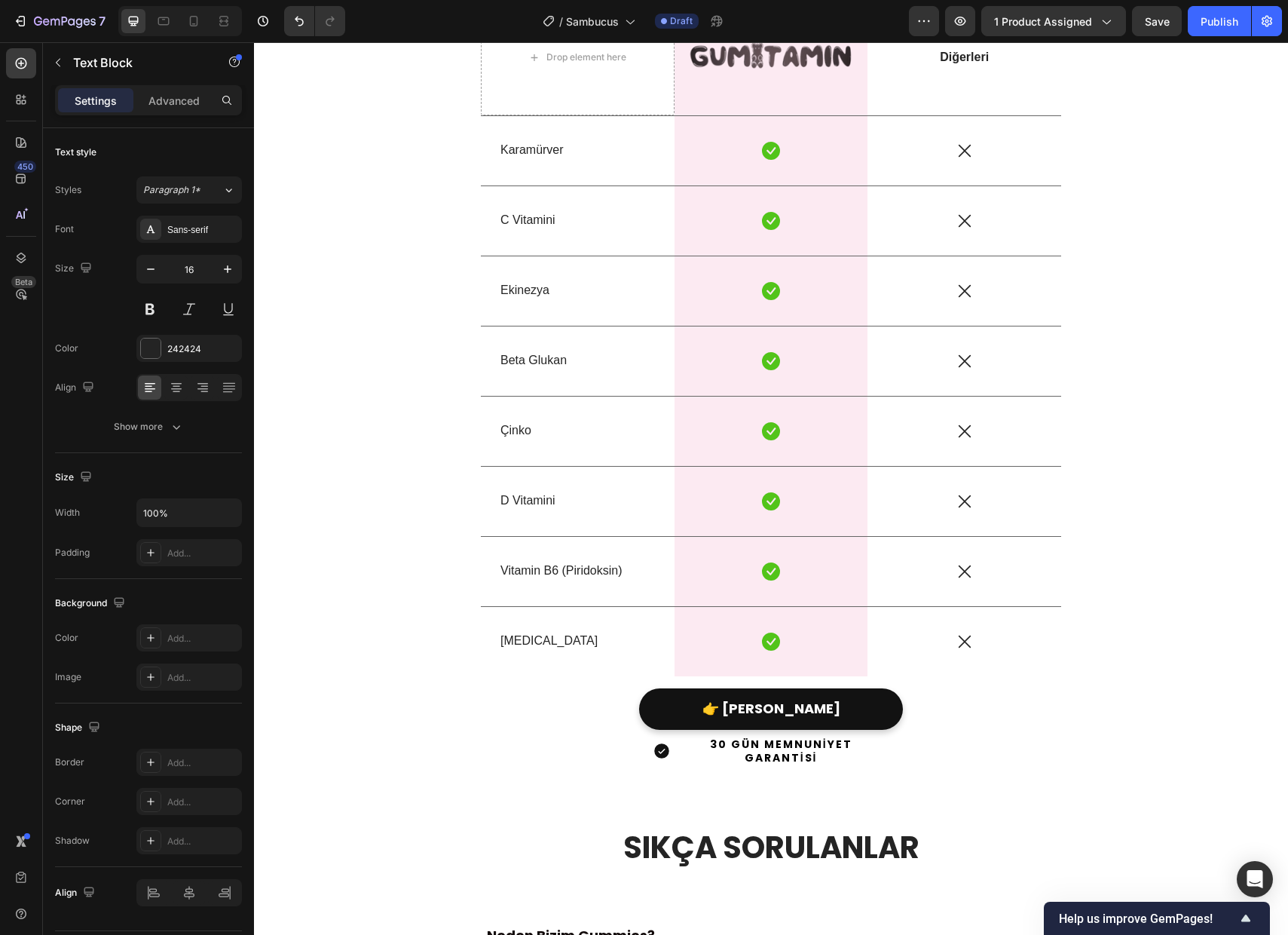
click at [581, 568] on p "Vitamin B6 (Piridoksin)" at bounding box center [578, 570] width 154 height 15
click at [489, 564] on div "Vitamin B6 (Piridoksin) Text Block" at bounding box center [578, 571] width 194 height 19
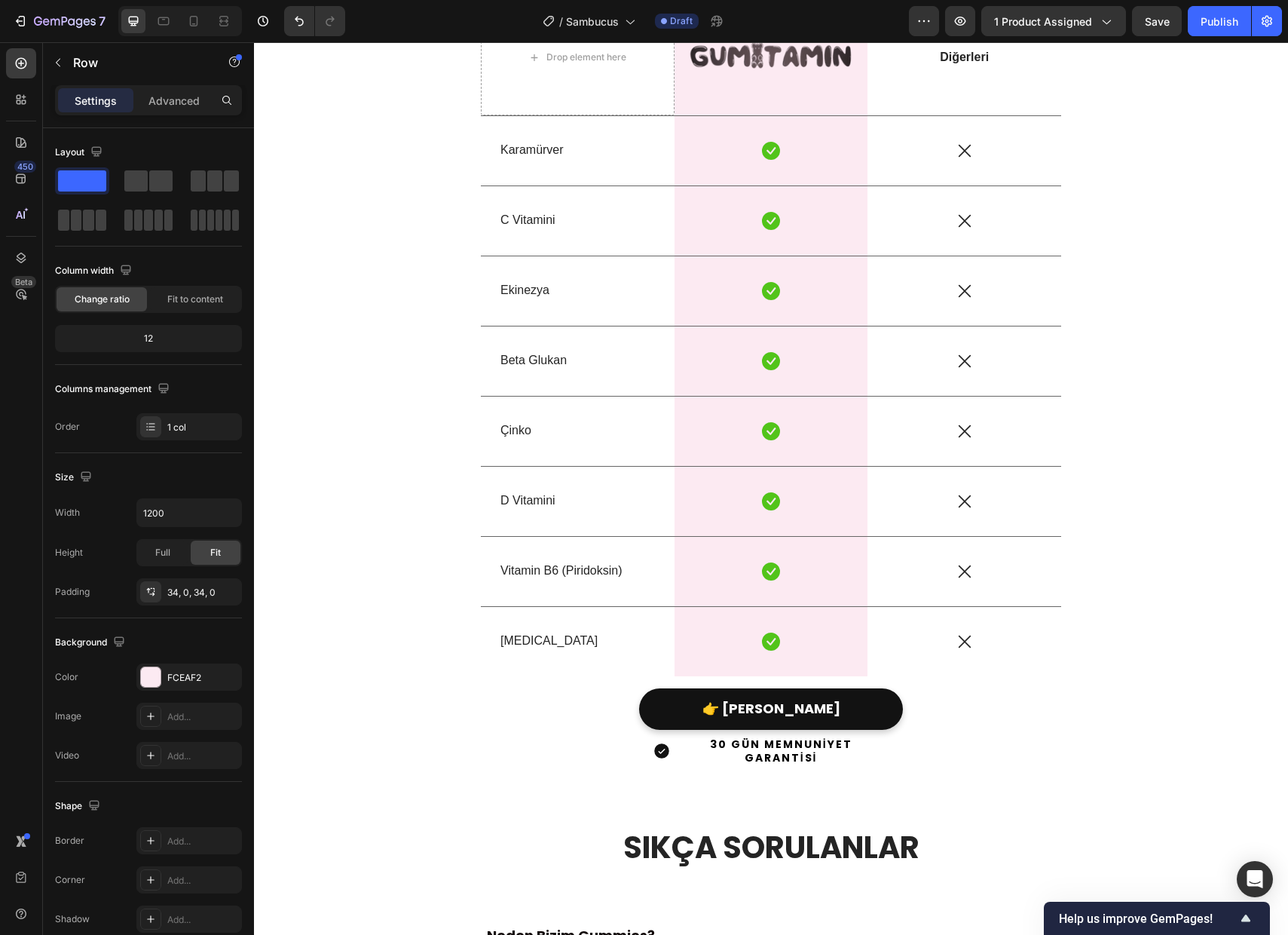
click at [707, 561] on div "Icon Row" at bounding box center [772, 571] width 194 height 69
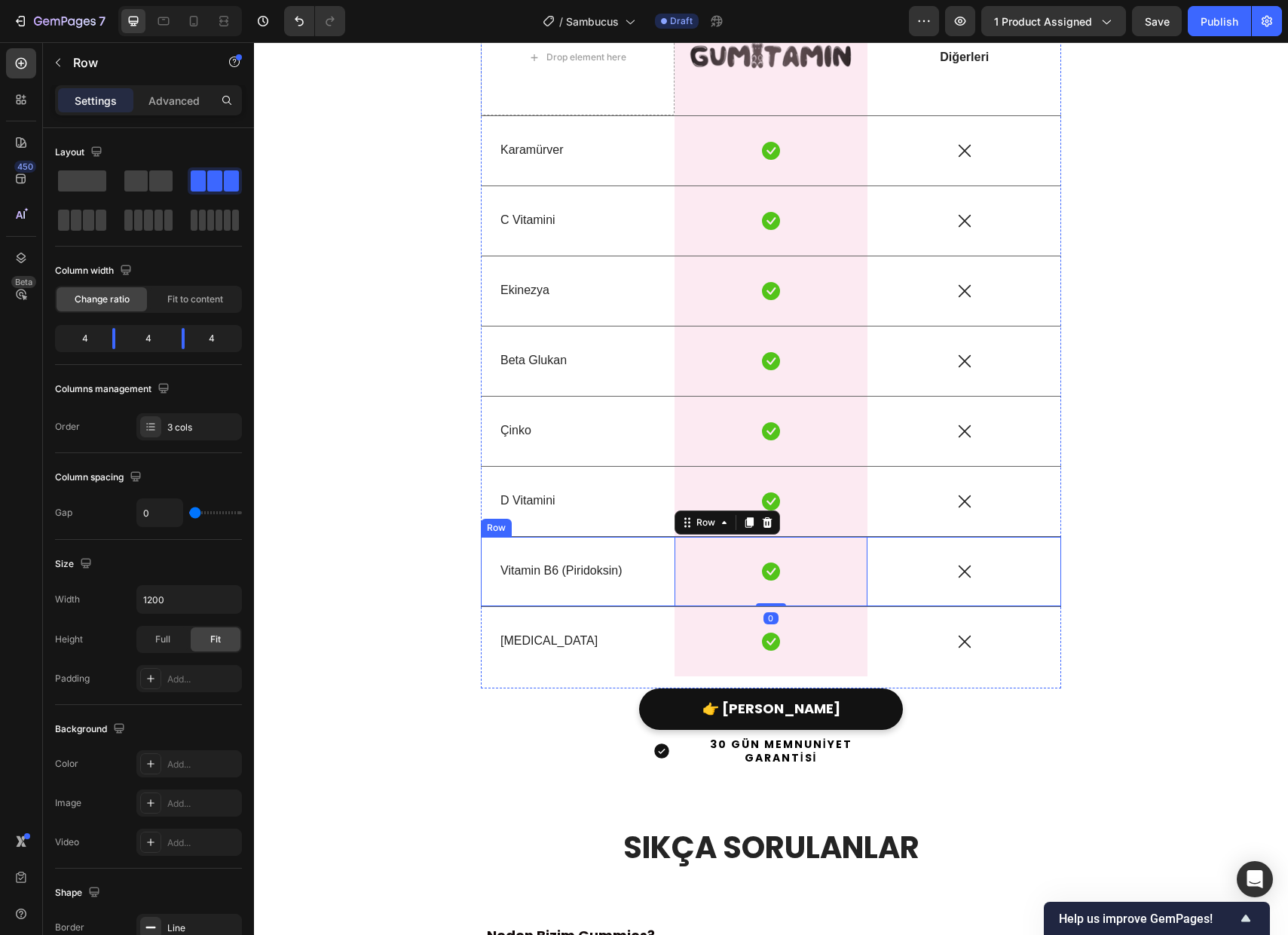
click at [497, 552] on div "Vitamin B6 (Piridoksin) Text Block" at bounding box center [578, 571] width 194 height 69
click at [581, 523] on div at bounding box center [573, 522] width 18 height 18
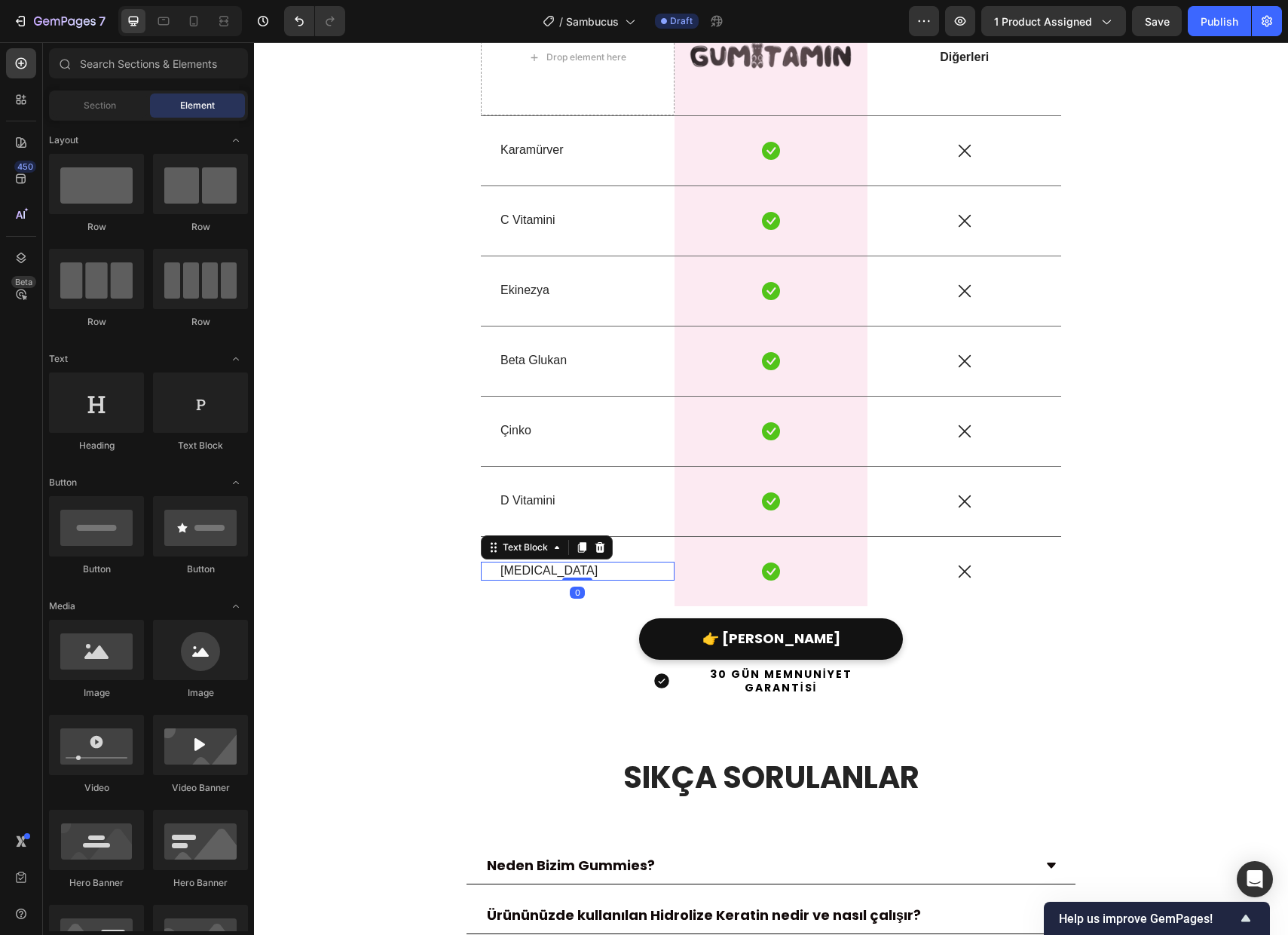
click at [488, 558] on div "Text Block" at bounding box center [547, 547] width 132 height 24
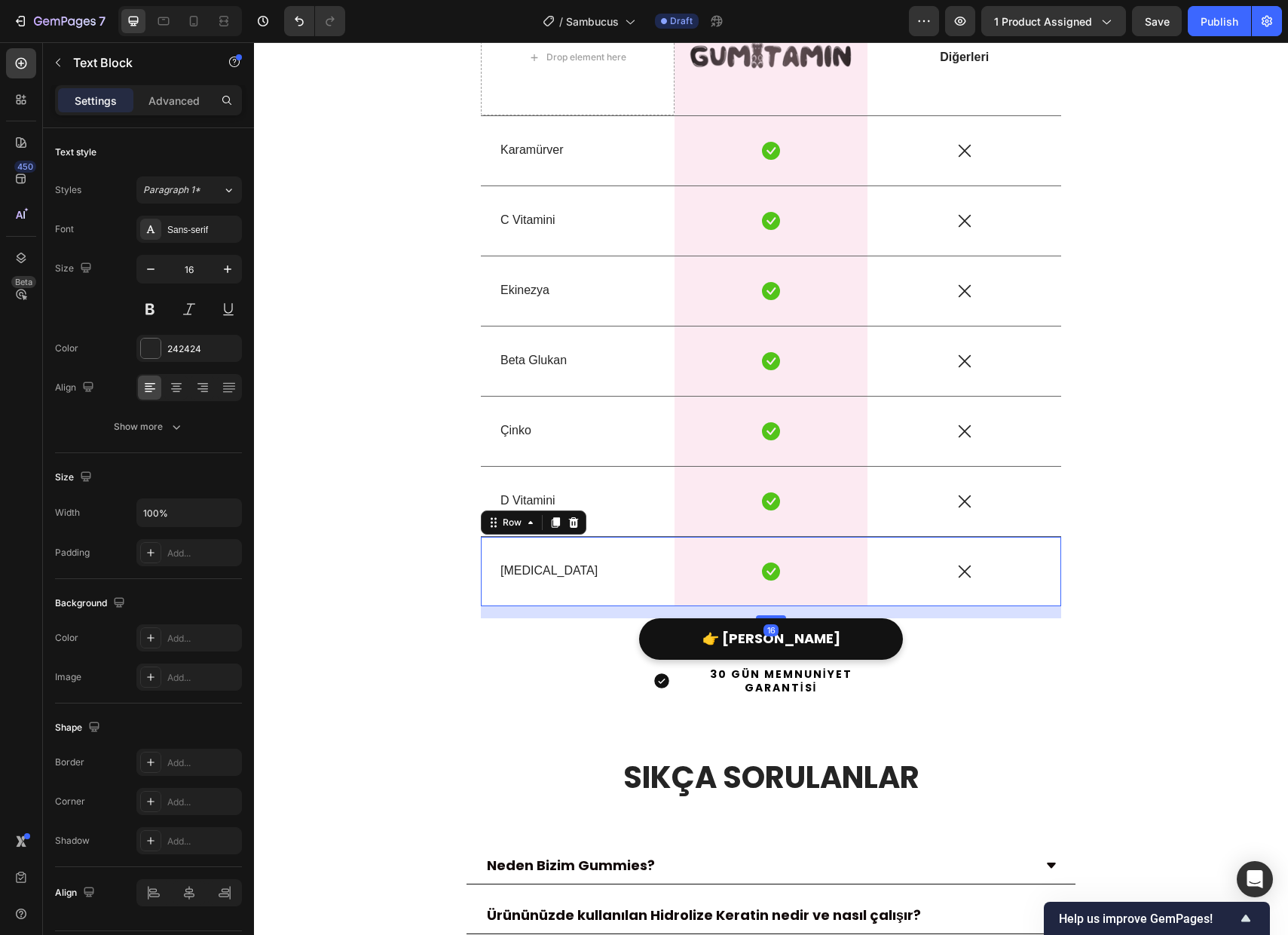
click at [642, 553] on div "[MEDICAL_DATA] Text Block" at bounding box center [578, 571] width 194 height 69
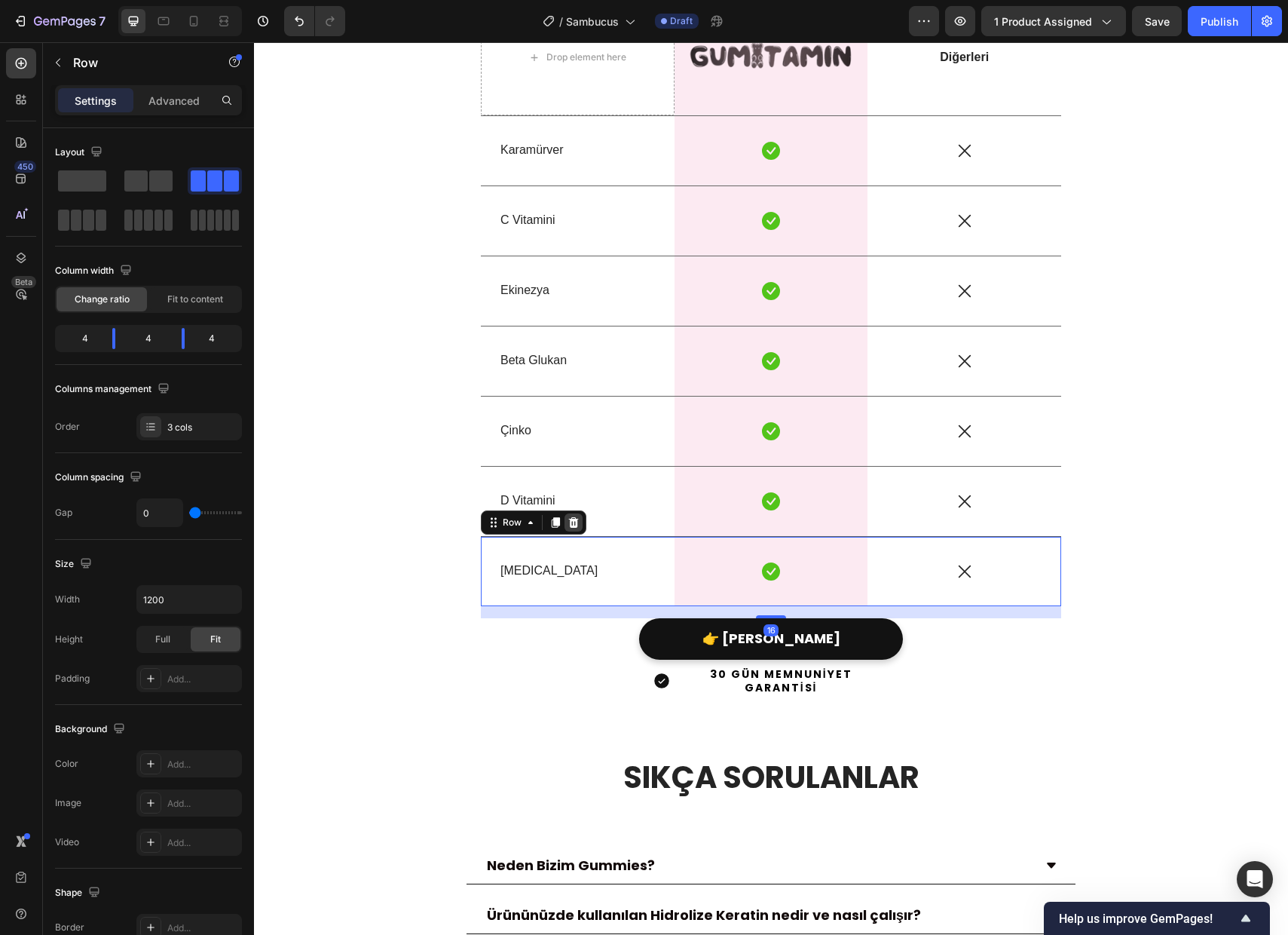
click at [579, 524] on icon at bounding box center [574, 522] width 12 height 12
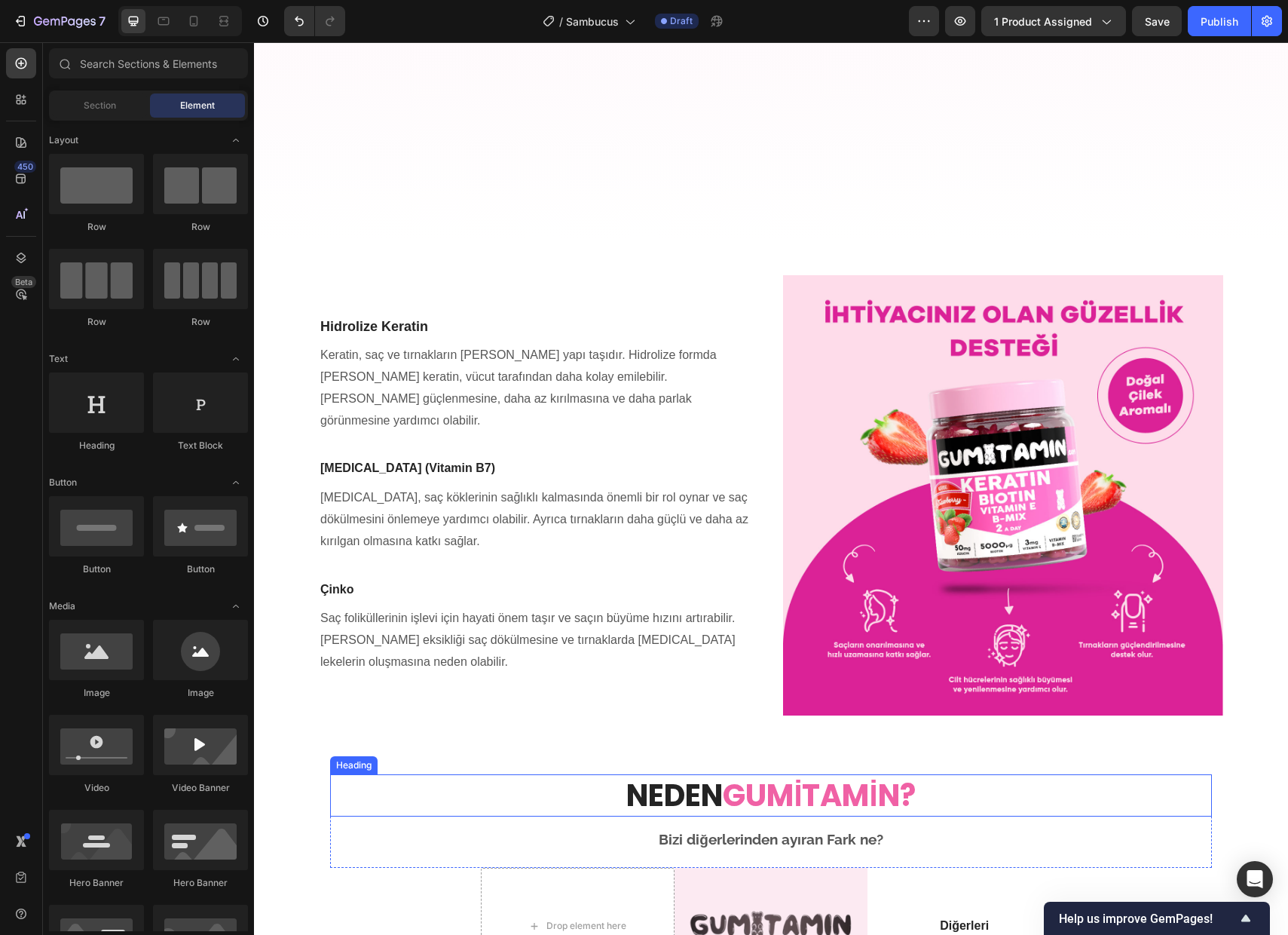
scroll to position [3183, 0]
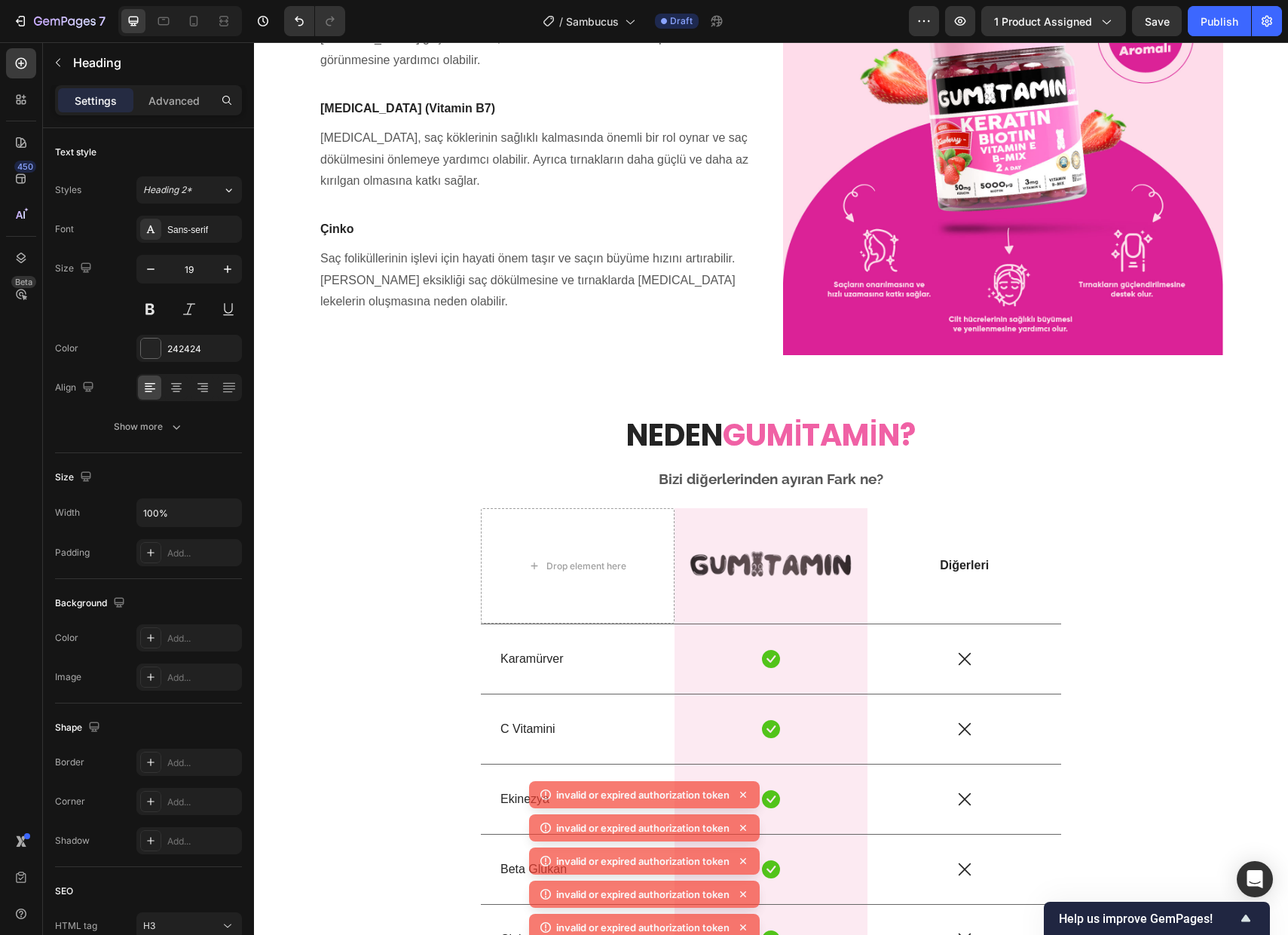
click at [482, 71] on p "Keratin, saç ve tırnakların [PERSON_NAME] yapı taşıdır. Hidrolize formda [PER…" at bounding box center [539, 27] width 437 height 87
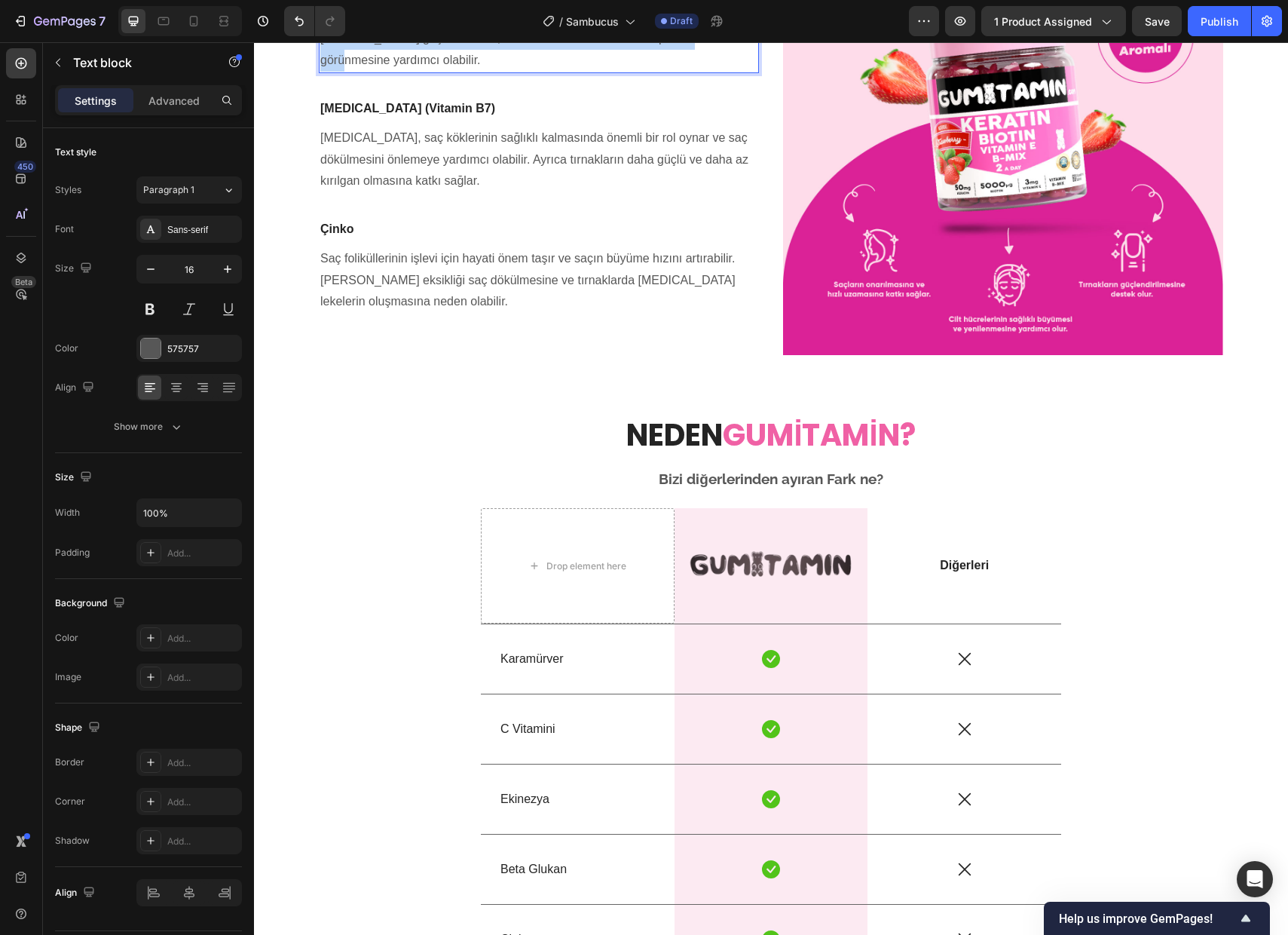
click at [482, 71] on p "Keratin, saç ve tırnakların [PERSON_NAME] yapı taşıdır. Hidrolize formda [PER…" at bounding box center [539, 27] width 437 height 87
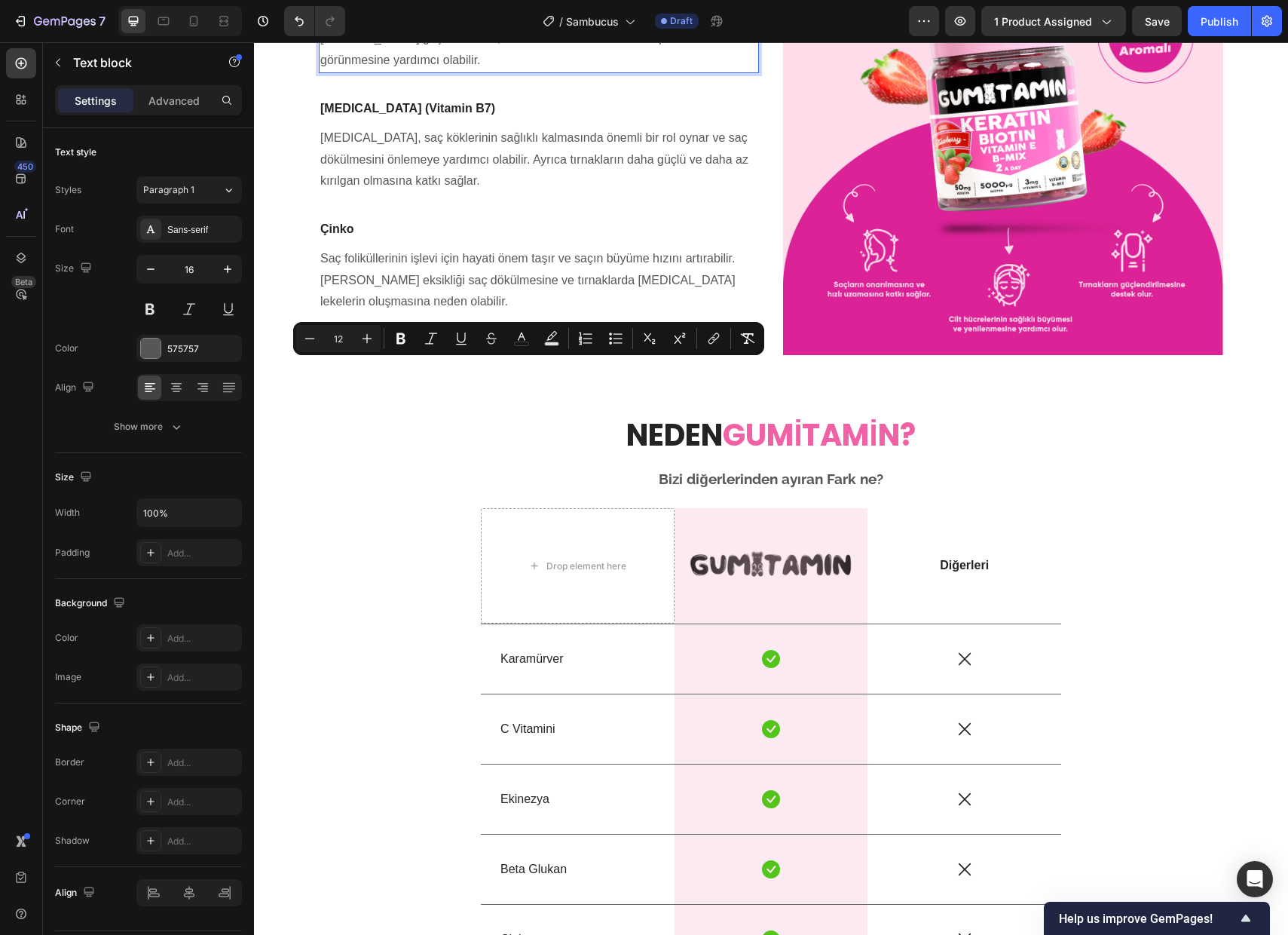
click at [573, 71] on p "Keratin, saç ve tırnakların [PERSON_NAME] yapı taşıdır. Hidrolize formda [PER…" at bounding box center [539, 27] width 437 height 87
click at [487, 71] on p "Keratin, saç ve tırnakların [PERSON_NAME] yapı taşıdır. Hidrolize formda [PER…" at bounding box center [539, 27] width 437 height 87
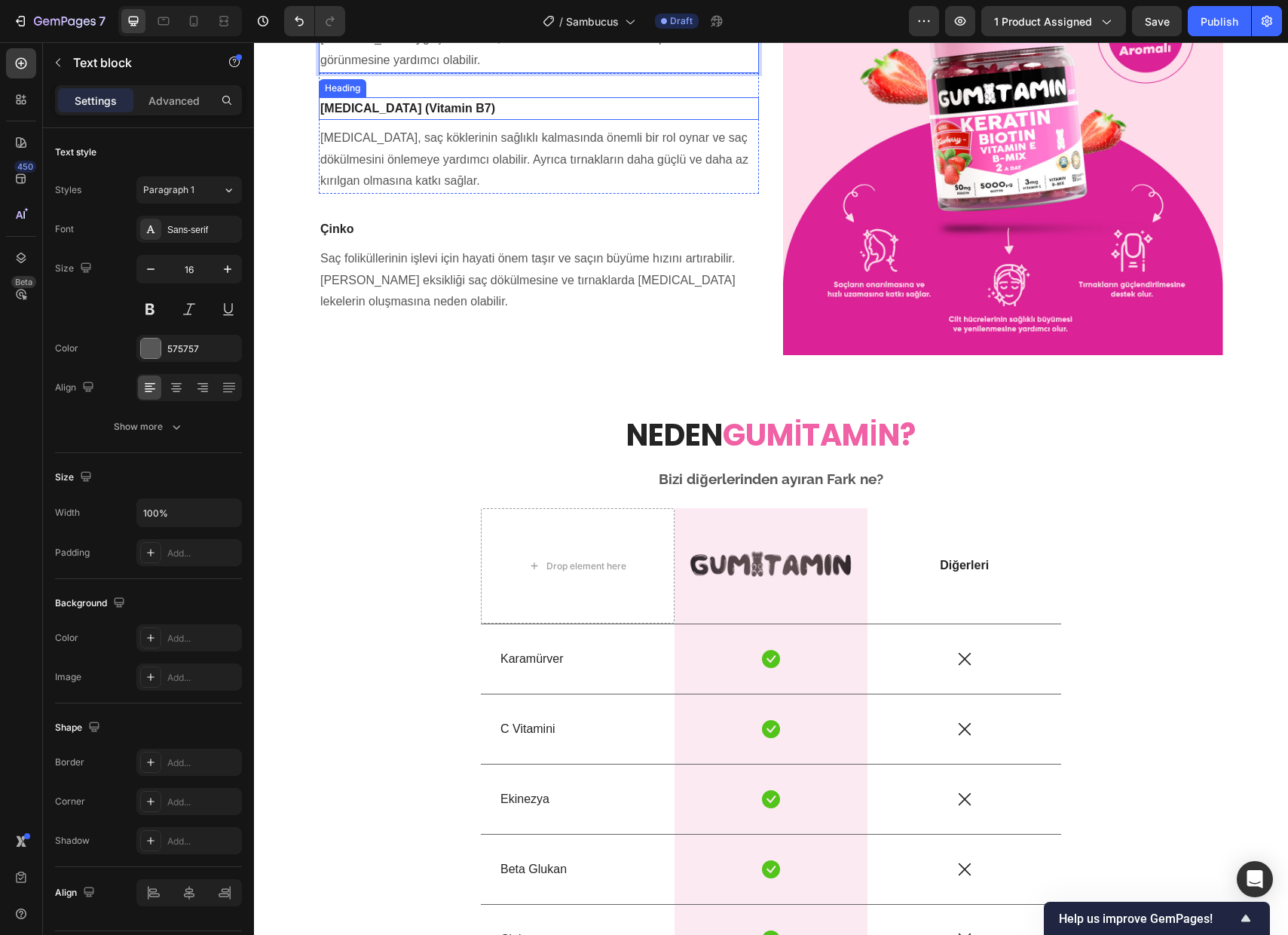
click at [551, 194] on div "[MEDICAL_DATA], saç köklerinin sağlıklı kalmasında önemli bir rol oynar ve …" at bounding box center [539, 157] width 440 height 74
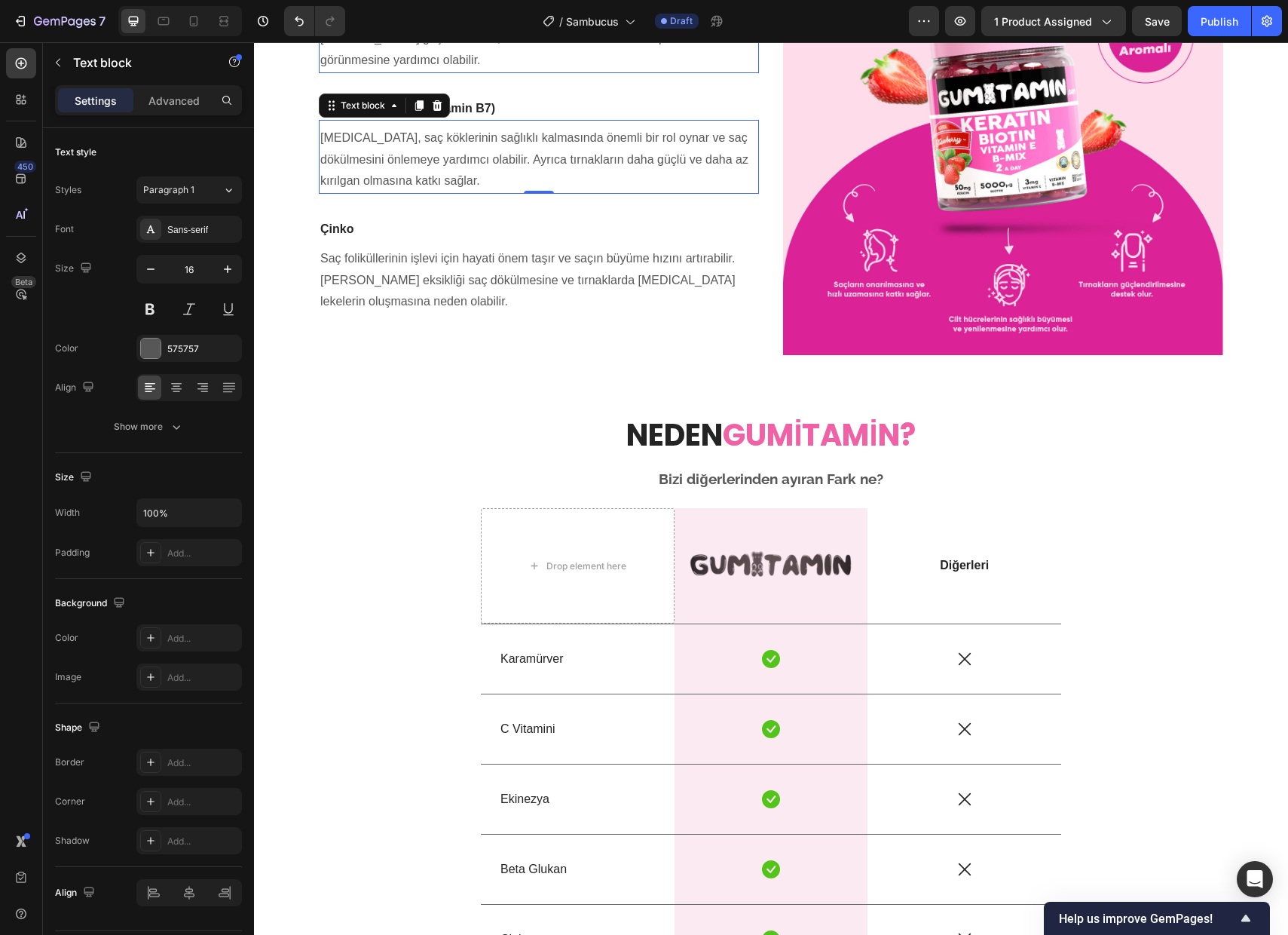
click at [491, 66] on span "Keratin, saç ve tırnakların [PERSON_NAME] yapı taşıdır. Hidrolize formda [PER…" at bounding box center [519, 27] width 396 height 78
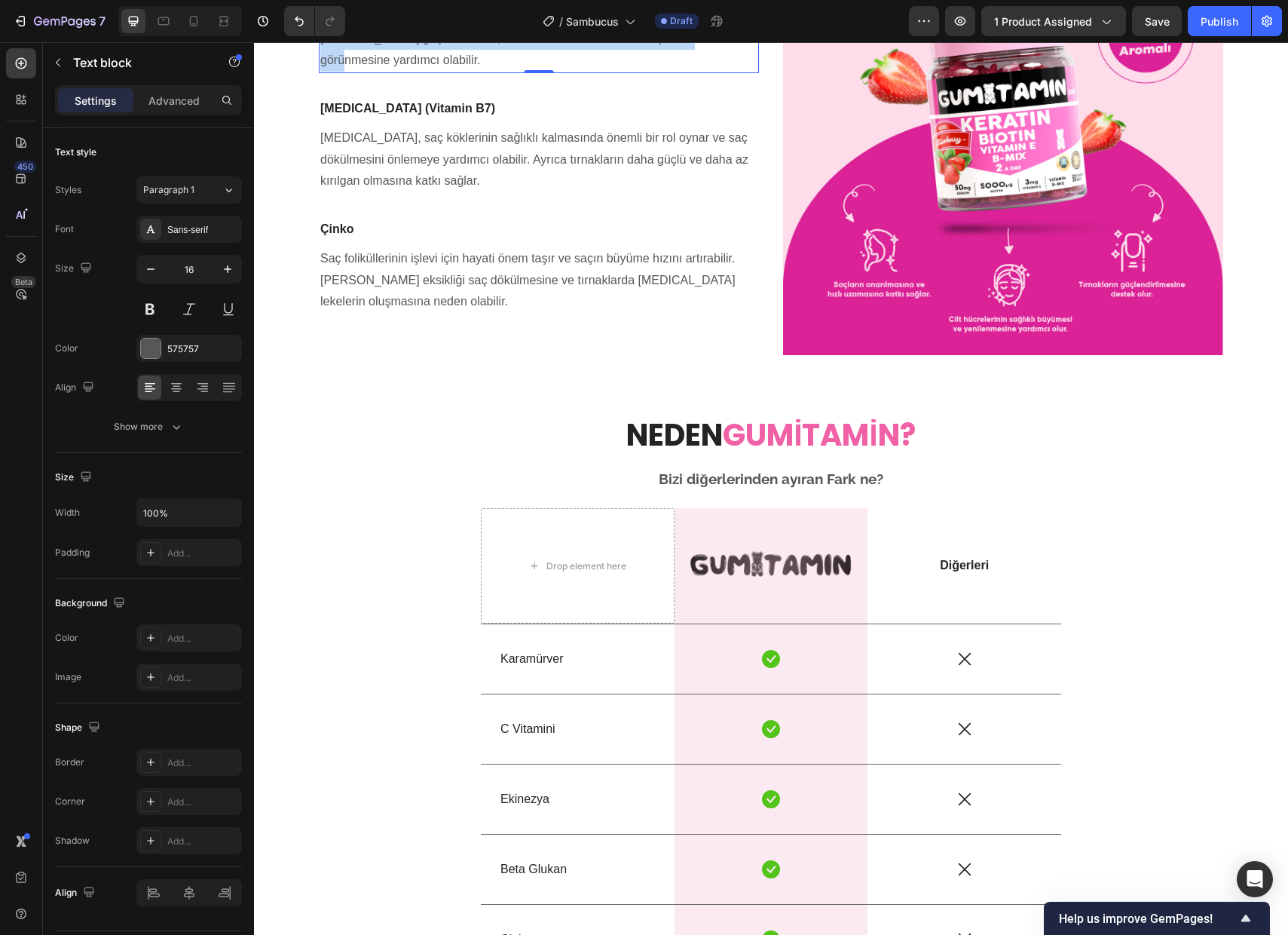
click at [491, 66] on span "Keratin, saç ve tırnakların [PERSON_NAME] yapı taşıdır. Hidrolize formda [PER…" at bounding box center [519, 27] width 396 height 78
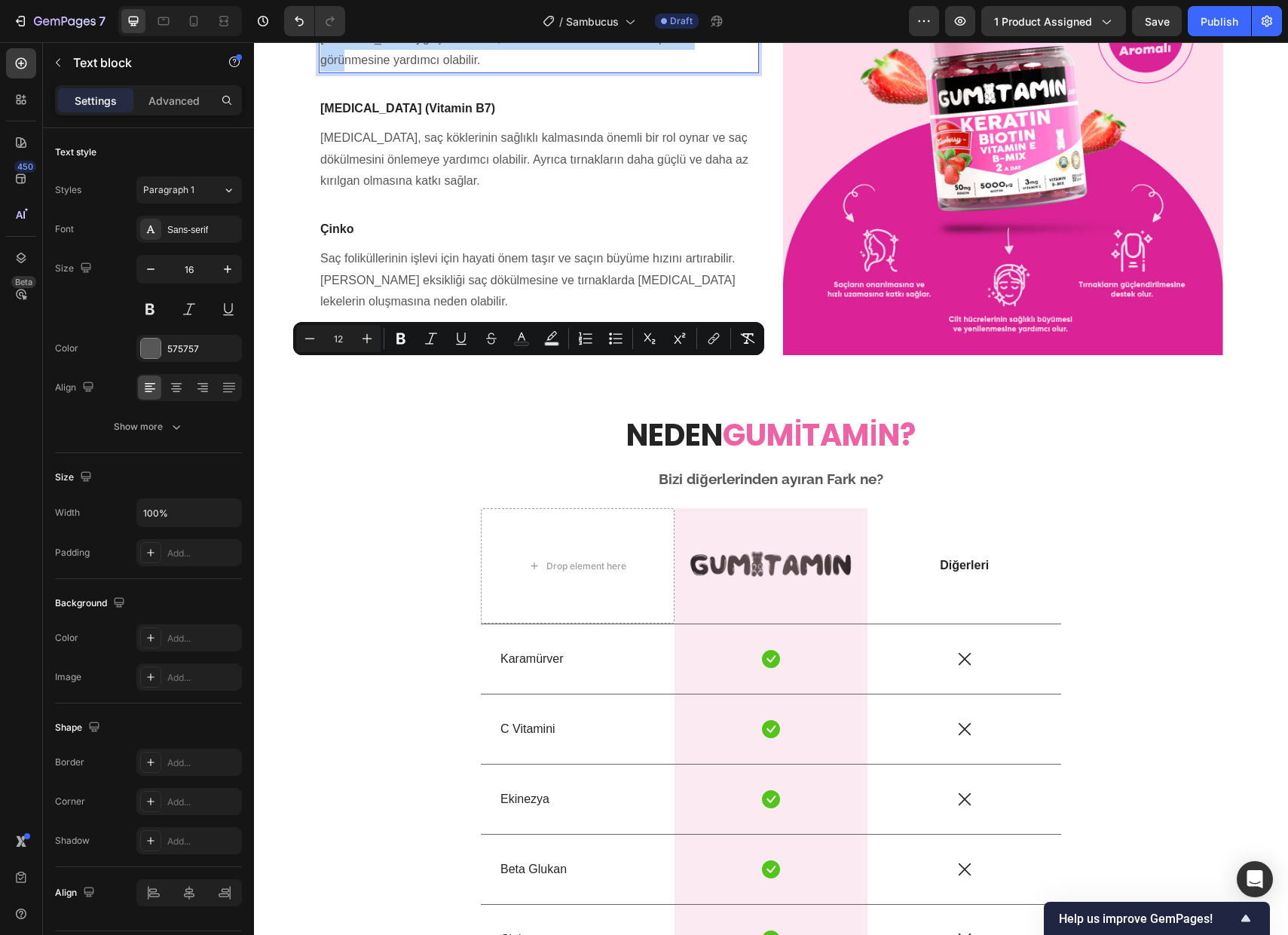
click at [584, 66] on span "Keratin, saç ve tırnakların [PERSON_NAME] yapı taşıdır. Hidrolize formda [PER…" at bounding box center [519, 27] width 396 height 78
click at [569, 71] on p "Keratin, saç ve tırnakların [PERSON_NAME] yapı taşıdır. Hidrolize formda [PER…" at bounding box center [539, 27] width 437 height 87
click at [563, 71] on p "Keratin, saç ve tırnakların [PERSON_NAME] yapı taşıdır. Hidrolize formda [PER…" at bounding box center [539, 27] width 437 height 87
click at [532, 66] on span "Keratin, saç ve tırnakların [PERSON_NAME] yapı taşıdır. Hidrolize formda [PER…" at bounding box center [519, 27] width 396 height 78
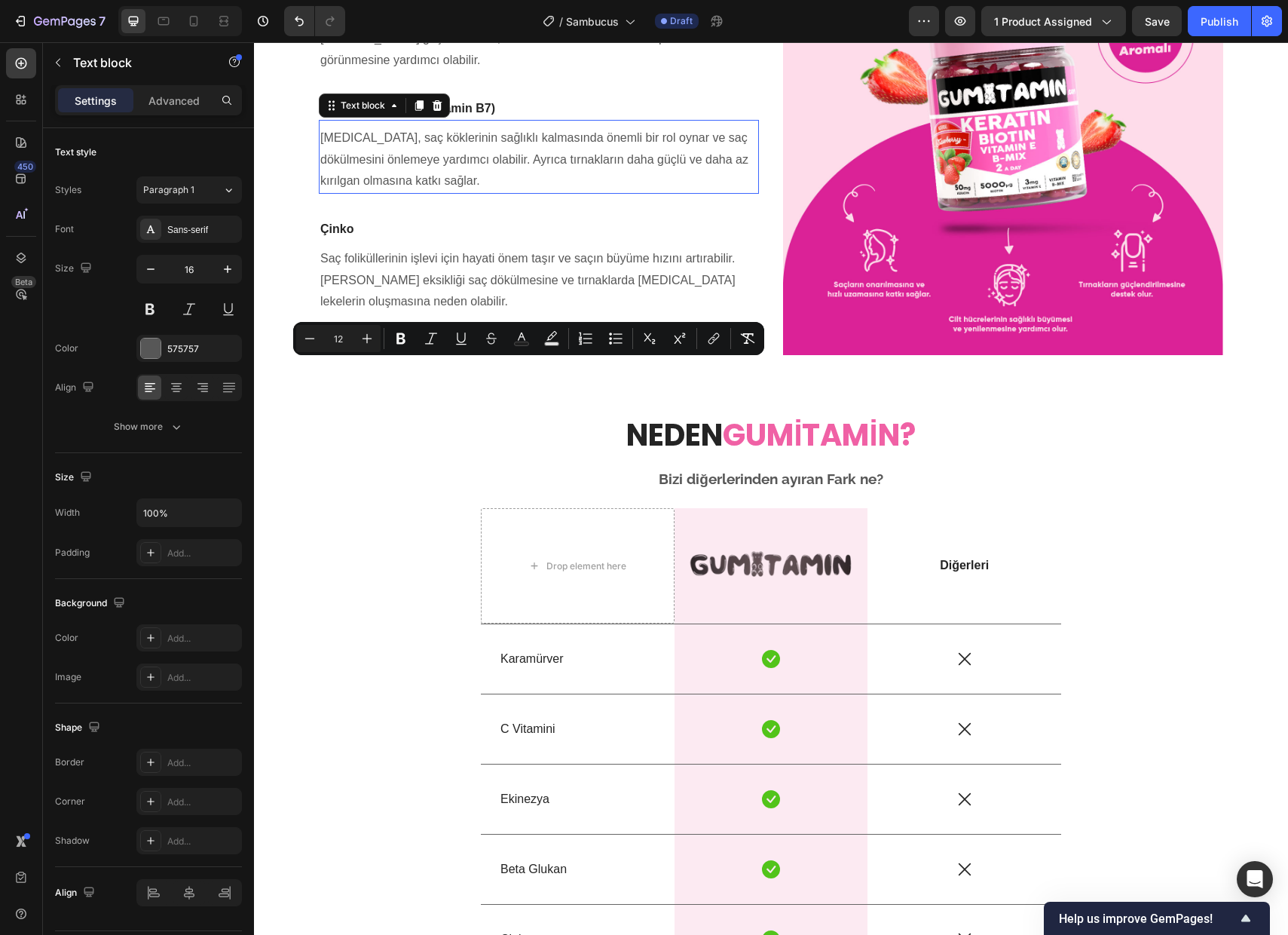
click at [555, 188] on span "[MEDICAL_DATA], saç köklerinin sağlıklı kalmasında önemli bir rol oynar ve …" at bounding box center [534, 160] width 428 height 57
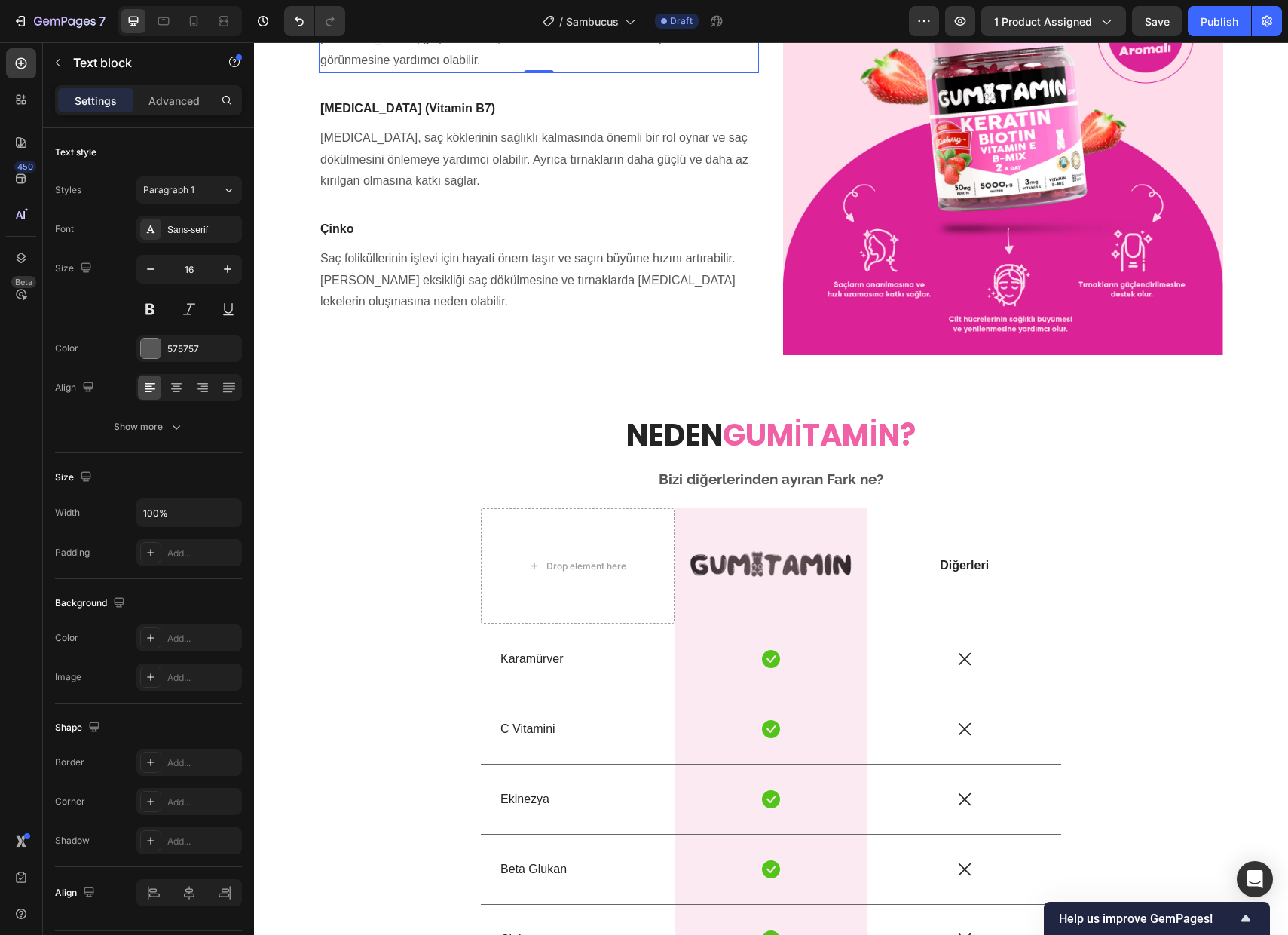
click at [557, 71] on p "Keratin, saç ve tırnakların [PERSON_NAME] yapı taşıdır. Hidrolize formda [PER…" at bounding box center [539, 27] width 437 height 87
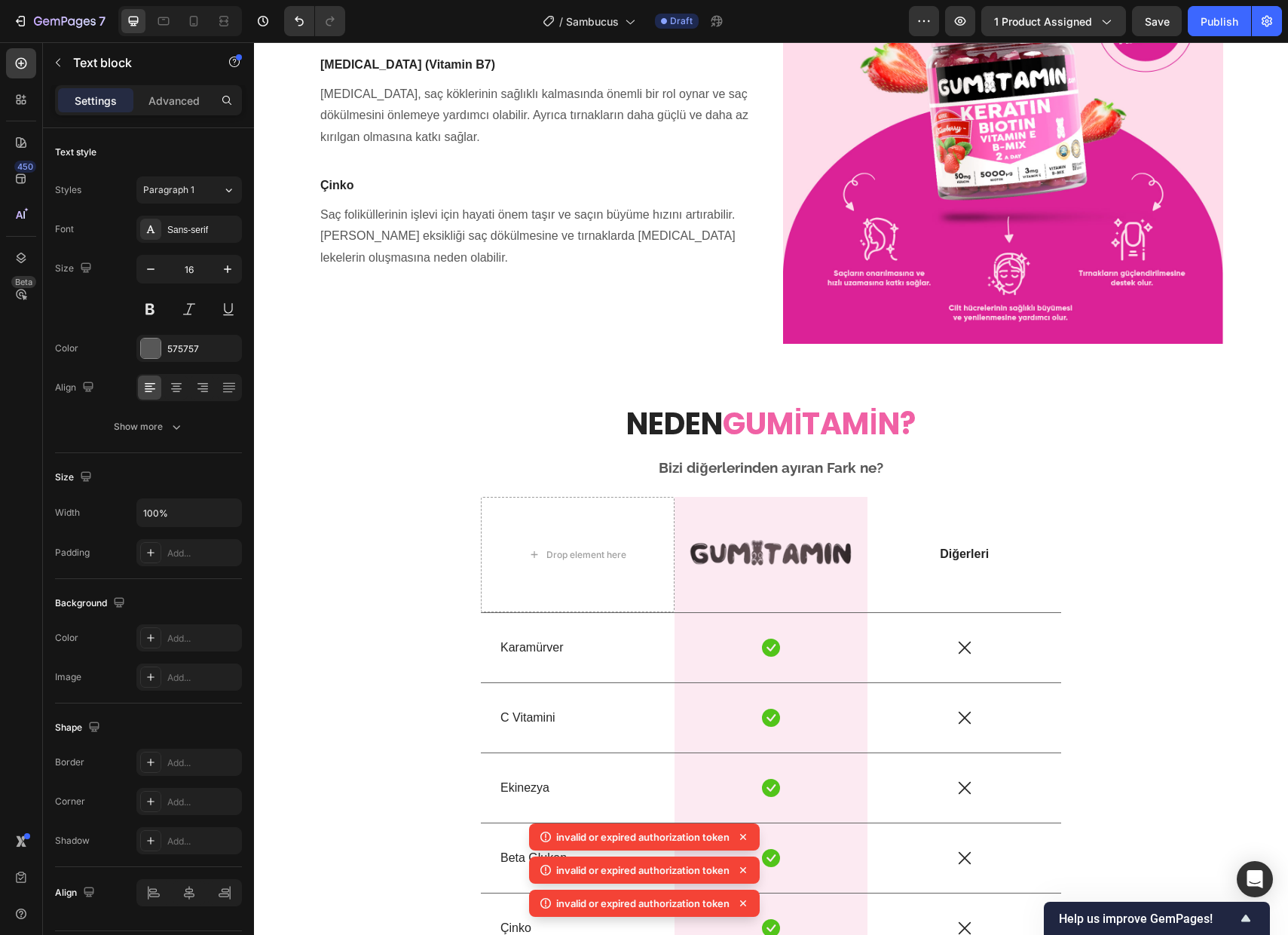
scroll to position [3195, 0]
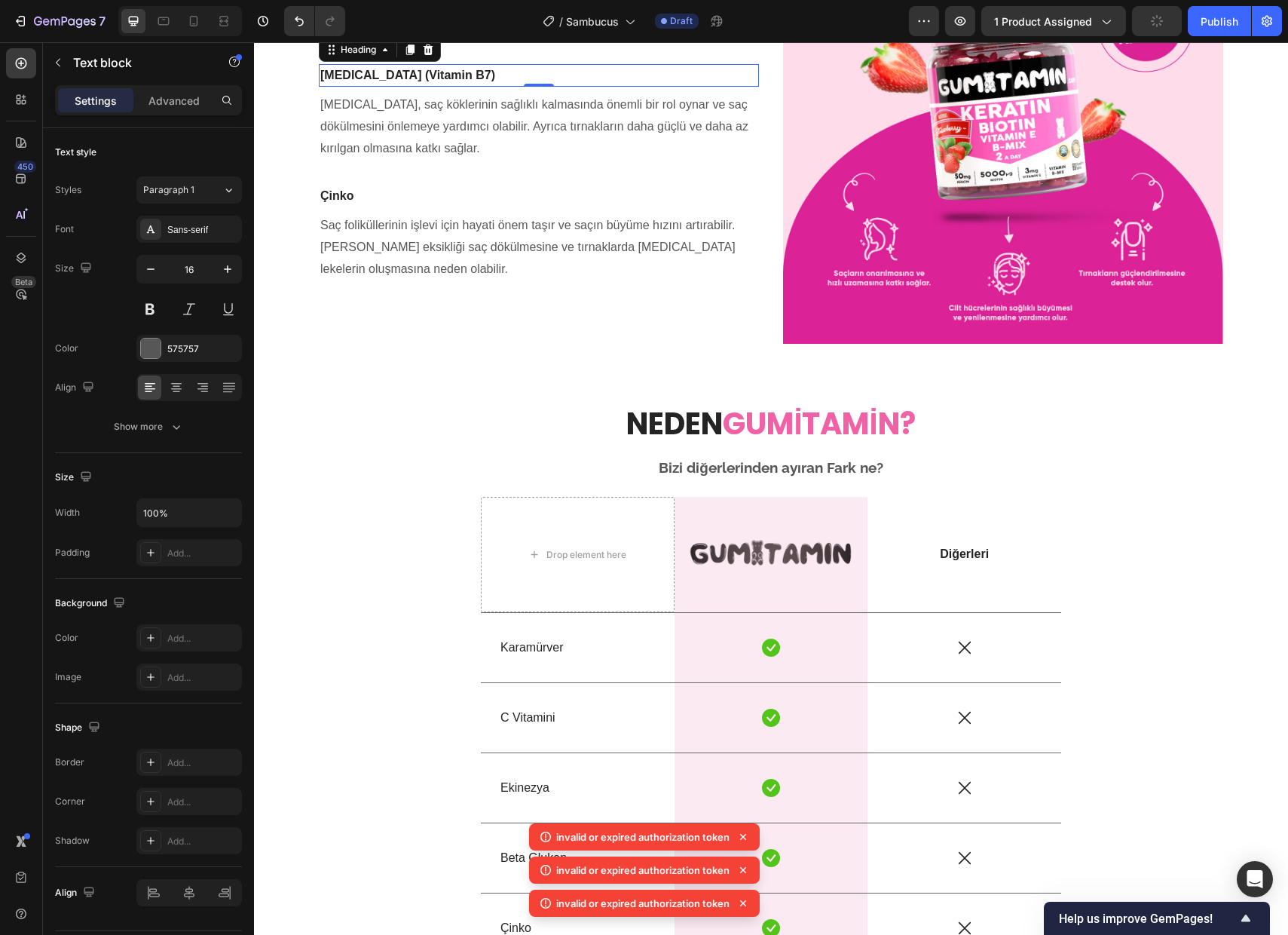
click at [375, 81] on strong "[MEDICAL_DATA] (Vitamin B7)" at bounding box center [408, 75] width 175 height 13
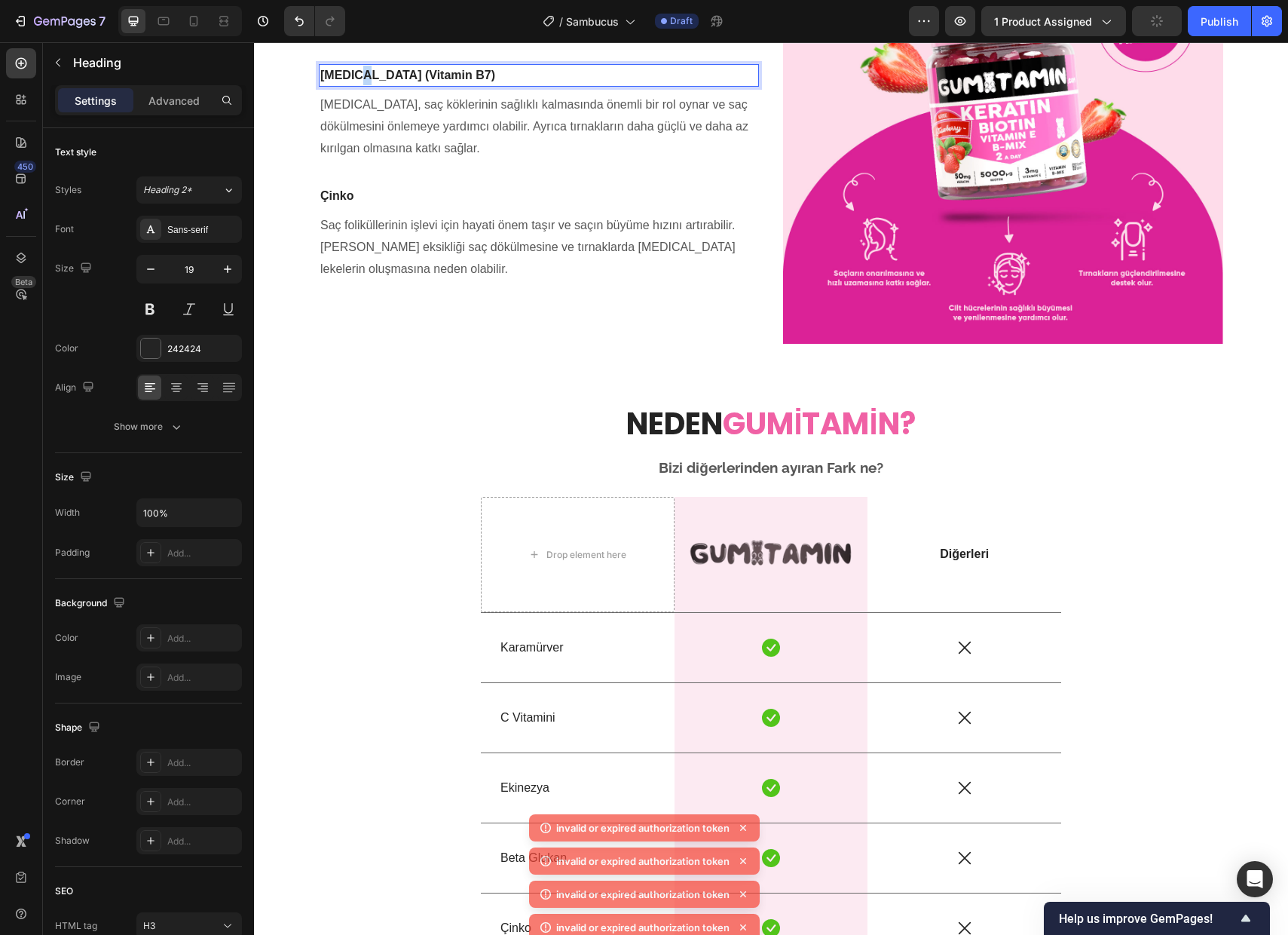
click at [352, 81] on strong "[MEDICAL_DATA] (Vitamin B7)" at bounding box center [408, 75] width 175 height 13
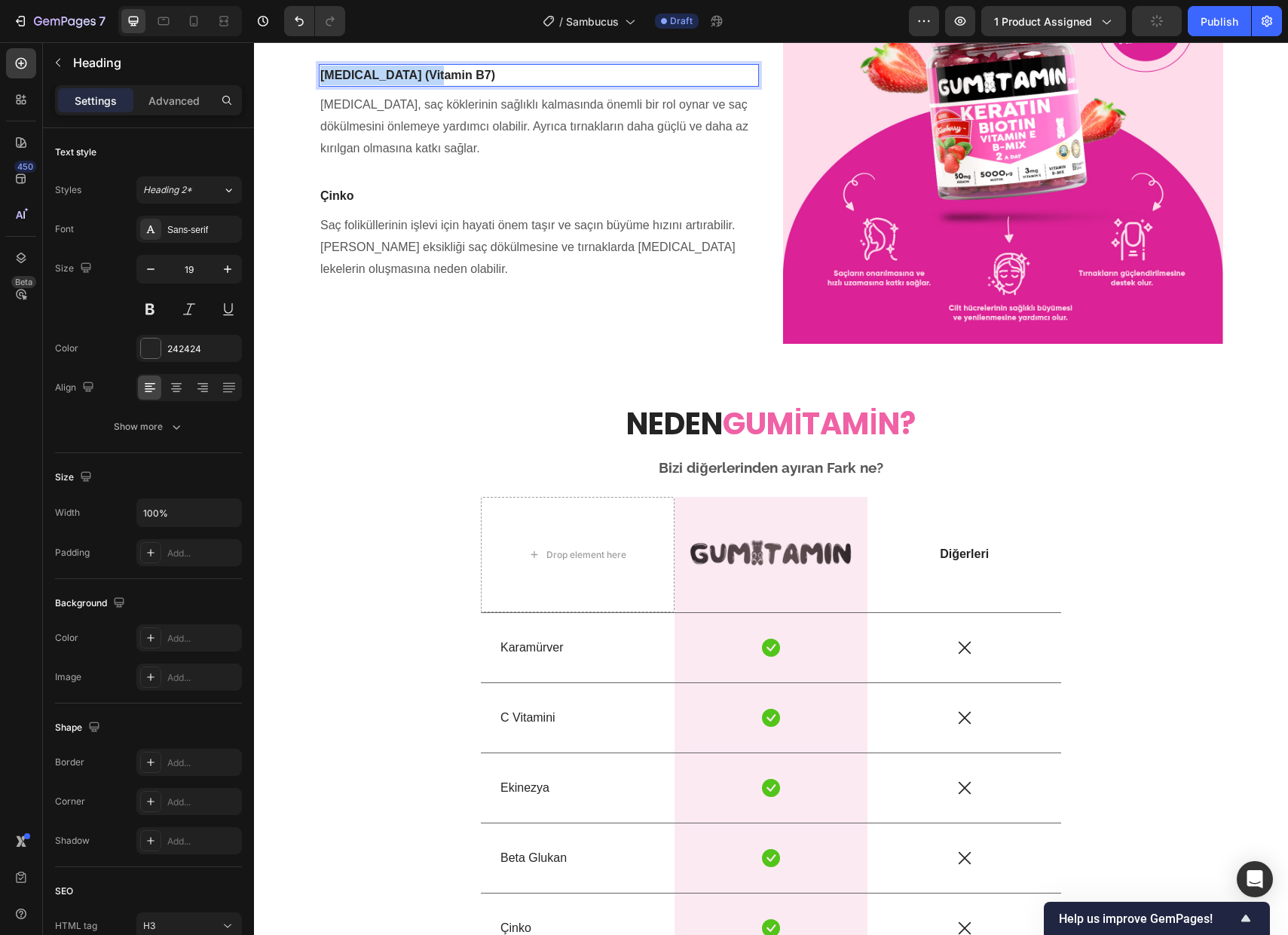
click at [352, 81] on strong "[MEDICAL_DATA] (Vitamin B7)" at bounding box center [408, 75] width 175 height 13
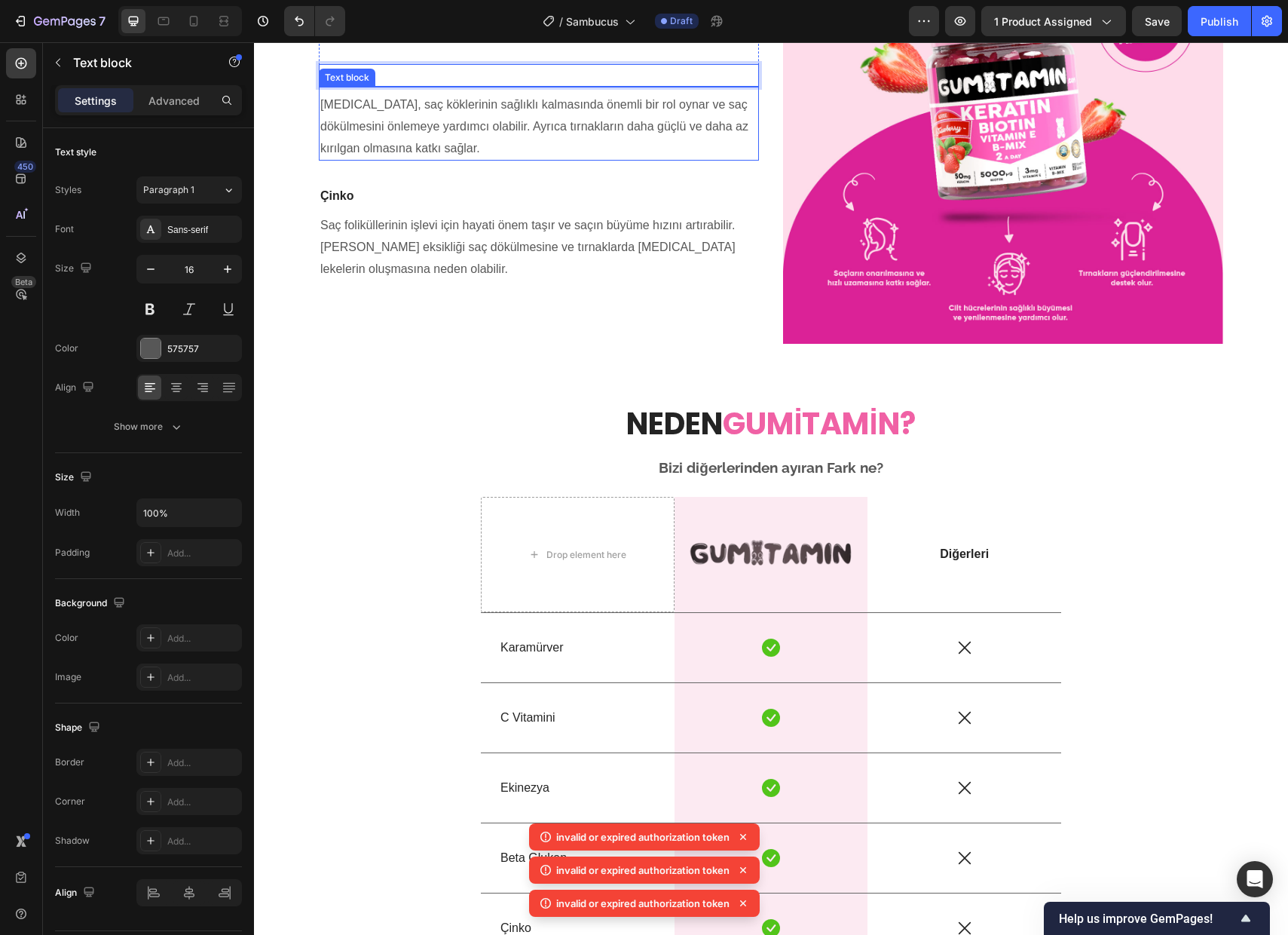
click at [406, 154] on span "[MEDICAL_DATA], saç köklerinin sağlıklı kalmasında önemli bir rol oynar ve …" at bounding box center [534, 126] width 428 height 57
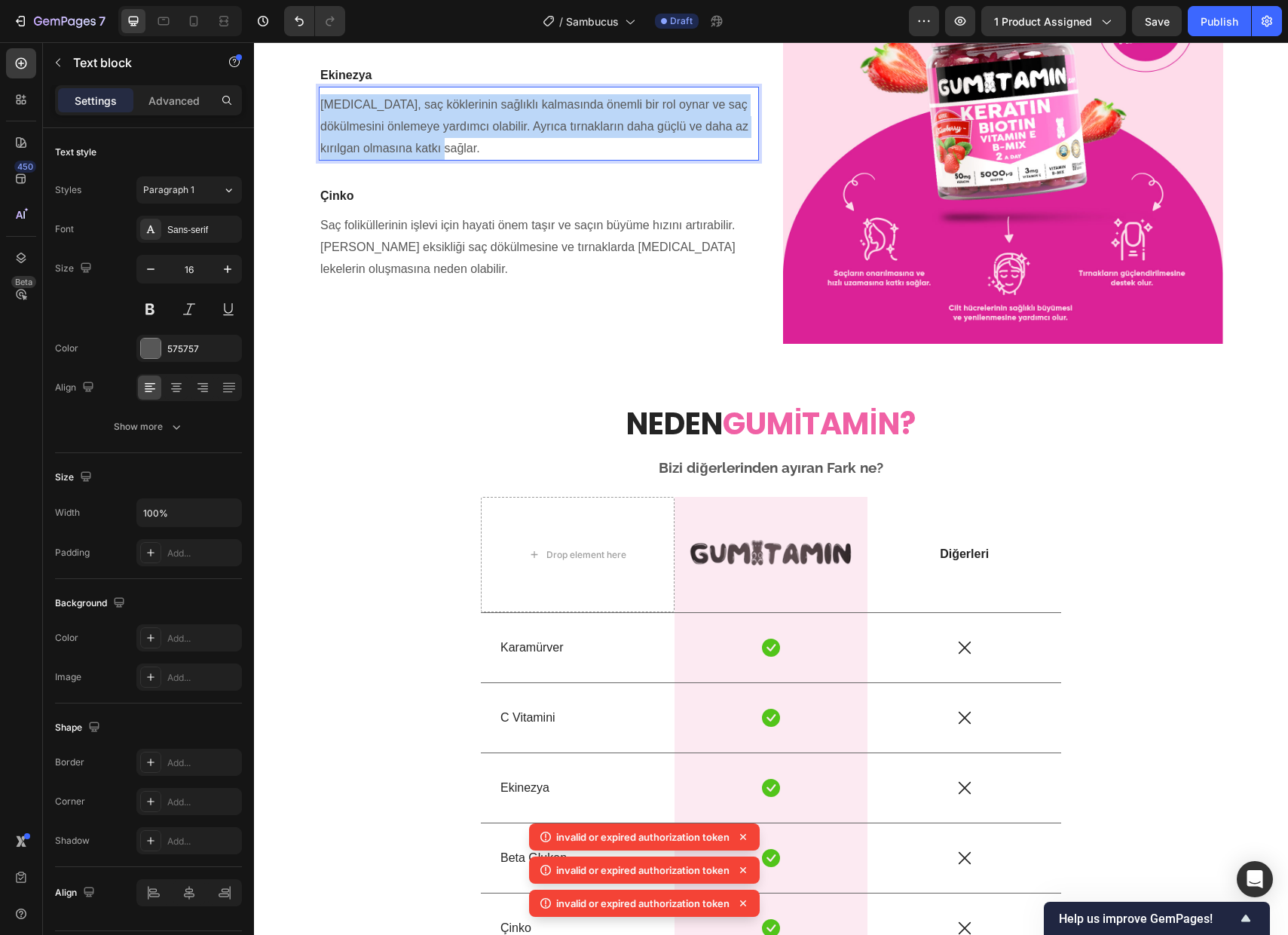
click at [406, 154] on span "[MEDICAL_DATA], saç köklerinin sağlıklı kalmasında önemli bir rol oynar ve …" at bounding box center [534, 126] width 428 height 57
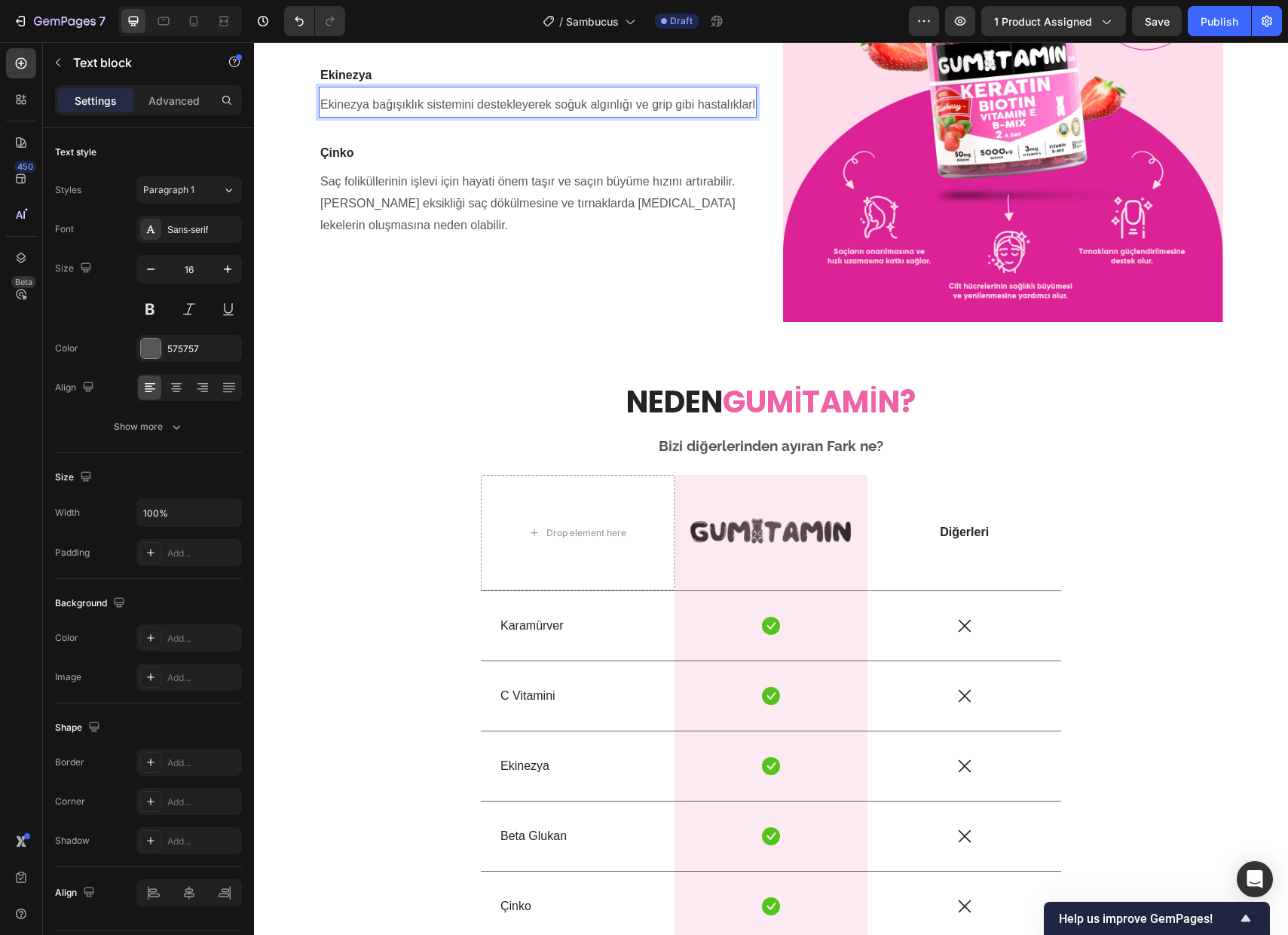
scroll to position [3206, 0]
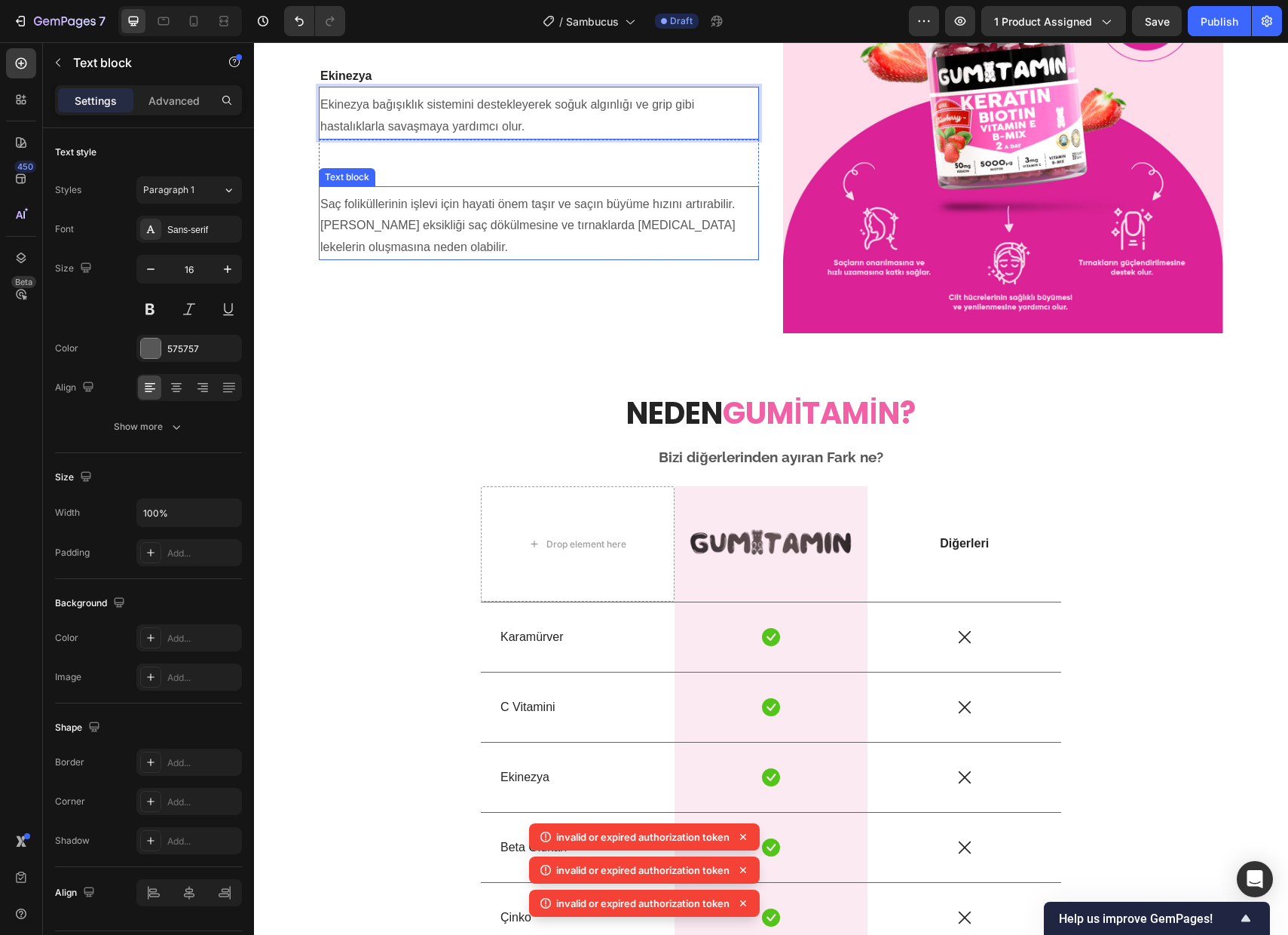
click at [395, 254] on span "Saç foliküllerinin işlevi için hayati önem taşır ve saçın büyüme hızın…" at bounding box center [528, 226] width 415 height 57
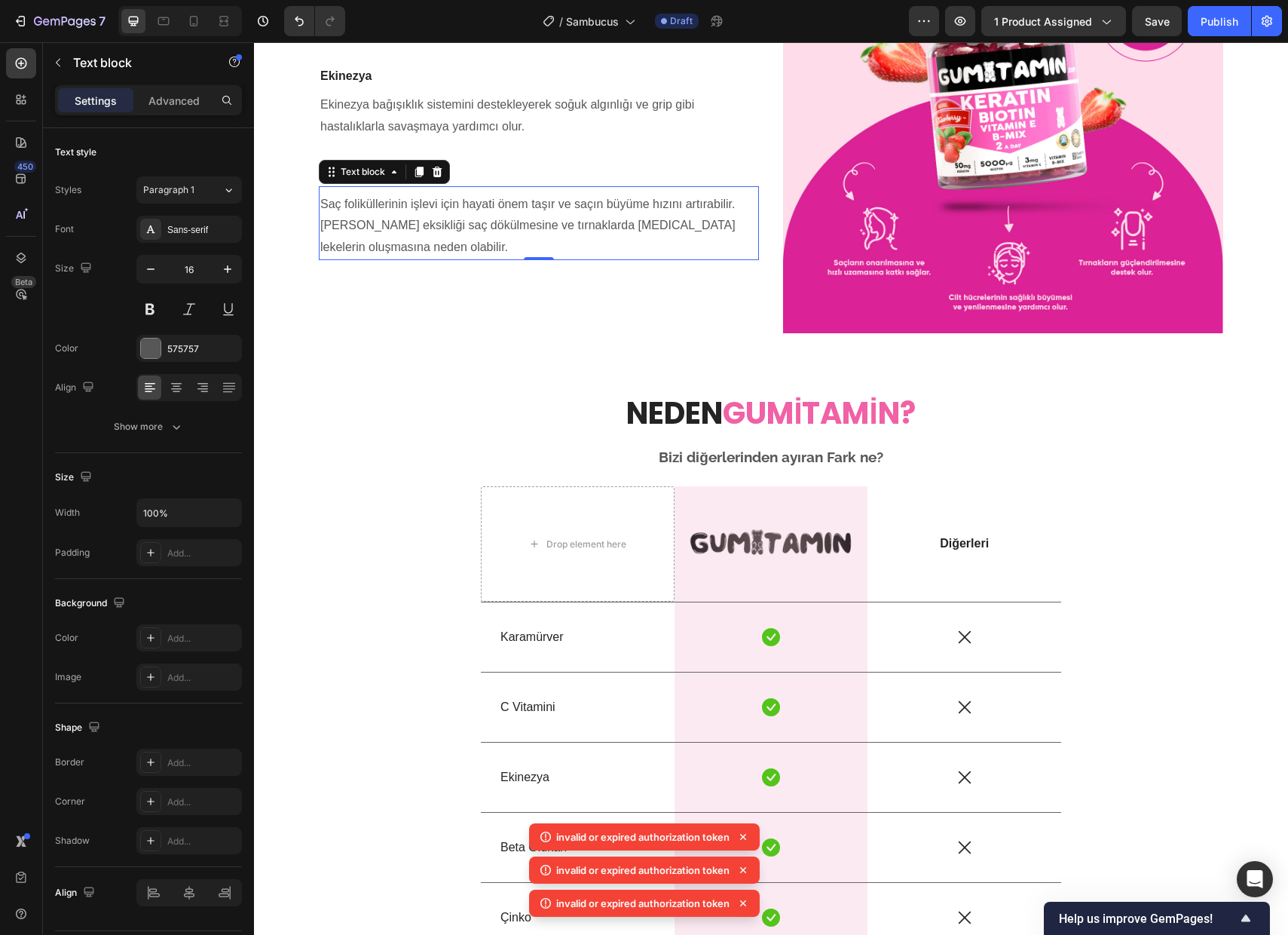
click at [395, 254] on span "Saç foliküllerinin işlevi için hayati önem taşır ve saçın büyüme hızın…" at bounding box center [528, 226] width 415 height 57
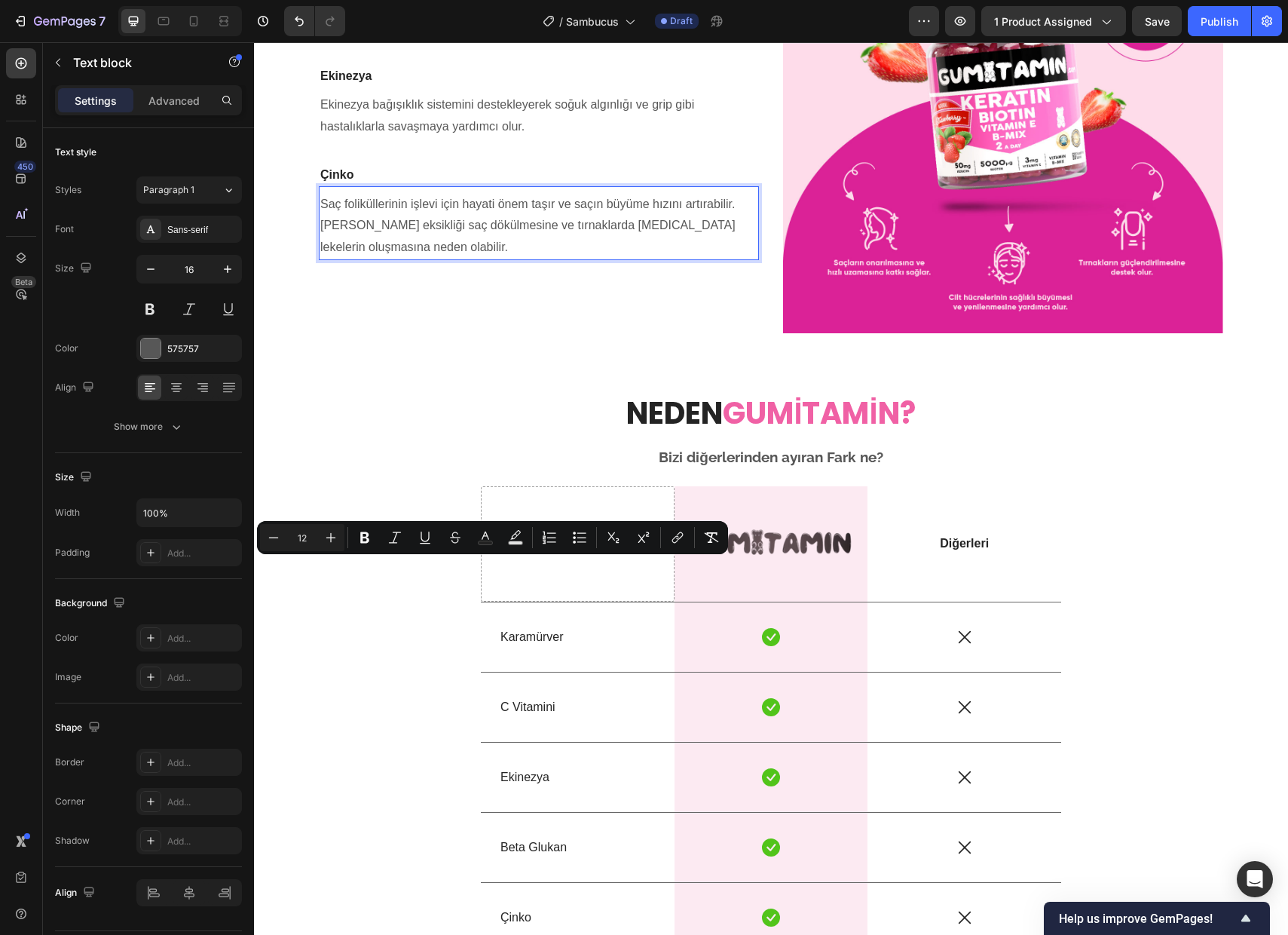
click at [397, 258] on p "Saç foliküllerinin işlevi için hayati önem taşır ve saçın büyüme hızın…" at bounding box center [539, 226] width 437 height 65
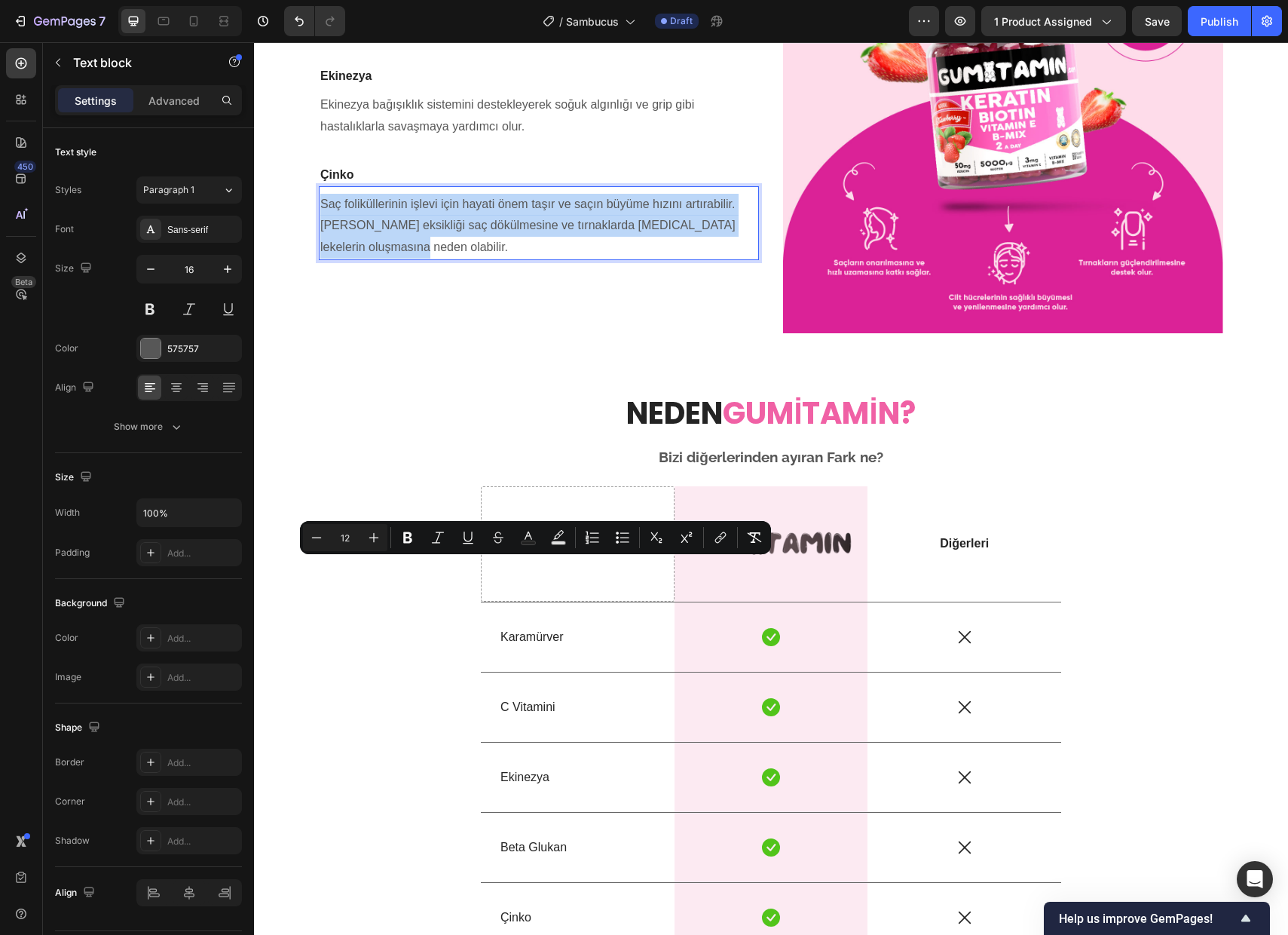
drag, startPoint x: 408, startPoint y: 606, endPoint x: 318, endPoint y: 564, distance: 99.3
click at [319, 260] on div "Saç foliküllerinin işlevi için hayati önem taşır ve saçın büyüme hızın…" at bounding box center [539, 226] width 440 height 68
click at [376, 133] on span "Ekinezya bağışıklık sistemini destekleyerek soğuk algınlığı ve grip gibi hastal…" at bounding box center [508, 115] width 374 height 34
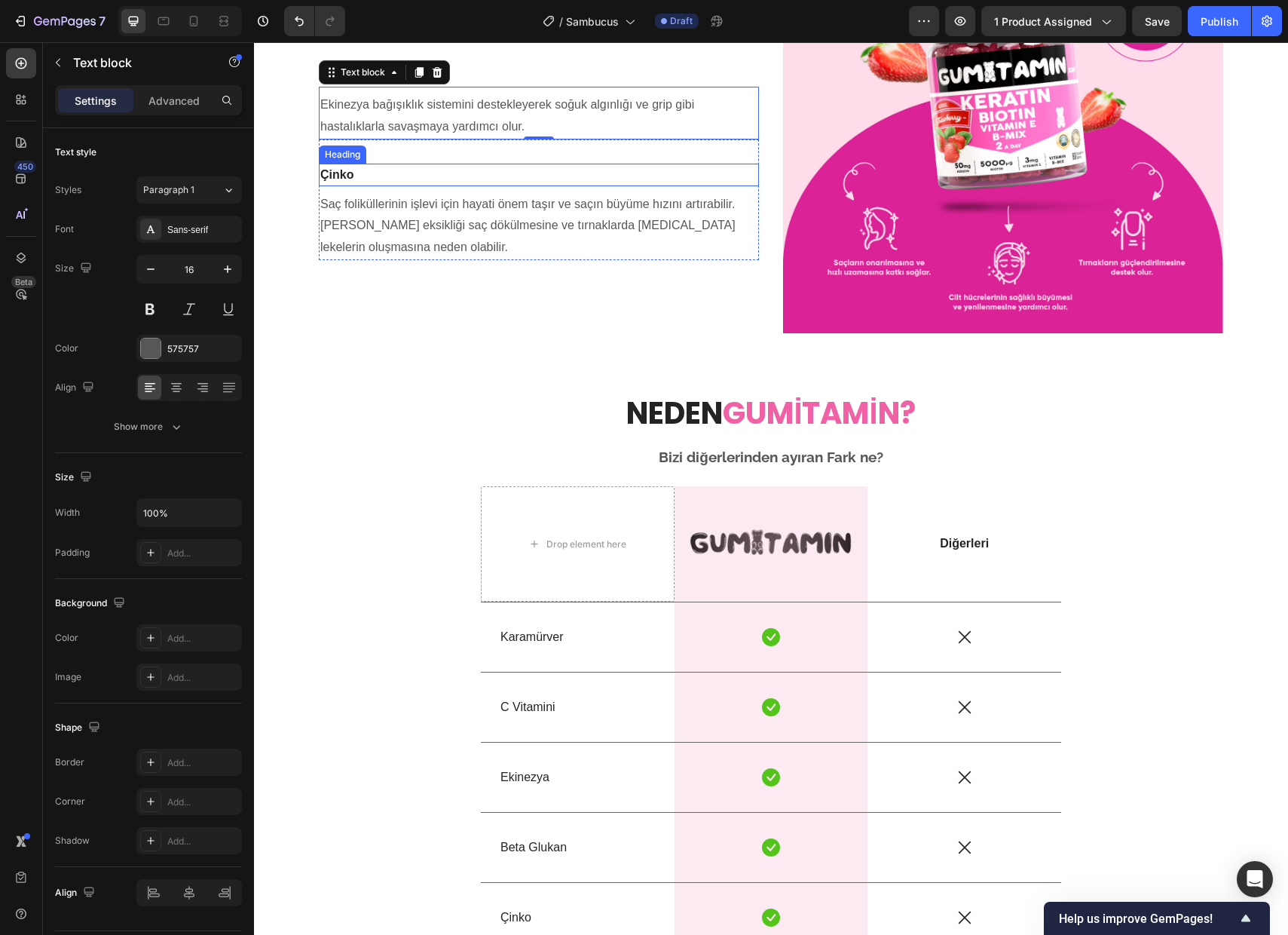
click at [344, 181] on strong "Çinko" at bounding box center [337, 174] width 33 height 13
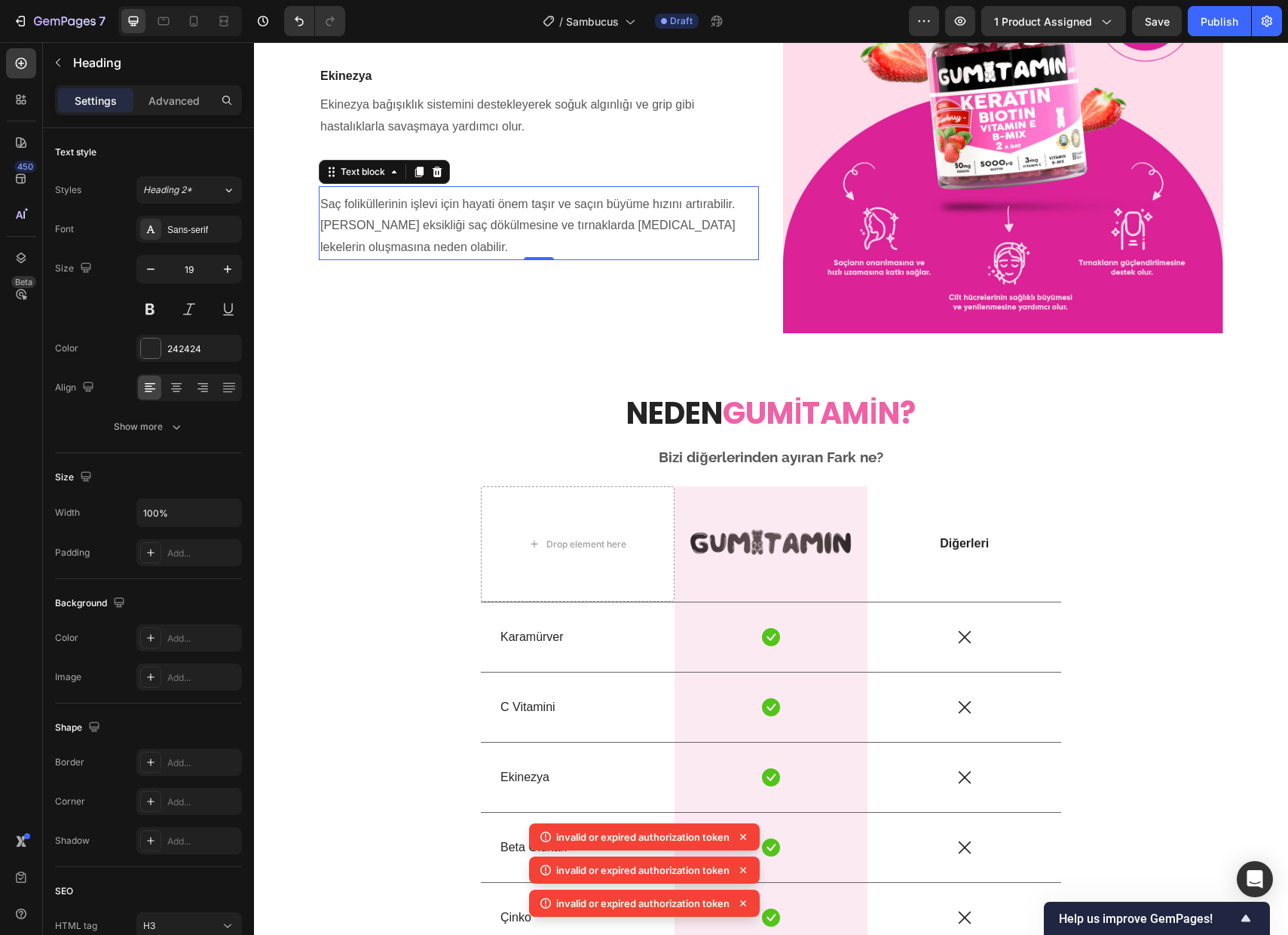
click at [370, 254] on span "Saç foliküllerinin işlevi için hayati önem taşır ve saçın büyüme hızın…" at bounding box center [528, 226] width 415 height 57
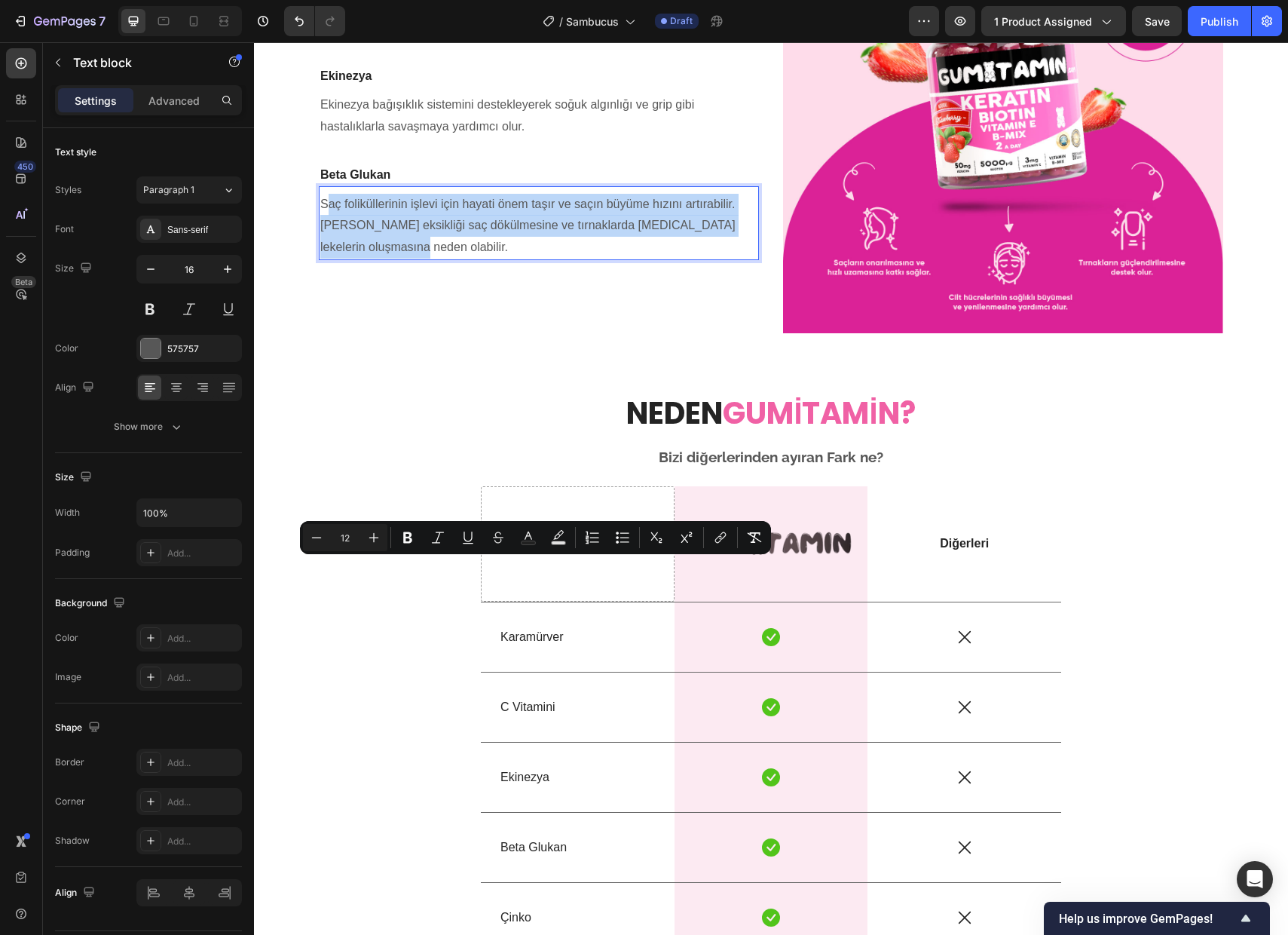
drag, startPoint x: 385, startPoint y: 609, endPoint x: 327, endPoint y: 569, distance: 70.5
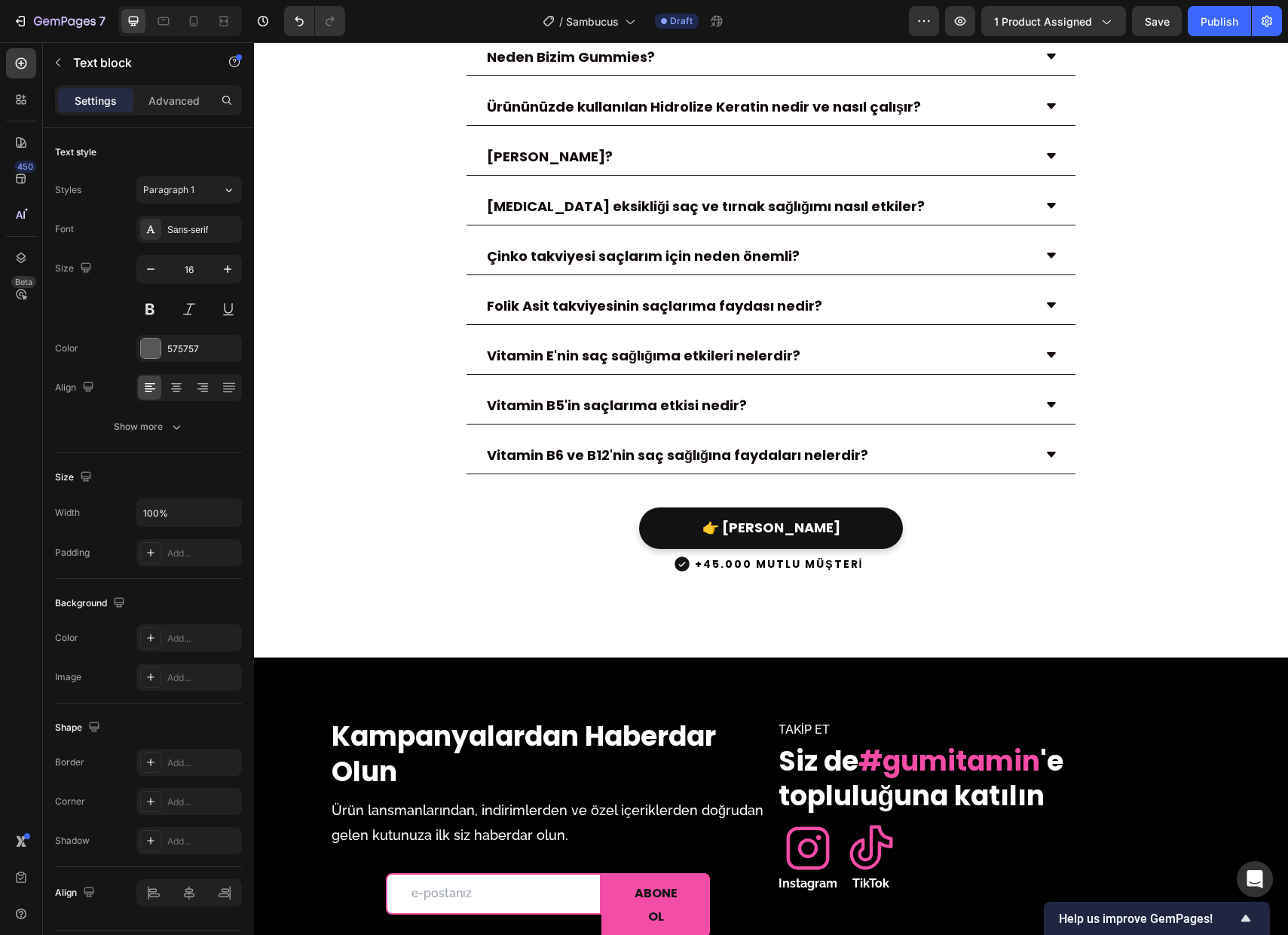
scroll to position [4620, 0]
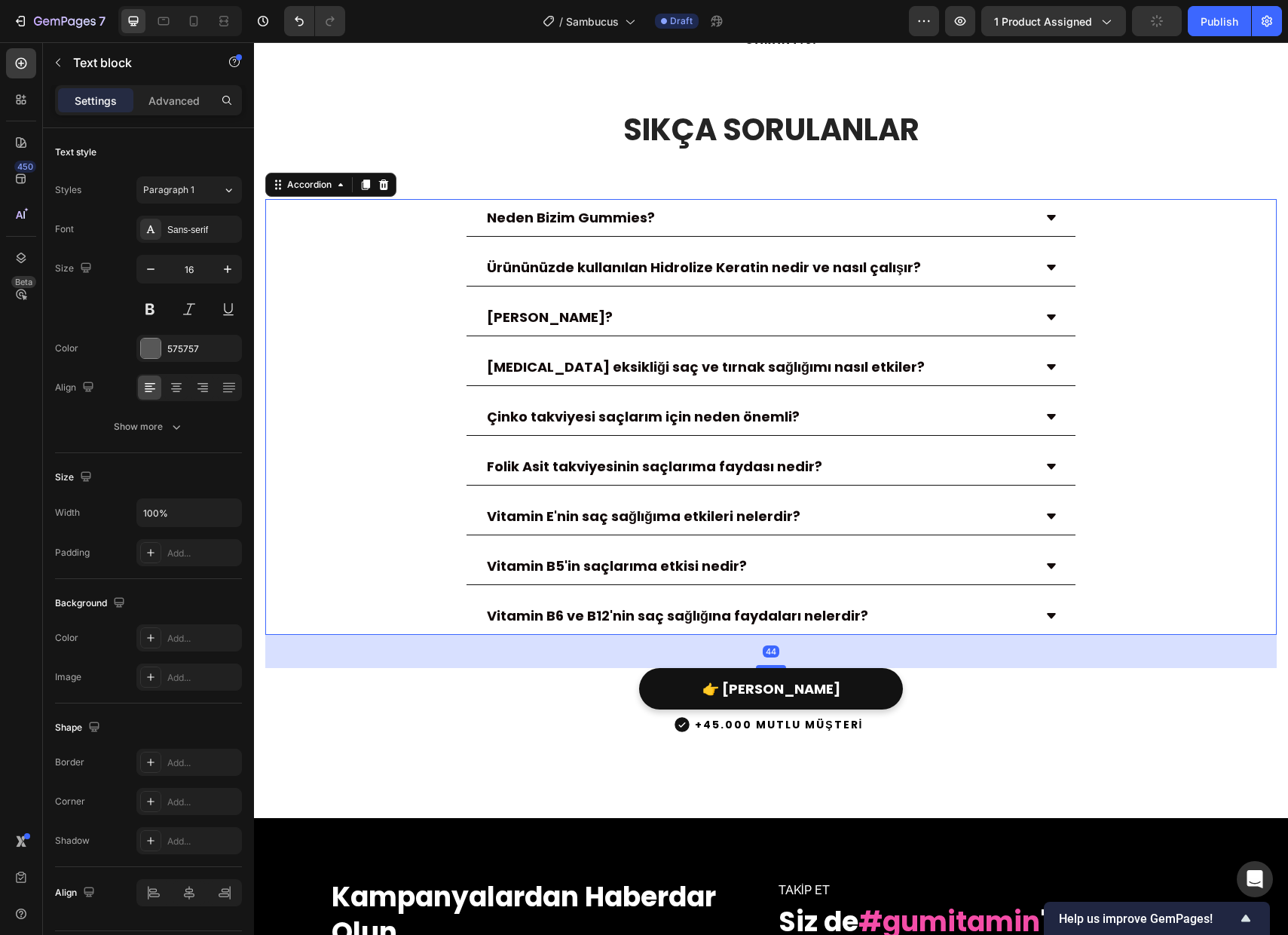
click at [1056, 212] on icon at bounding box center [1051, 218] width 12 height 12
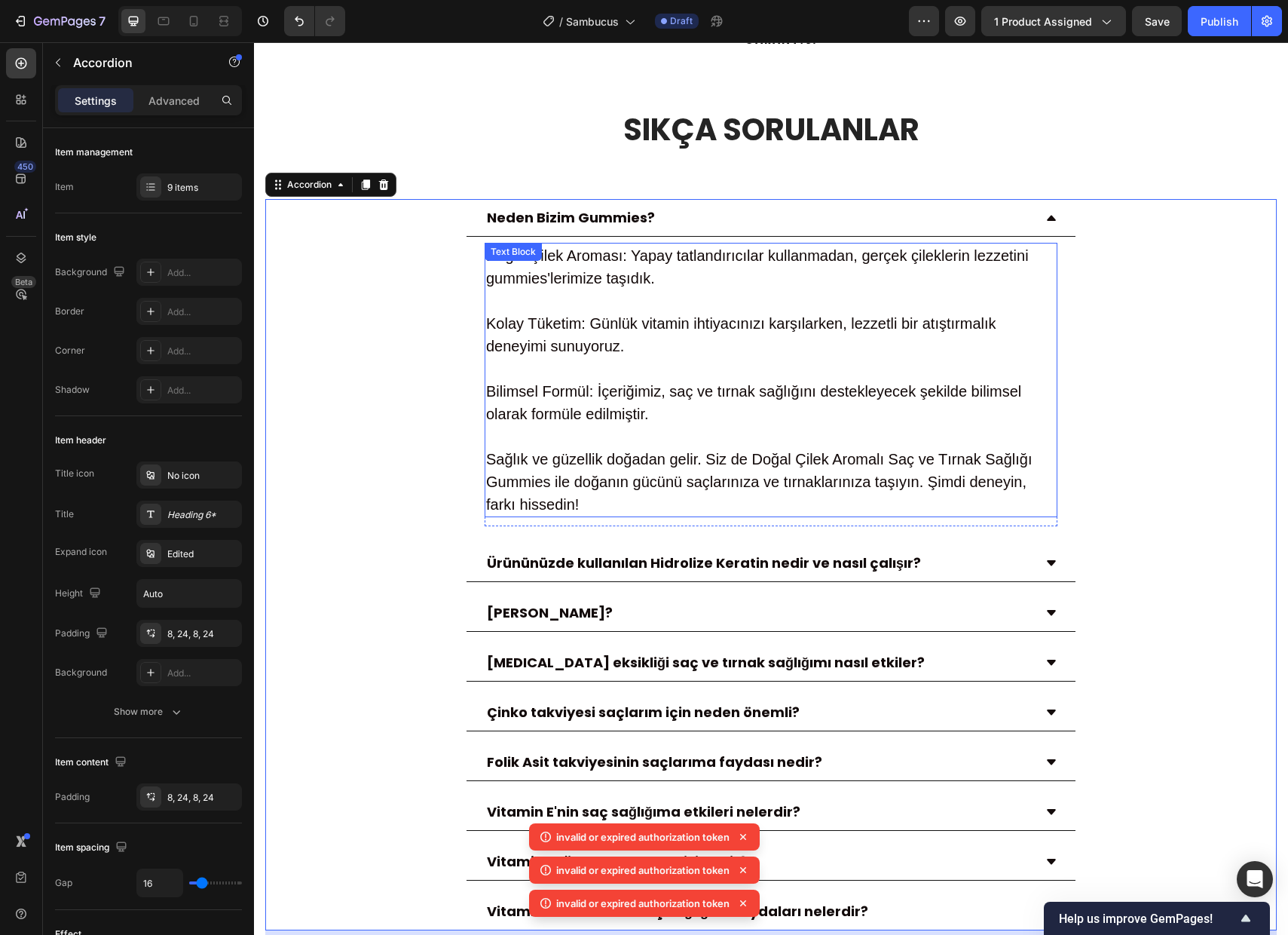
click at [805, 328] on p "Kolay Tüketim: Günlük vitamin ihtiyacınızı karşılarken, lezzetli bir atıştırmal…" at bounding box center [771, 335] width 569 height 45
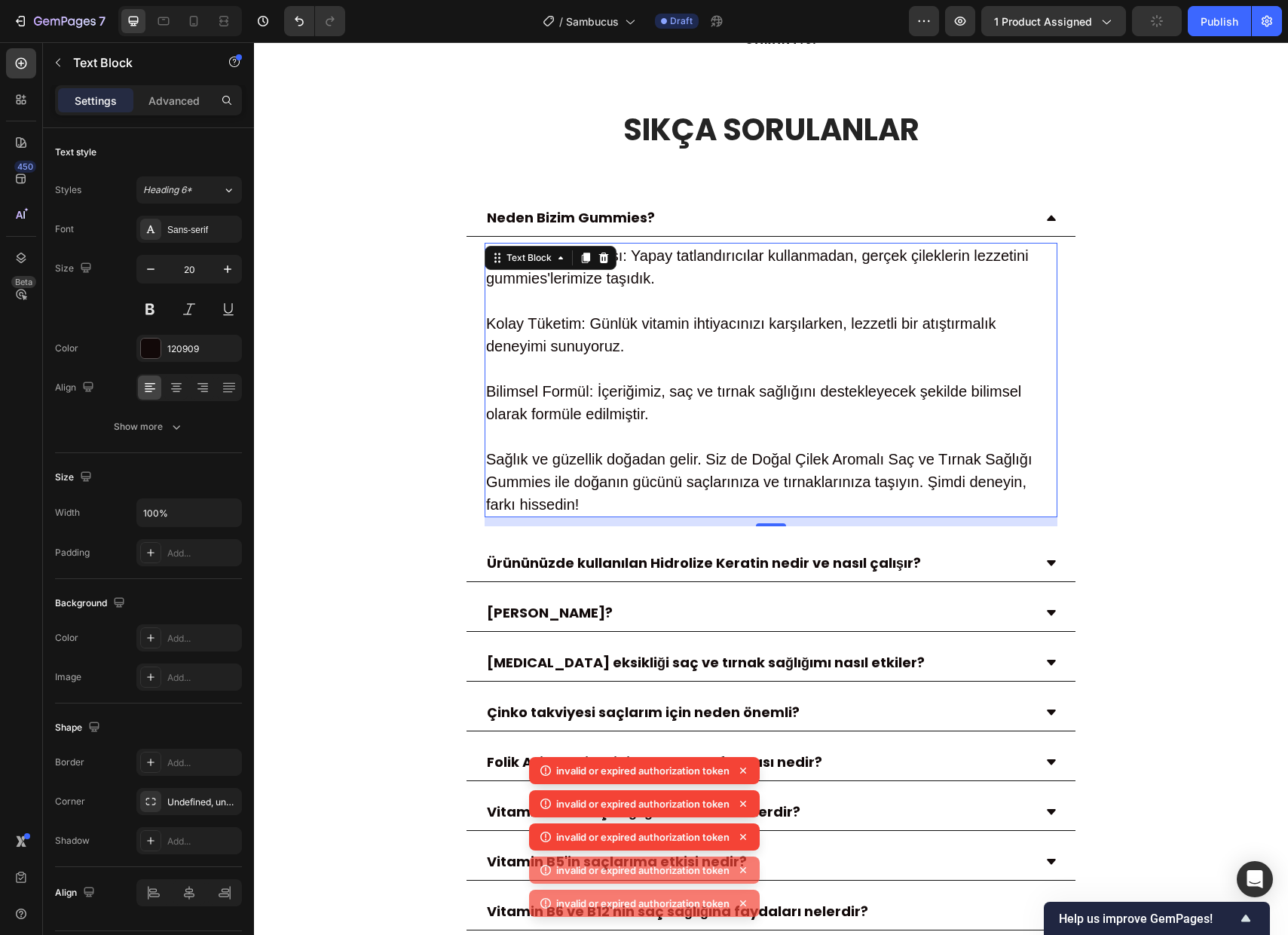
click at [706, 335] on p "Kolay Tüketim: Günlük vitamin ihtiyacınızı karşılarken, lezzetli bir atıştırmal…" at bounding box center [771, 335] width 569 height 45
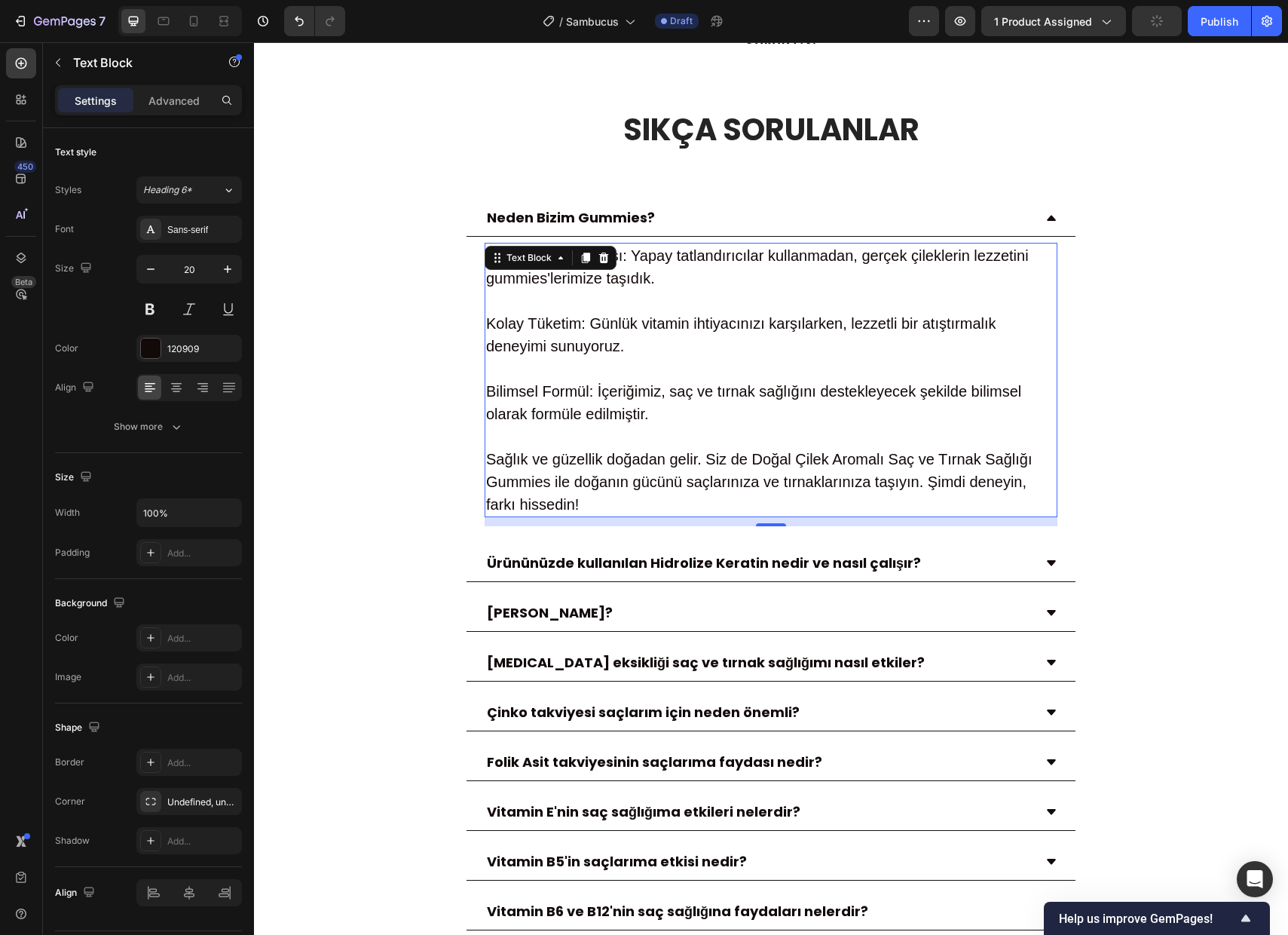
click at [706, 335] on p "Kolay Tüketim: Günlük vitamin ihtiyacınızı karşılarken, lezzetli bir atıştırmal…" at bounding box center [771, 335] width 569 height 45
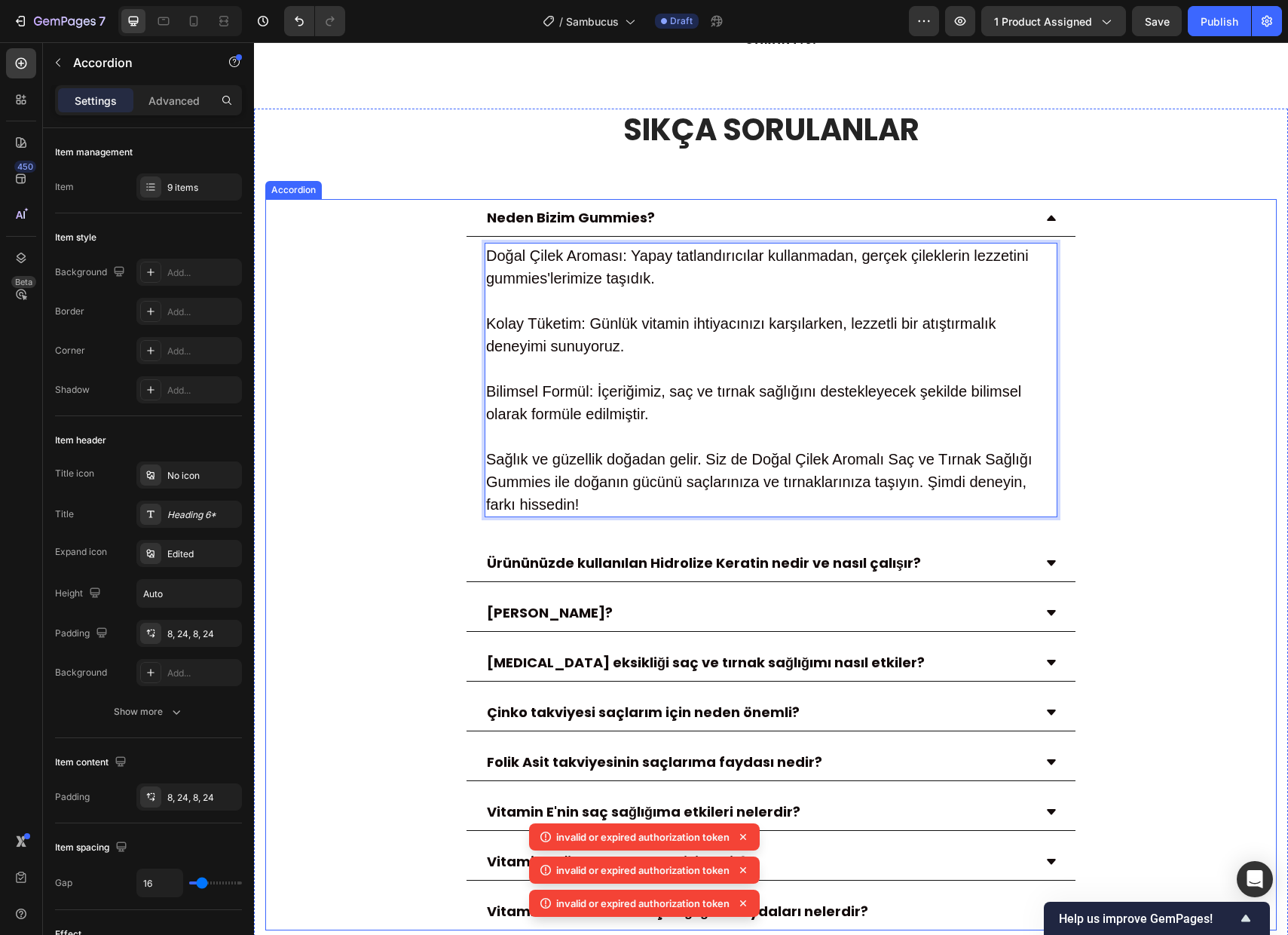
click at [631, 552] on p "Ürününüzde kullanılan Hidrolize Keratin nedir ve nasıl çalışır?" at bounding box center [704, 563] width 434 height 21
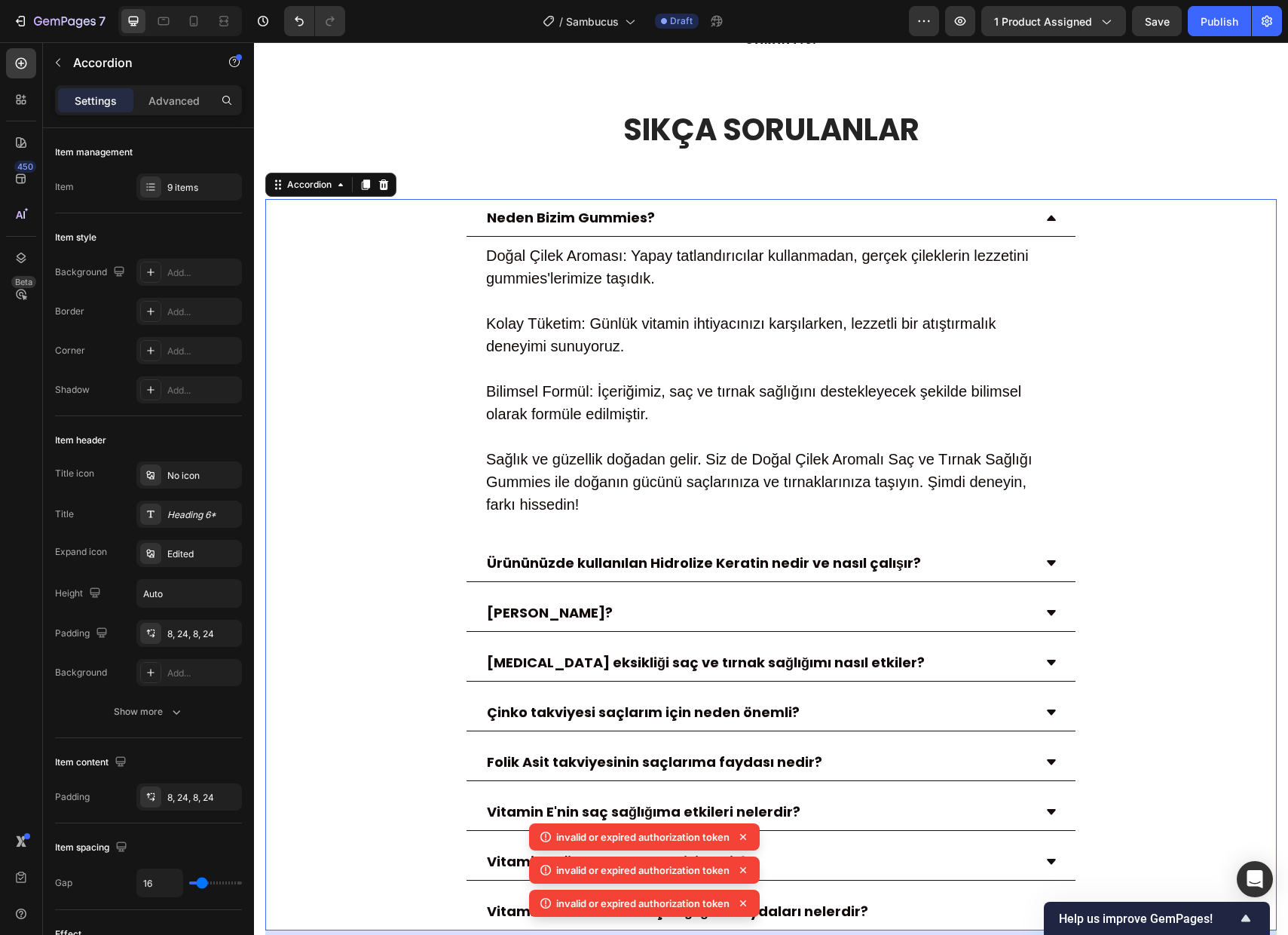
click at [1052, 560] on icon at bounding box center [1051, 563] width 9 height 5
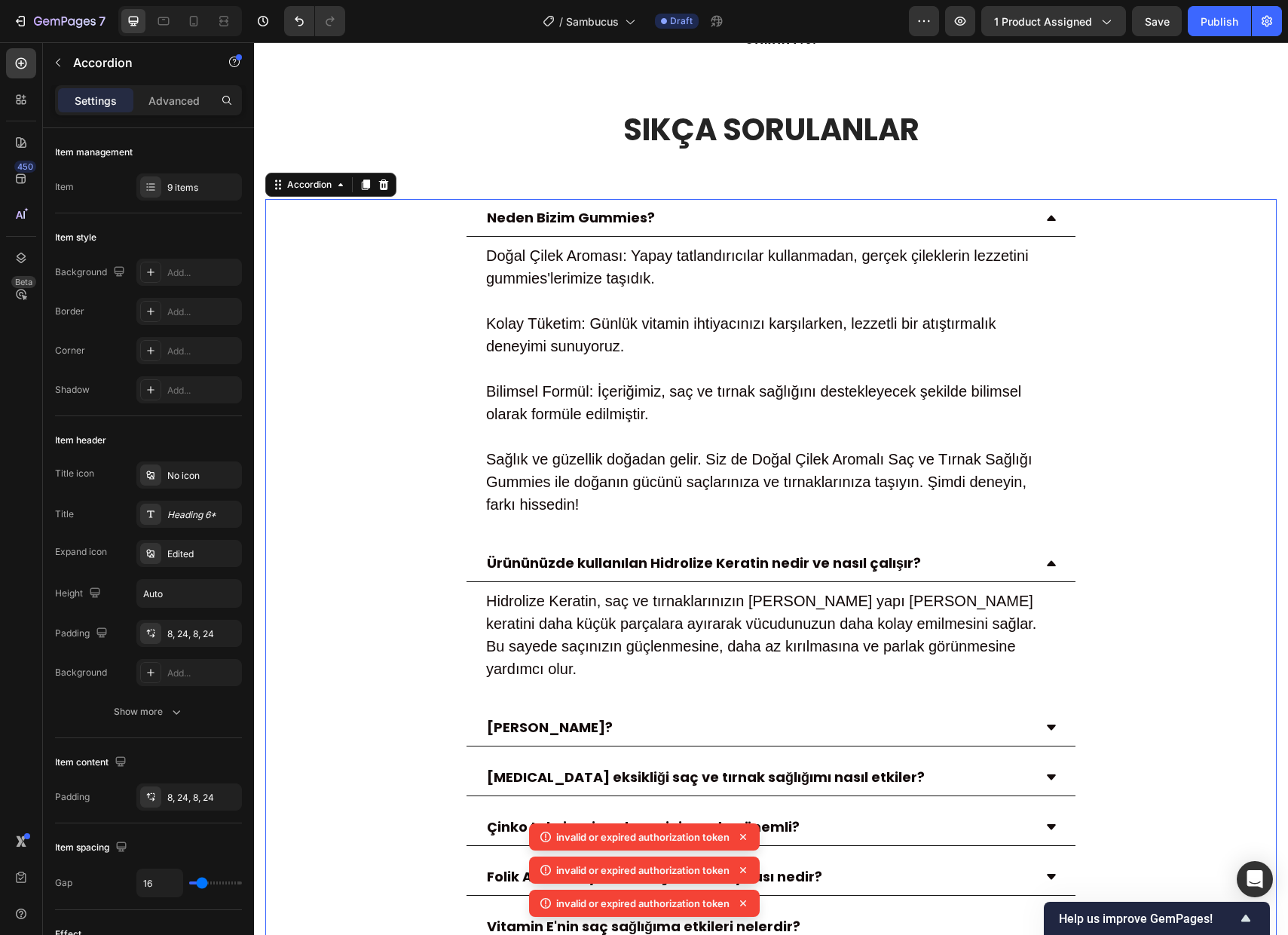
click at [1052, 560] on icon at bounding box center [1051, 563] width 9 height 5
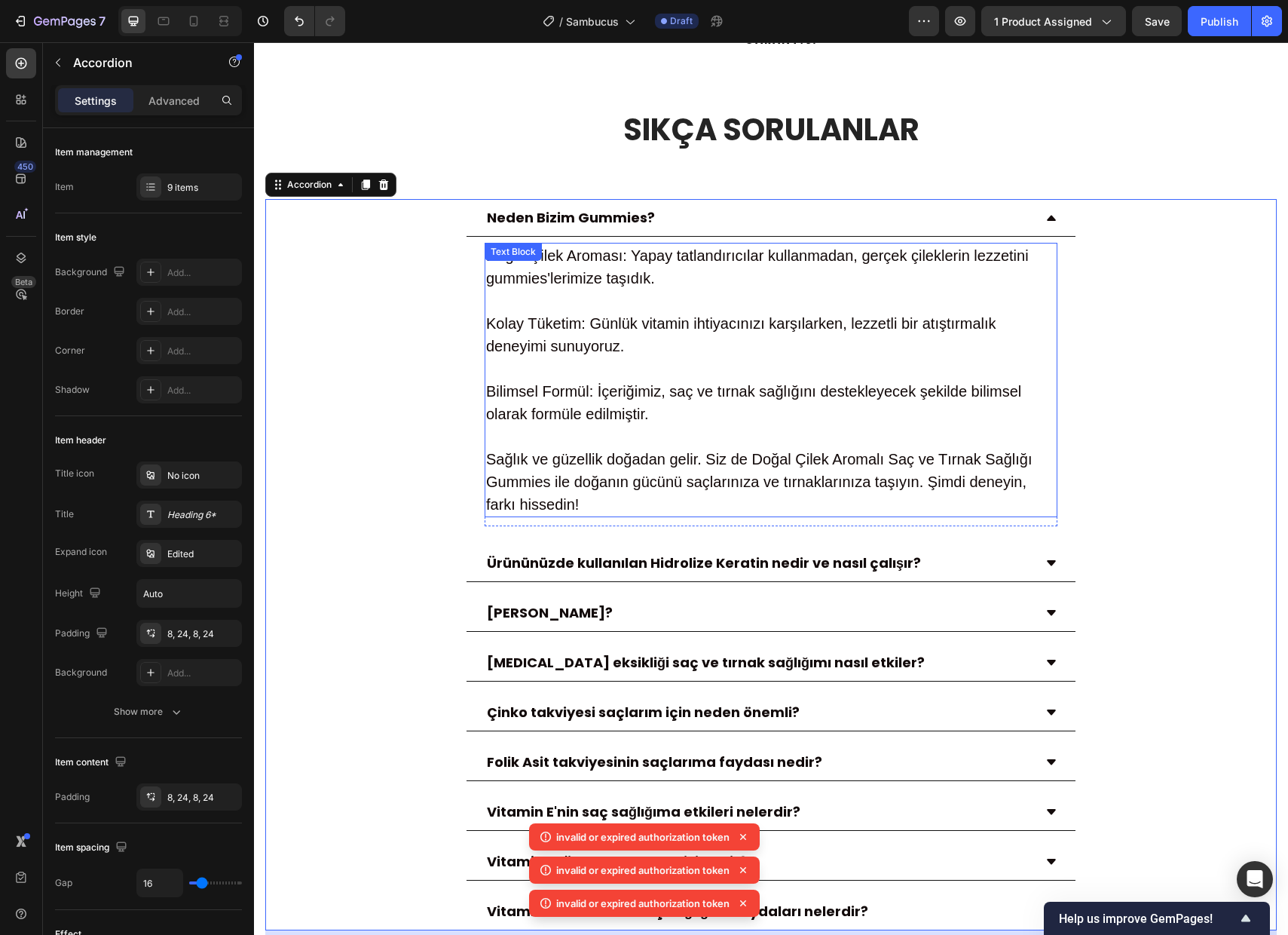
click at [569, 312] on p "Kolay Tüketim: Günlük vitamin ihtiyacınızı karşılarken, lezzetli bir atıştırmal…" at bounding box center [771, 335] width 569 height 45
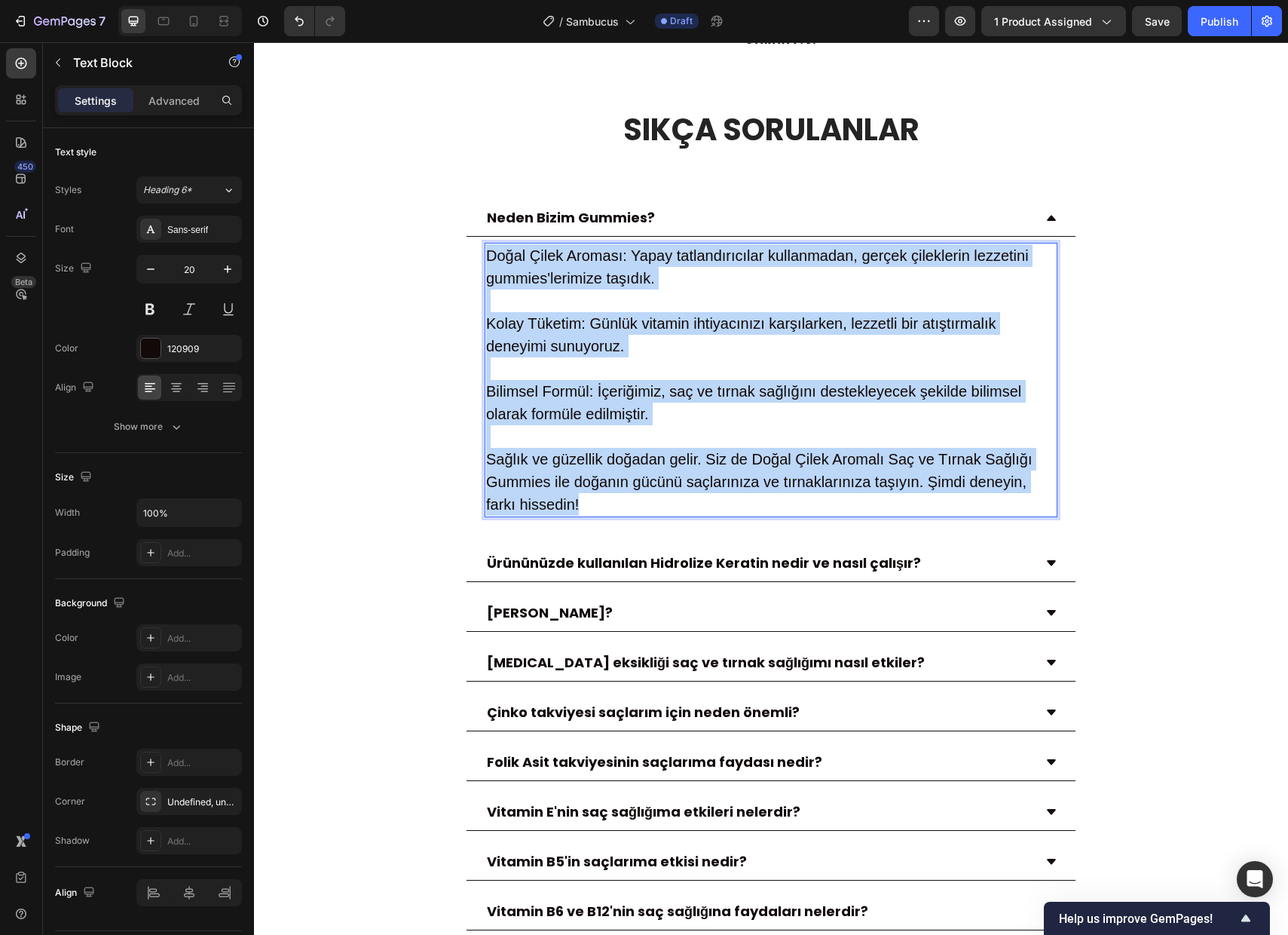
drag, startPoint x: 610, startPoint y: 490, endPoint x: 485, endPoint y: 246, distance: 274.2
click at [485, 244] on div "Doğal Çilek Aroması: Yapay tatlandırıcılar kullanmadan, gerçek çileklerin lezze…" at bounding box center [771, 380] width 573 height 274
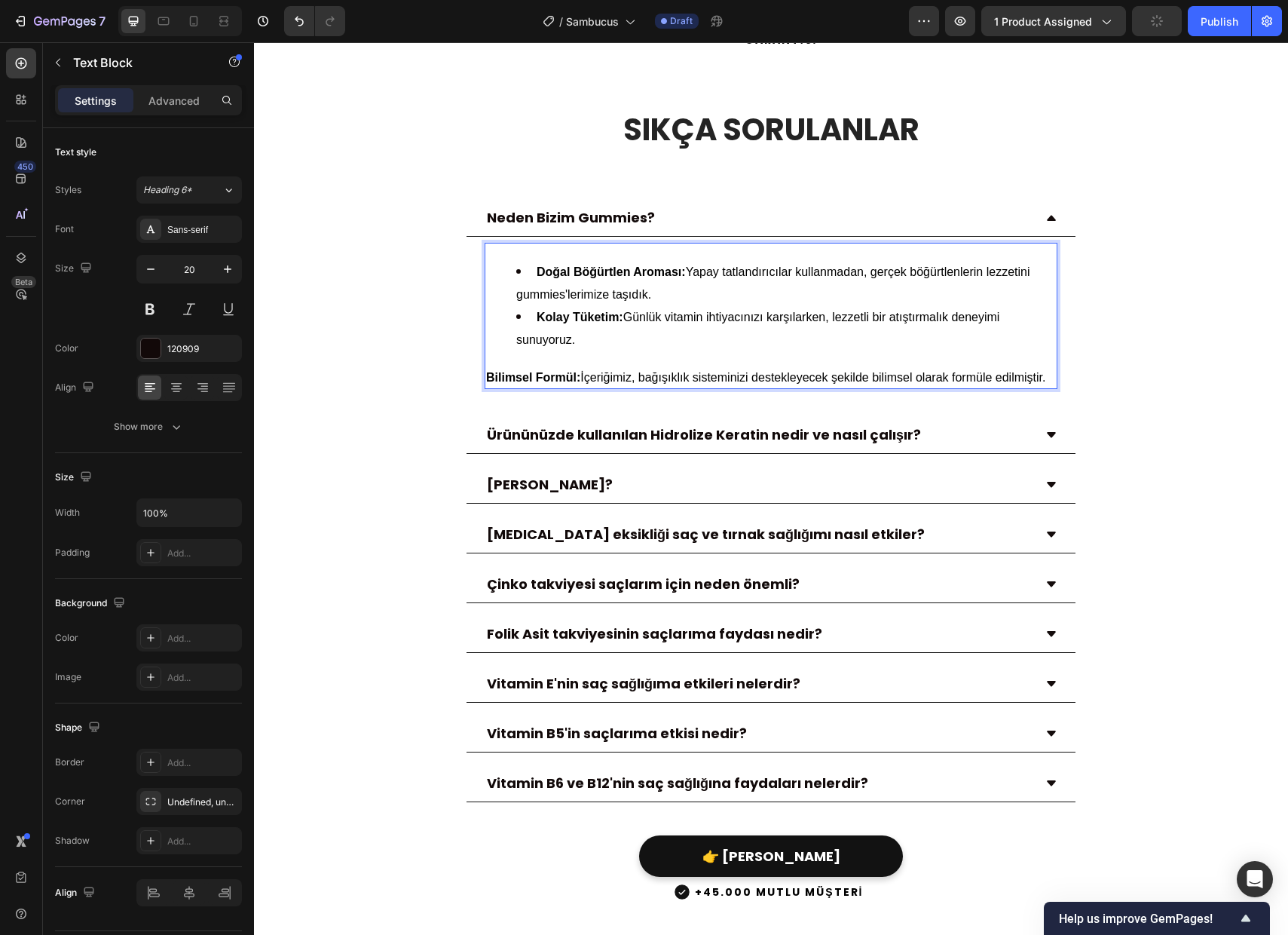
click at [531, 259] on li "Doğal Böğürtlen Aroması: Yapay tatlandırıcılar kullanmadan, gerçek böğürtlenler…" at bounding box center [785, 281] width 539 height 45
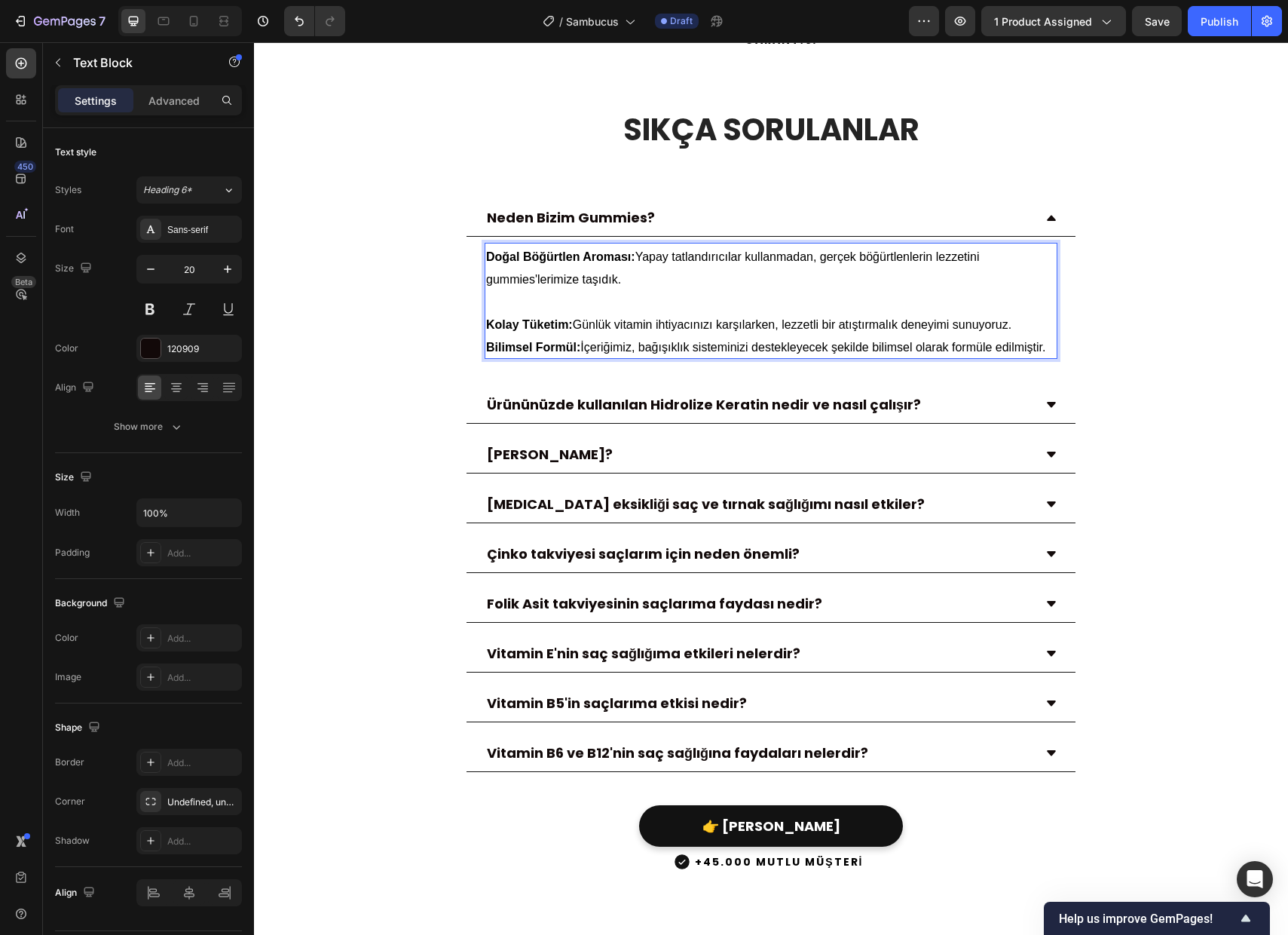
click at [1039, 320] on p "Kolay Tüketim: Günlük vitamin ihtiyacınızı karşılarken, lezzetli bir atıştırmal…" at bounding box center [771, 323] width 569 height 22
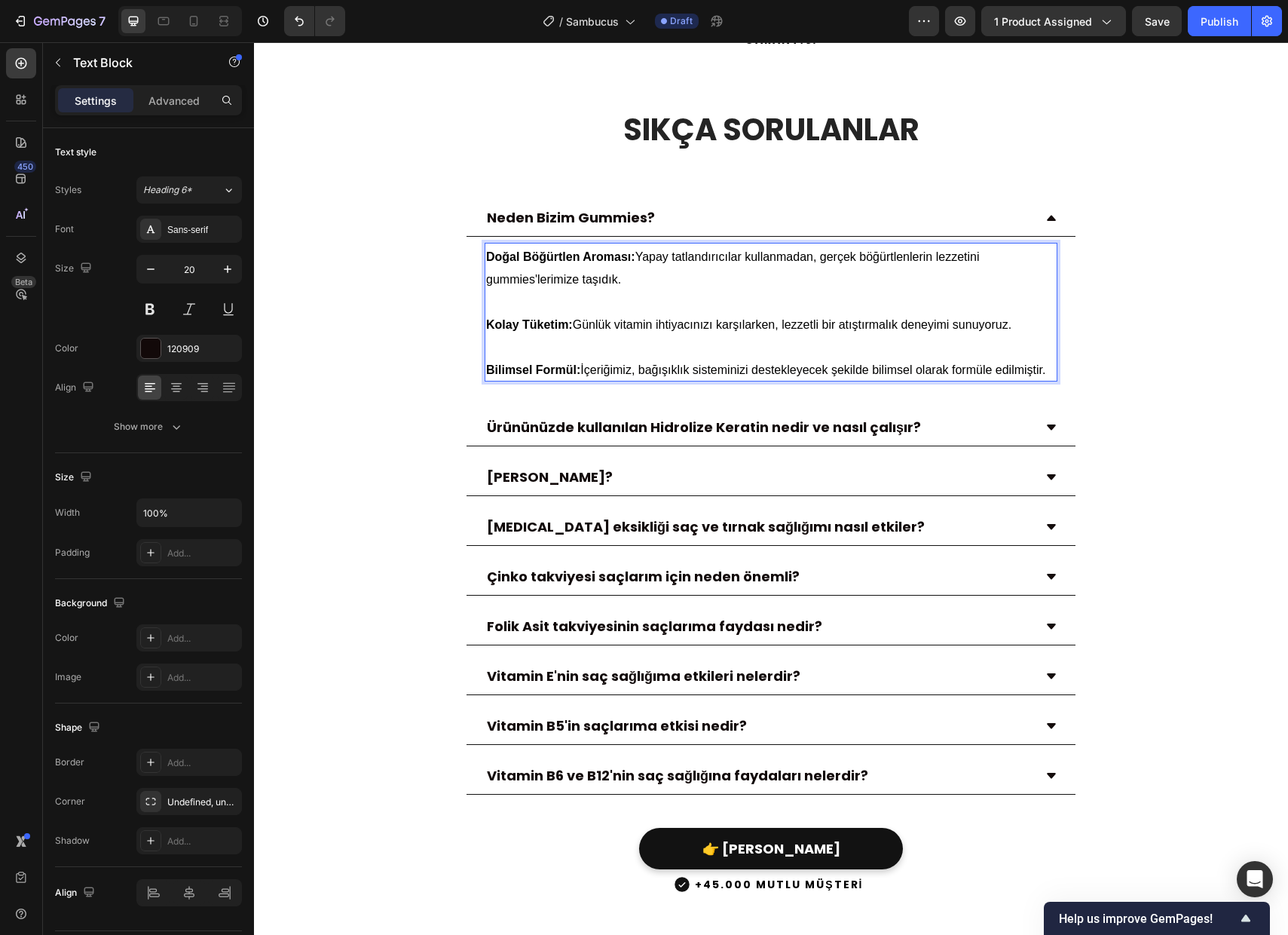
click at [1134, 314] on div "Neden Bizim Gummies? Doğal Böğürtlen Aroması: Yapay tatlandırıcılar kullanmadan…" at bounding box center [771, 298] width 1010 height 197
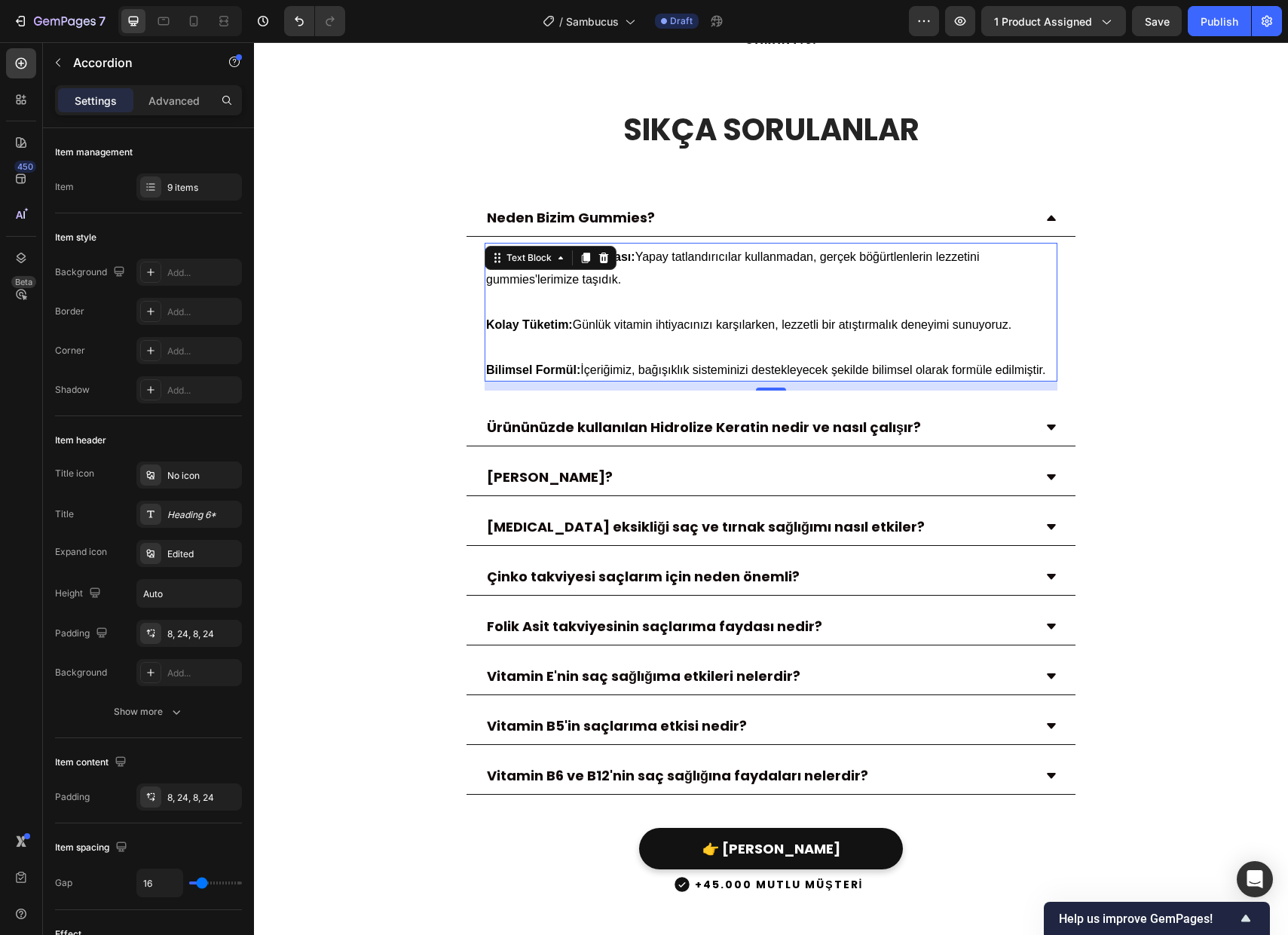
click at [761, 289] on p "Rich Text Editor. Editing area: main" at bounding box center [771, 300] width 569 height 22
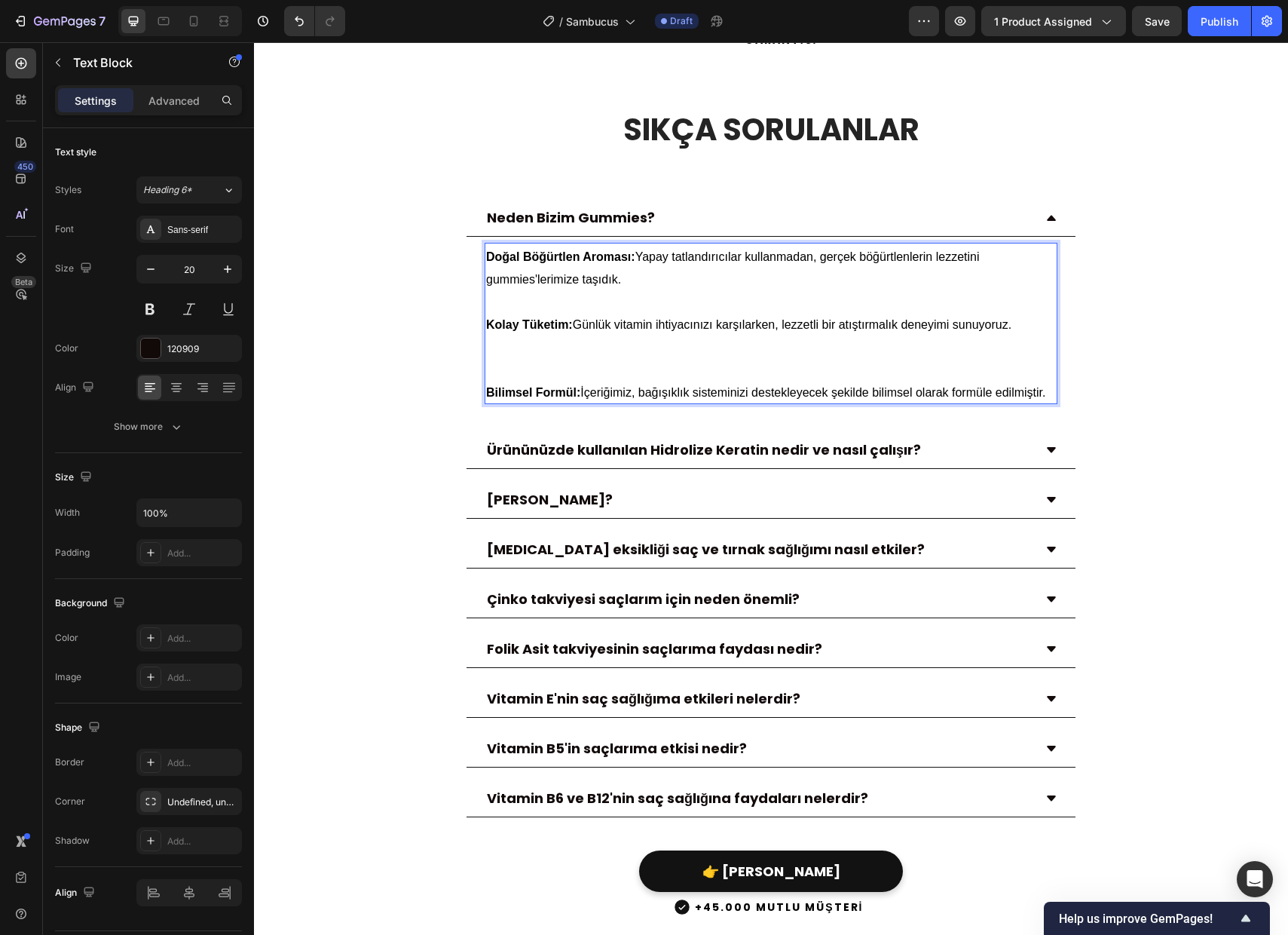
click at [725, 256] on p "Doğal Böğürtlen Aroması: Yapay tatlandırıcılar kullanmadan, gerçek böğürtlenler…" at bounding box center [771, 267] width 569 height 45
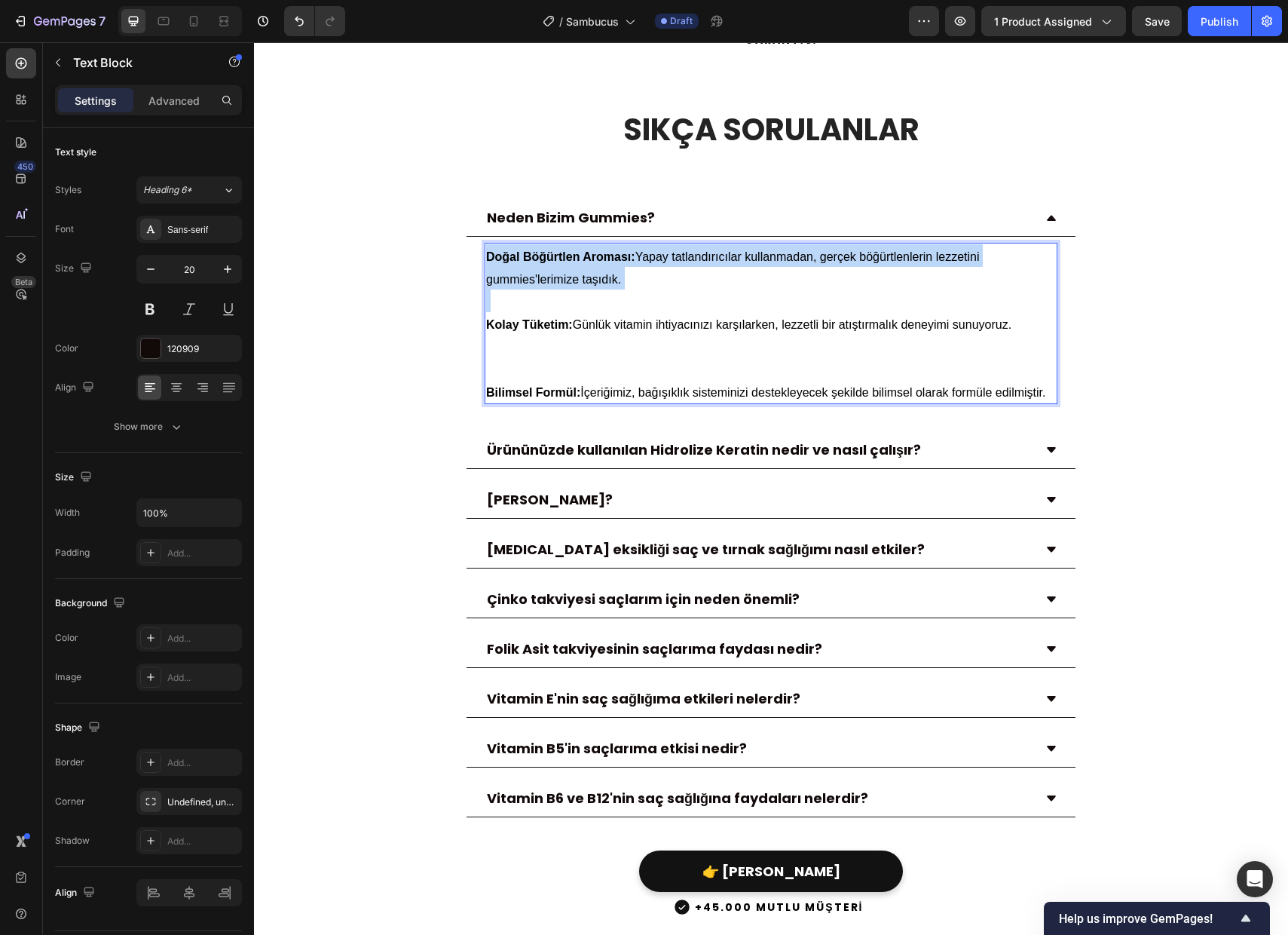
click at [725, 256] on p "Doğal Böğürtlen Aroması: Yapay tatlandırıcılar kullanmadan, gerçek böğürtlenler…" at bounding box center [771, 267] width 569 height 45
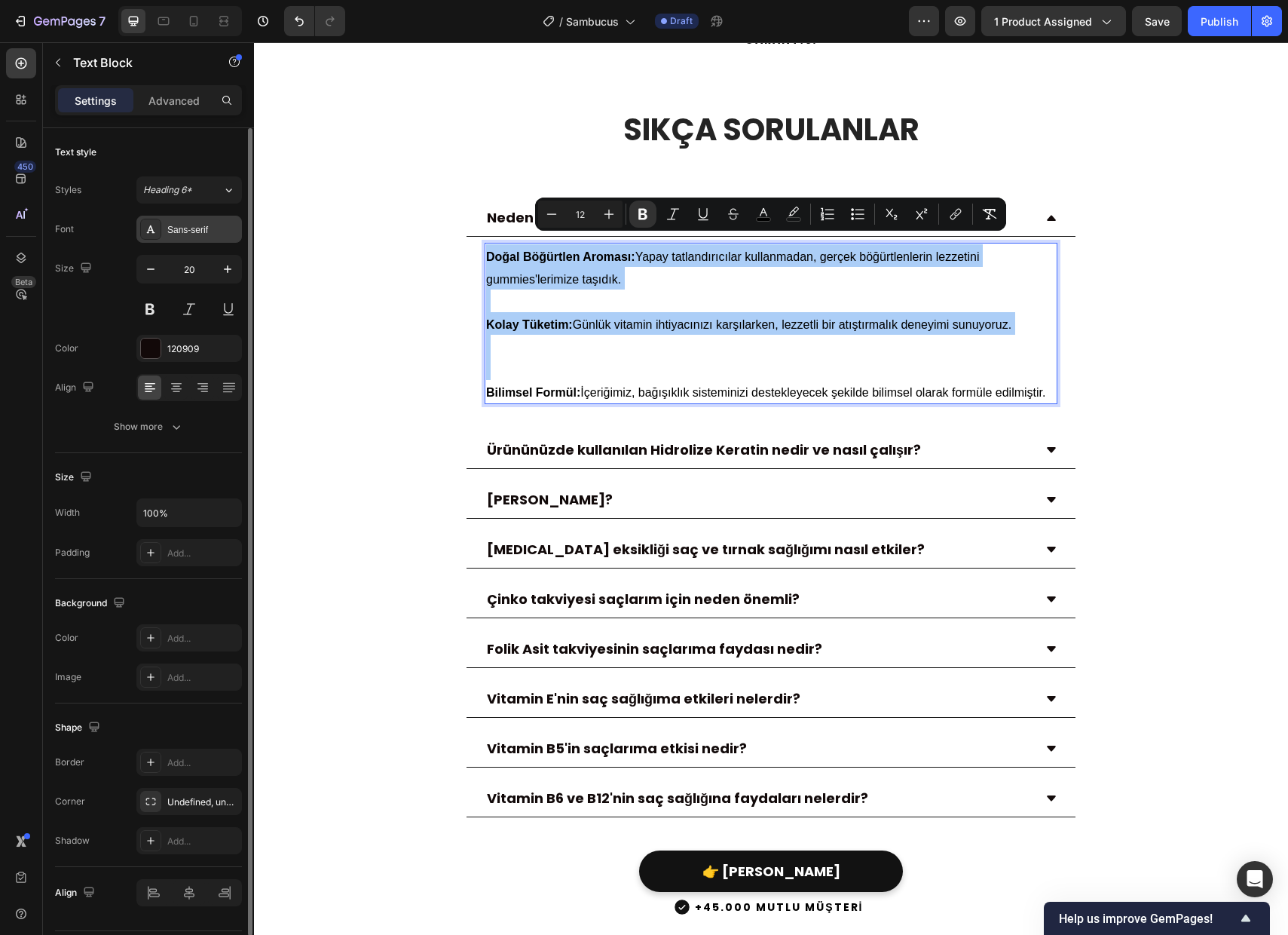
click at [187, 241] on div "Sans-serif" at bounding box center [189, 229] width 105 height 27
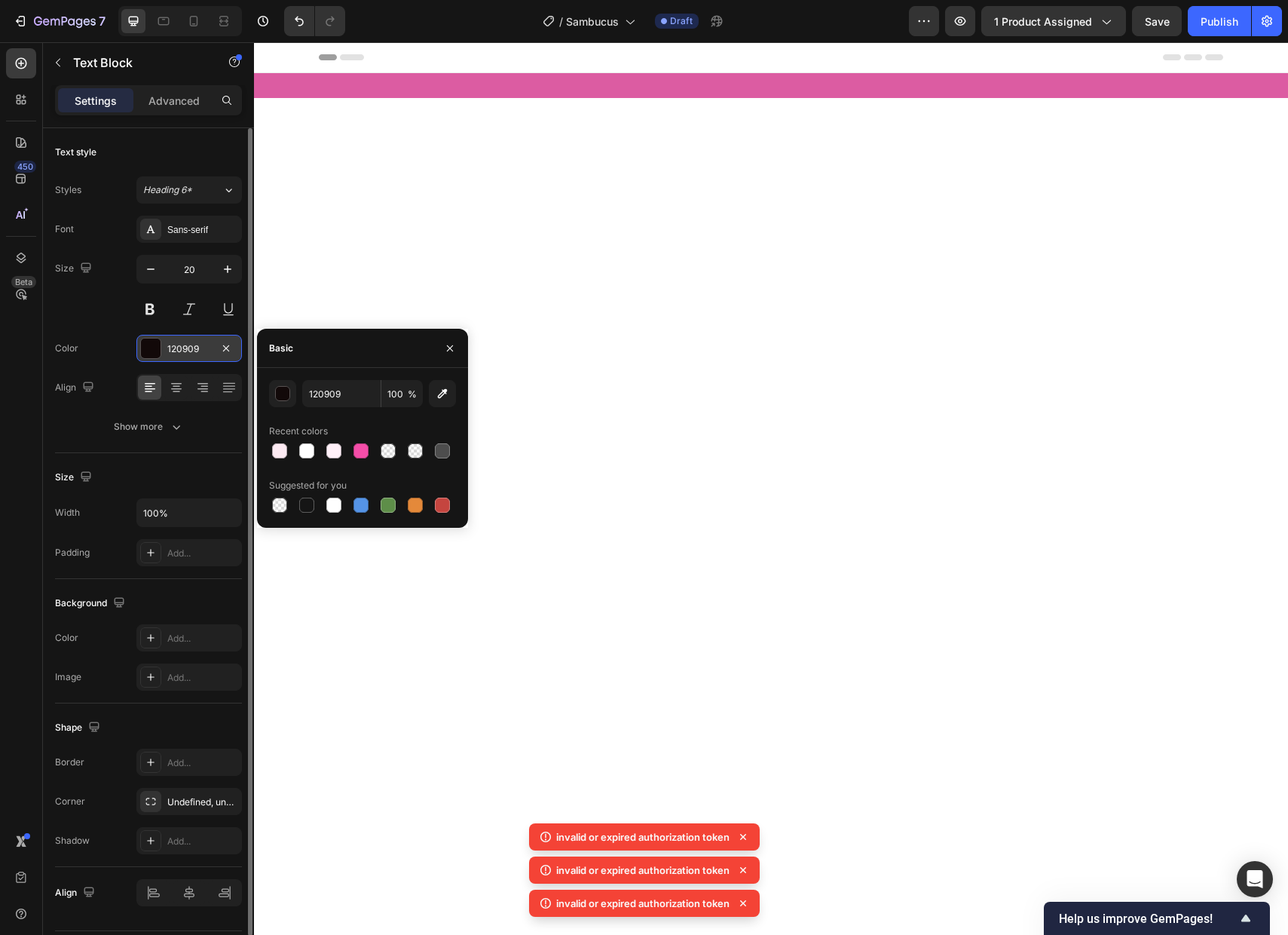
scroll to position [4620, 0]
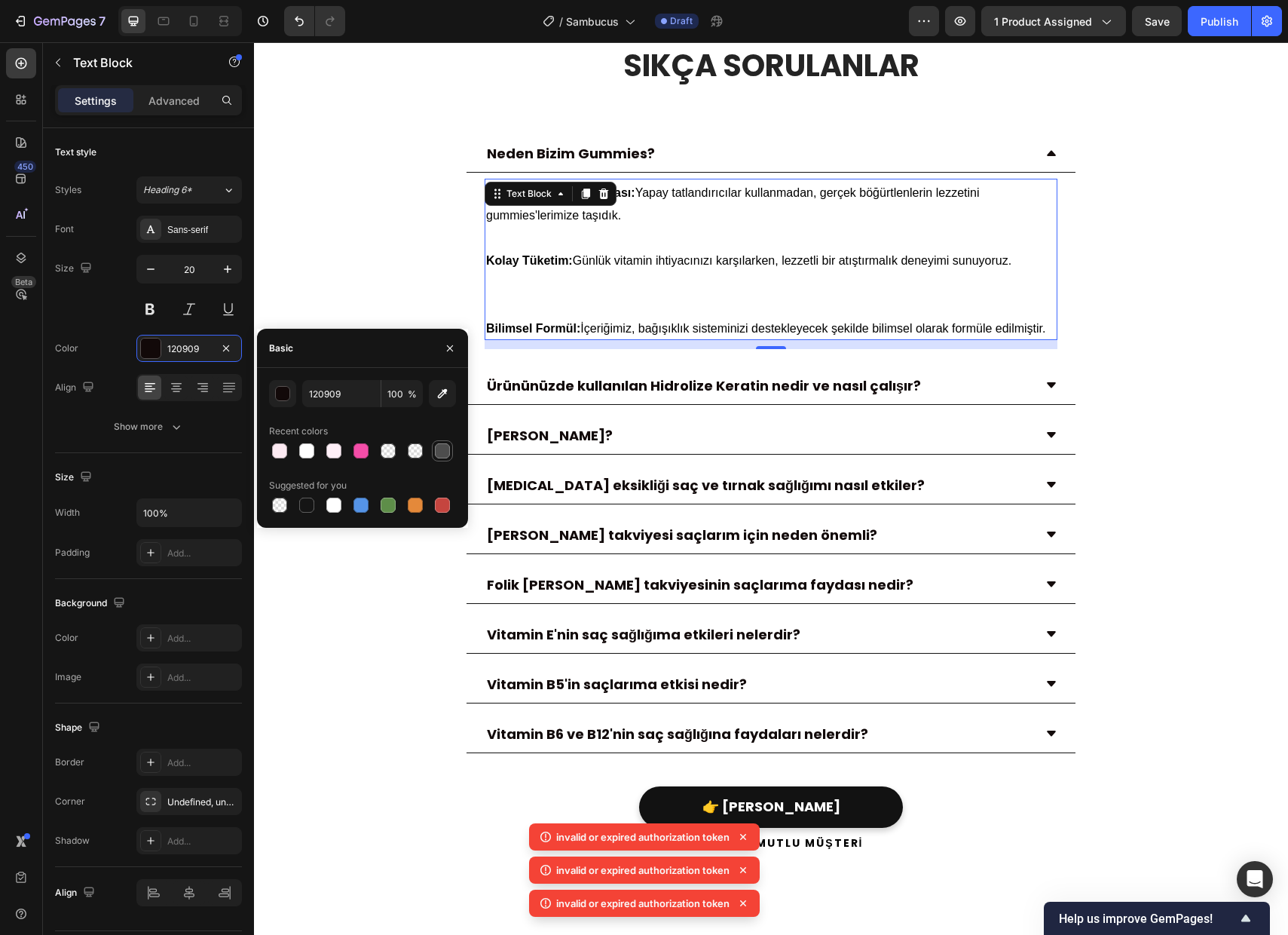
click at [450, 457] on div at bounding box center [442, 450] width 18 height 18
type input "4D4D4D"
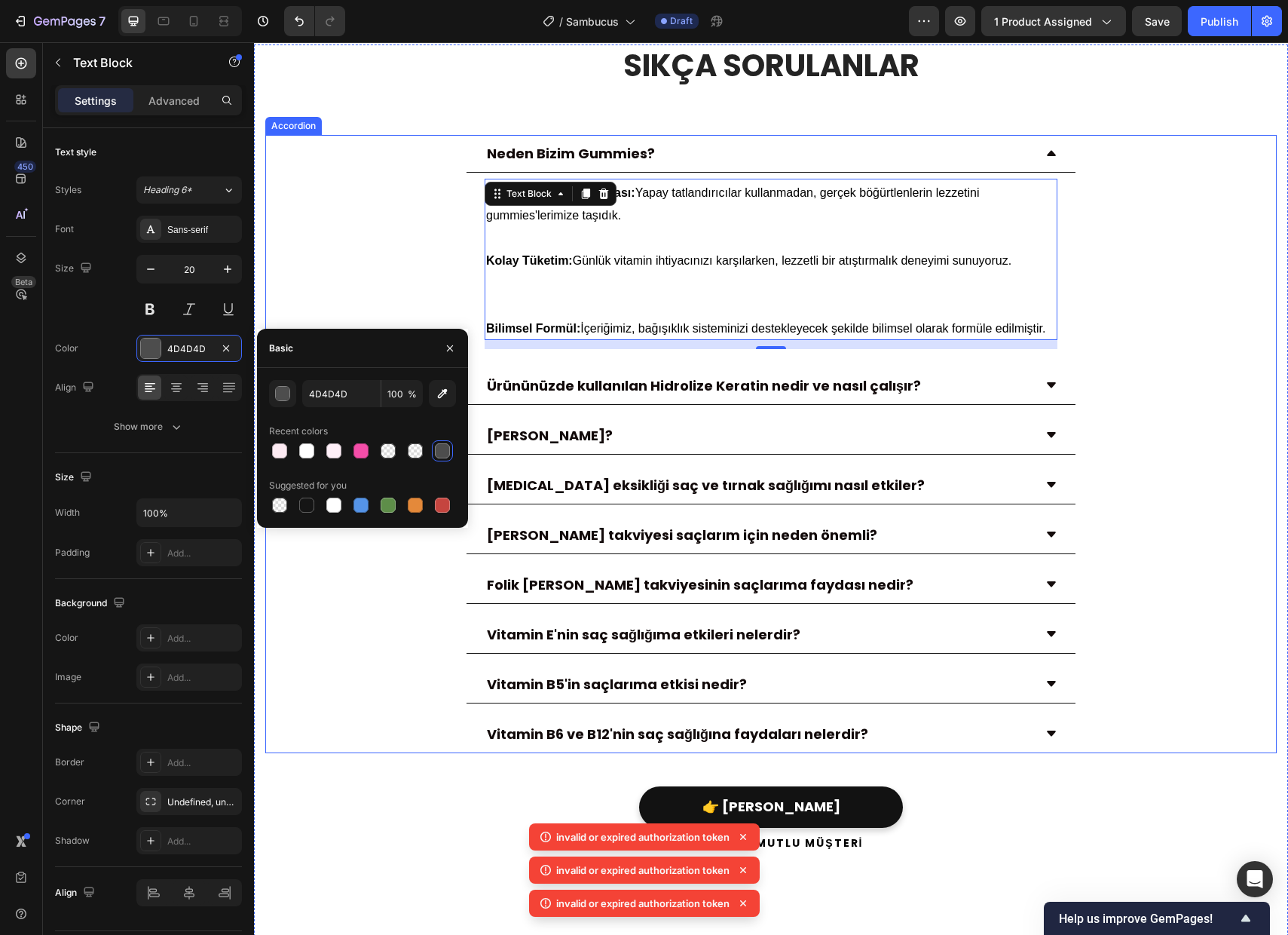
click at [445, 302] on div "Neden Bizim Gummies? Doğal Böğürtlen Aroması: Yapay tatlandırıcılar kullanmadan…" at bounding box center [771, 244] width 1010 height 220
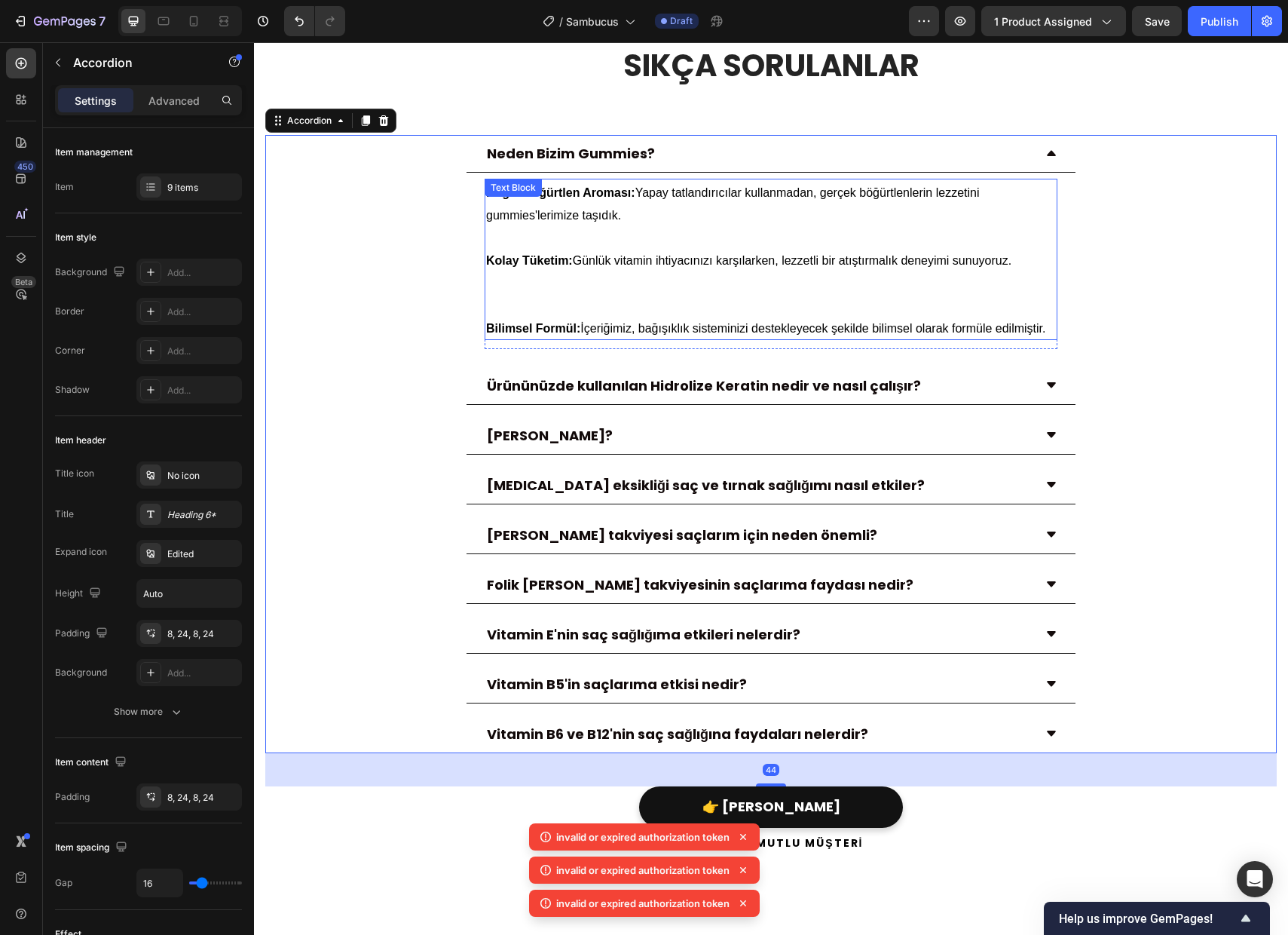
click at [757, 339] on p "Bilimsel Formül: İçeriğimiz, bağışıklık sisteminizi destekleyecek şekilde bilim…" at bounding box center [771, 327] width 569 height 22
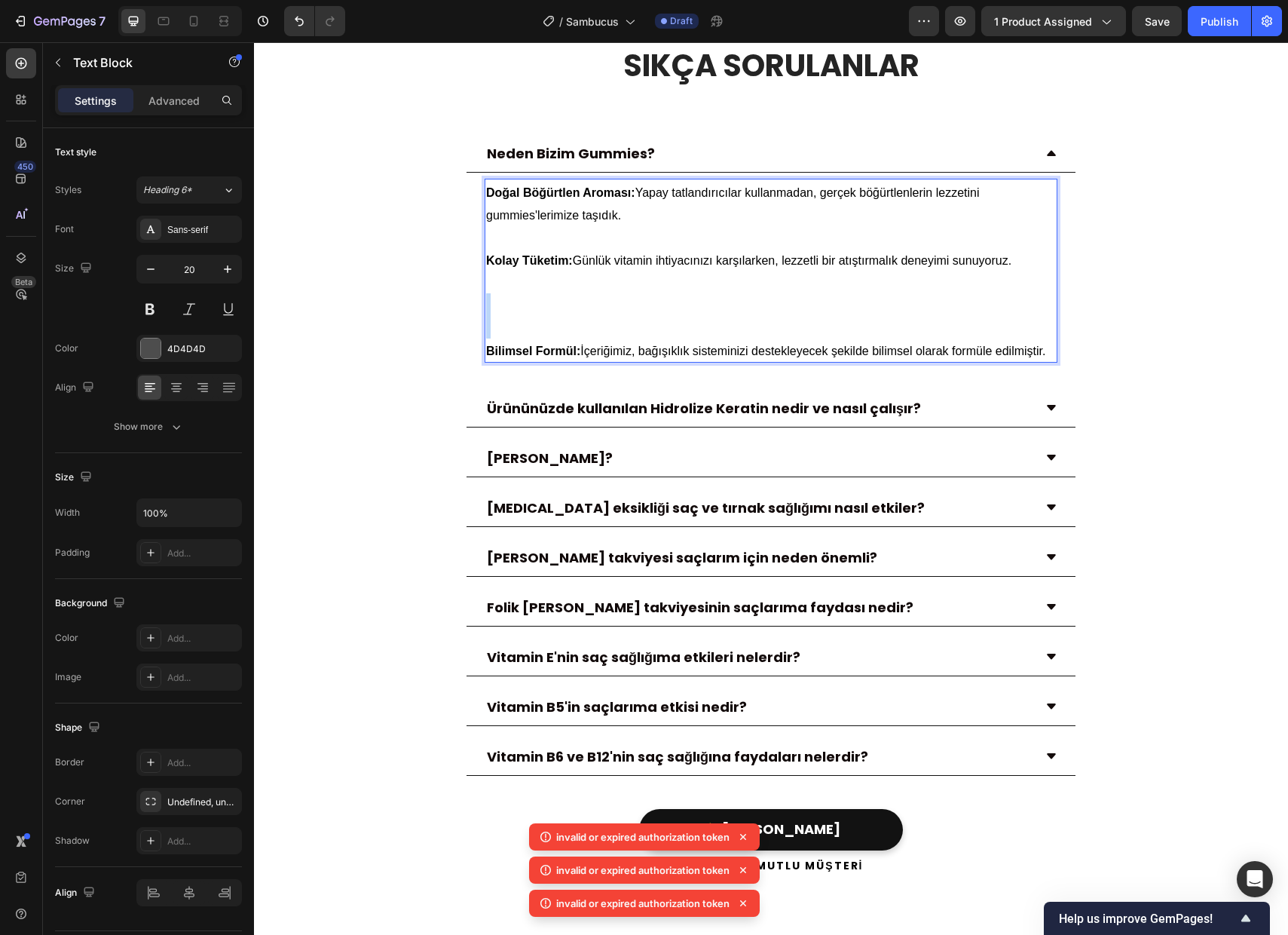
click at [757, 339] on p "Rich Text Editor. Editing area: main" at bounding box center [771, 305] width 569 height 68
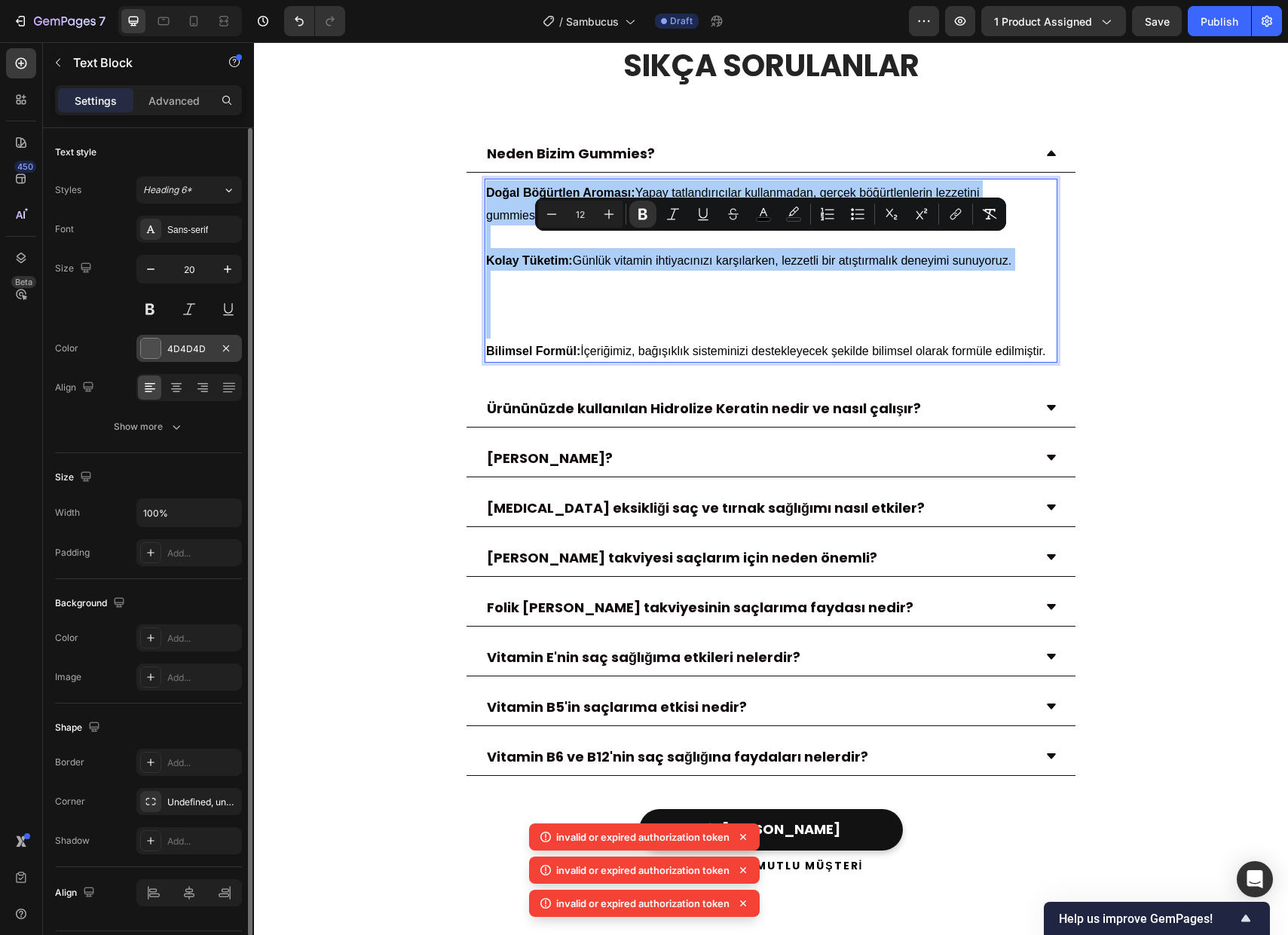
click at [178, 352] on div "4D4D4D" at bounding box center [189, 349] width 44 height 14
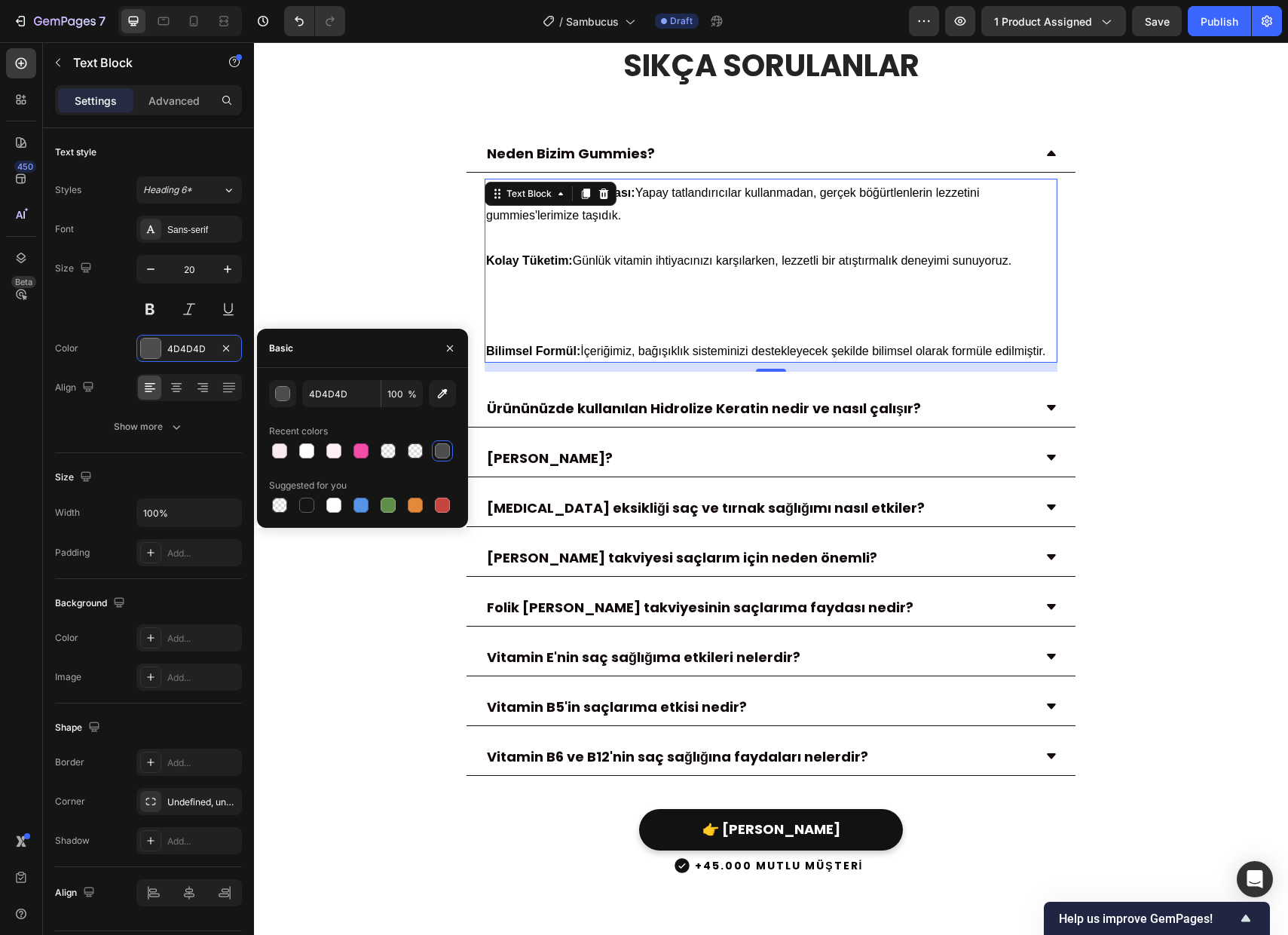
click at [445, 449] on div at bounding box center [442, 451] width 15 height 15
click at [362, 451] on div at bounding box center [361, 451] width 15 height 15
click at [446, 452] on div at bounding box center [442, 451] width 15 height 15
type input "4D4D4D"
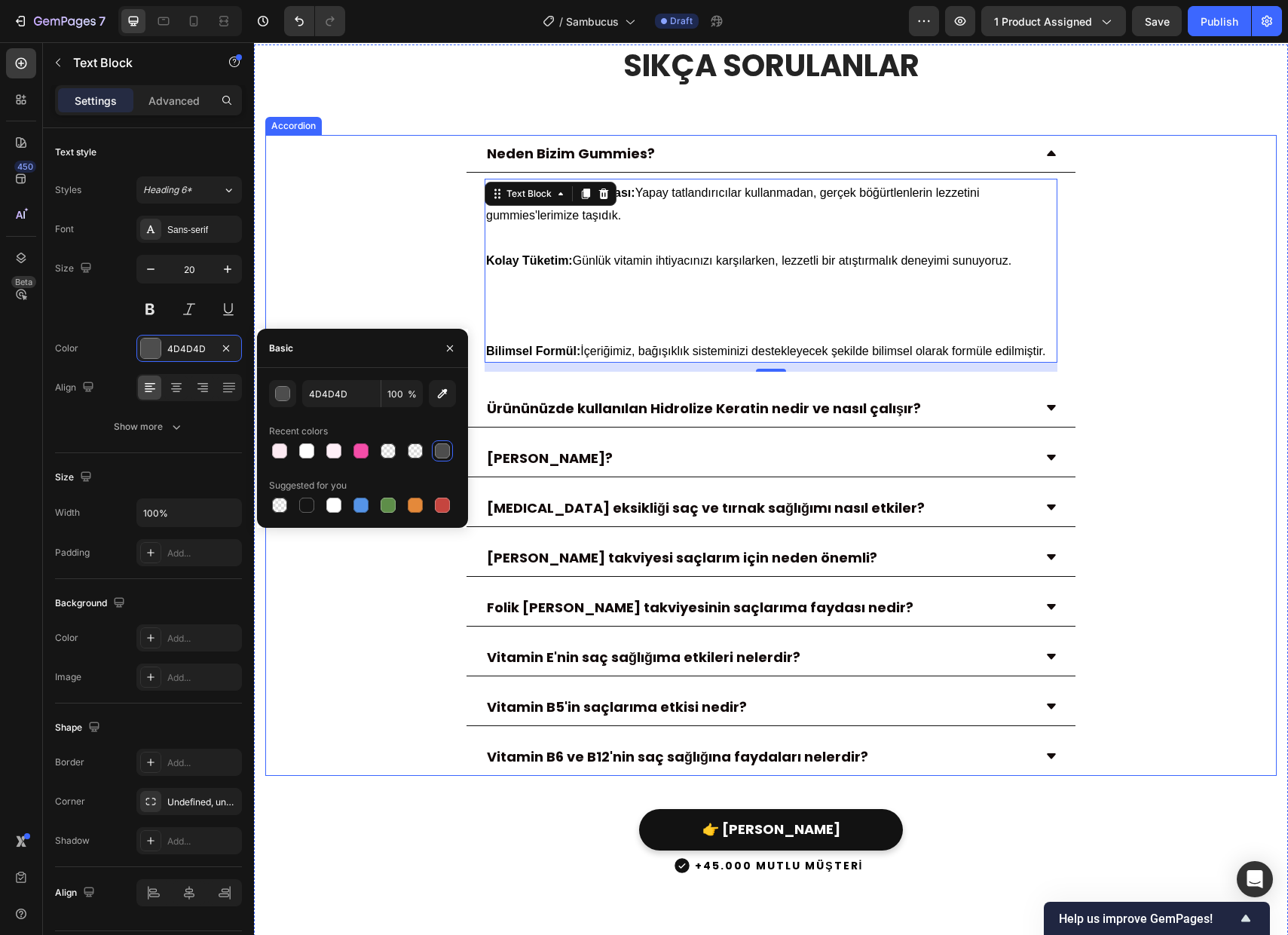
click at [432, 252] on div "Neden Bizim Gummies? Doğal Böğürtlen Aroması: Yapay tatlandırıcılar kullanmadan…" at bounding box center [771, 256] width 1010 height 243
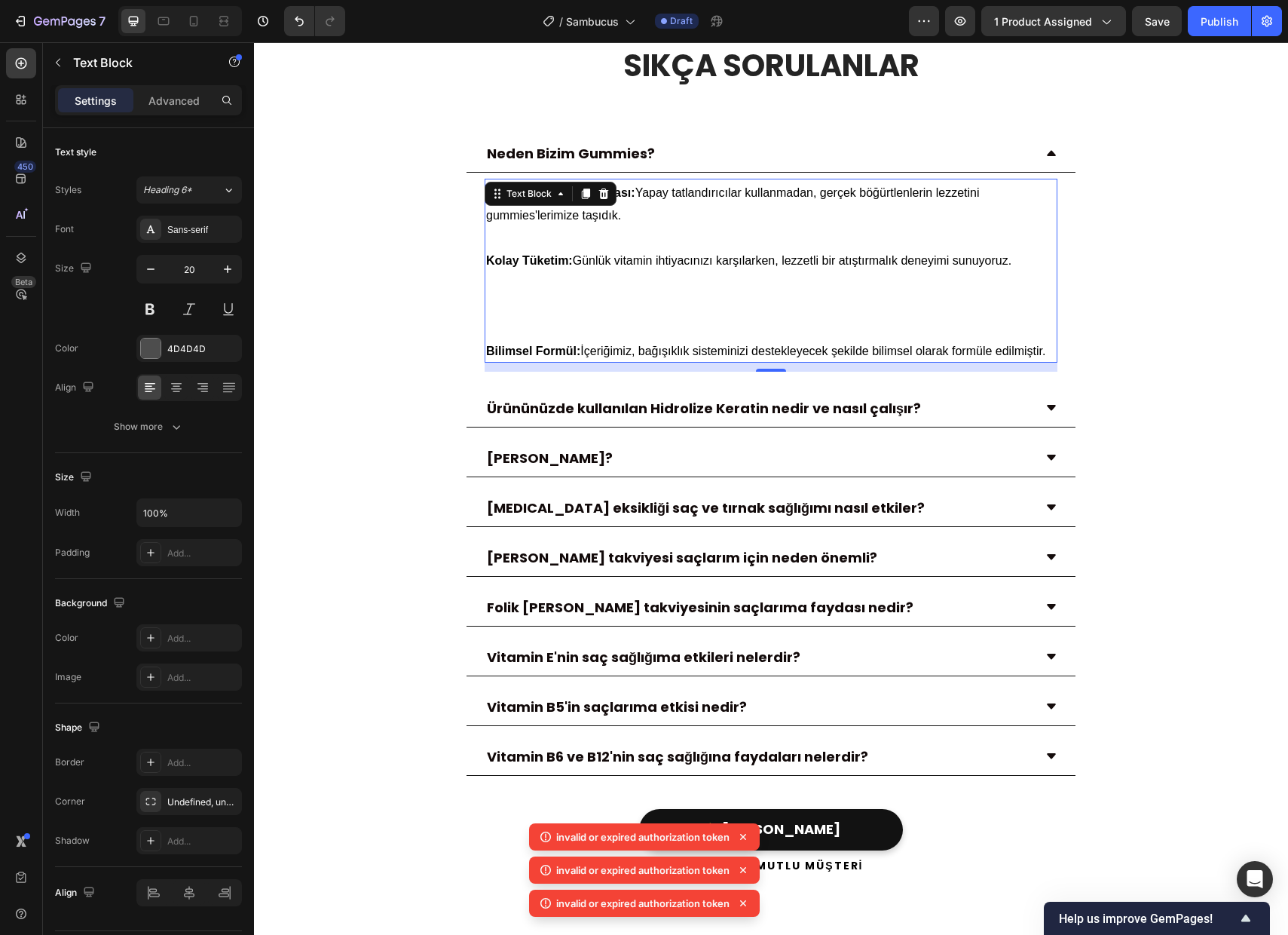
click at [728, 226] on p "Doğal Böğürtlen Aroması: Yapay tatlandırıcılar kullanmadan, gerçek böğürtlenler…" at bounding box center [771, 202] width 569 height 45
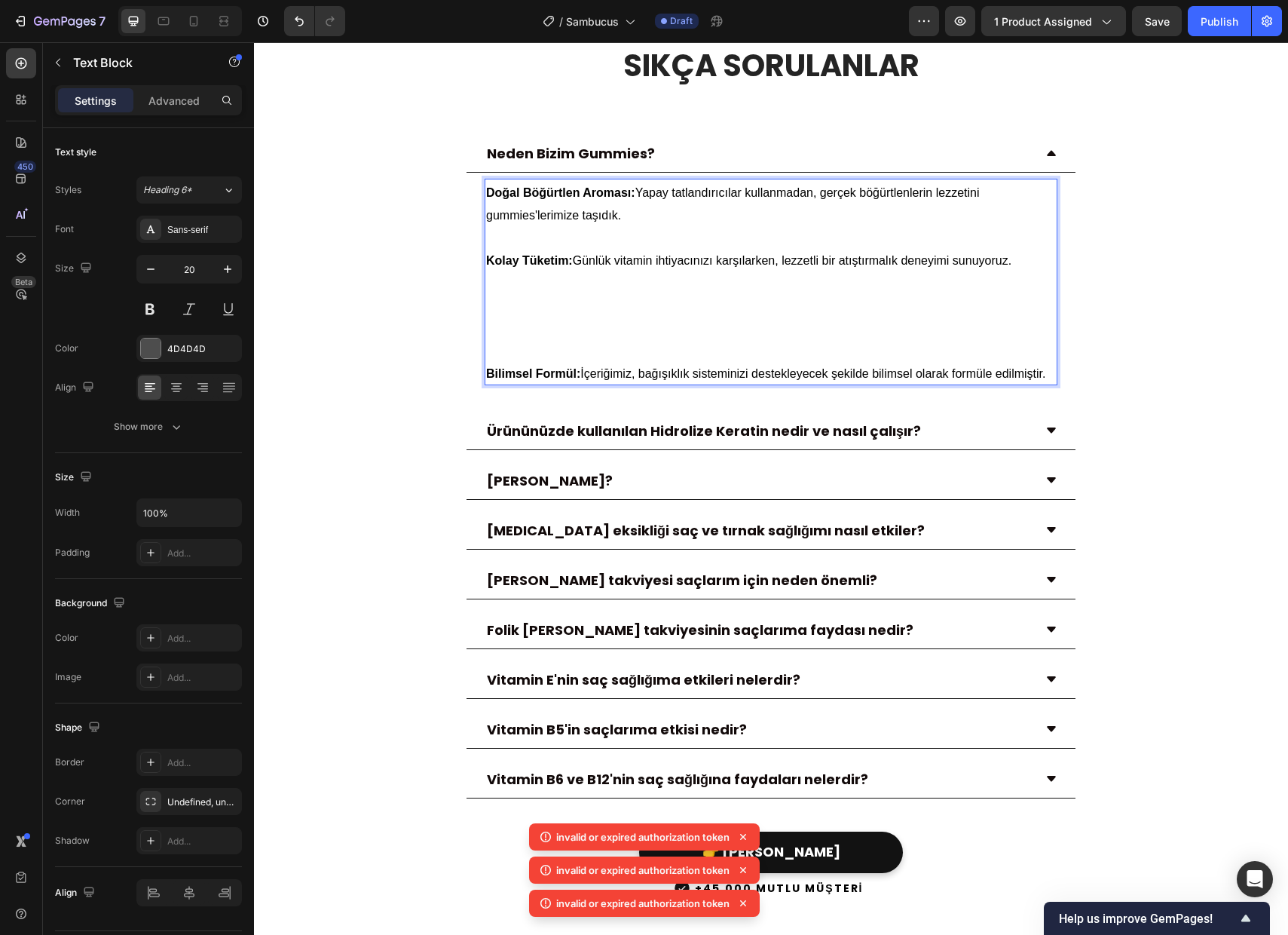
click at [609, 361] on p "⁠⁠⁠⁠⁠⁠⁠" at bounding box center [771, 316] width 569 height 90
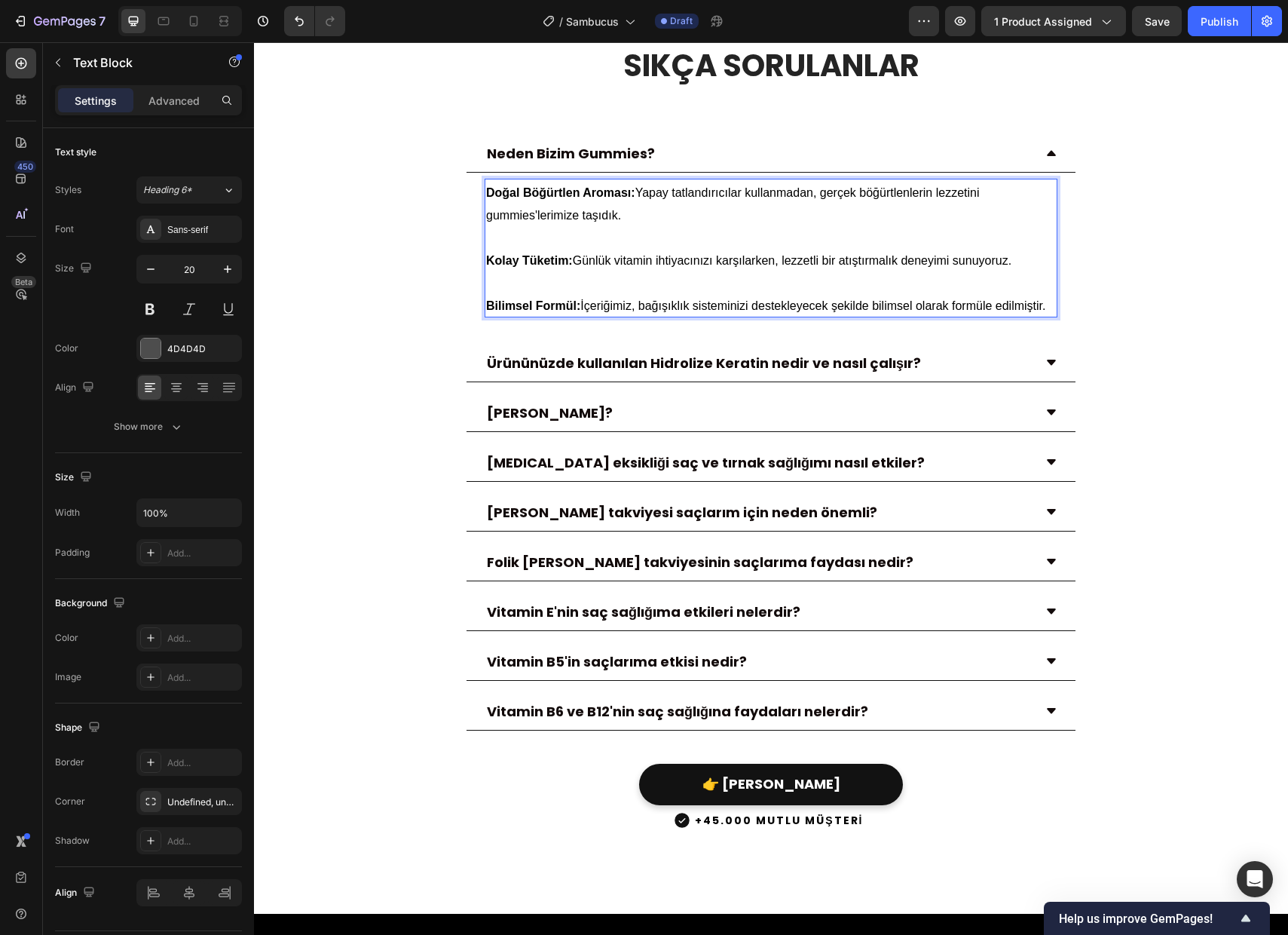
click at [578, 271] on p "Kolay Tüketim: Günlük vitamin ihtiyacınızı karşılarken, lezzetli bir atıştırmal…" at bounding box center [771, 259] width 569 height 22
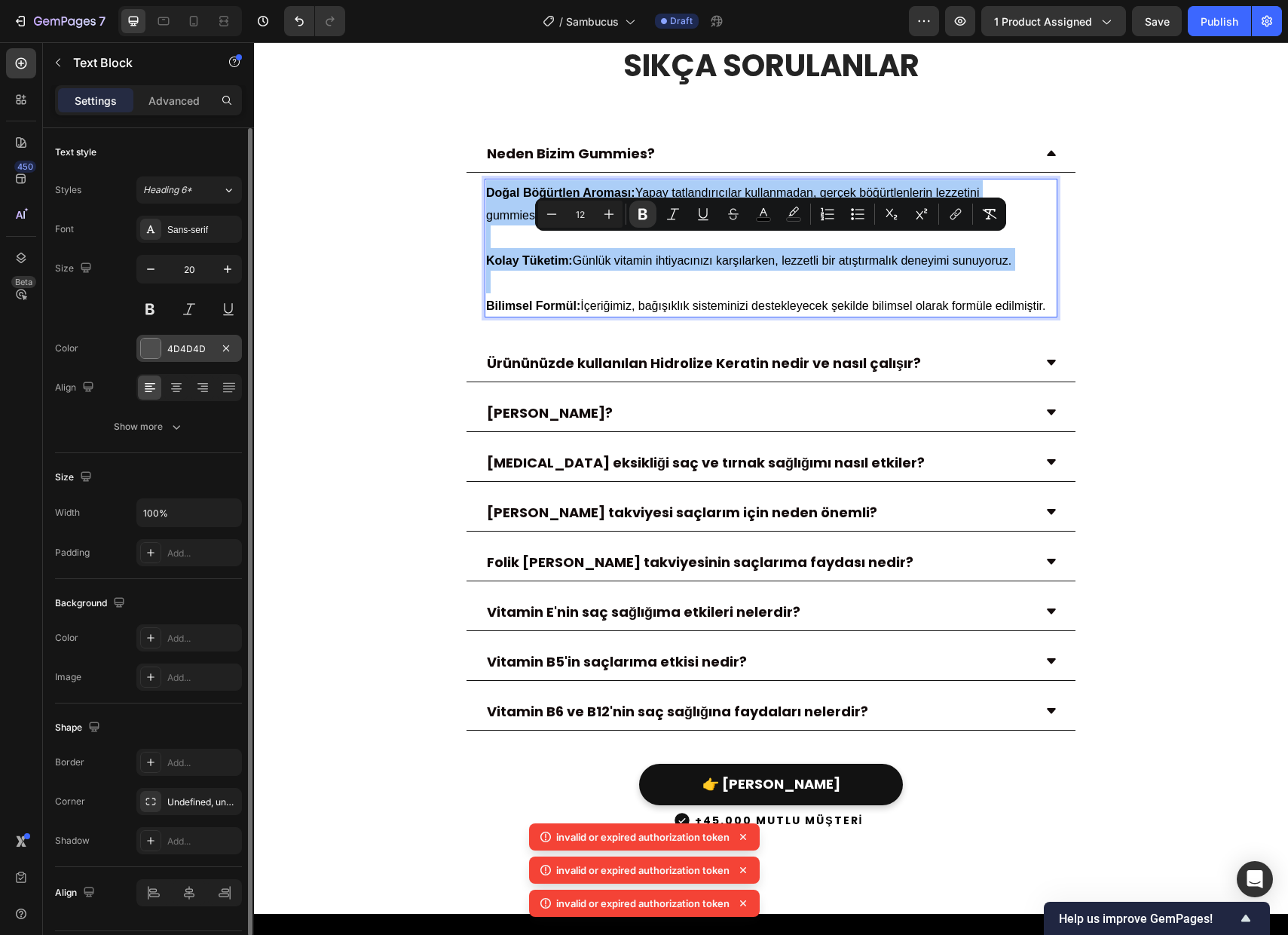
click at [192, 347] on div "4D4D4D" at bounding box center [189, 349] width 44 height 14
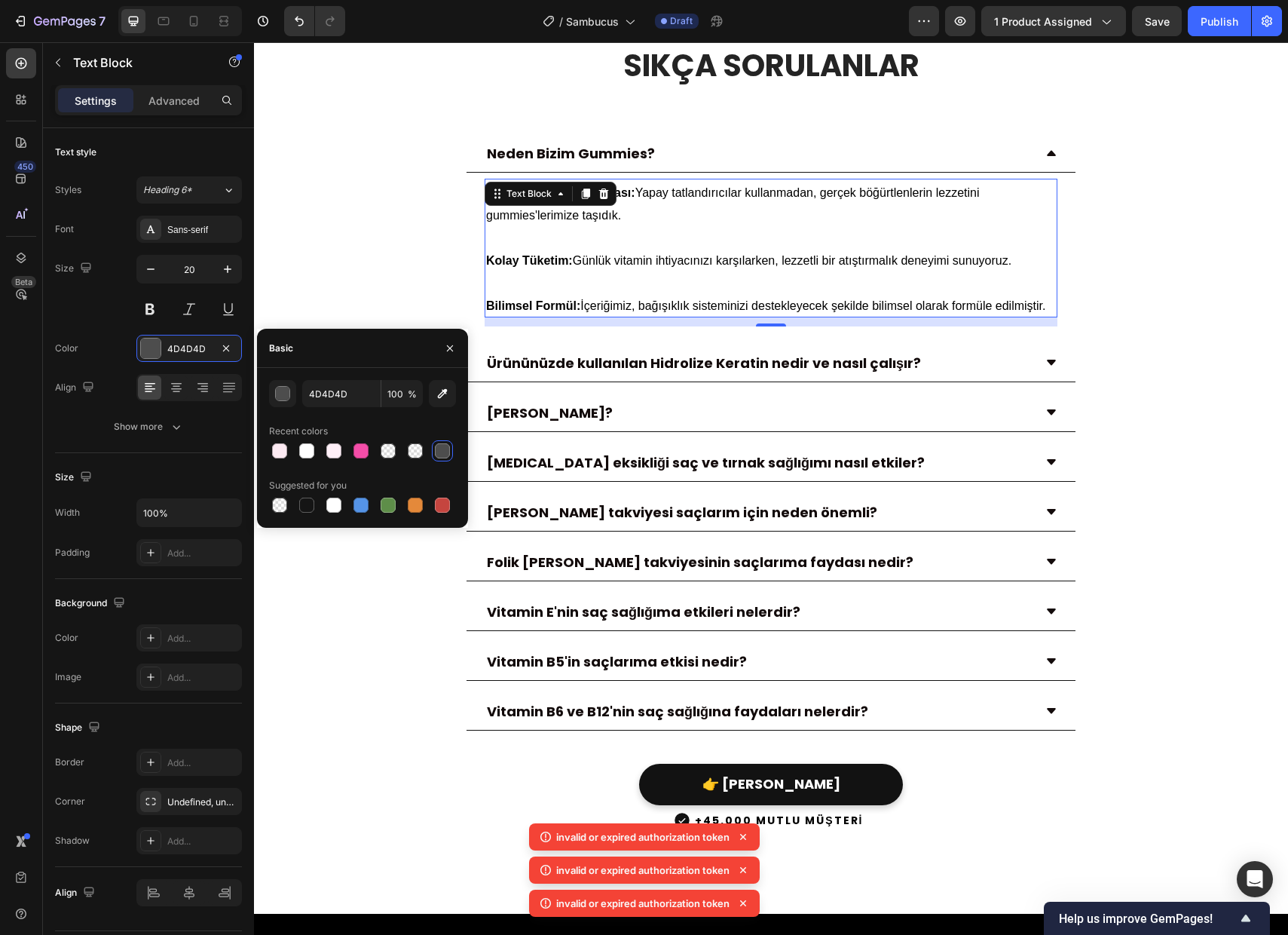
click at [443, 453] on div at bounding box center [442, 451] width 15 height 15
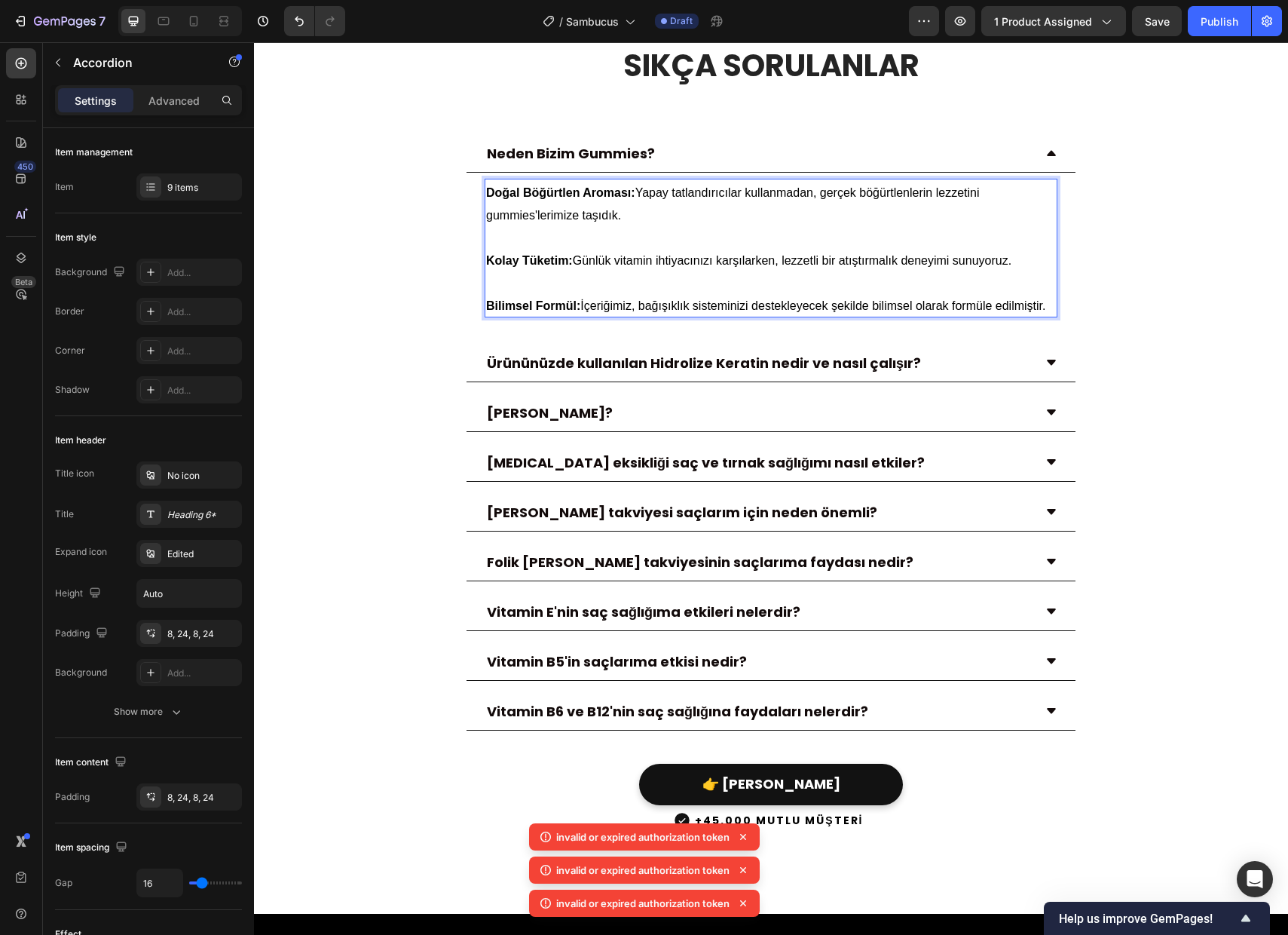
click at [1189, 294] on div "Neden Bizim Gummies? Doğal Böğürtlen Aroması: Yapay tatlandırıcılar kullanmadan…" at bounding box center [771, 233] width 1010 height 197
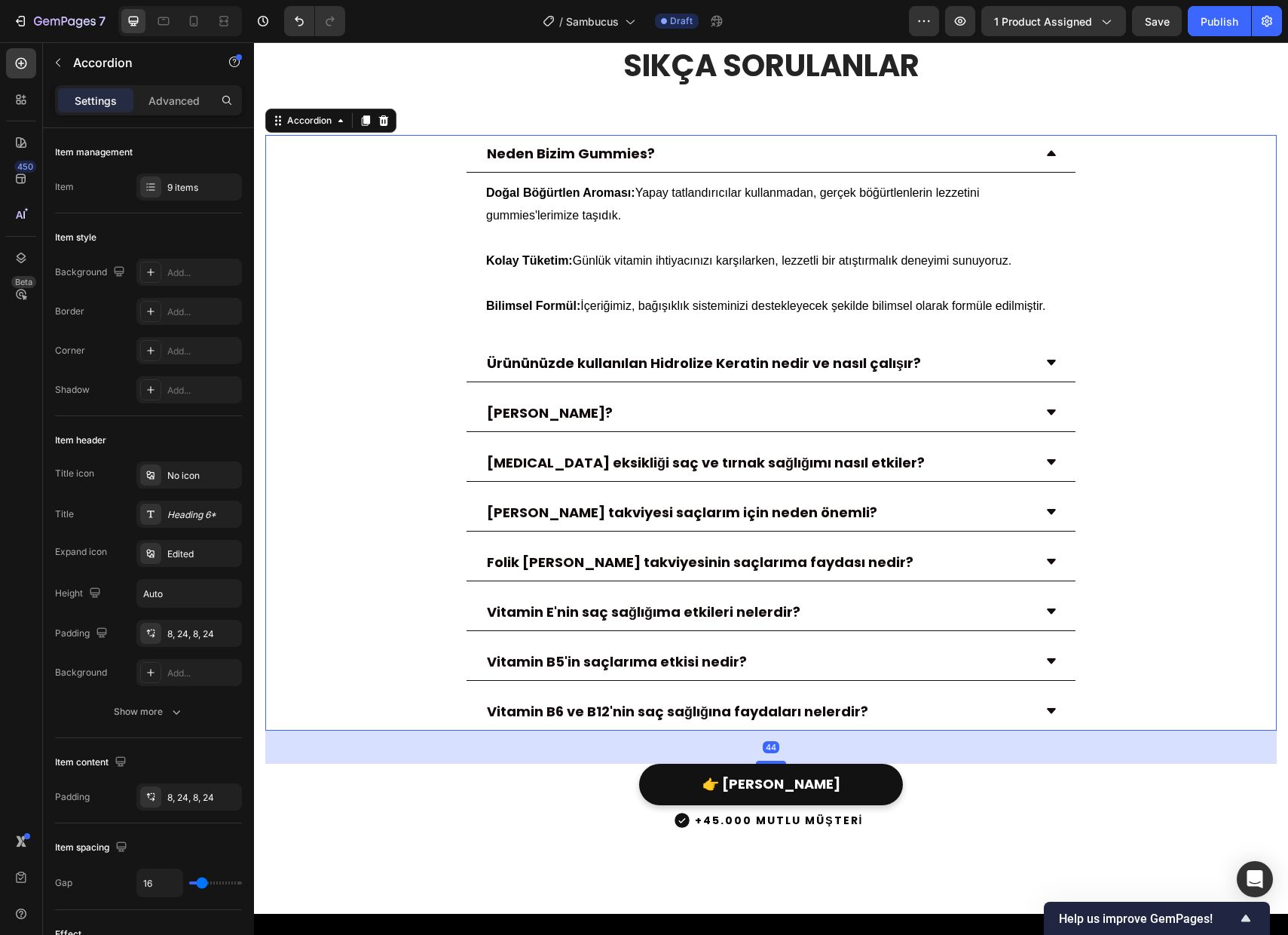
click at [629, 164] on p "Neden Bizim Gummies?" at bounding box center [571, 154] width 168 height 21
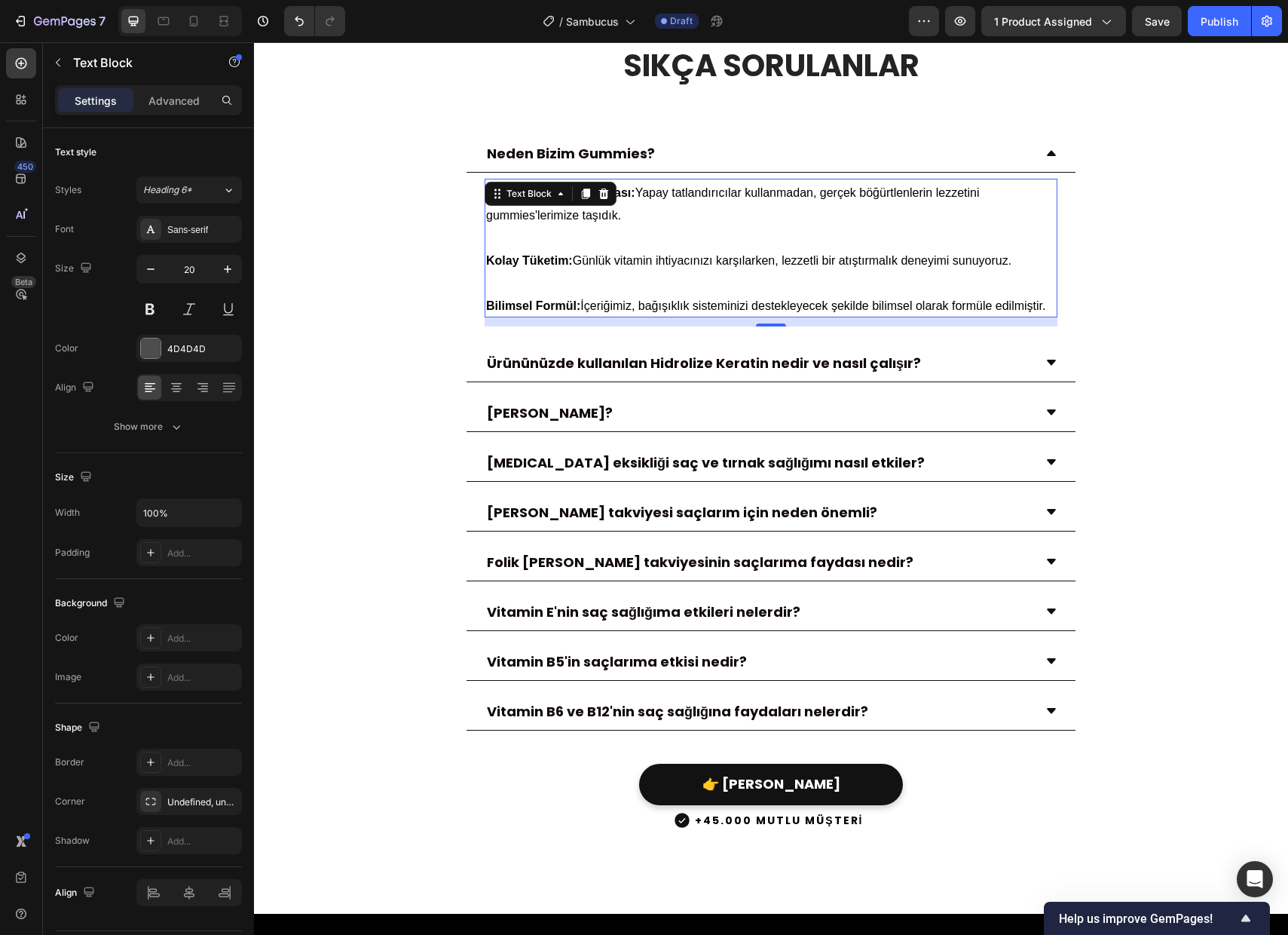
click at [780, 248] on p "Rich Text Editor. Editing area: main" at bounding box center [771, 237] width 569 height 22
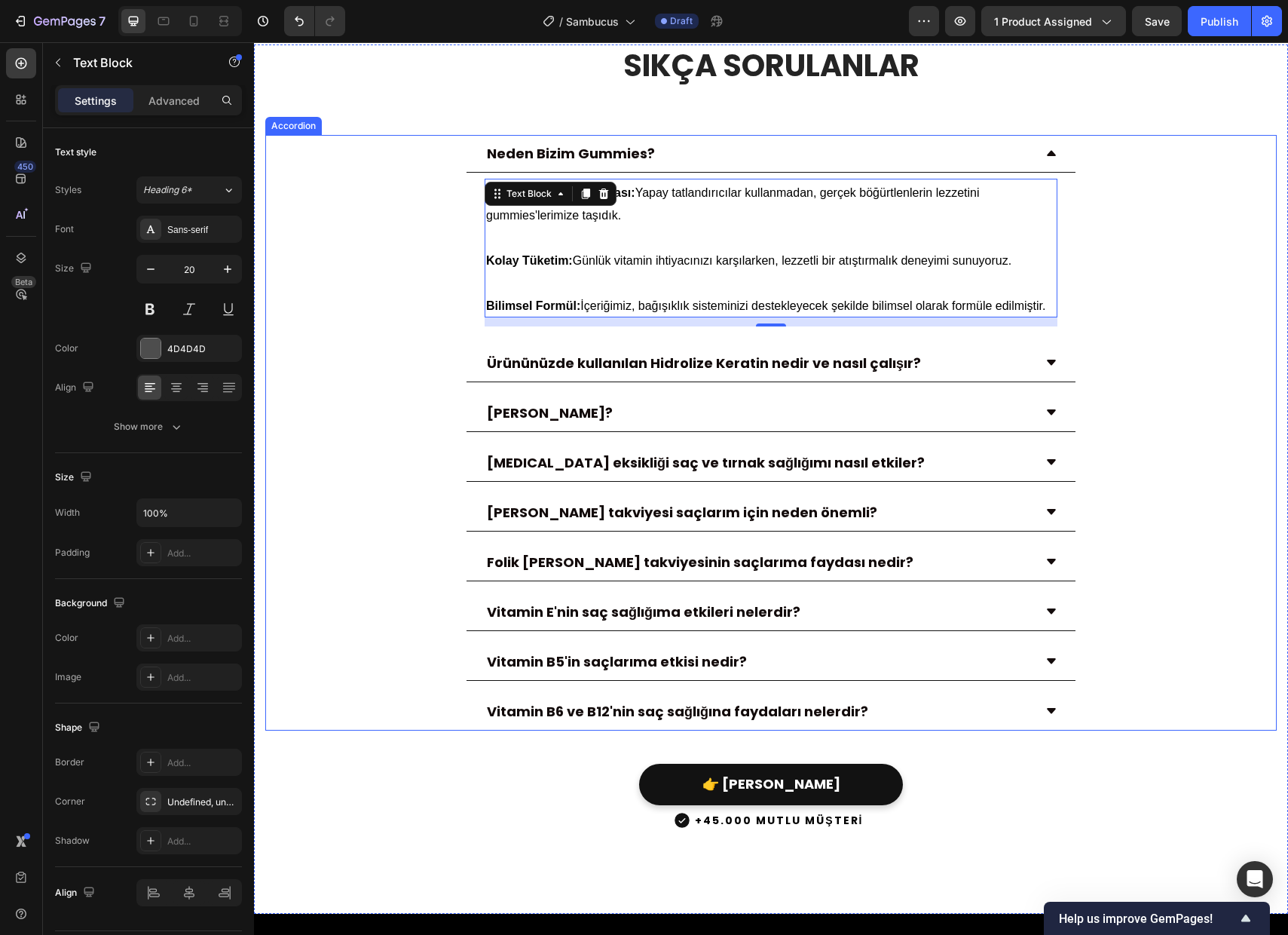
click at [1048, 159] on icon at bounding box center [1051, 153] width 12 height 12
